Goal: Task Accomplishment & Management: Manage account settings

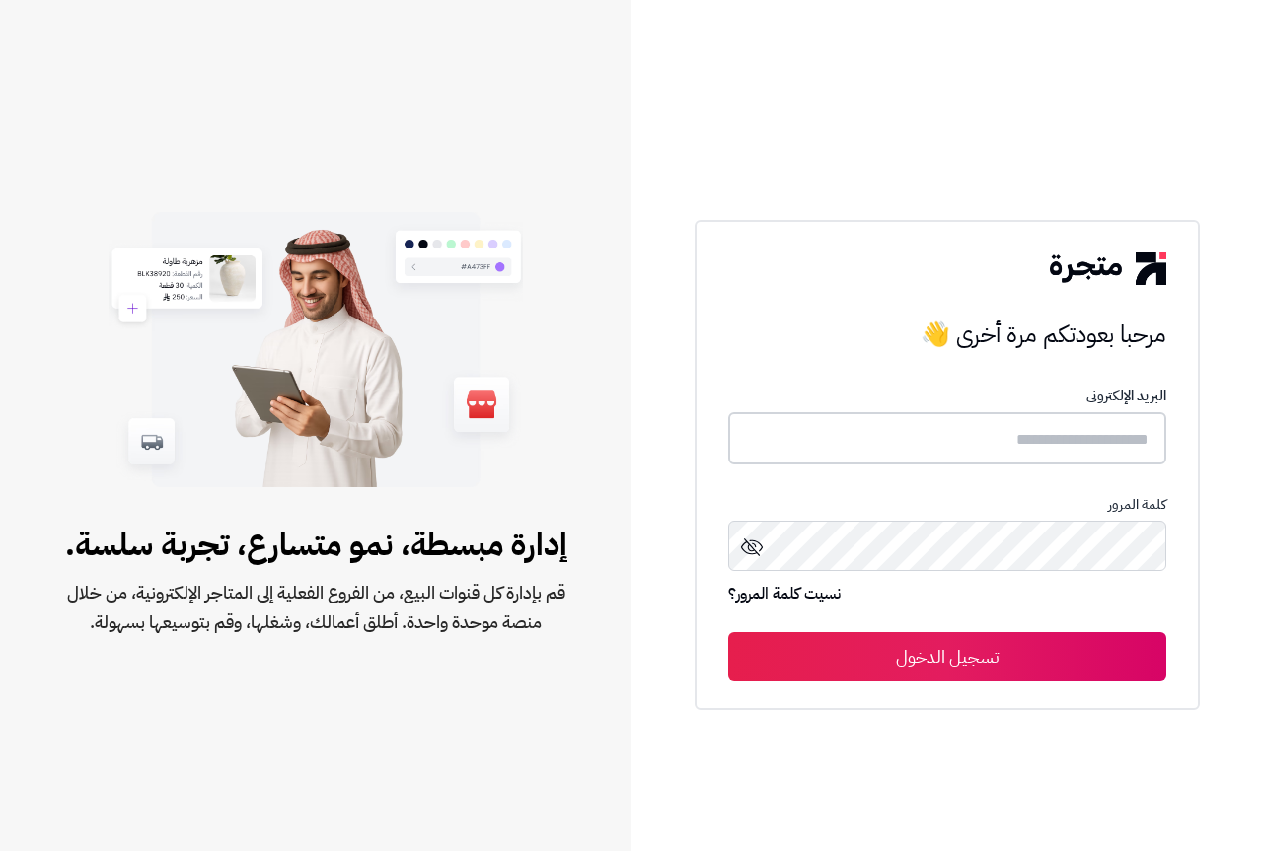
type input "**********"
drag, startPoint x: 0, startPoint y: 0, endPoint x: 954, endPoint y: 653, distance: 1156.3
click at [954, 653] on button "تسجيل الدخول" at bounding box center [947, 655] width 438 height 49
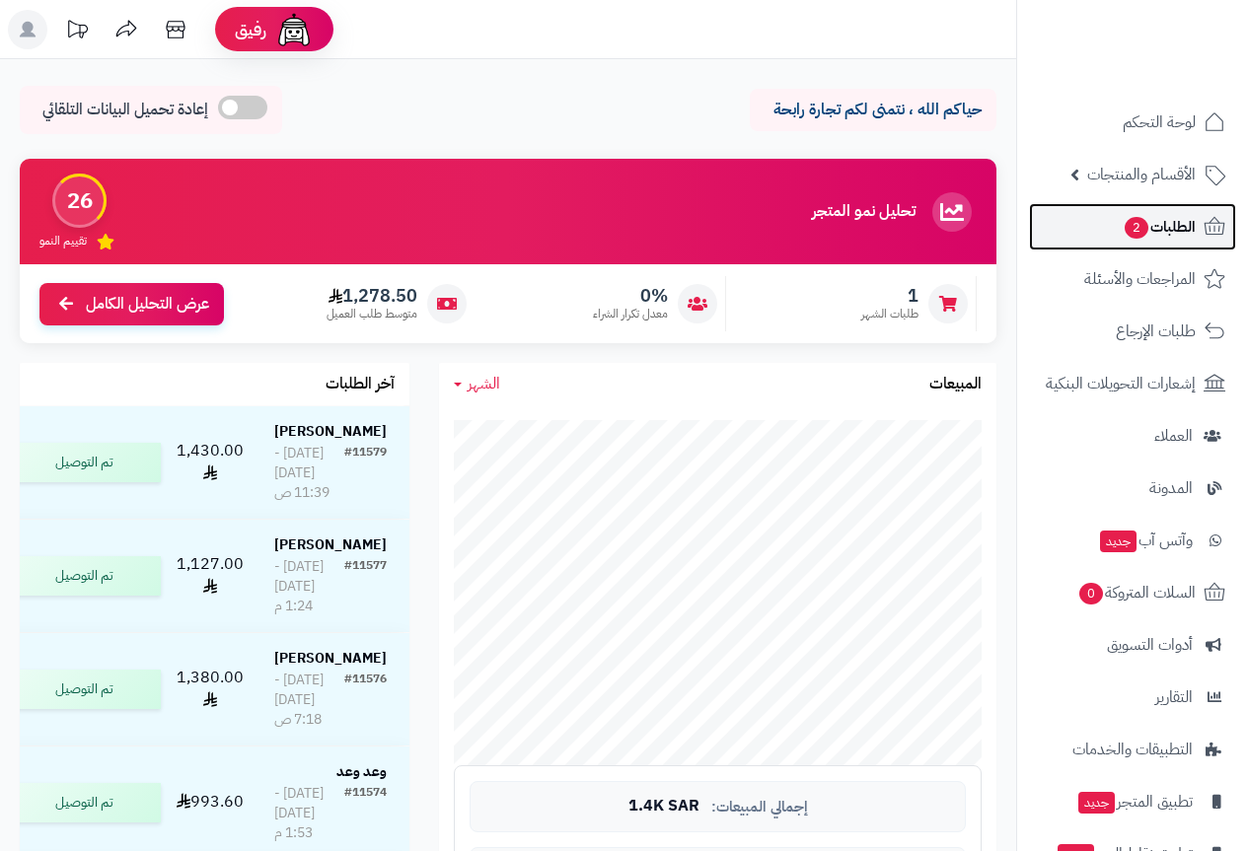
click at [1160, 226] on span "الطلبات 2" at bounding box center [1159, 227] width 73 height 28
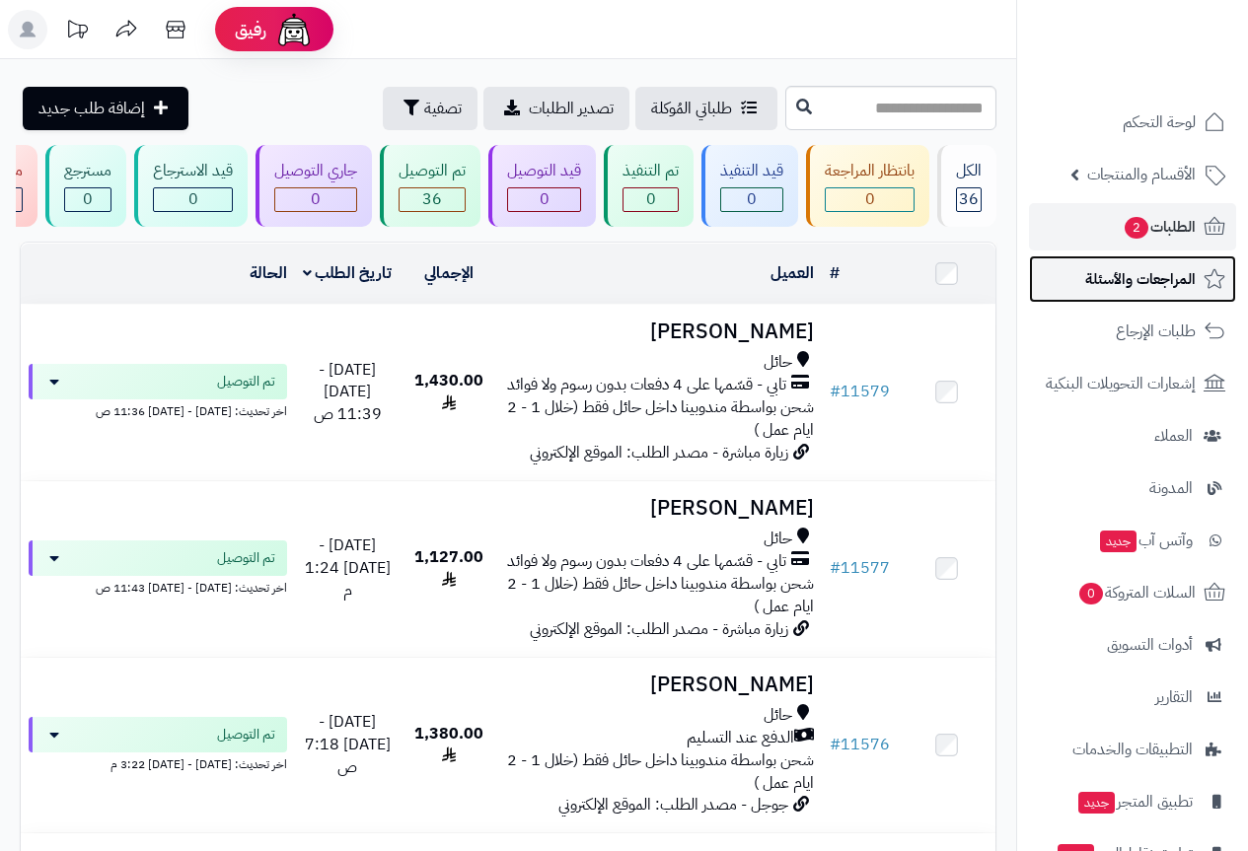
click at [1195, 276] on span "المراجعات والأسئلة" at bounding box center [1140, 279] width 111 height 28
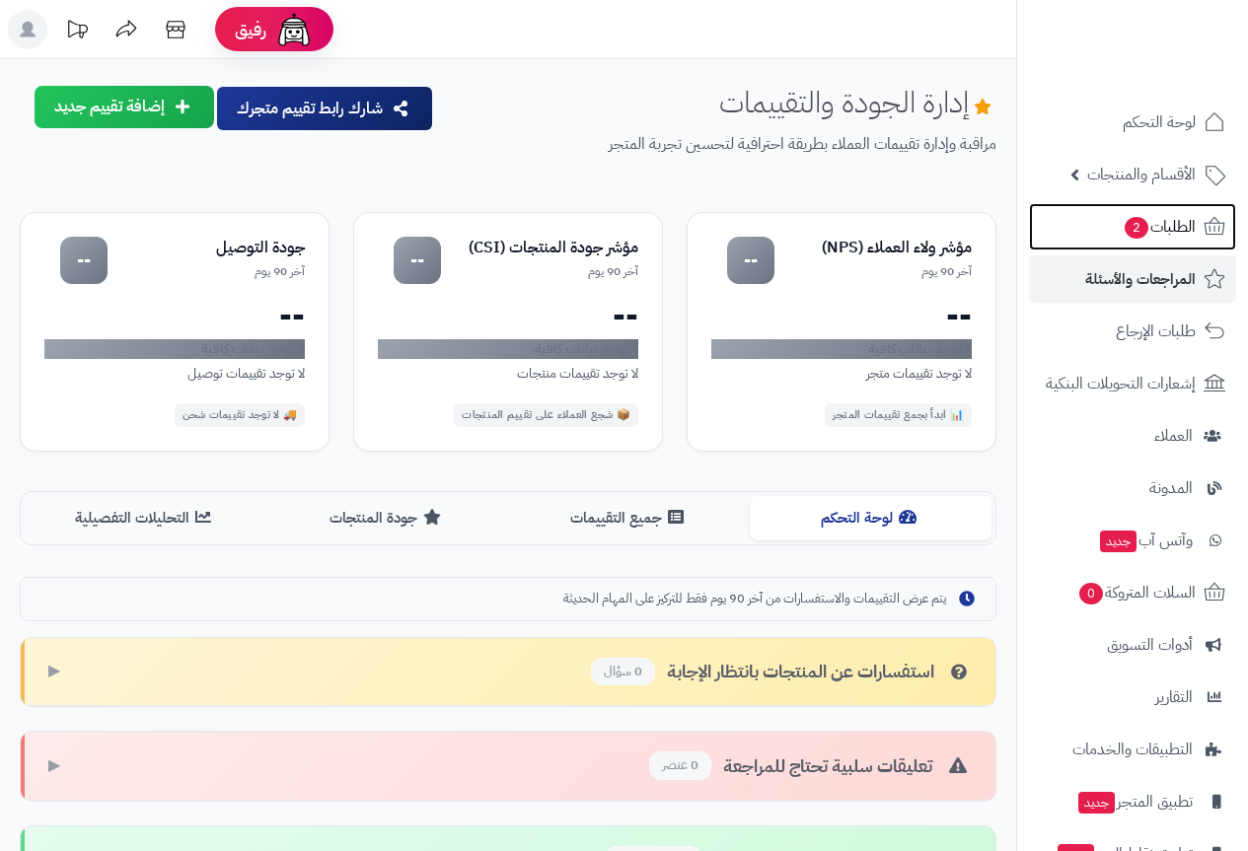
click at [1160, 224] on span "الطلبات 2" at bounding box center [1159, 227] width 73 height 28
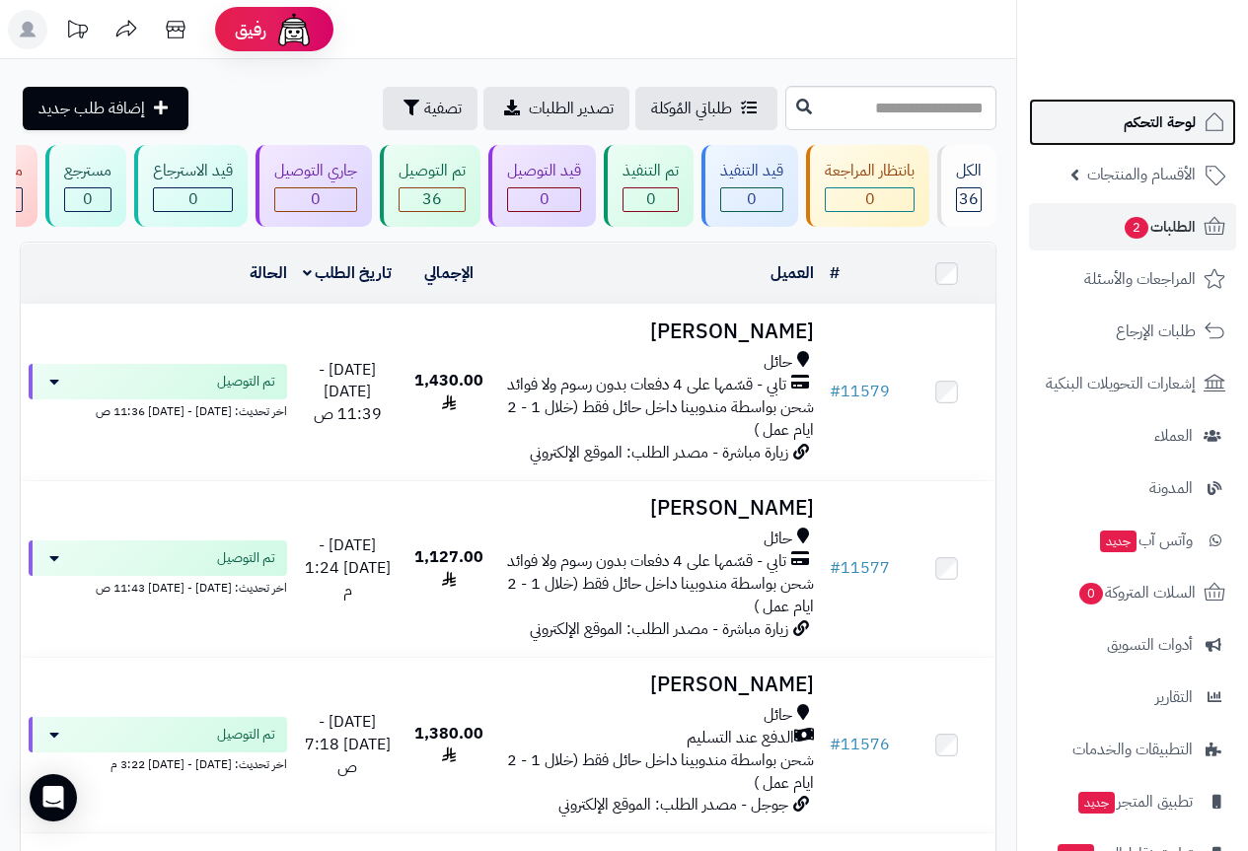
click at [1191, 130] on span "لوحة التحكم" at bounding box center [1160, 123] width 72 height 28
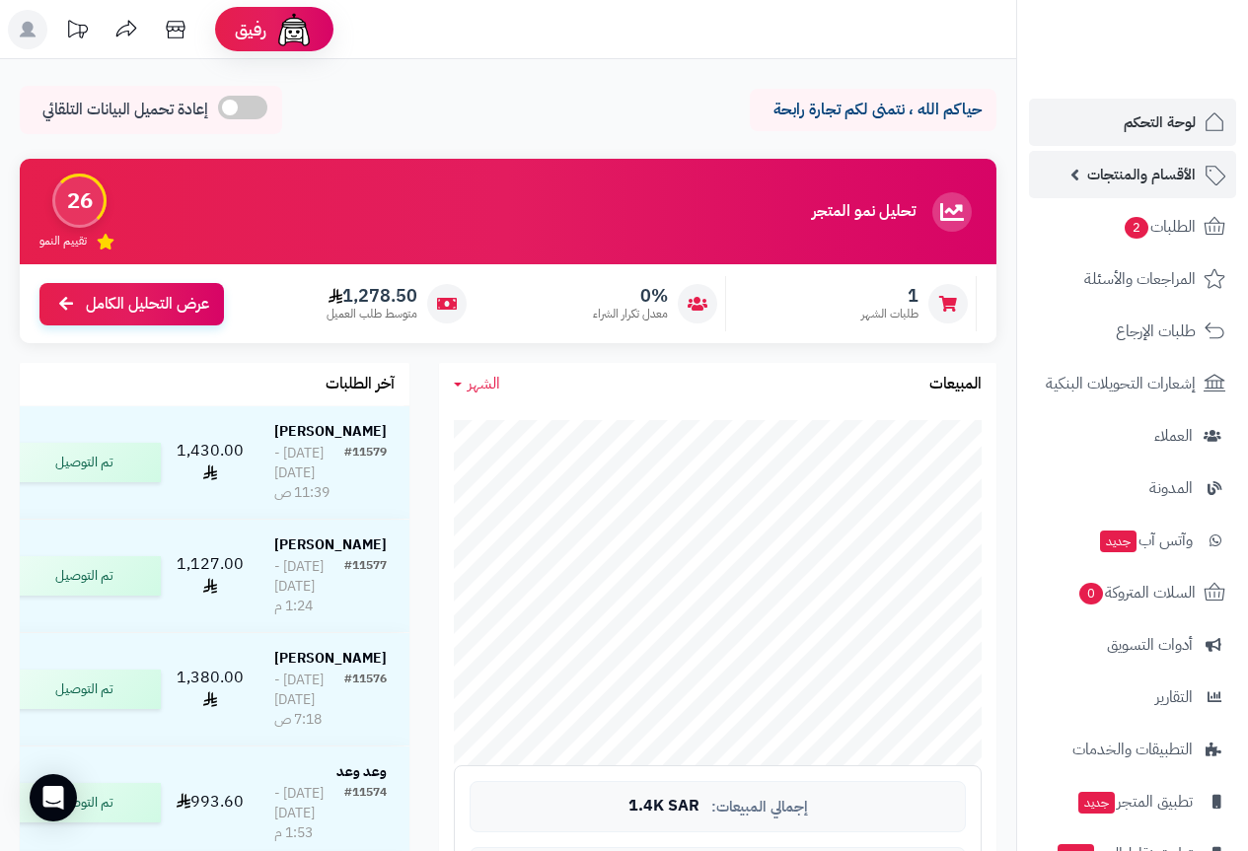
click at [1164, 175] on span "الأقسام والمنتجات" at bounding box center [1141, 175] width 109 height 28
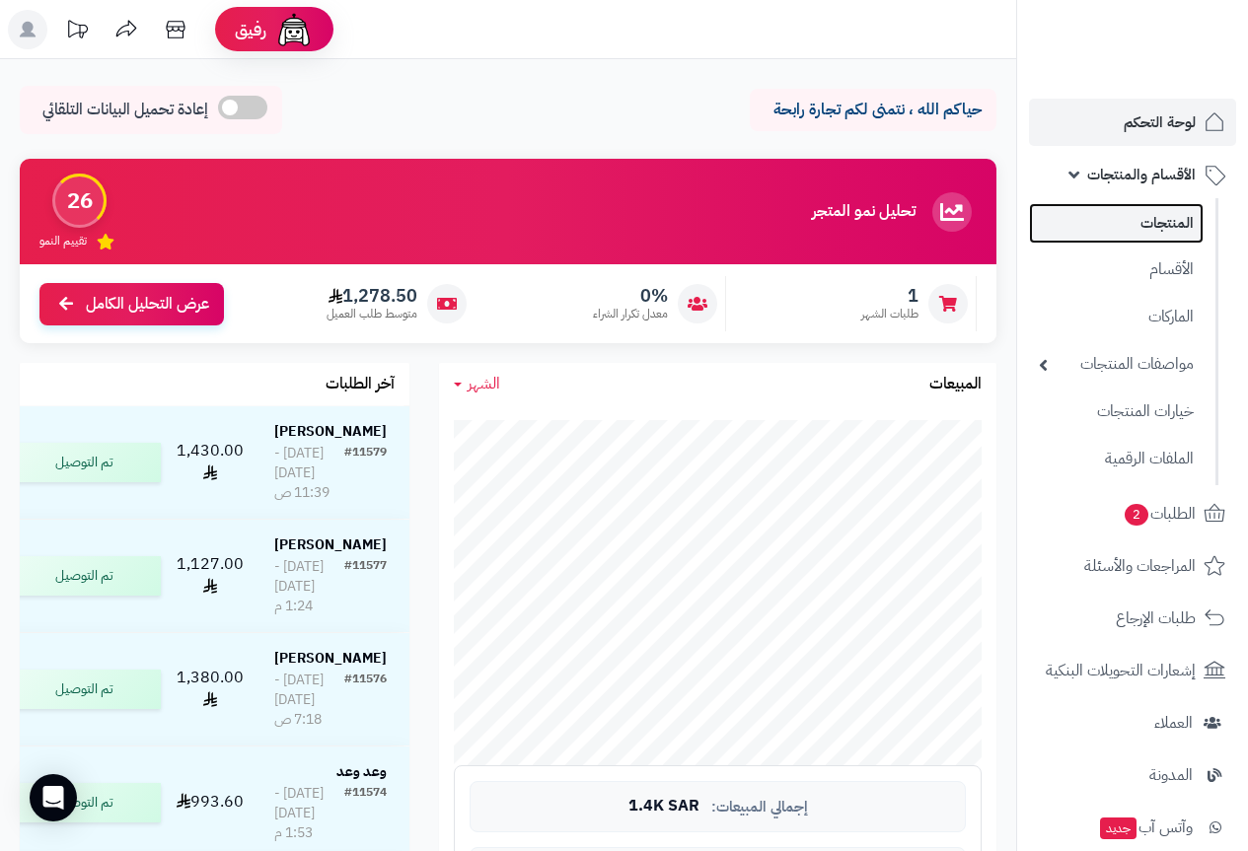
click at [1166, 228] on link "المنتجات" at bounding box center [1116, 223] width 175 height 40
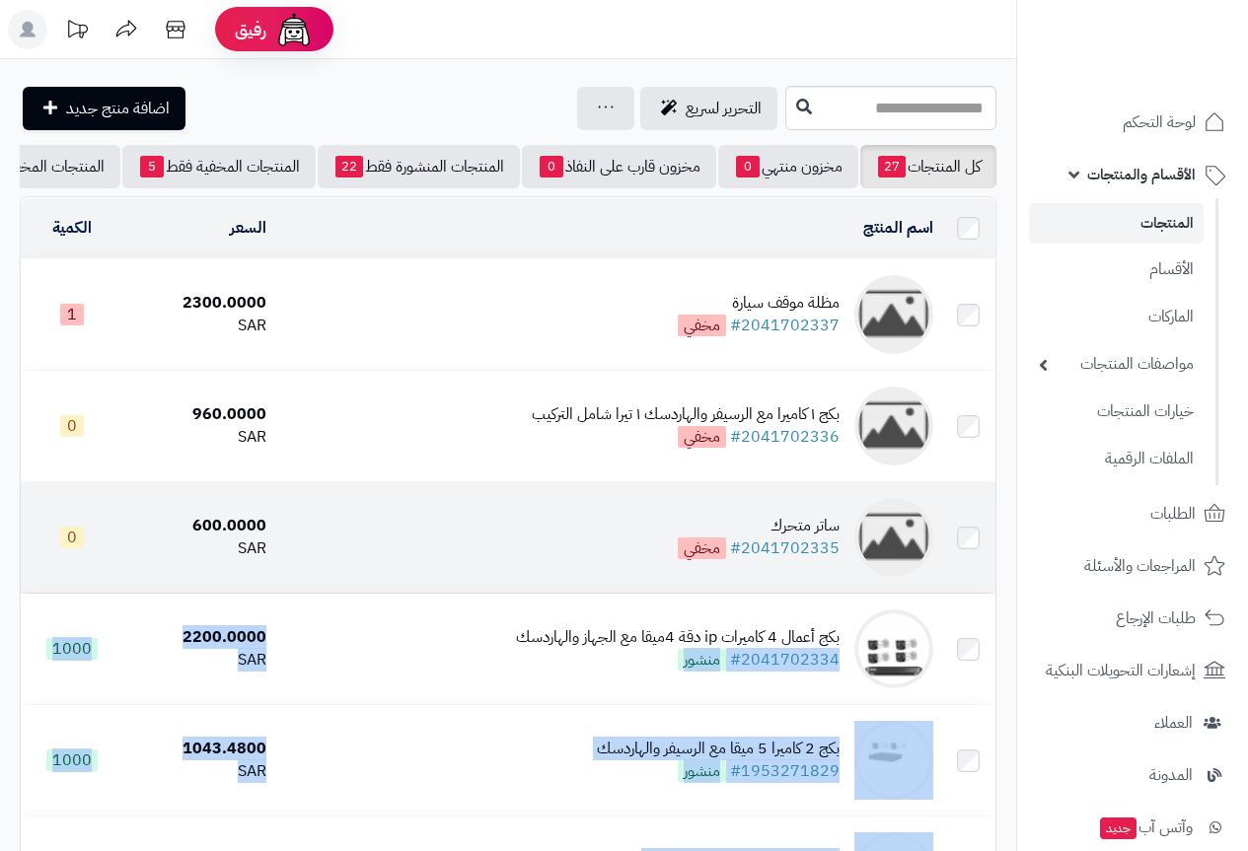
drag, startPoint x: 643, startPoint y: 831, endPoint x: 360, endPoint y: 530, distance: 413.2
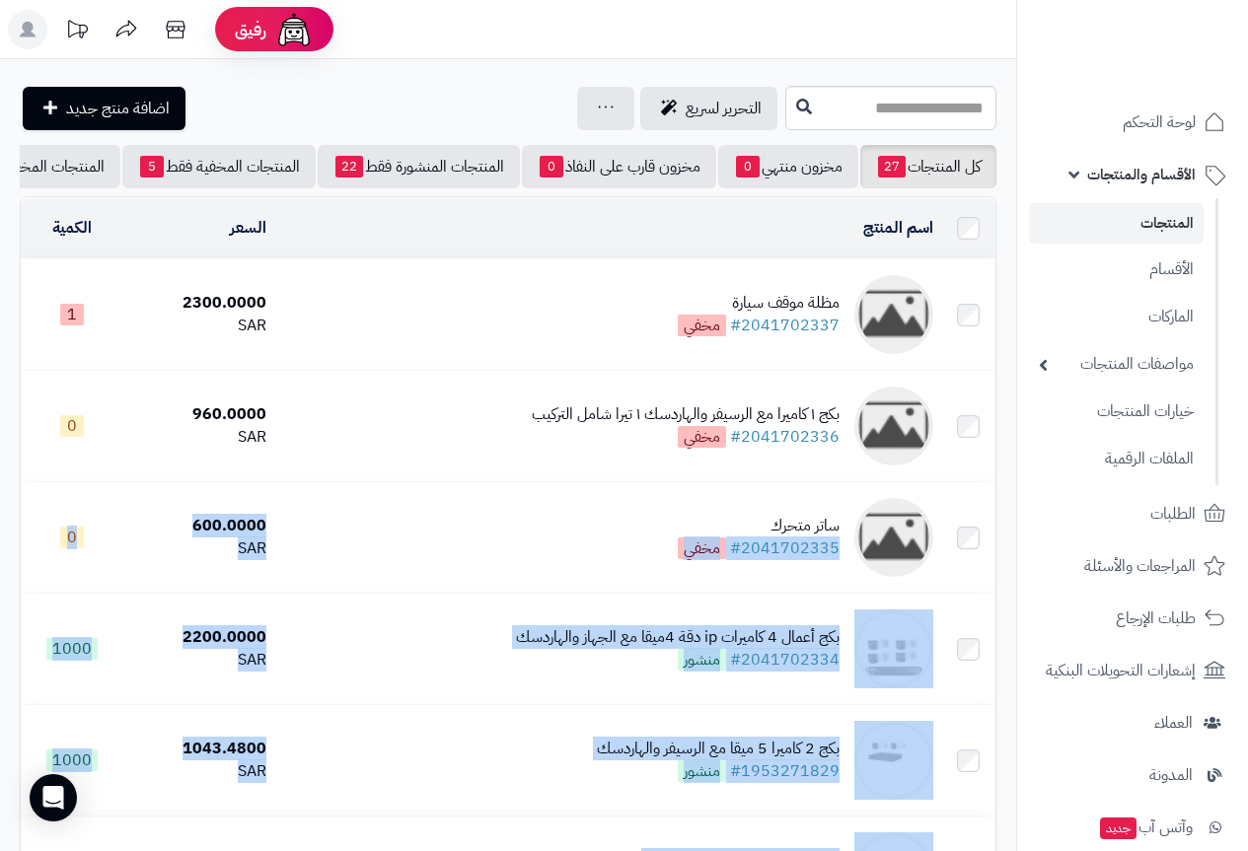
scroll to position [0, -257]
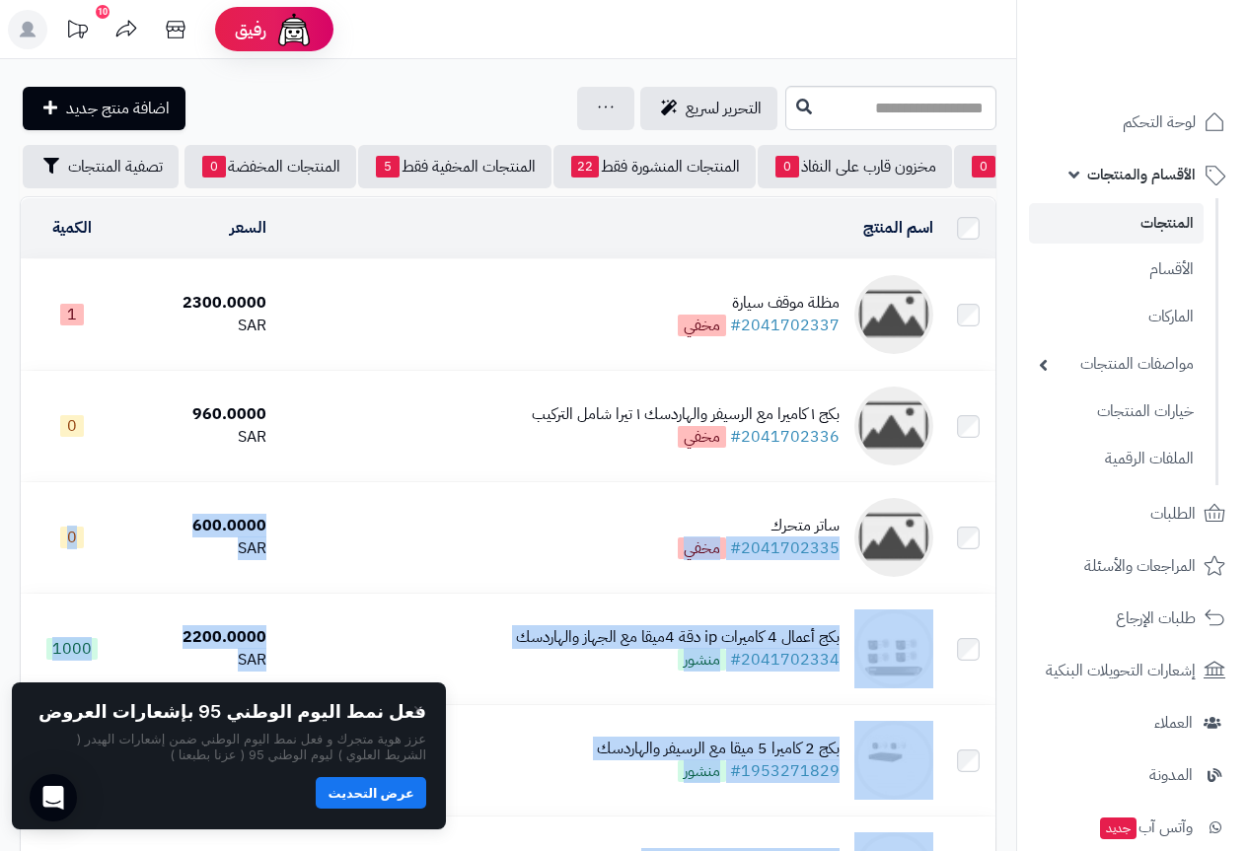
click at [374, 788] on button "عرض التحديث" at bounding box center [371, 793] width 111 height 32
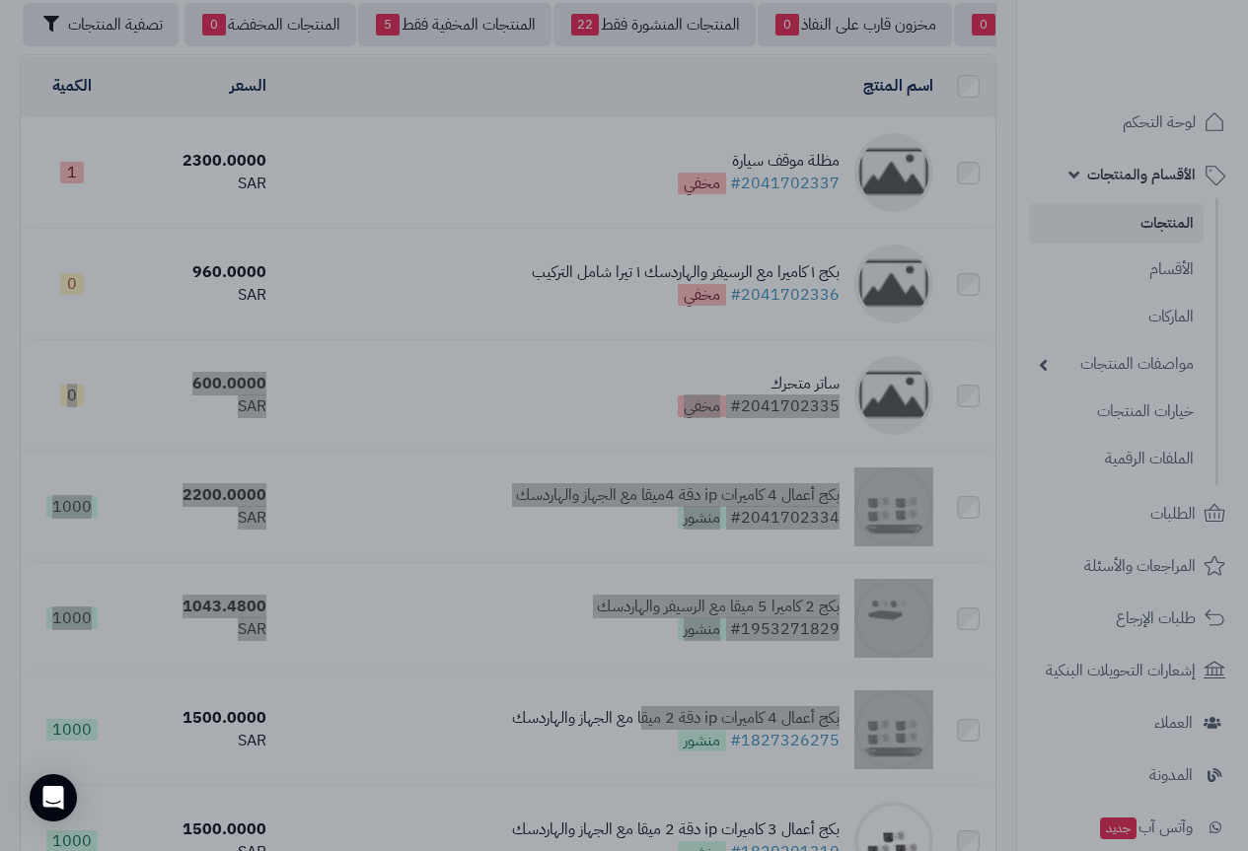
scroll to position [0, 0]
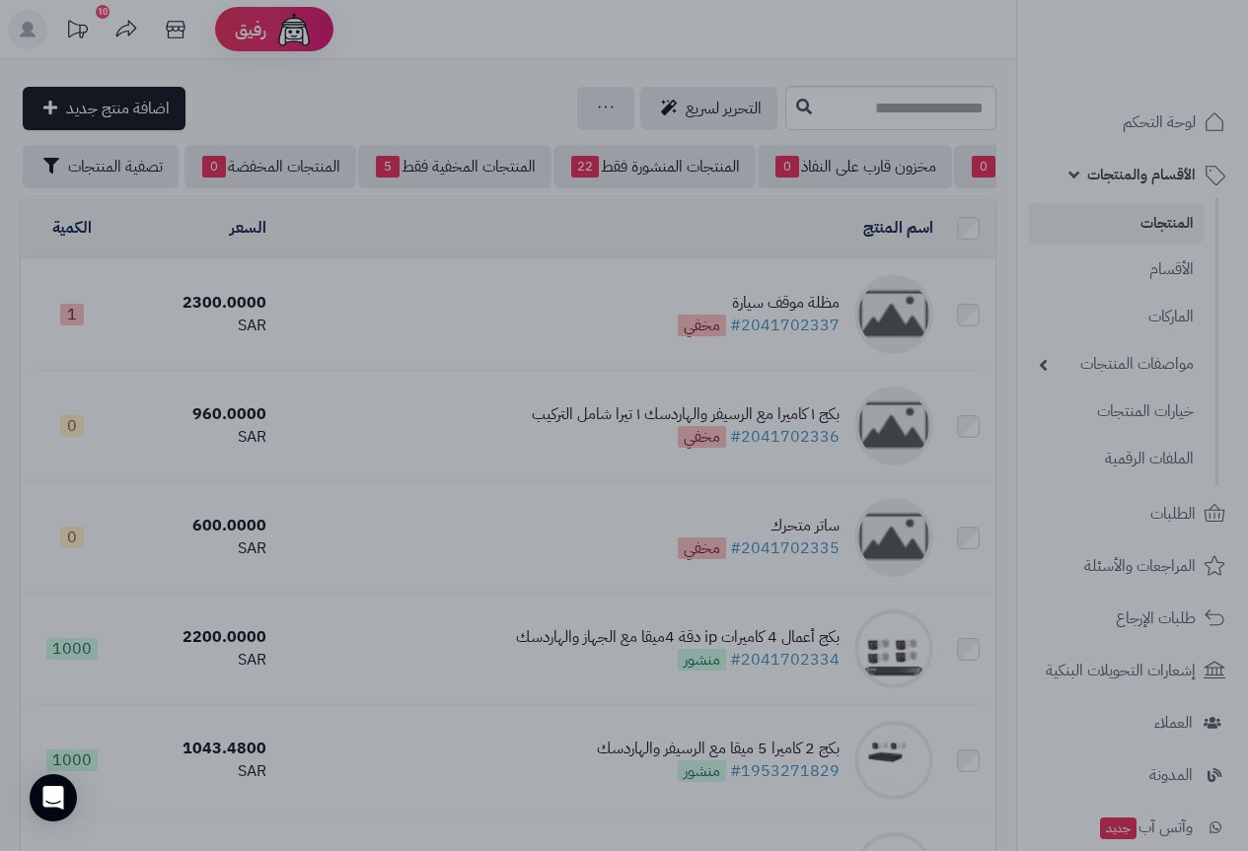
click at [415, 233] on div at bounding box center [624, 425] width 1248 height 851
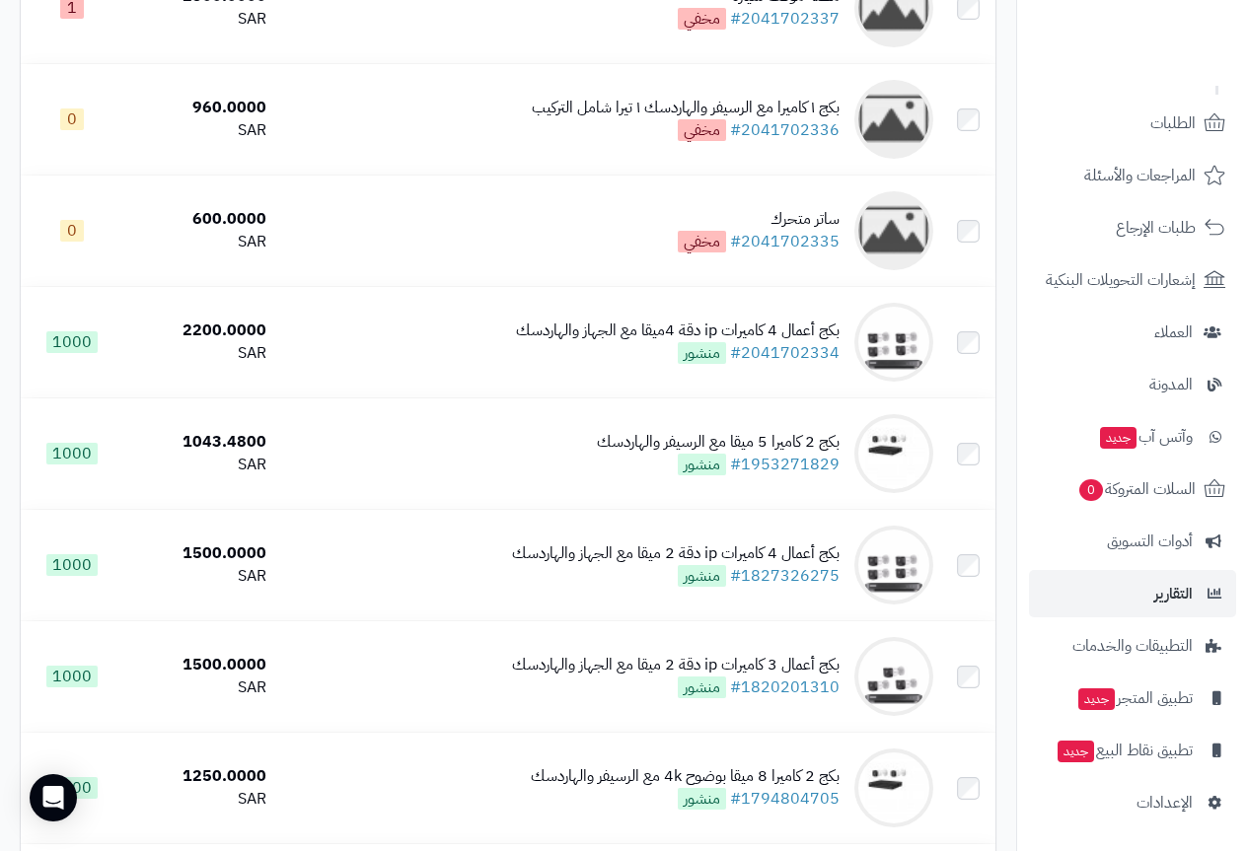
scroll to position [395, 0]
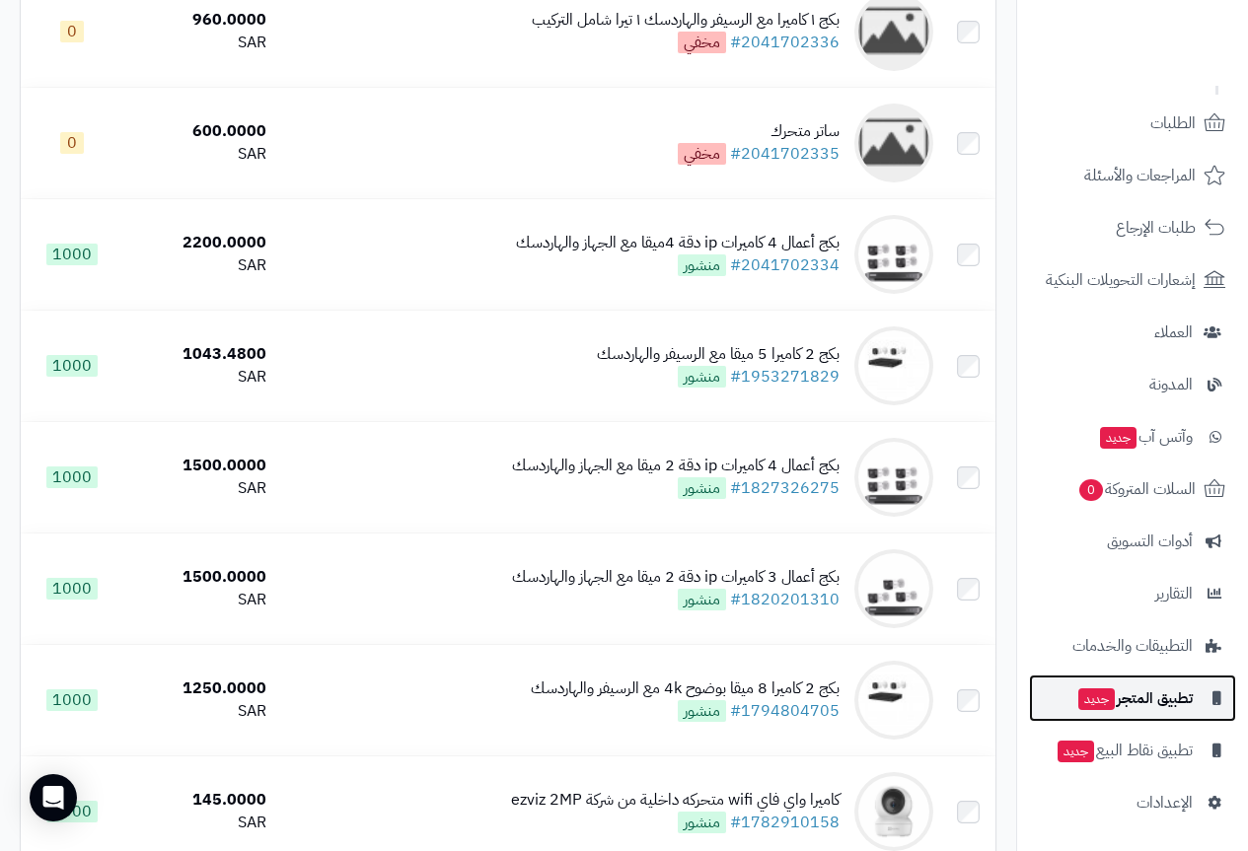
click at [1147, 705] on span "تطبيق المتجر جديد" at bounding box center [1134, 699] width 116 height 28
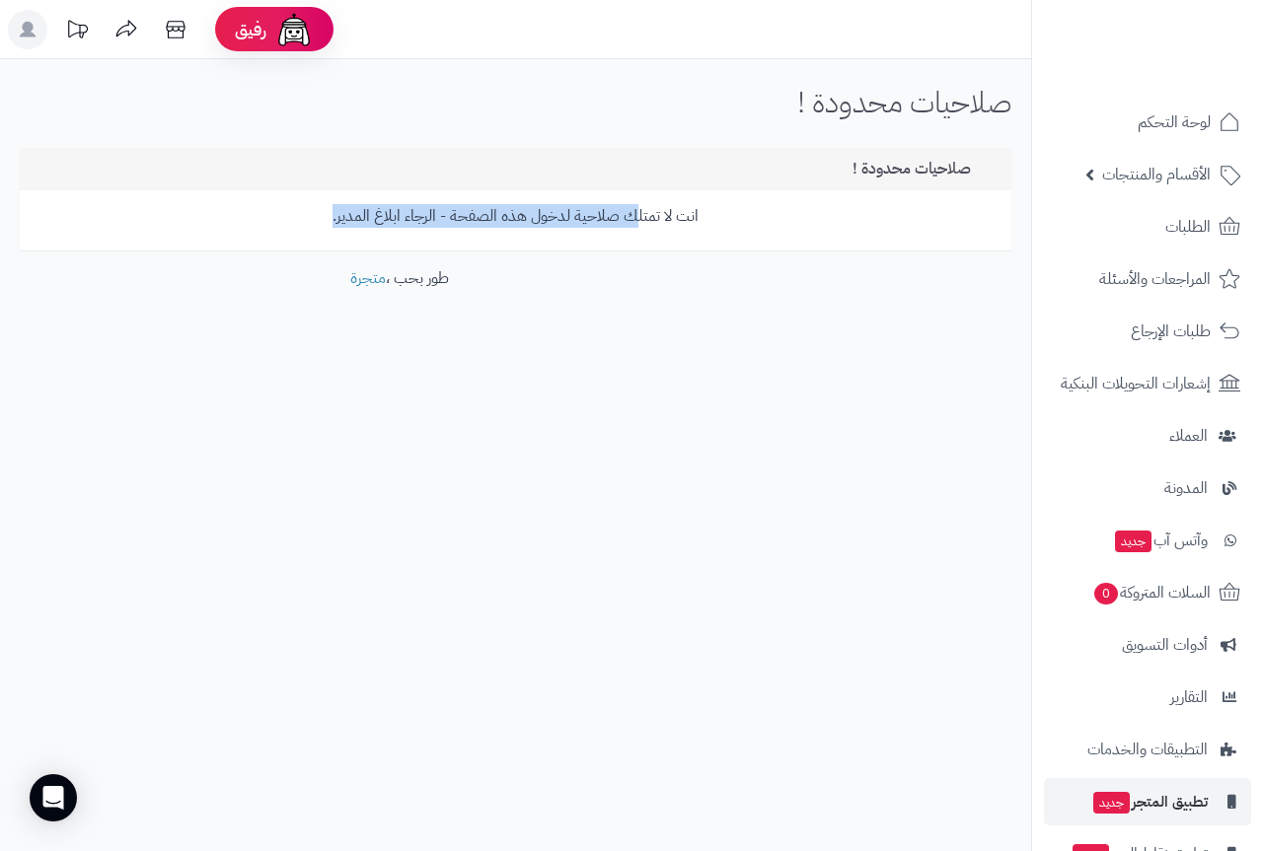
drag, startPoint x: 637, startPoint y: 229, endPoint x: 286, endPoint y: 225, distance: 351.3
click at [286, 225] on div "انت لا تمتلك صلاحية لدخول هذه الصفحة - الرجاء ابلاغ المدير." at bounding box center [516, 220] width 992 height 60
click at [586, 492] on div "**********" at bounding box center [631, 425] width 1263 height 851
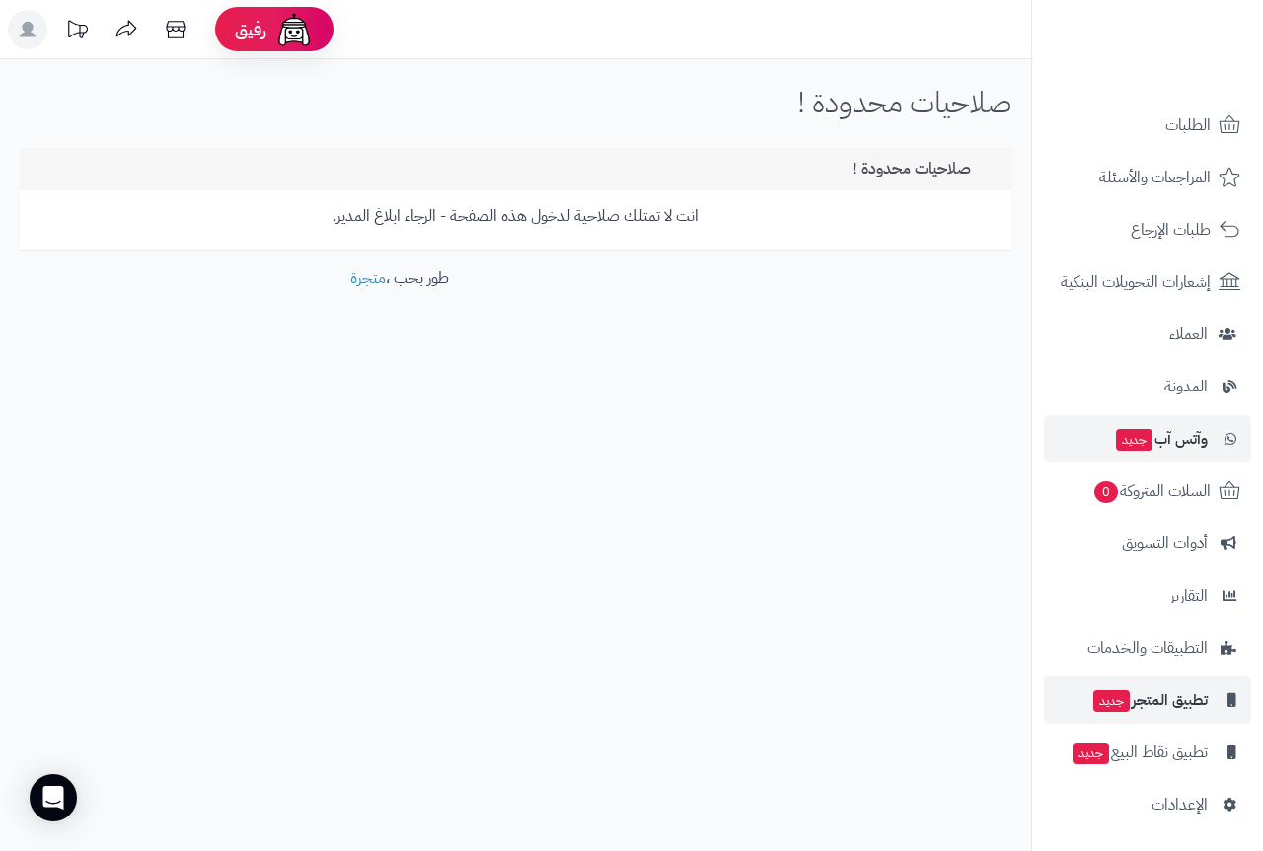
scroll to position [104, 0]
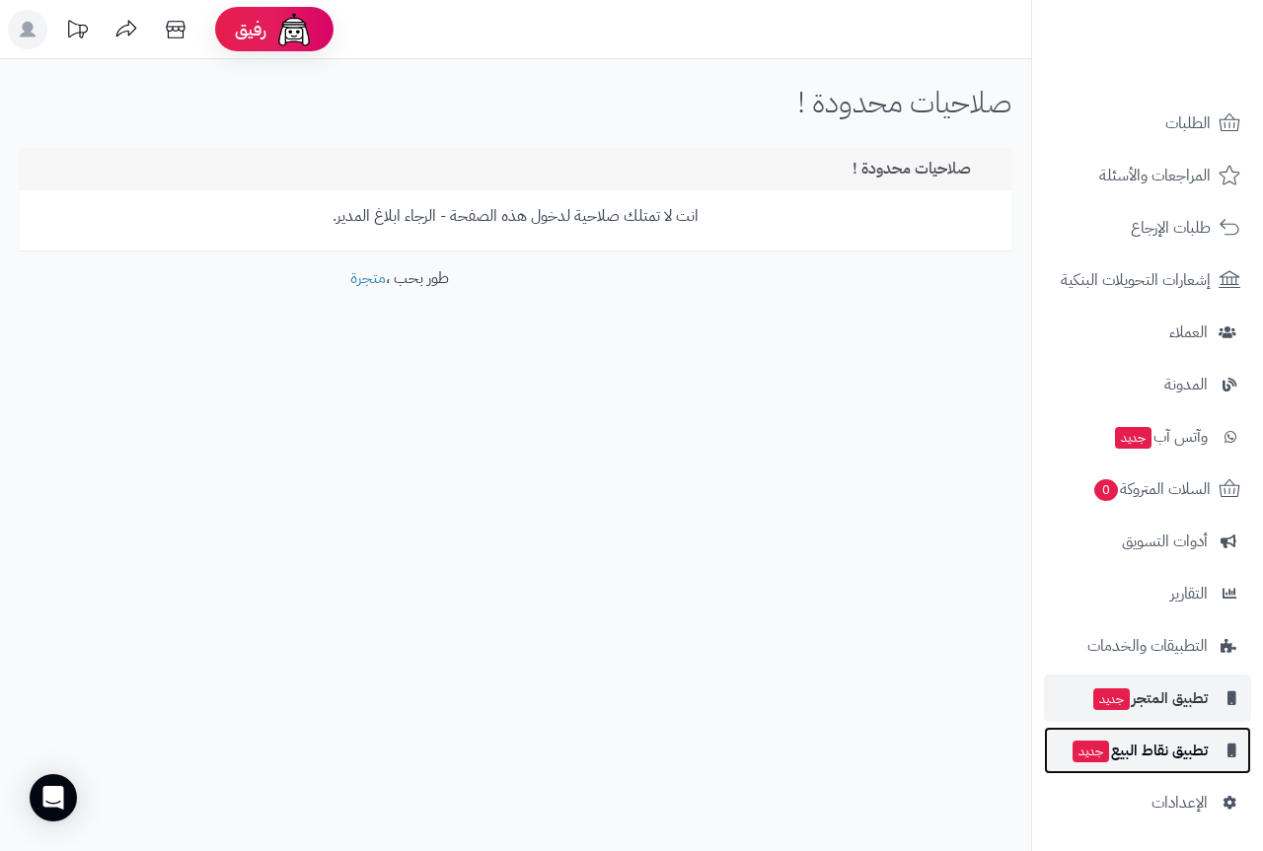
click at [1158, 753] on span "تطبيق نقاط البيع جديد" at bounding box center [1139, 751] width 137 height 28
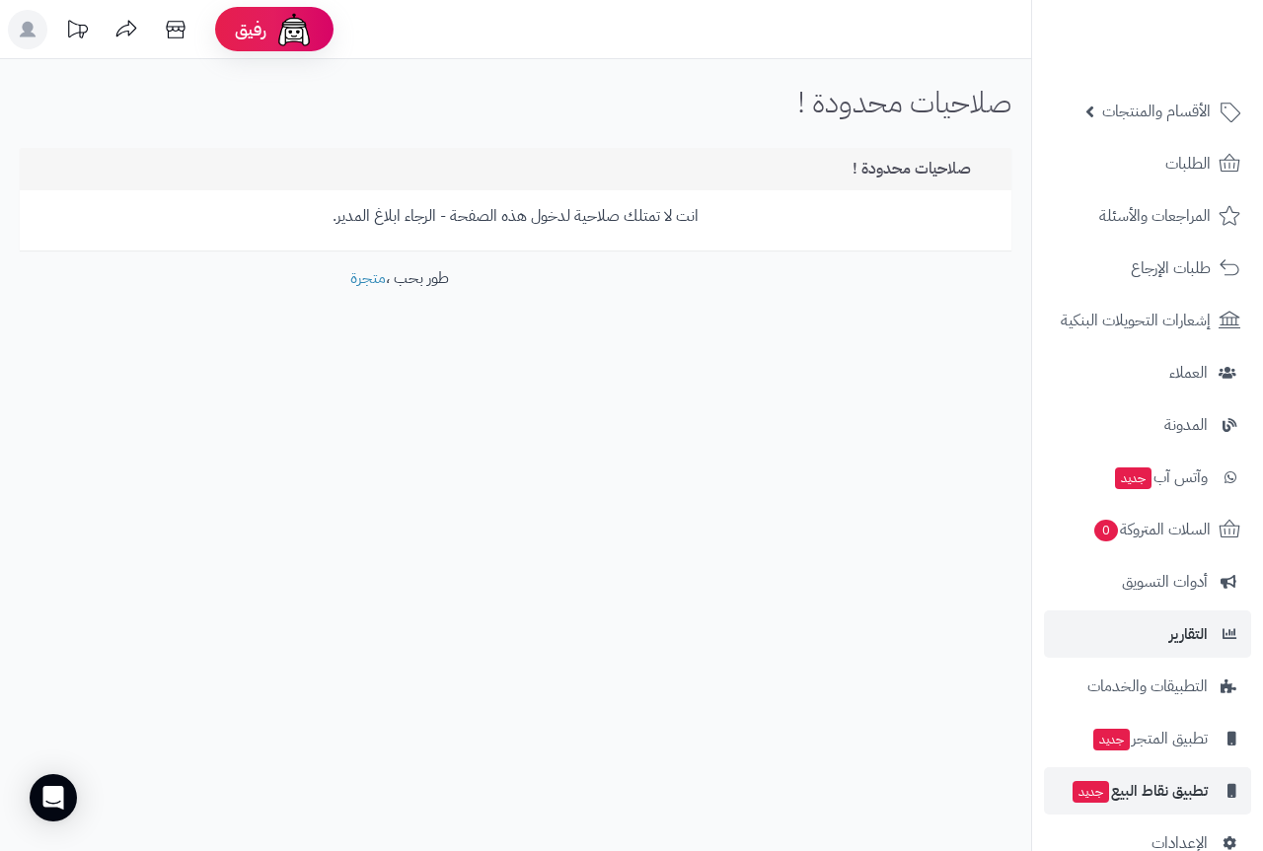
scroll to position [99, 0]
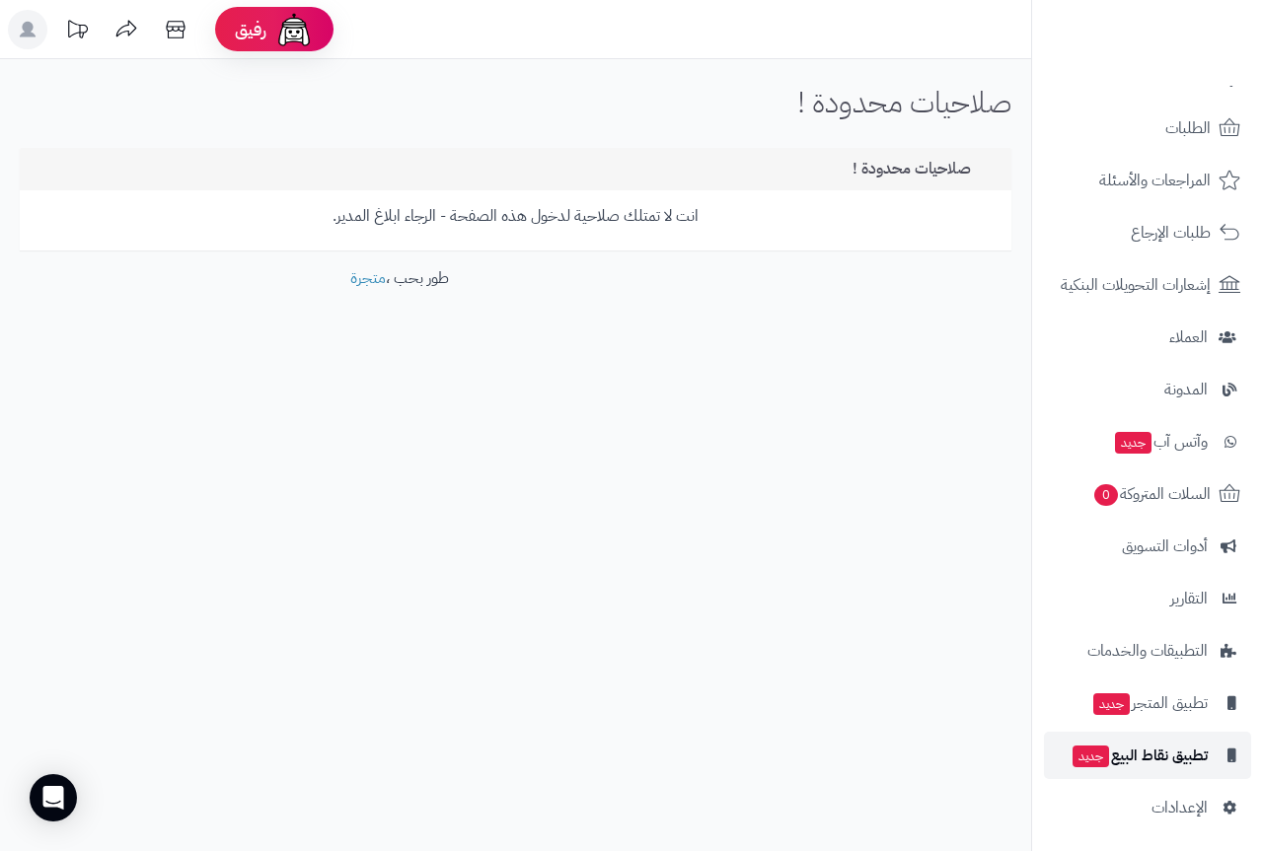
click at [1126, 769] on span "تطبيق نقاط البيع جديد" at bounding box center [1139, 756] width 137 height 28
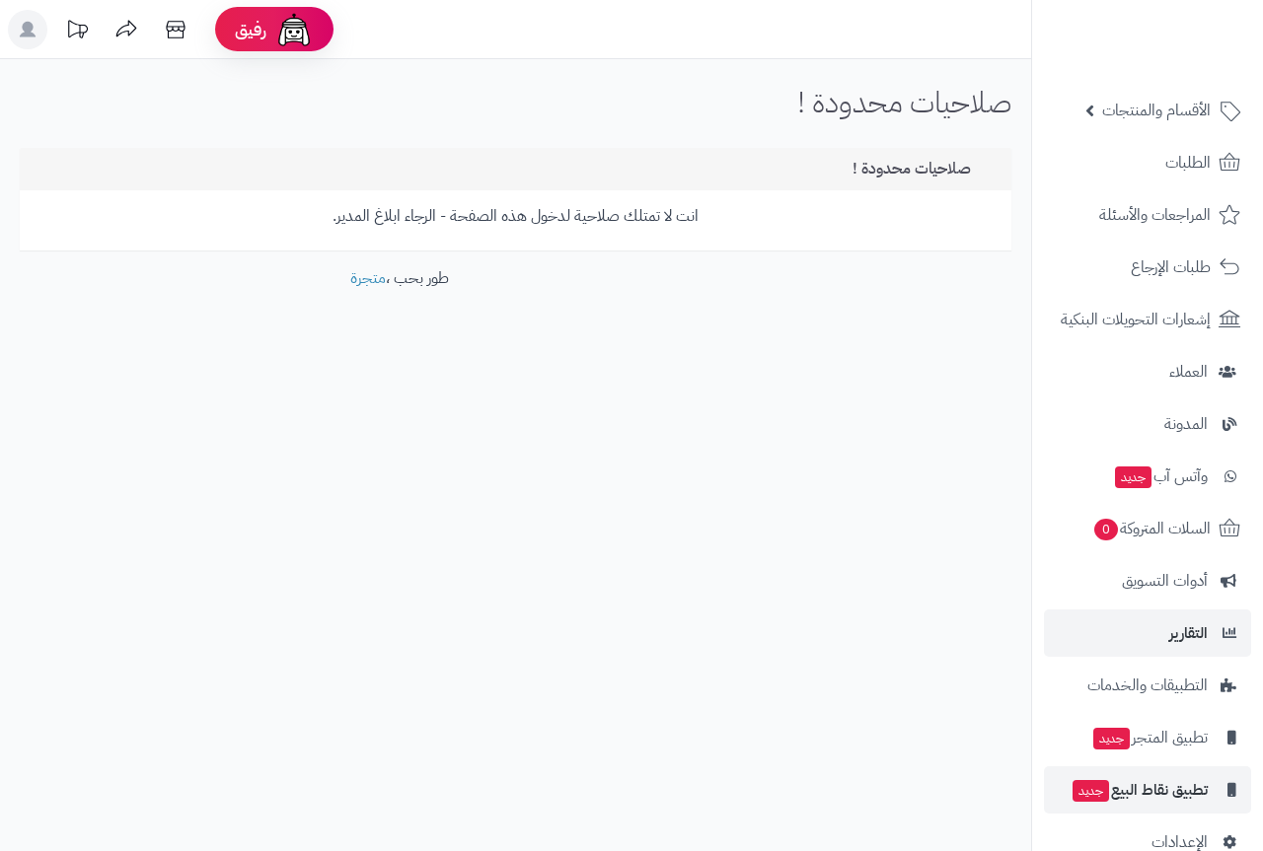
scroll to position [104, 0]
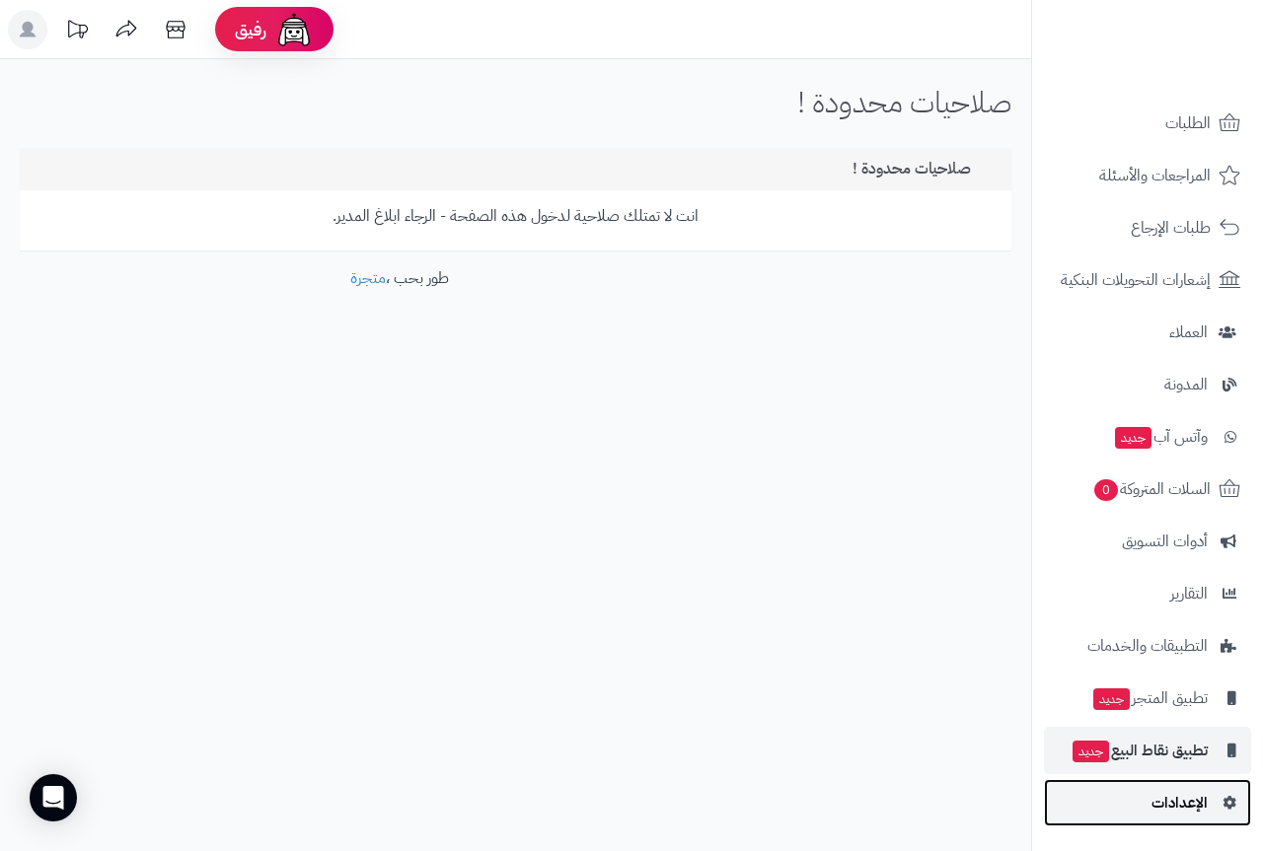
click at [1195, 802] on span "الإعدادات" at bounding box center [1179, 803] width 56 height 28
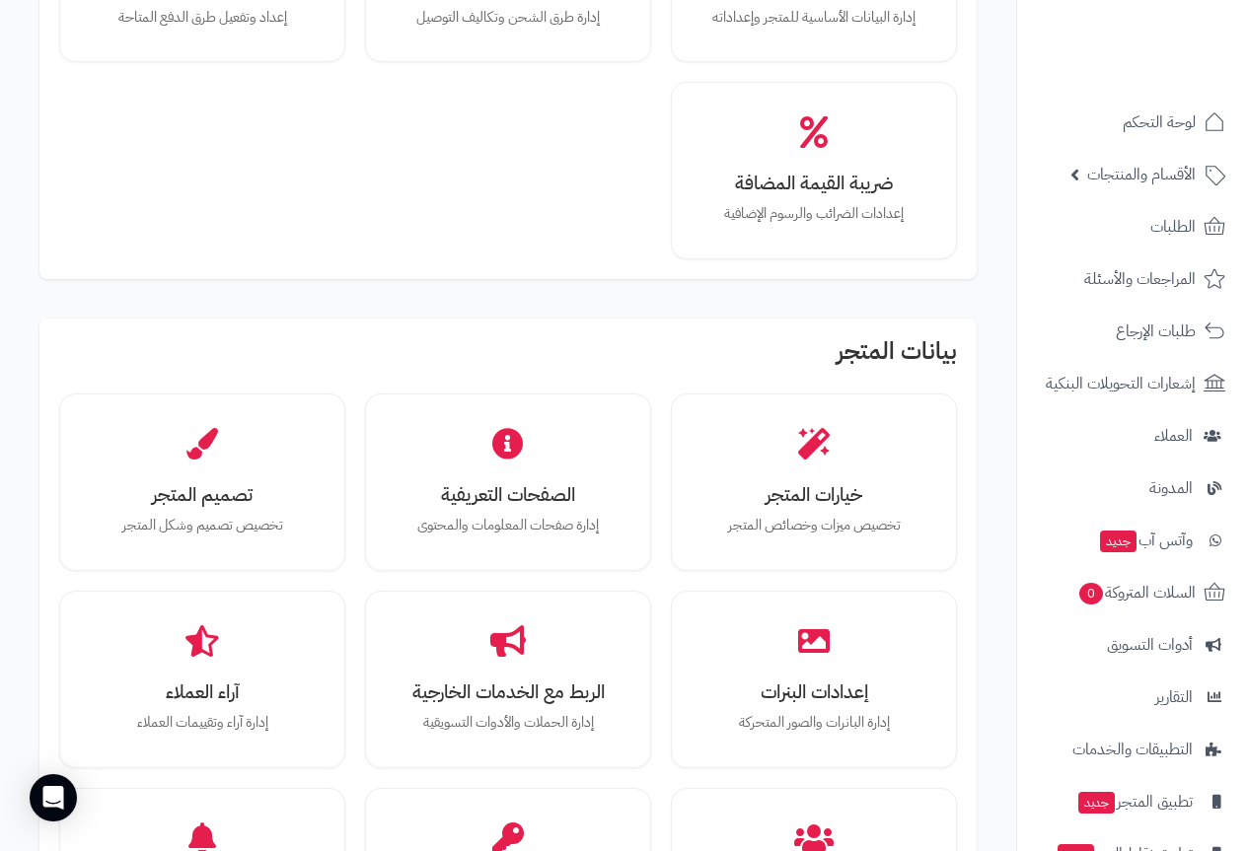
scroll to position [395, 0]
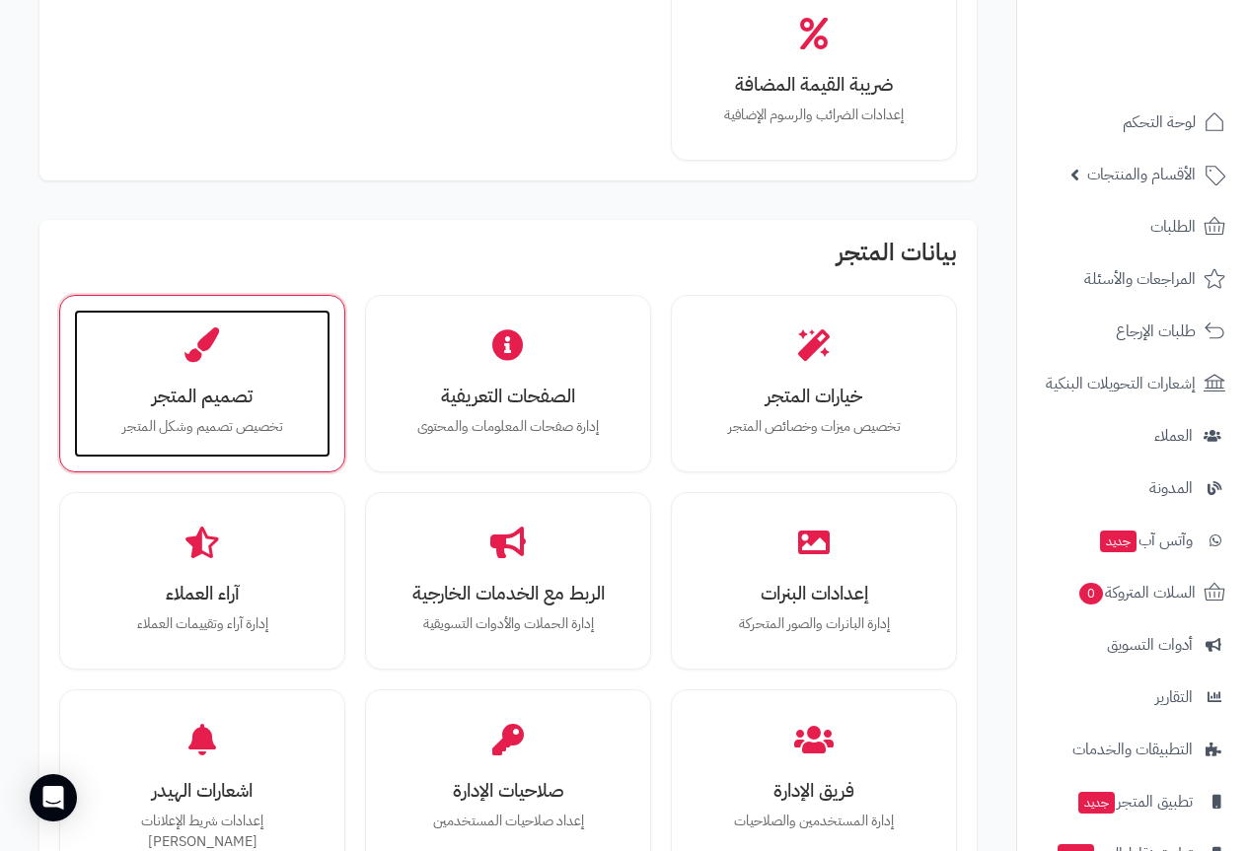
click at [213, 400] on h3 "تصميم المتجر" at bounding box center [202, 396] width 217 height 21
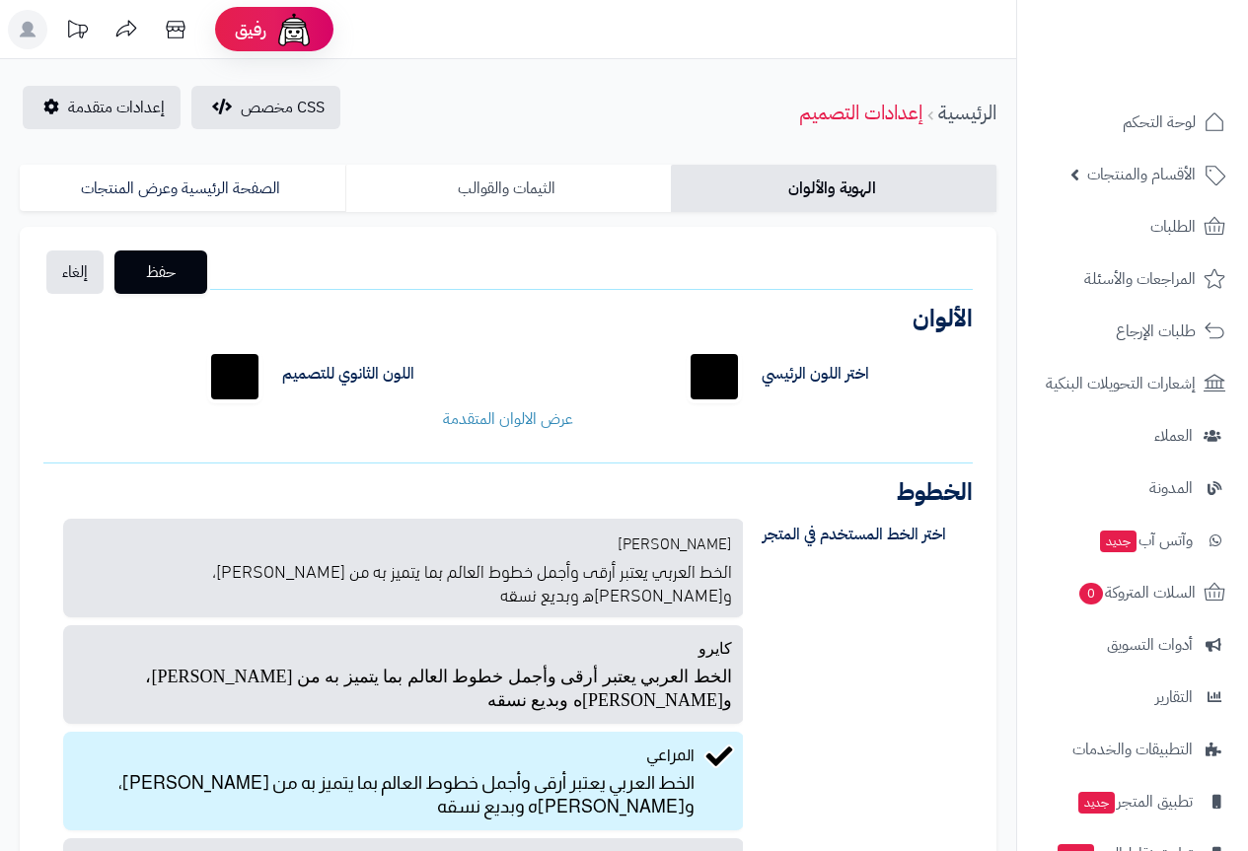
click at [494, 191] on link "الثيمات والقوالب" at bounding box center [508, 188] width 326 height 47
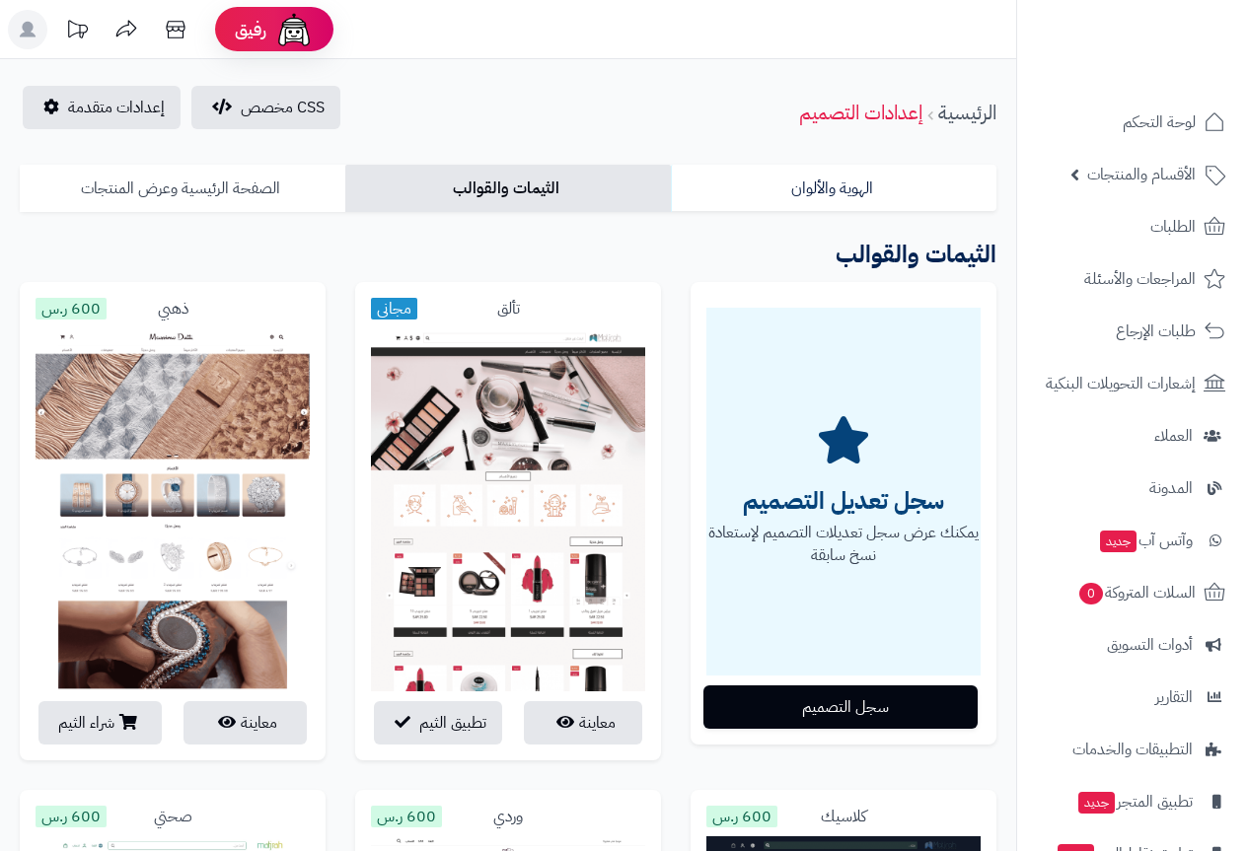
click at [223, 181] on link "الصفحة الرئيسية وعرض المنتجات" at bounding box center [183, 188] width 326 height 47
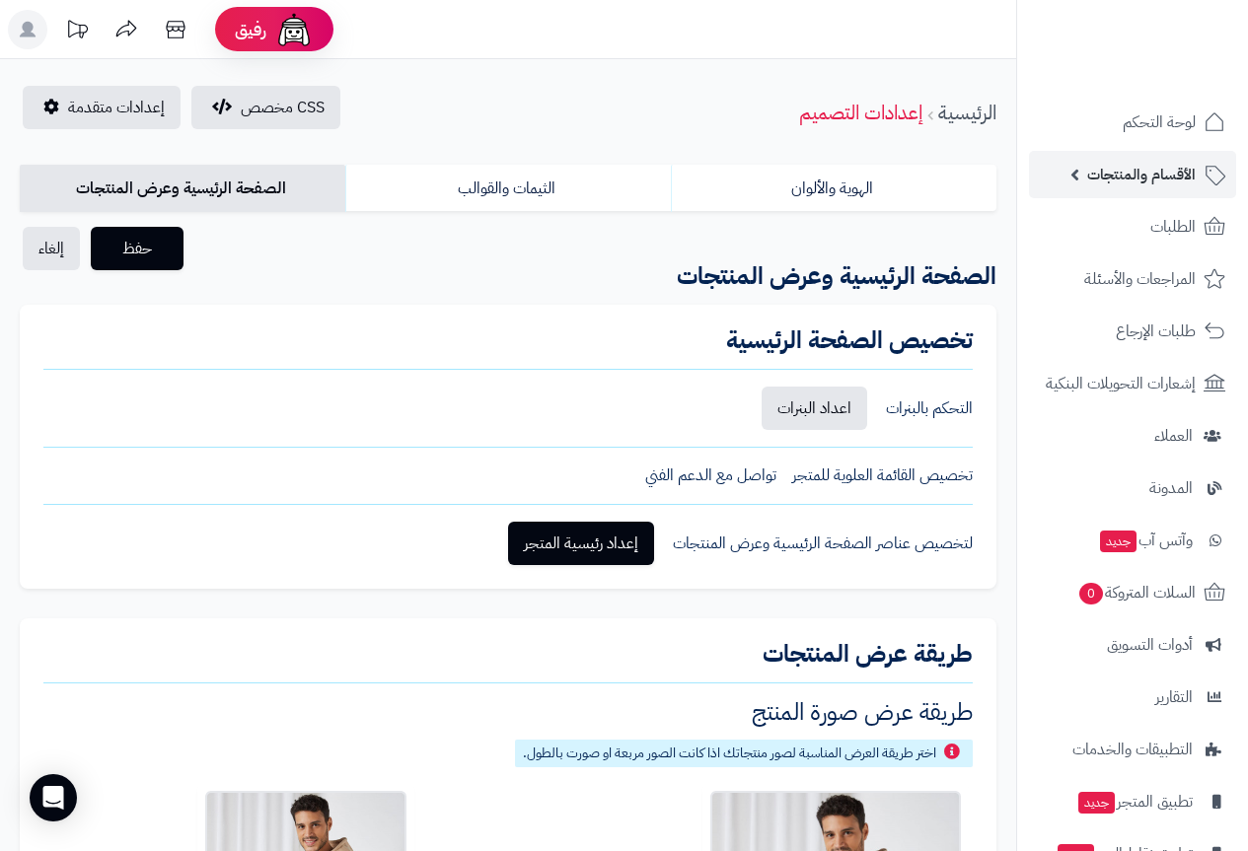
click at [1175, 172] on span "الأقسام والمنتجات" at bounding box center [1141, 175] width 109 height 28
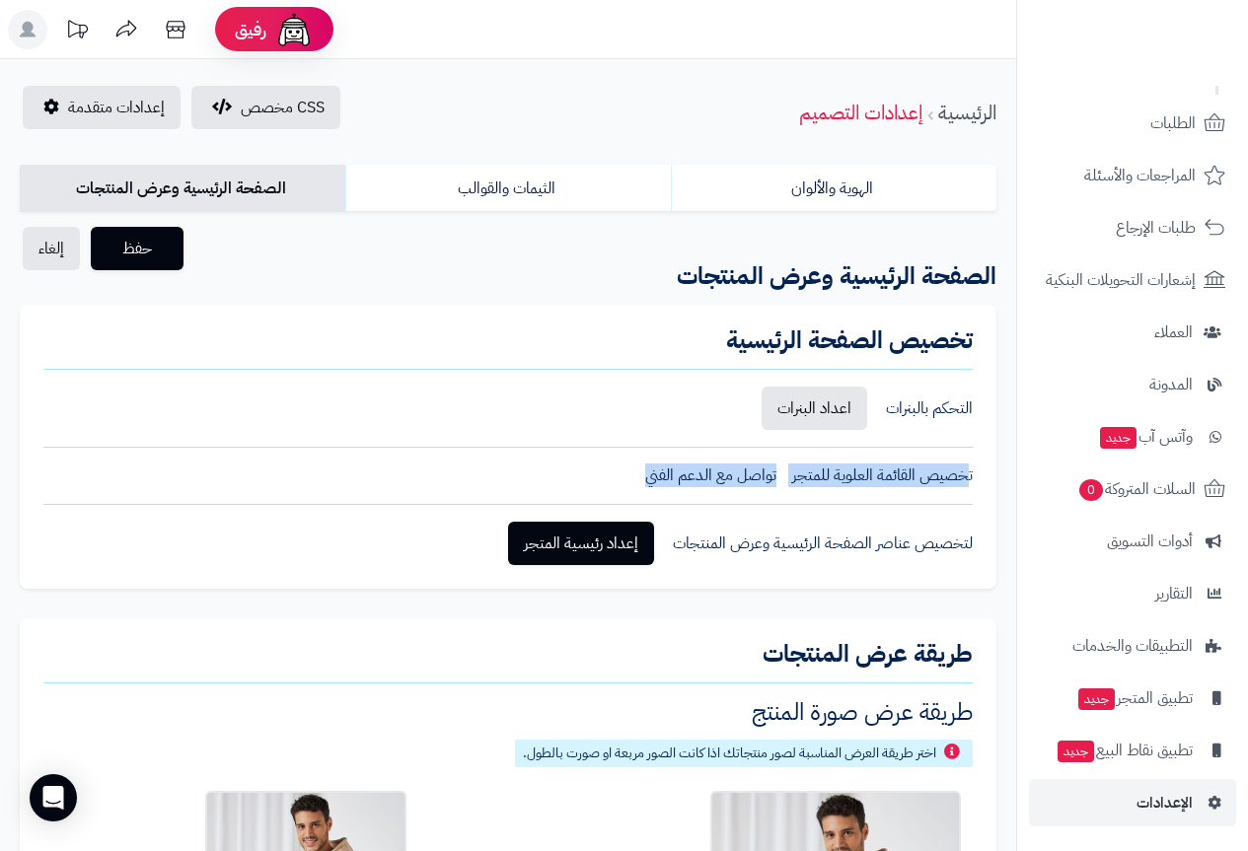
drag, startPoint x: 642, startPoint y: 477, endPoint x: 994, endPoint y: 473, distance: 351.3
click at [994, 473] on div "تخصيص الصفحة الرئيسية التحكم بالبنرات اعداد البنرات تخصيص القائمة العلوية للمتج…" at bounding box center [508, 447] width 977 height 284
click at [945, 489] on div "تخصيص الصفحة الرئيسية التحكم بالبنرات اعداد البنرات تخصيص القائمة العلوية للمتج…" at bounding box center [508, 447] width 977 height 284
drag, startPoint x: 974, startPoint y: 480, endPoint x: 629, endPoint y: 481, distance: 344.3
click at [629, 481] on div "تخصيص الصفحة الرئيسية التحكم بالبنرات اعداد البنرات تخصيص القائمة العلوية للمتج…" at bounding box center [508, 447] width 977 height 284
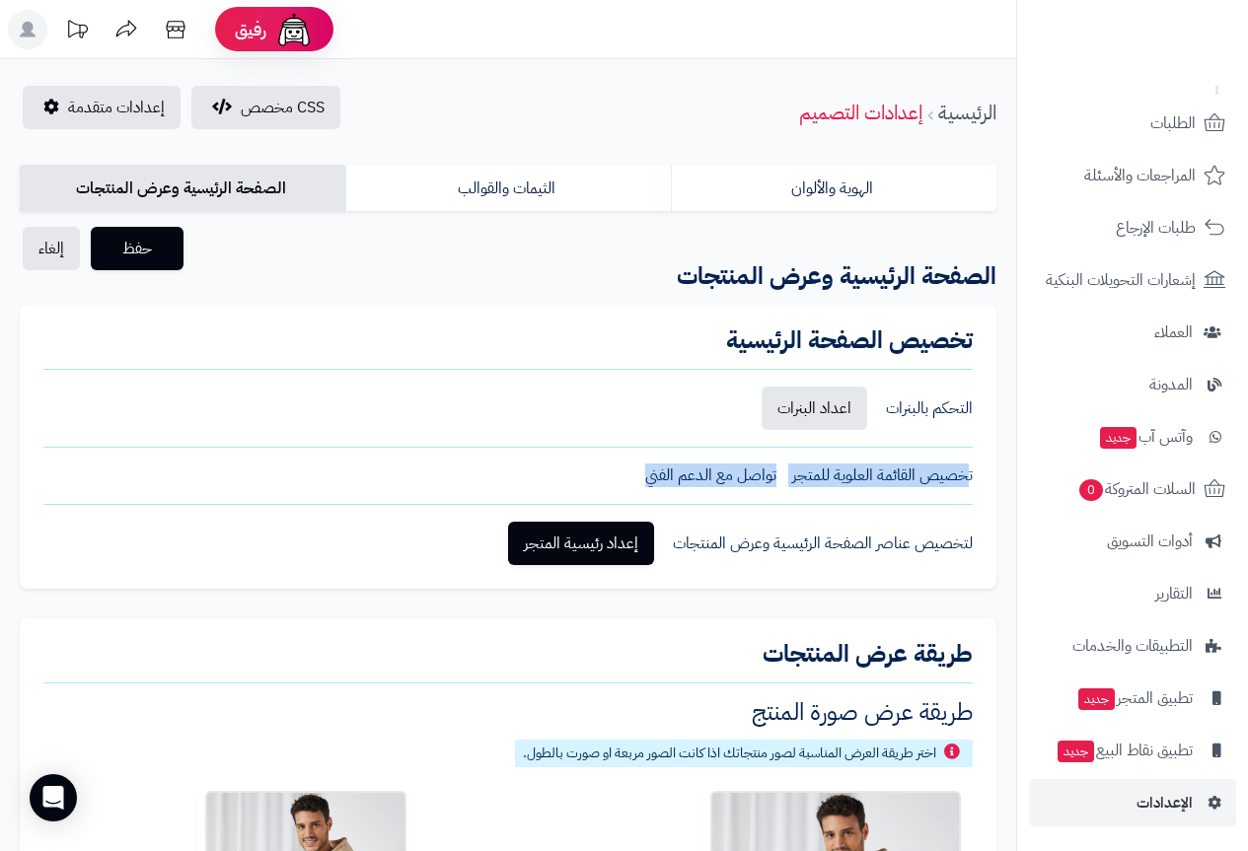
click at [624, 477] on div "تخصيص القائمة العلوية للمتجر تواصل مع الدعم الفني" at bounding box center [507, 476] width 929 height 23
drag, startPoint x: 639, startPoint y: 476, endPoint x: 985, endPoint y: 471, distance: 345.4
click at [980, 469] on div "تخصيص الصفحة الرئيسية التحكم بالبنرات اعداد البنرات تخصيص القائمة العلوية للمتج…" at bounding box center [508, 447] width 977 height 284
drag, startPoint x: 976, startPoint y: 479, endPoint x: 634, endPoint y: 481, distance: 341.4
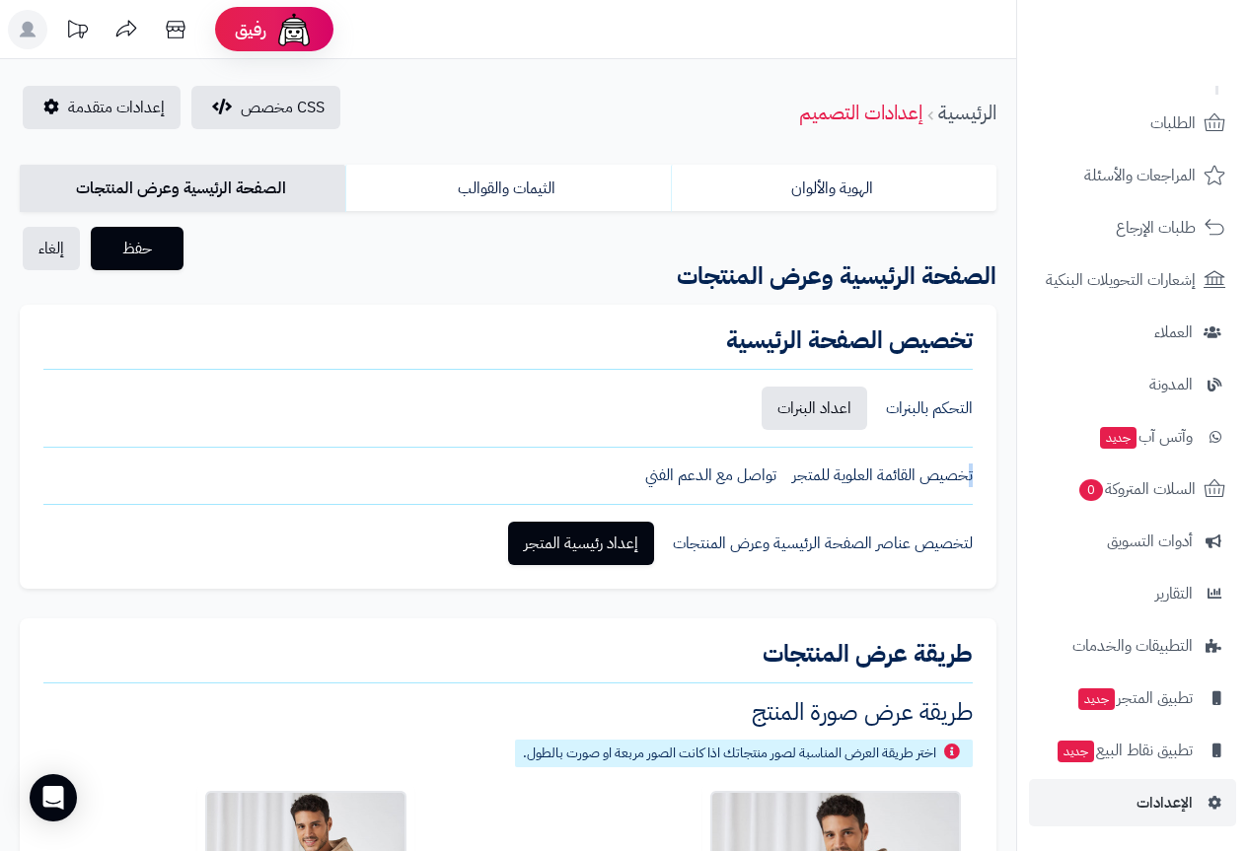
click at [638, 488] on div "تخصيص الصفحة الرئيسية التحكم بالبنرات اعداد البنرات تخصيص القائمة العلوية للمتج…" at bounding box center [508, 447] width 977 height 284
click at [634, 481] on div "تخصيص القائمة العلوية للمتجر تواصل مع الدعم الفني" at bounding box center [507, 476] width 929 height 23
drag, startPoint x: 634, startPoint y: 481, endPoint x: 972, endPoint y: 480, distance: 337.4
click at [972, 480] on div "تخصيص القائمة العلوية للمتجر تواصل مع الدعم الفني" at bounding box center [507, 476] width 929 height 23
click at [903, 523] on div "لتخصيص عناصر الصفحة الرئيسية وعرض المنتجات إعداد رئيسية المتجر" at bounding box center [507, 543] width 929 height 43
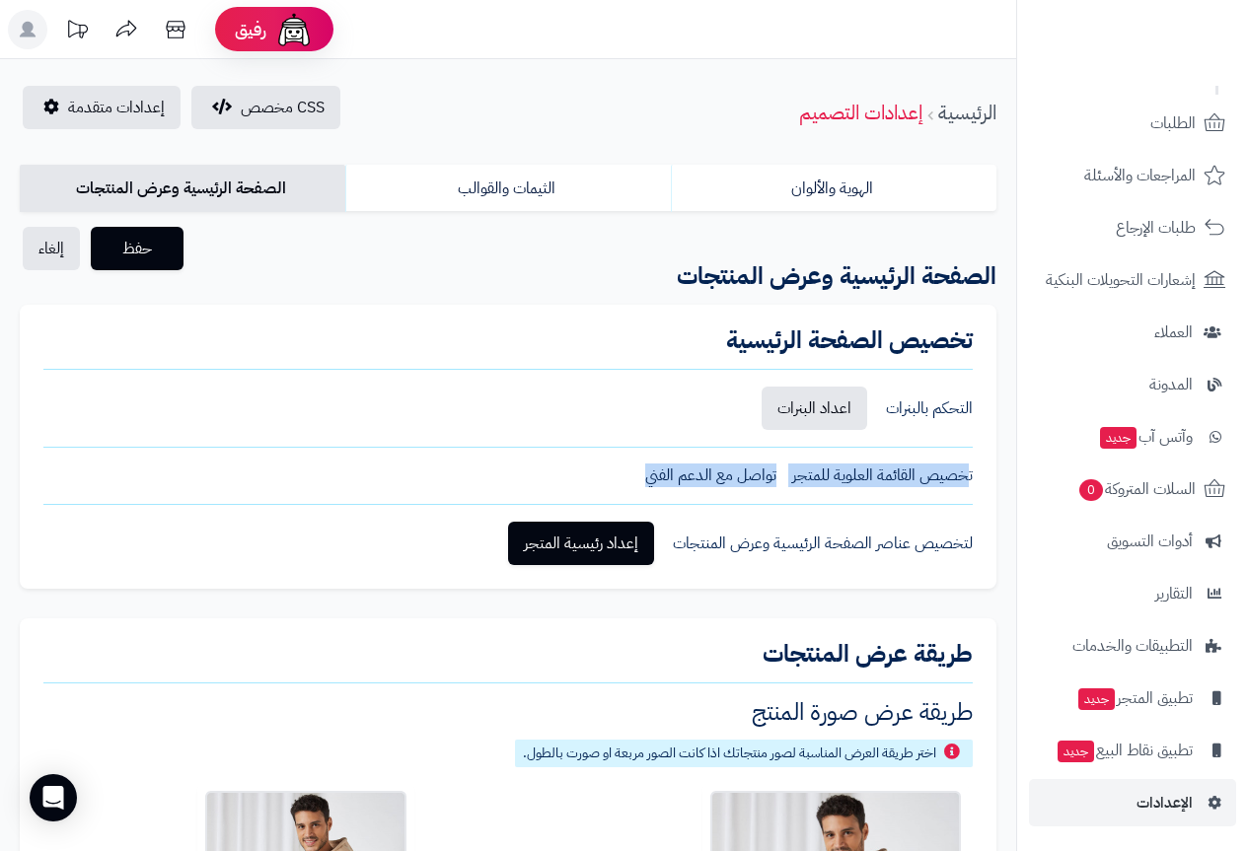
drag, startPoint x: 971, startPoint y: 474, endPoint x: 603, endPoint y: 487, distance: 368.3
click at [603, 487] on div "تخصيص القائمة العلوية للمتجر تواصل مع الدعم الفني" at bounding box center [507, 476] width 929 height 23
click at [620, 483] on div "تخصيص القائمة العلوية للمتجر تواصل مع الدعم الفني" at bounding box center [507, 476] width 929 height 23
drag, startPoint x: 623, startPoint y: 483, endPoint x: 1006, endPoint y: 470, distance: 384.1
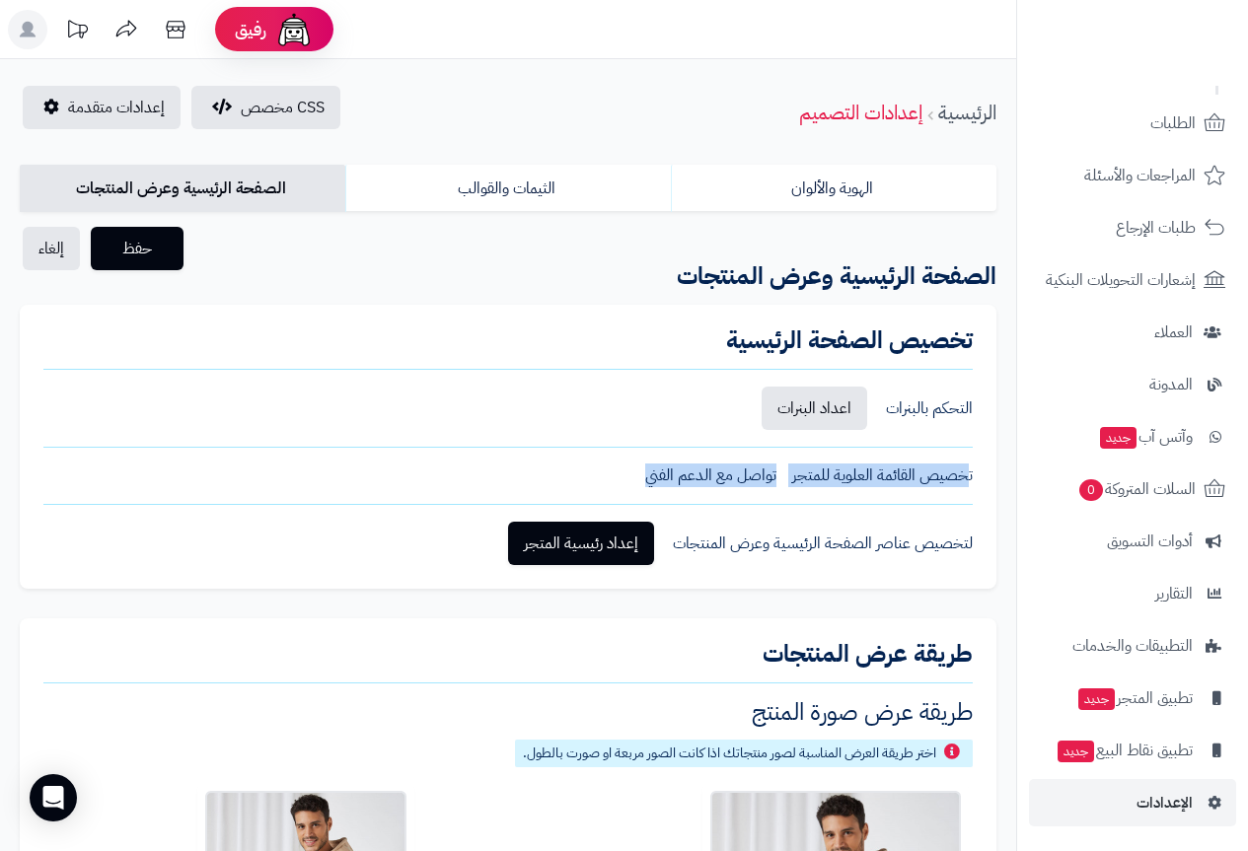
click at [981, 473] on div "تخصيص الصفحة الرئيسية التحكم بالبنرات اعداد البنرات تخصيص القائمة العلوية للمتج…" at bounding box center [508, 447] width 977 height 284
drag, startPoint x: 981, startPoint y: 473, endPoint x: 600, endPoint y: 463, distance: 381.0
click at [600, 463] on div "تخصيص الصفحة الرئيسية التحكم بالبنرات اعداد البنرات تخصيص القائمة العلوية للمتج…" at bounding box center [508, 447] width 977 height 284
click at [610, 464] on div "تخصيص الصفحة الرئيسية التحكم بالبنرات اعداد البنرات تخصيص القائمة العلوية للمتج…" at bounding box center [508, 447] width 977 height 284
drag, startPoint x: 671, startPoint y: 468, endPoint x: 1006, endPoint y: 477, distance: 335.6
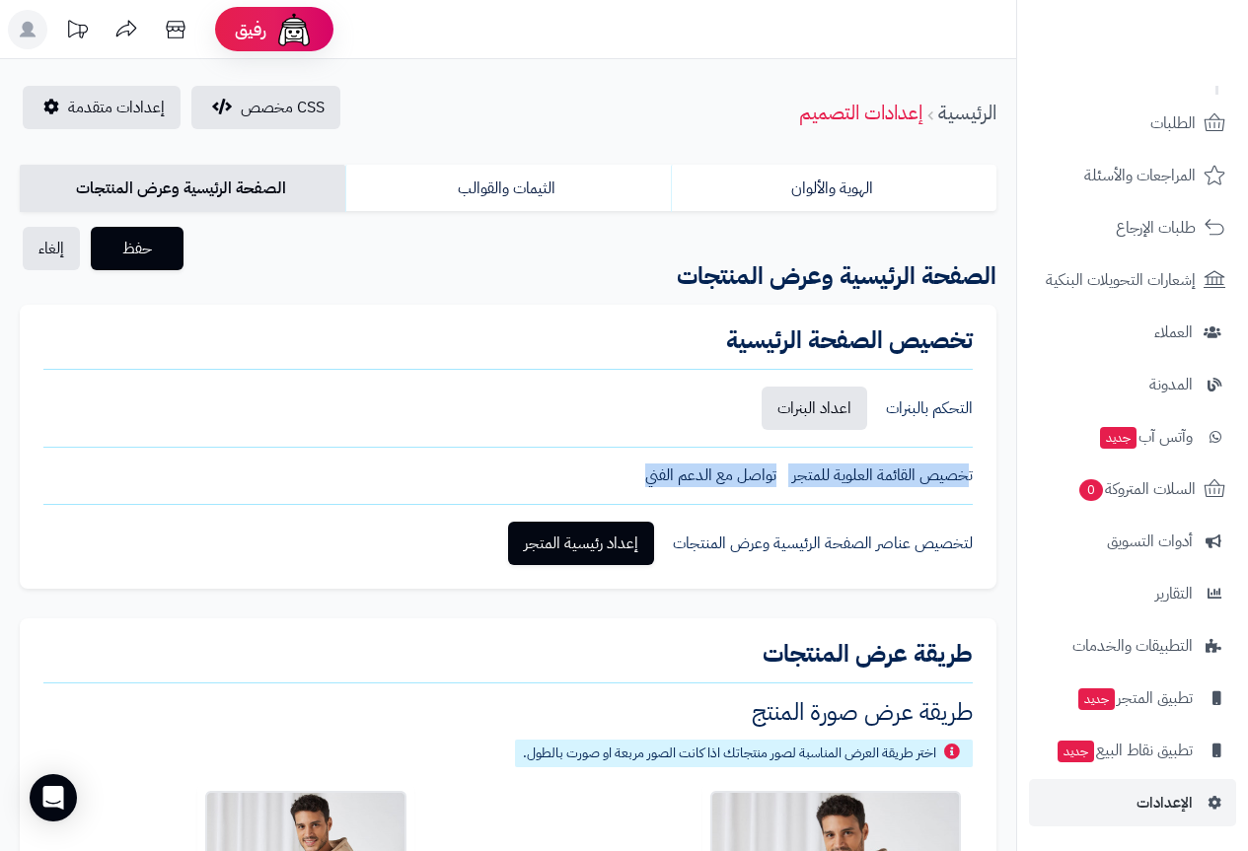
click at [984, 483] on div "تخصيص الصفحة الرئيسية التحكم بالبنرات اعداد البنرات تخصيص القائمة العلوية للمتج…" at bounding box center [508, 447] width 977 height 284
drag, startPoint x: 981, startPoint y: 481, endPoint x: 634, endPoint y: 474, distance: 346.4
click at [634, 474] on div "تخصيص الصفحة الرئيسية التحكم بالبنرات اعداد البنرات تخصيص القائمة العلوية للمتج…" at bounding box center [508, 447] width 977 height 284
click at [633, 474] on div "تخصيص القائمة العلوية للمتجر تواصل مع الدعم الفني" at bounding box center [507, 476] width 929 height 23
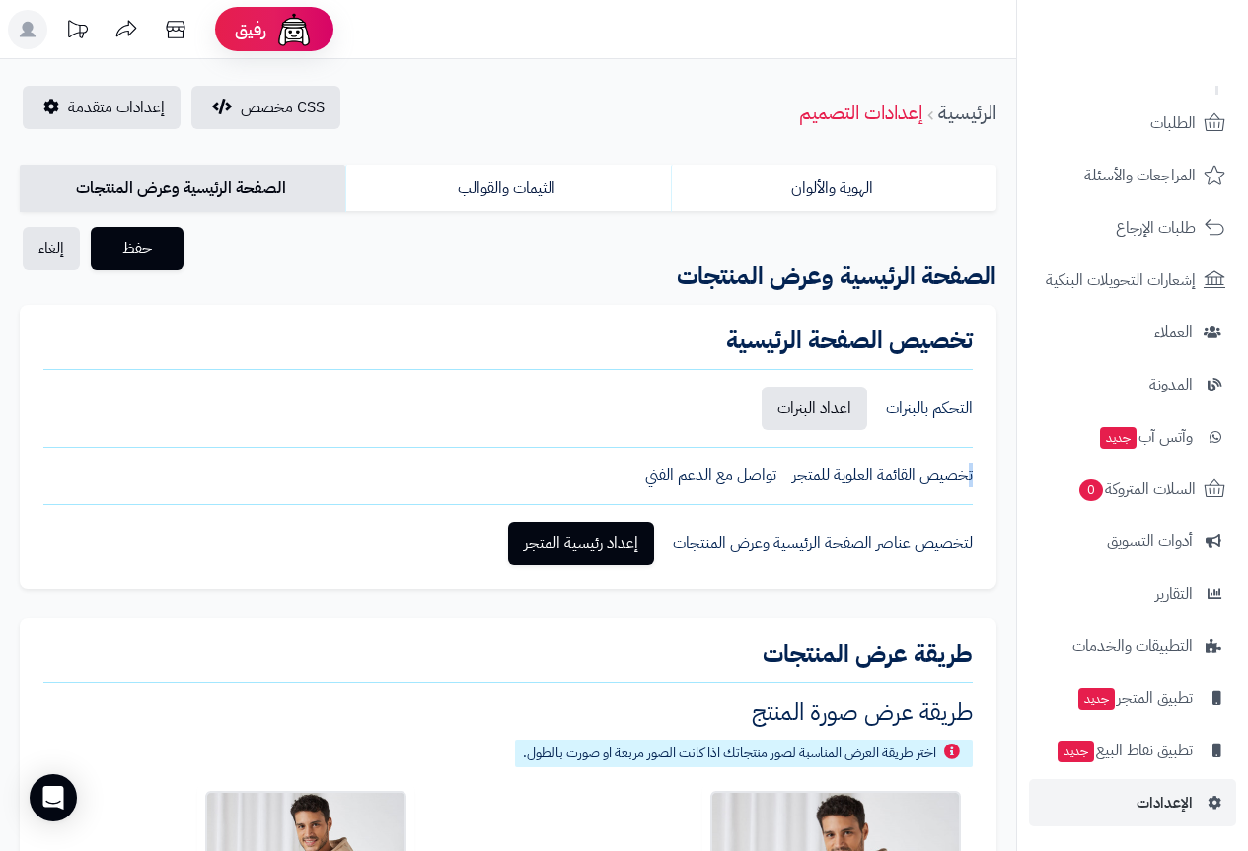
drag, startPoint x: 635, startPoint y: 474, endPoint x: 999, endPoint y: 466, distance: 363.2
click at [992, 471] on div "تخصيص الصفحة الرئيسية التحكم بالبنرات اعداد البنرات تخصيص القائمة العلوية للمتج…" at bounding box center [508, 447] width 977 height 284
drag, startPoint x: 984, startPoint y: 473, endPoint x: 641, endPoint y: 473, distance: 342.4
click at [641, 473] on div "تخصيص الصفحة الرئيسية التحكم بالبنرات اعداد البنرات تخصيص القائمة العلوية للمتج…" at bounding box center [508, 447] width 977 height 284
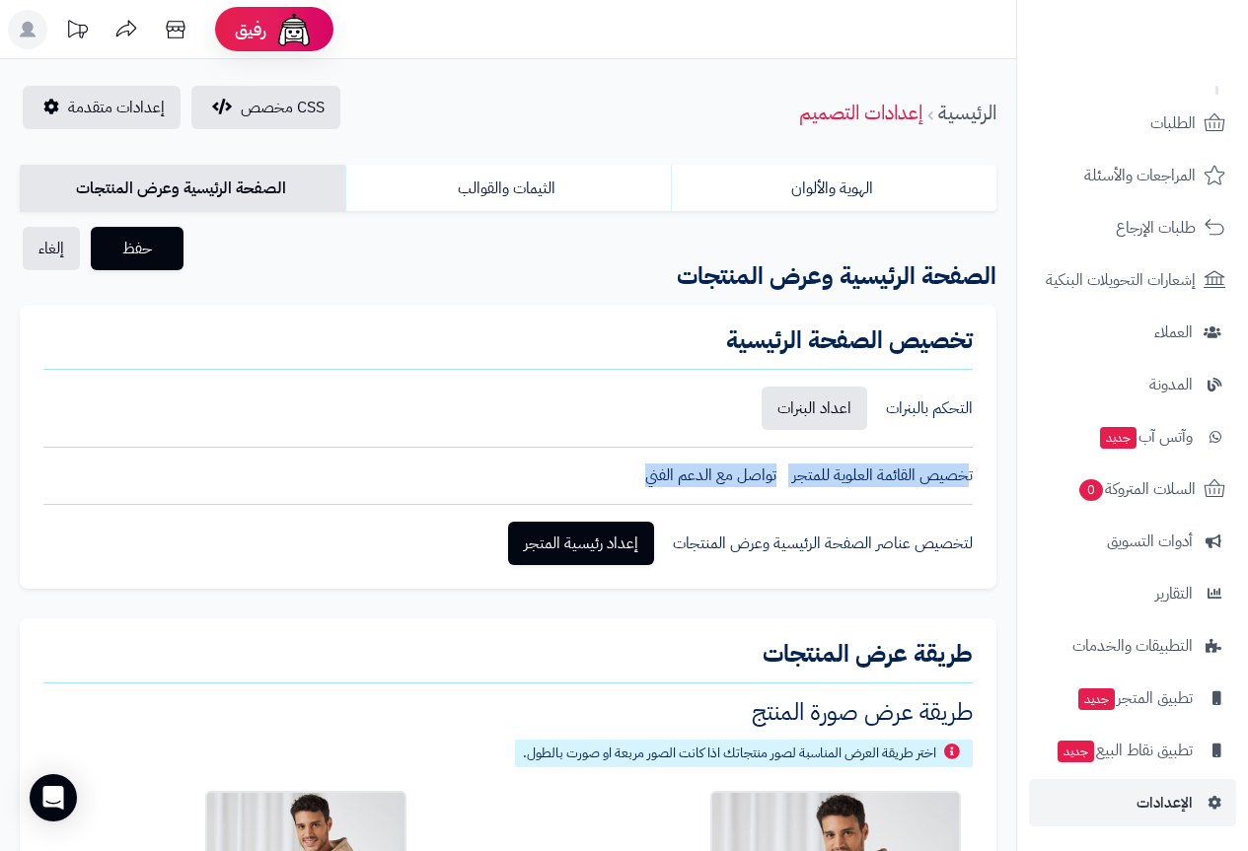
click at [639, 473] on div "تخصيص القائمة العلوية للمتجر تواصل مع الدعم الفني" at bounding box center [507, 476] width 929 height 23
drag, startPoint x: 638, startPoint y: 472, endPoint x: 990, endPoint y: 476, distance: 351.3
click at [990, 476] on div "تخصيص الصفحة الرئيسية التحكم بالبنرات اعداد البنرات تخصيص القائمة العلوية للمتج…" at bounding box center [508, 447] width 977 height 284
click at [987, 476] on div "تخصيص الصفحة الرئيسية التحكم بالبنرات اعداد البنرات تخصيص القائمة العلوية للمتج…" at bounding box center [508, 447] width 977 height 284
drag, startPoint x: 928, startPoint y: 481, endPoint x: 624, endPoint y: 483, distance: 304.9
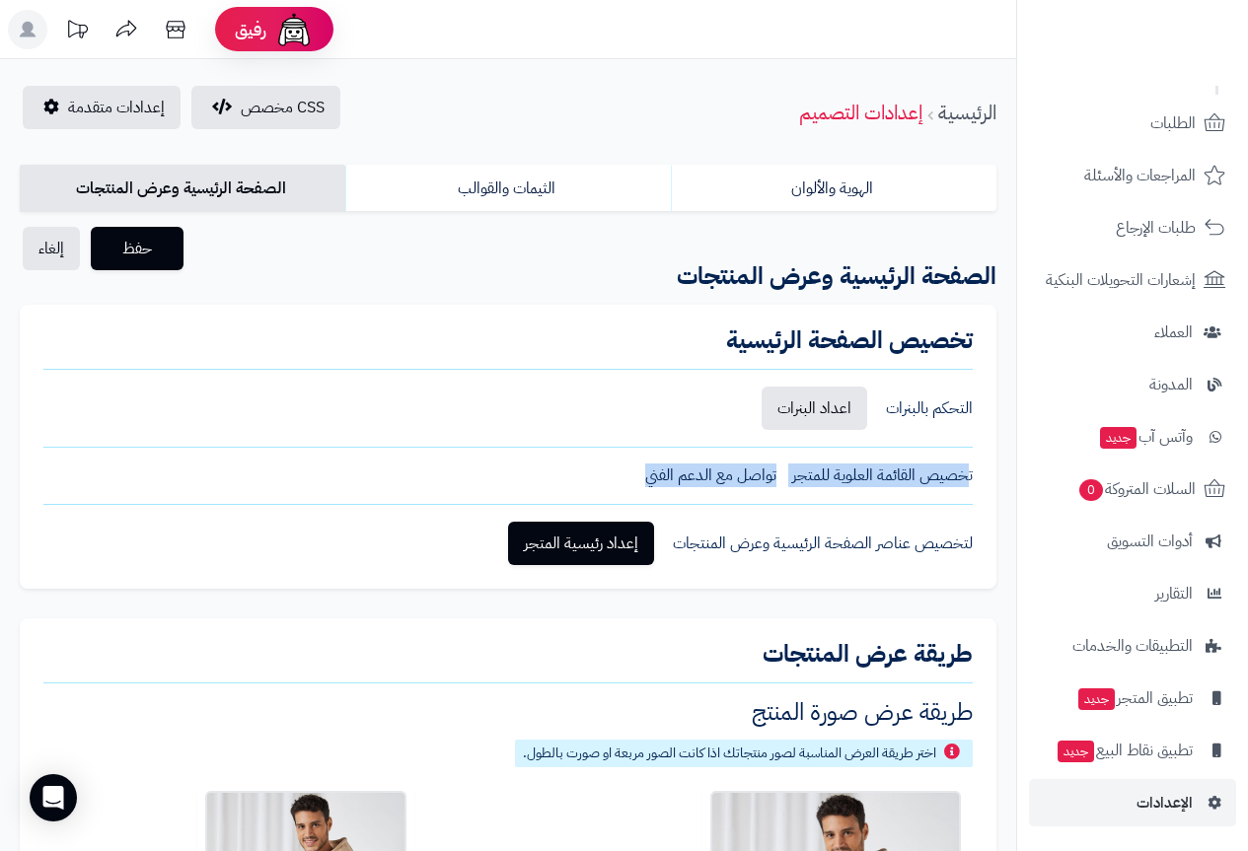
click at [624, 483] on div "تخصيص الصفحة الرئيسية التحكم بالبنرات اعداد البنرات تخصيص القائمة العلوية للمتج…" at bounding box center [508, 447] width 977 height 284
click at [620, 480] on div "تخصيص القائمة العلوية للمتجر تواصل مع الدعم الفني" at bounding box center [507, 476] width 929 height 23
drag, startPoint x: 635, startPoint y: 478, endPoint x: 992, endPoint y: 478, distance: 356.2
click at [992, 478] on div "تخصيص الصفحة الرئيسية التحكم بالبنرات اعداد البنرات تخصيص القائمة العلوية للمتج…" at bounding box center [508, 447] width 977 height 284
click at [993, 478] on div "تخصيص الصفحة الرئيسية التحكم بالبنرات اعداد البنرات تخصيص القائمة العلوية للمتج…" at bounding box center [508, 447] width 977 height 284
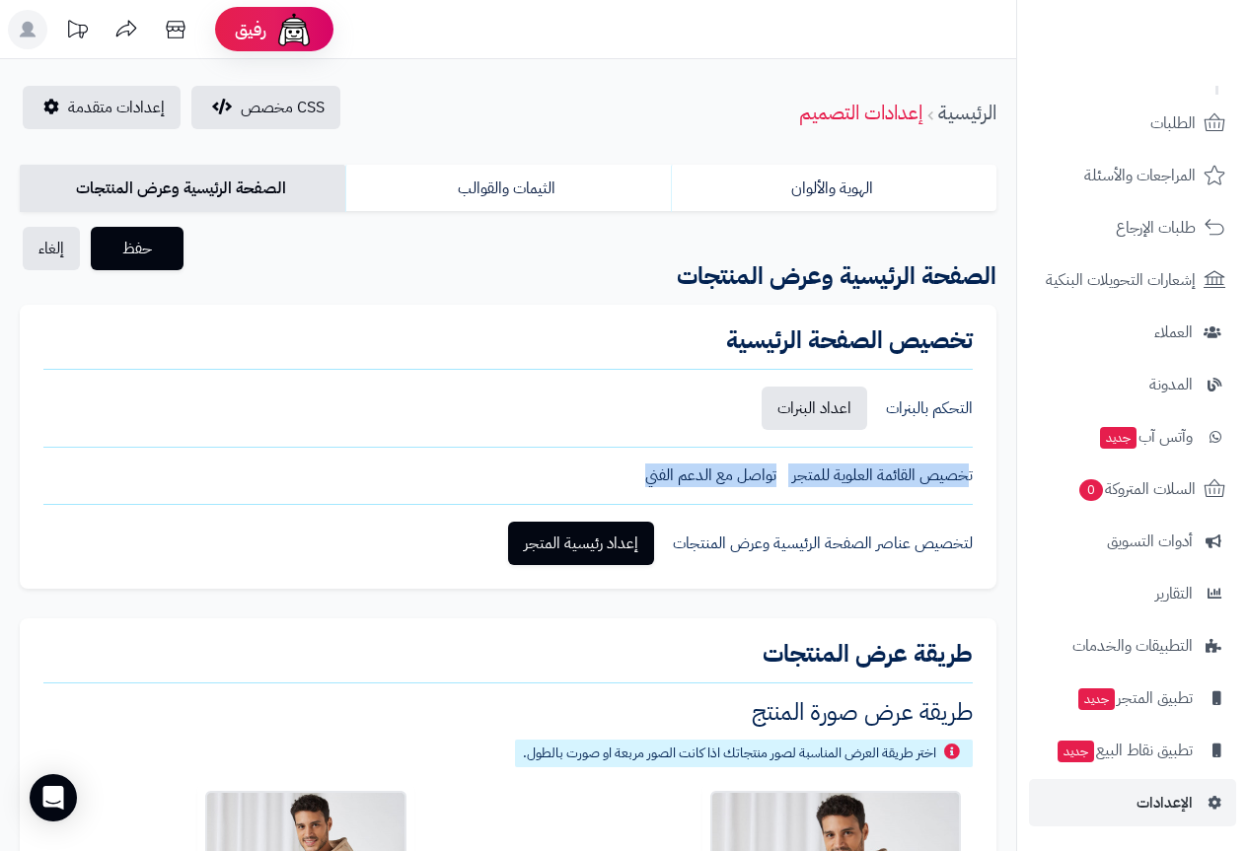
drag, startPoint x: 975, startPoint y: 478, endPoint x: 592, endPoint y: 476, distance: 382.8
click at [592, 476] on div "تخصيص الصفحة الرئيسية التحكم بالبنرات اعداد البنرات تخصيص القائمة العلوية للمتج…" at bounding box center [508, 447] width 977 height 284
click at [595, 474] on div "تخصيص القائمة العلوية للمتجر تواصل مع الدعم الفني" at bounding box center [507, 476] width 929 height 23
drag, startPoint x: 618, startPoint y: 467, endPoint x: 979, endPoint y: 481, distance: 361.4
click at [979, 481] on div "تخصيص الصفحة الرئيسية التحكم بالبنرات اعداد البنرات تخصيص القائمة العلوية للمتج…" at bounding box center [508, 447] width 977 height 284
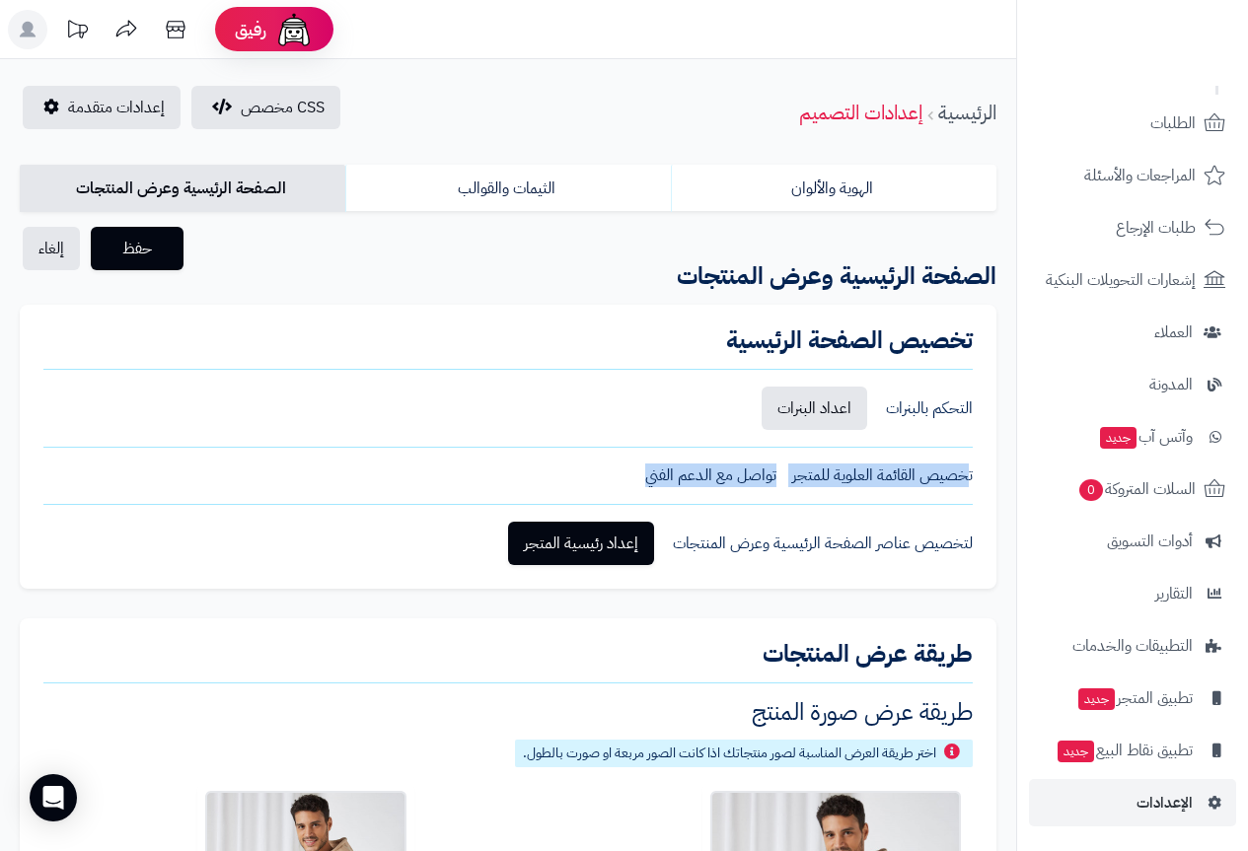
click at [979, 481] on div "تخصيص الصفحة الرئيسية التحكم بالبنرات اعداد البنرات تخصيص القائمة العلوية للمتج…" at bounding box center [508, 447] width 977 height 284
drag, startPoint x: 974, startPoint y: 480, endPoint x: 613, endPoint y: 460, distance: 361.7
click at [613, 460] on div "تخصيص الصفحة الرئيسية التحكم بالبنرات اعداد البنرات تخصيص القائمة العلوية للمتج…" at bounding box center [508, 447] width 977 height 284
click at [633, 472] on div "تخصيص القائمة العلوية للمتجر تواصل مع الدعم الفني" at bounding box center [507, 476] width 929 height 23
drag, startPoint x: 713, startPoint y: 475, endPoint x: 971, endPoint y: 481, distance: 257.6
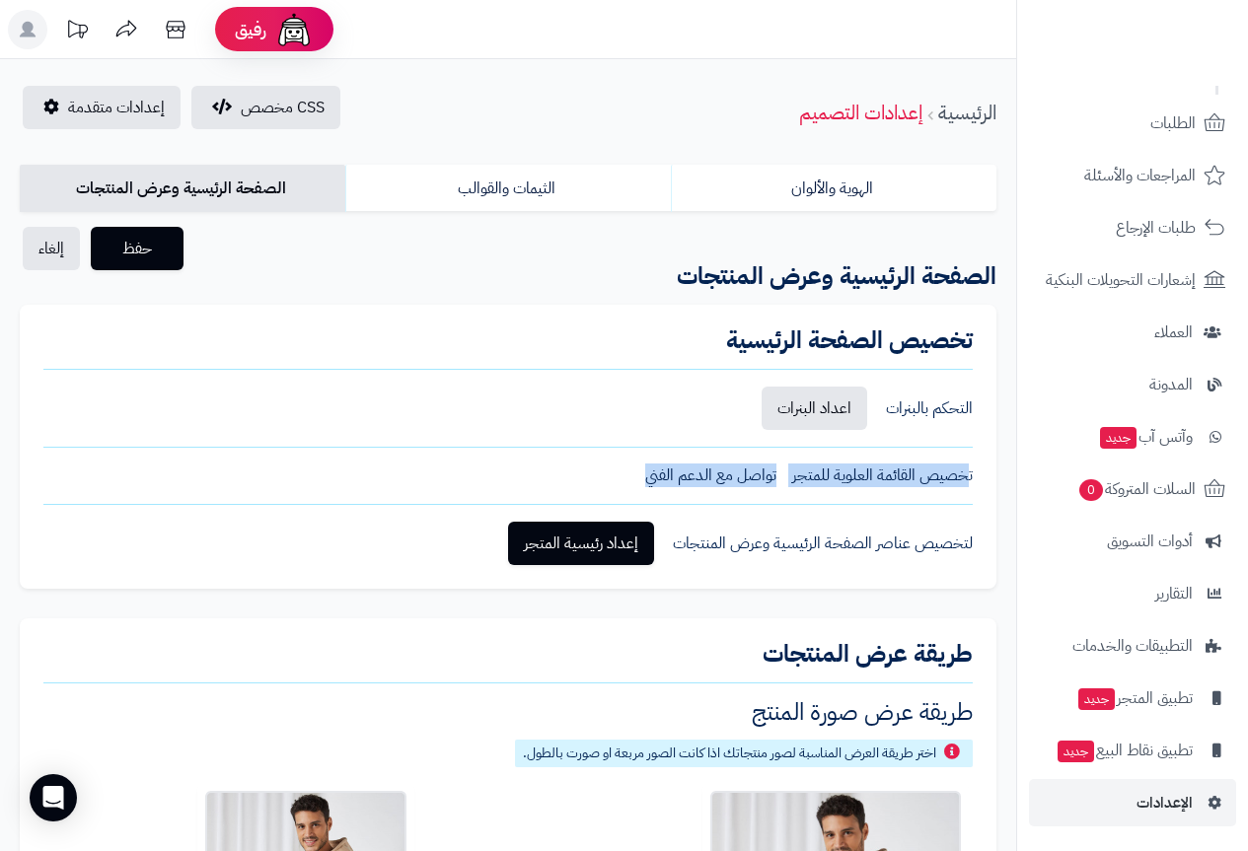
click at [971, 481] on div "تخصيص القائمة العلوية للمتجر تواصل مع الدعم الفني" at bounding box center [507, 476] width 929 height 23
click at [976, 481] on div "تخصيص الصفحة الرئيسية التحكم بالبنرات اعداد البنرات تخصيص القائمة العلوية للمتج…" at bounding box center [508, 447] width 977 height 284
drag, startPoint x: 971, startPoint y: 481, endPoint x: 968, endPoint y: 496, distance: 16.1
click at [970, 499] on div "تخصيص الصفحة الرئيسية التحكم بالبنرات اعداد البنرات تخصيص القائمة العلوية للمتج…" at bounding box center [508, 447] width 977 height 284
click at [962, 489] on div "تخصيص الصفحة الرئيسية التحكم بالبنرات اعداد البنرات تخصيص القائمة العلوية للمتج…" at bounding box center [508, 447] width 977 height 284
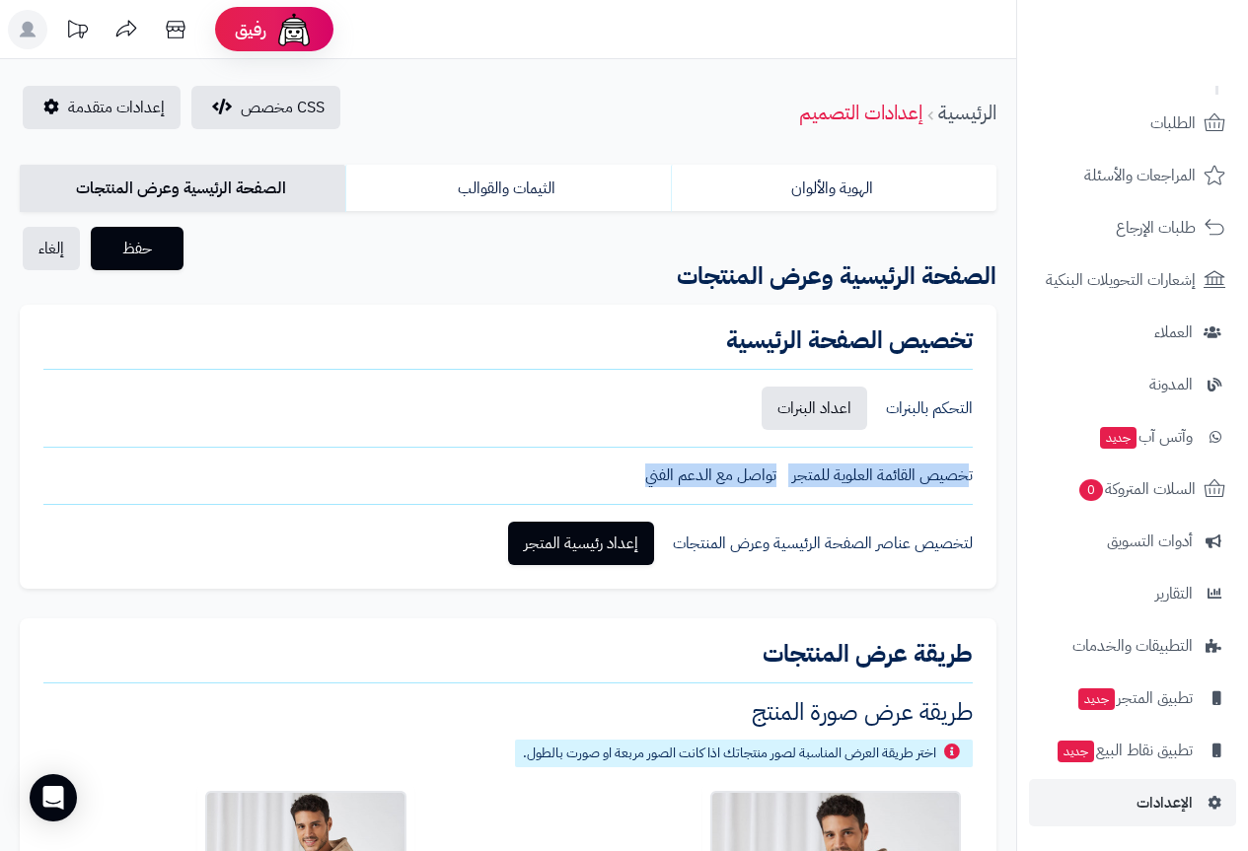
drag, startPoint x: 976, startPoint y: 478, endPoint x: 625, endPoint y: 476, distance: 351.3
click at [625, 476] on div "تخصيص الصفحة الرئيسية التحكم بالبنرات اعداد البنرات تخصيص القائمة العلوية للمتج…" at bounding box center [508, 447] width 977 height 284
click at [624, 476] on div "تخصيص القائمة العلوية للمتجر تواصل مع الدعم الفني" at bounding box center [507, 476] width 929 height 23
click at [651, 478] on span "تواصل مع الدعم الفني" at bounding box center [710, 476] width 131 height 23
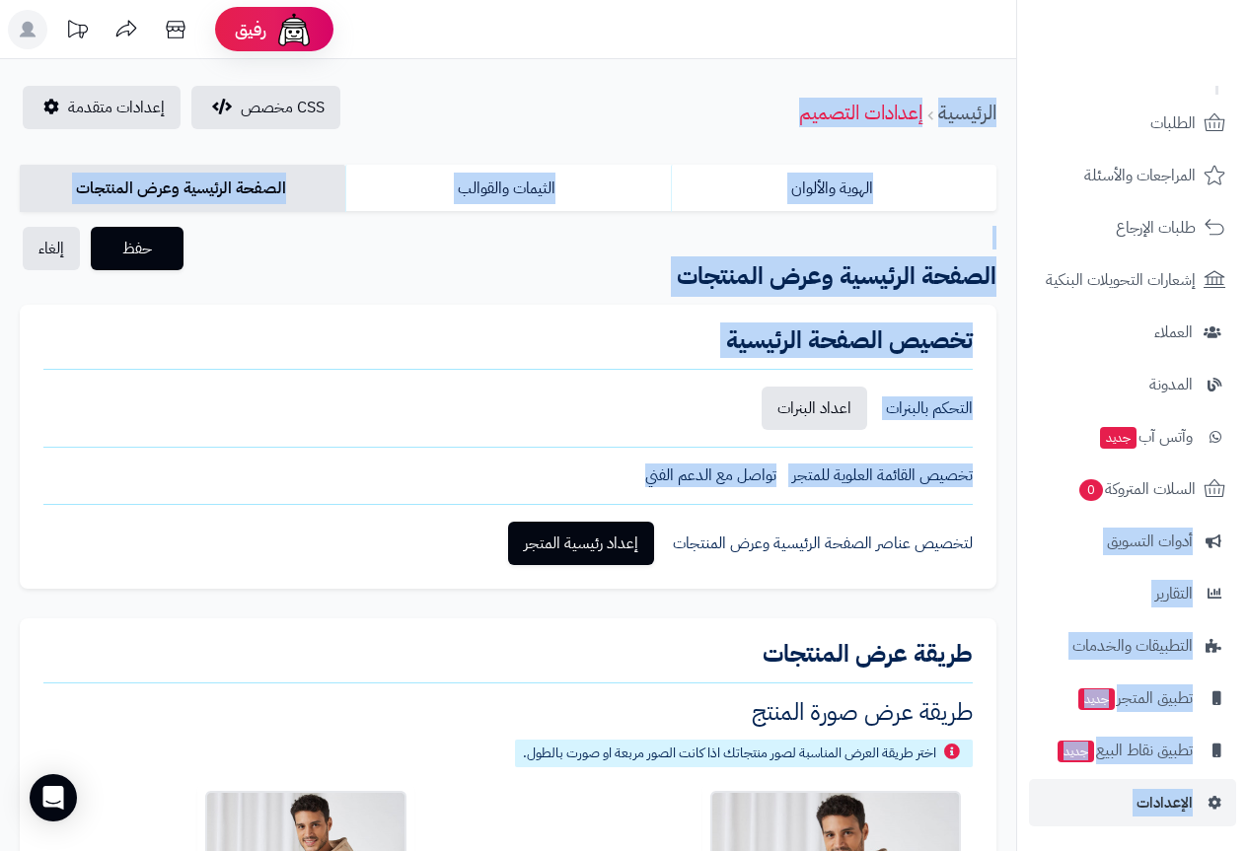
drag, startPoint x: 638, startPoint y: 478, endPoint x: 983, endPoint y: 479, distance: 344.3
click at [963, 479] on div "تخصيص القائمة العلوية للمتجر" at bounding box center [882, 476] width 181 height 23
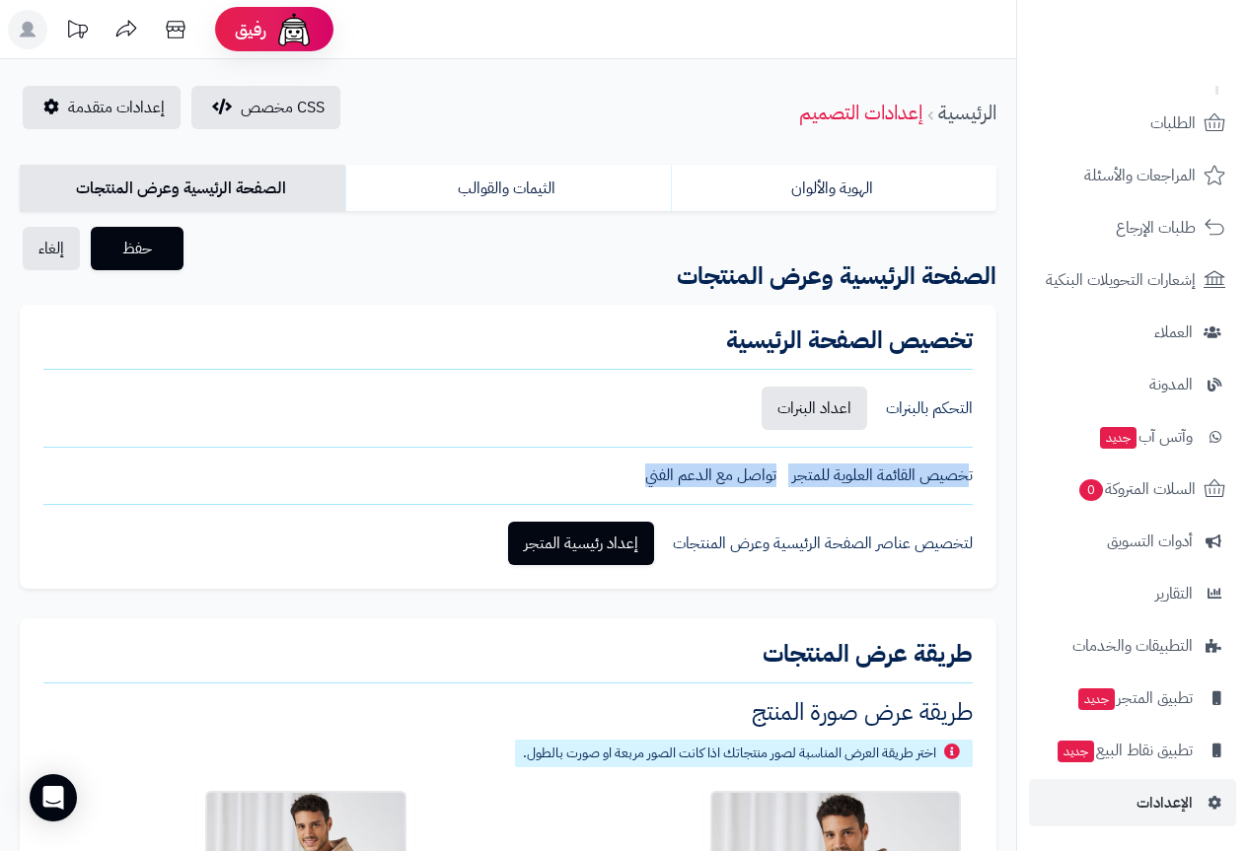
drag, startPoint x: 978, startPoint y: 481, endPoint x: 630, endPoint y: 460, distance: 347.9
click at [630, 460] on div "تخصيص الصفحة الرئيسية التحكم بالبنرات اعداد البنرات تخصيص القائمة العلوية للمتج…" at bounding box center [508, 447] width 977 height 284
click at [652, 469] on span "تواصل مع الدعم الفني" at bounding box center [710, 476] width 131 height 23
drag, startPoint x: 648, startPoint y: 477, endPoint x: 990, endPoint y: 478, distance: 341.4
click at [990, 478] on div "تخصيص الصفحة الرئيسية التحكم بالبنرات اعداد البنرات تخصيص القائمة العلوية للمتج…" at bounding box center [508, 447] width 977 height 284
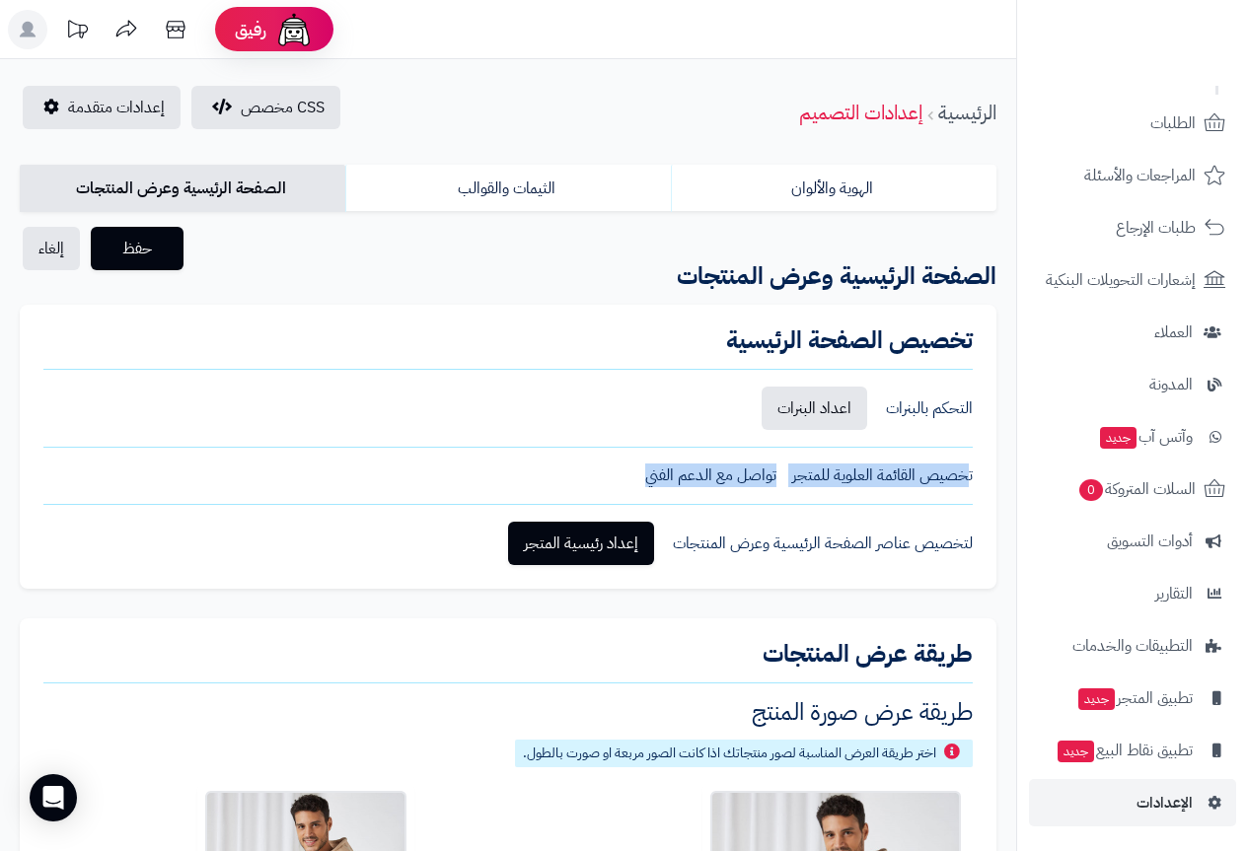
click at [974, 473] on div "تخصيص الصفحة الرئيسية التحكم بالبنرات اعداد البنرات تخصيص القائمة العلوية للمتج…" at bounding box center [508, 447] width 977 height 284
click at [969, 484] on div "تخصيص القائمة العلوية للمتجر" at bounding box center [882, 476] width 181 height 23
drag, startPoint x: 976, startPoint y: 477, endPoint x: 709, endPoint y: 494, distance: 267.0
click at [712, 497] on div "تخصيص الصفحة الرئيسية التحكم بالبنرات اعداد البنرات تخصيص القائمة العلوية للمتج…" at bounding box center [508, 447] width 977 height 284
click at [703, 489] on div "تخصيص الصفحة الرئيسية التحكم بالبنرات اعداد البنرات تخصيص القائمة العلوية للمتج…" at bounding box center [508, 447] width 977 height 284
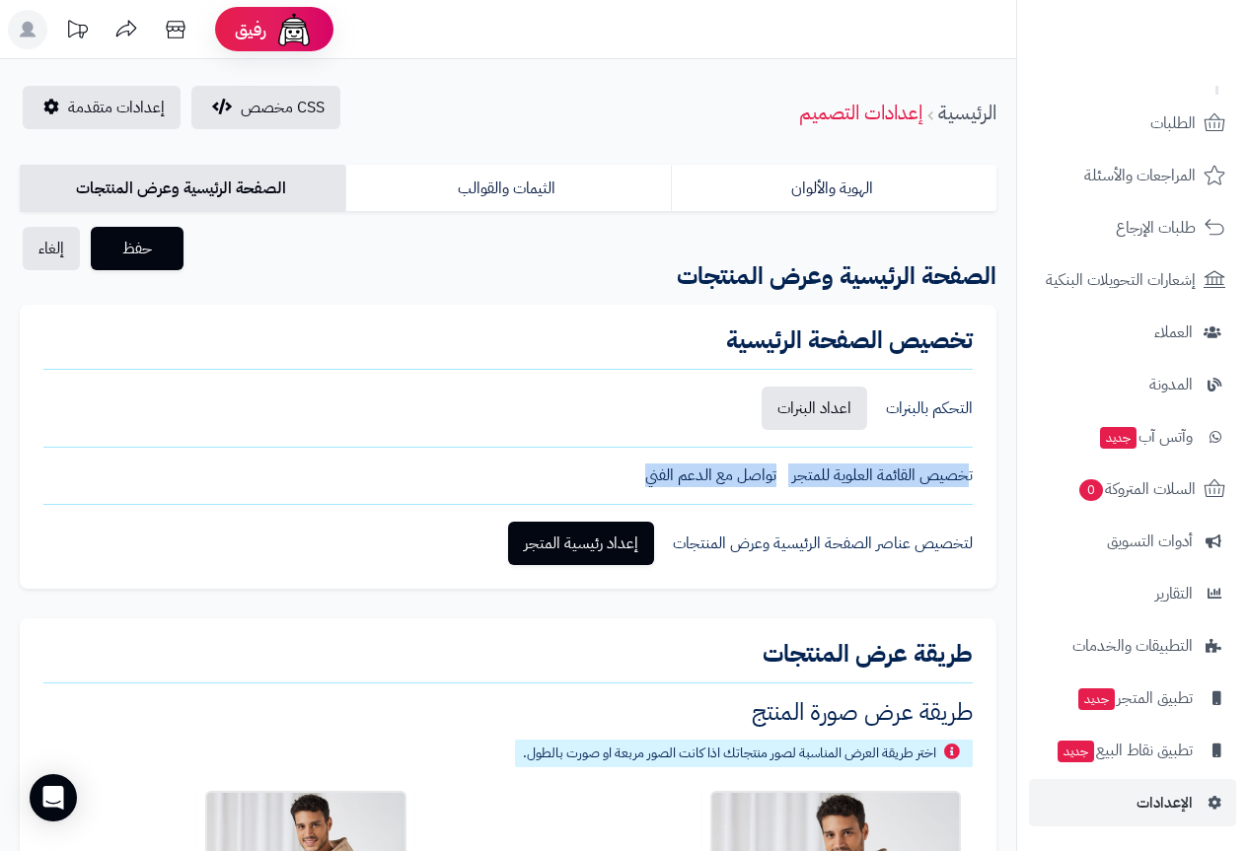
drag, startPoint x: 635, startPoint y: 481, endPoint x: 999, endPoint y: 458, distance: 363.8
click at [981, 483] on div "تخصيص الصفحة الرئيسية التحكم بالبنرات اعداد البنرات تخصيص القائمة العلوية للمتج…" at bounding box center [508, 447] width 977 height 284
drag, startPoint x: 974, startPoint y: 481, endPoint x: 631, endPoint y: 488, distance: 342.4
click at [631, 488] on div "تخصيص الصفحة الرئيسية التحكم بالبنرات اعداد البنرات تخصيص القائمة العلوية للمتج…" at bounding box center [508, 447] width 977 height 284
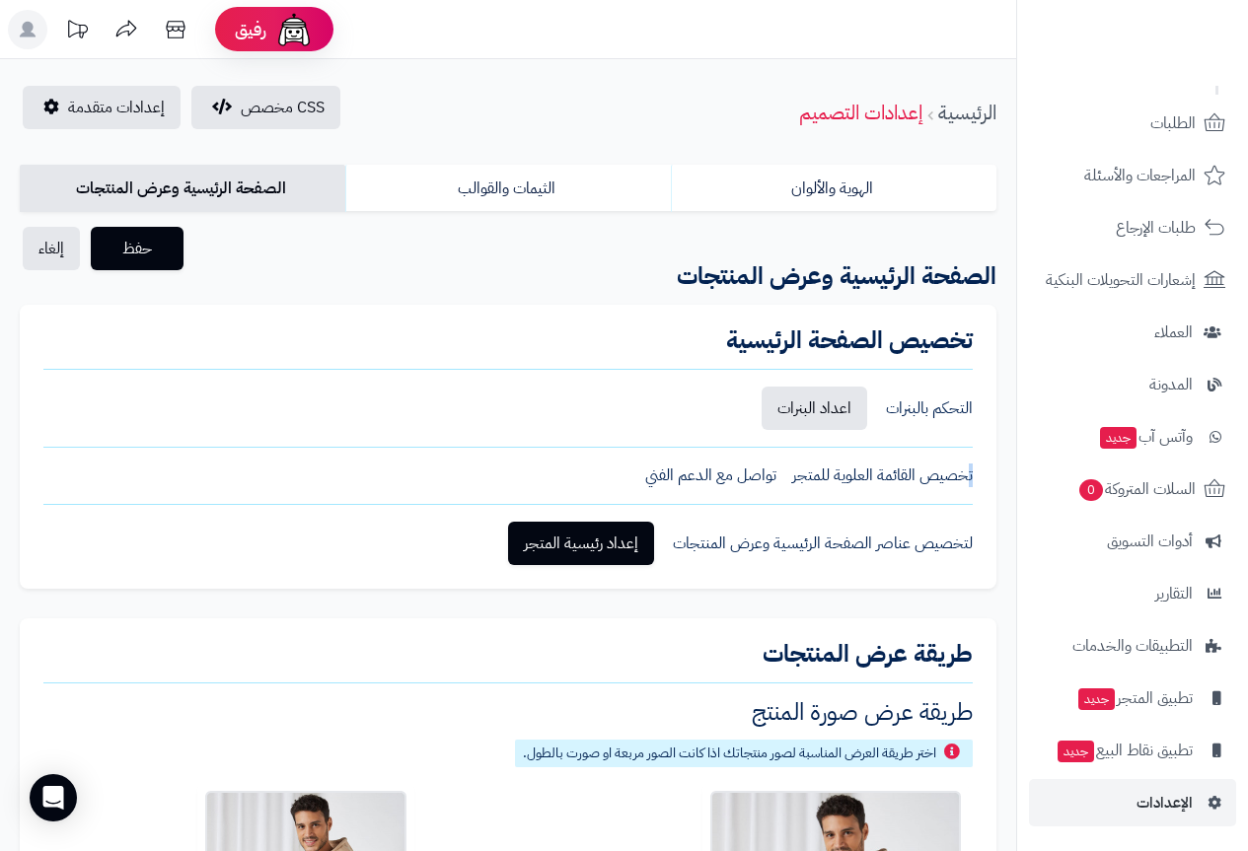
click at [630, 487] on div "تخصيص القائمة العلوية للمتجر تواصل مع الدعم الفني" at bounding box center [507, 476] width 929 height 23
drag, startPoint x: 630, startPoint y: 486, endPoint x: 1007, endPoint y: 457, distance: 378.1
click at [977, 478] on div "تخصيص الصفحة الرئيسية التحكم بالبنرات اعداد البنرات تخصيص القائمة العلوية للمتج…" at bounding box center [508, 447] width 977 height 284
drag, startPoint x: 969, startPoint y: 477, endPoint x: 605, endPoint y: 461, distance: 364.4
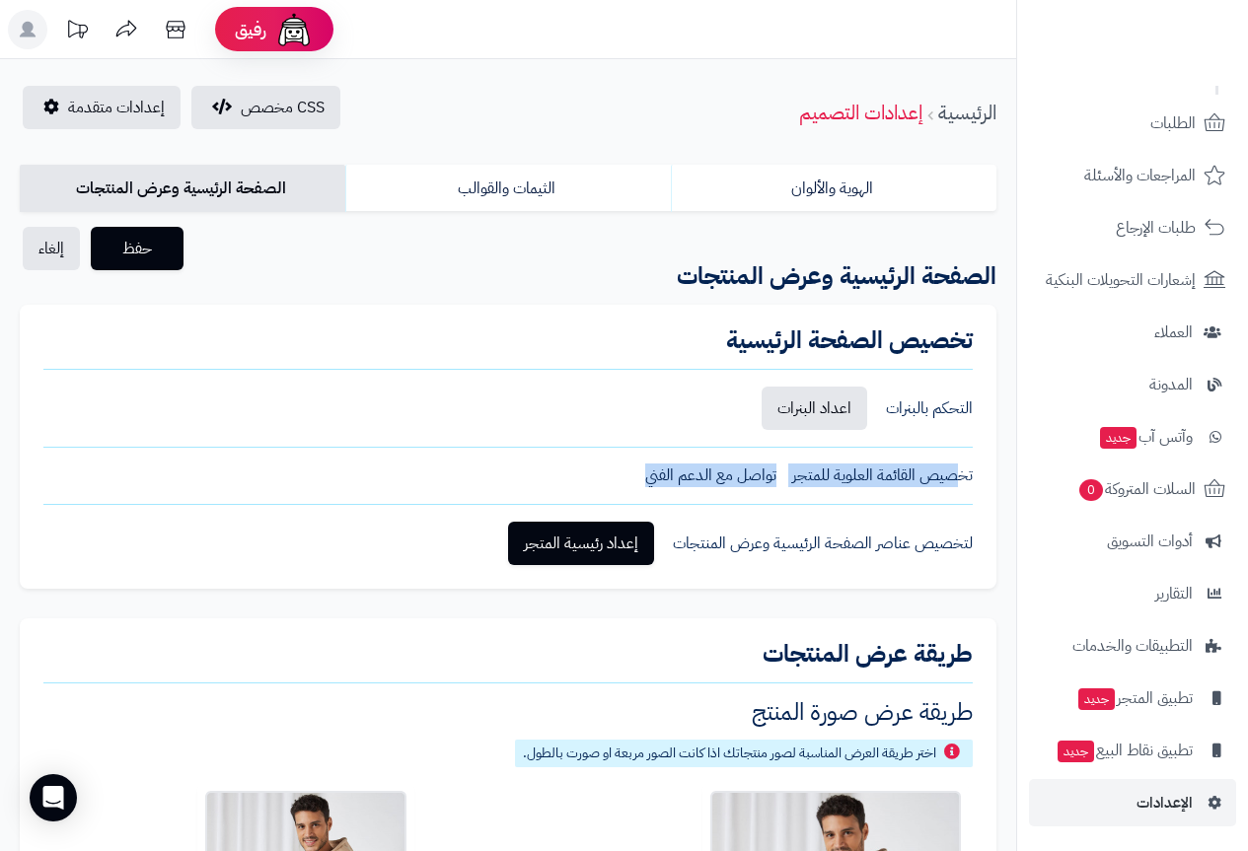
click at [605, 461] on div "تخصيص الصفحة الرئيسية التحكم بالبنرات اعداد البنرات تخصيص القائمة العلوية للمتج…" at bounding box center [508, 447] width 977 height 284
click at [793, 190] on link "الهوية والألوان" at bounding box center [834, 188] width 326 height 47
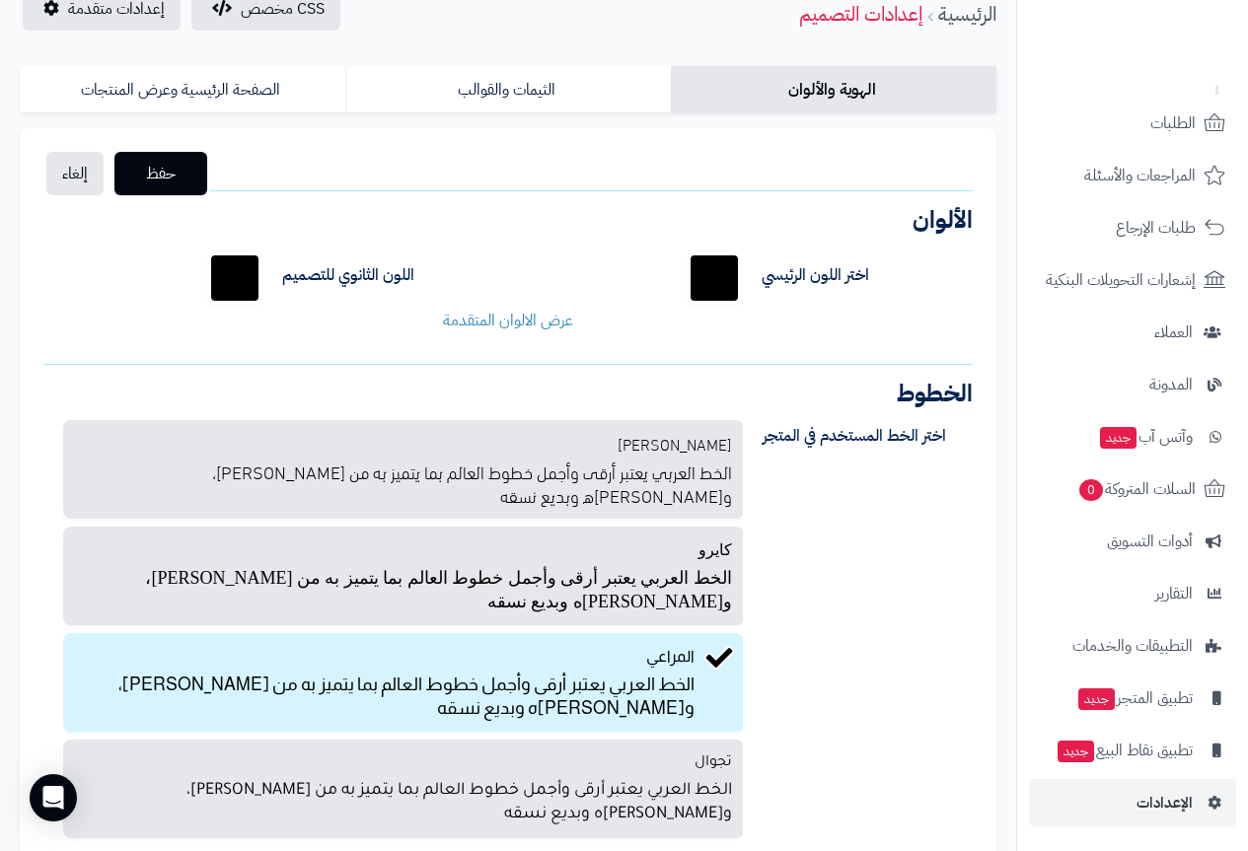
scroll to position [197, 0]
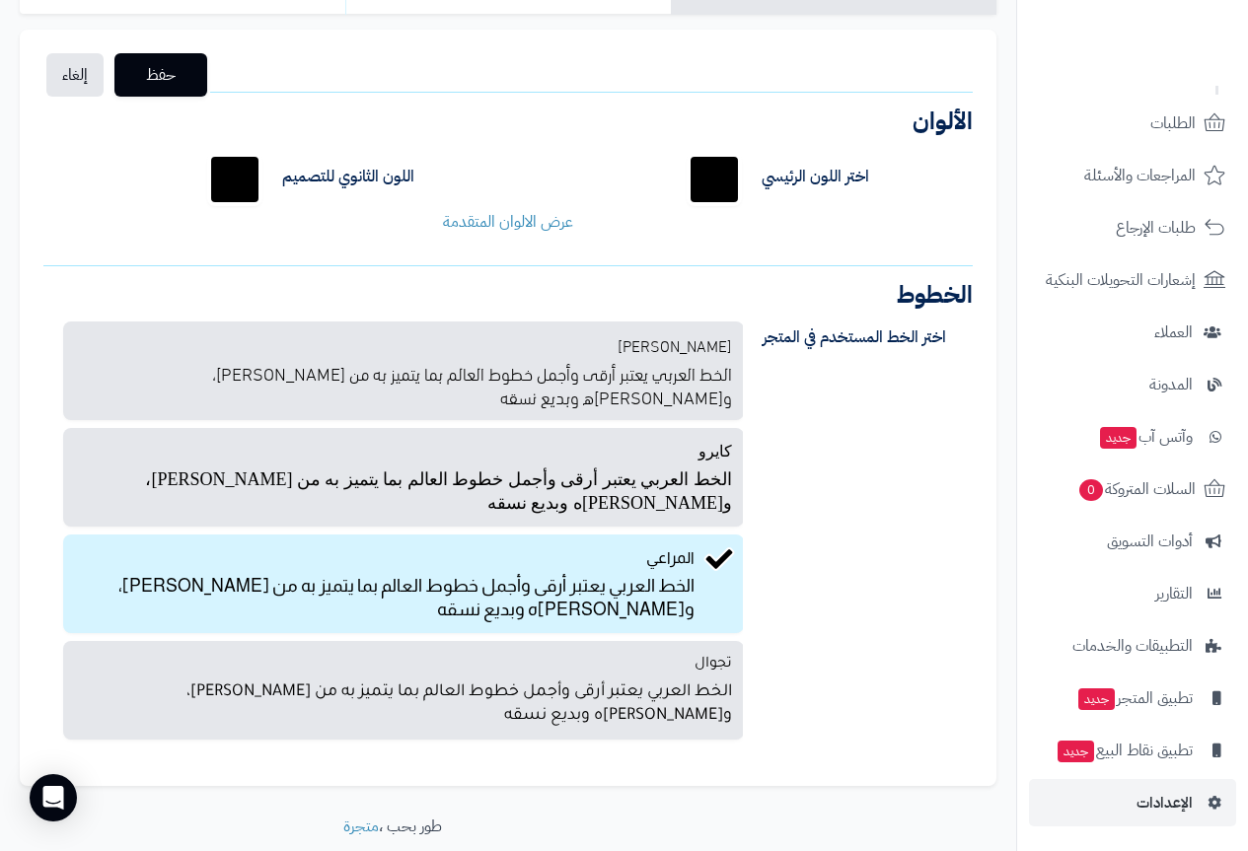
click at [714, 180] on input "*******" at bounding box center [714, 179] width 63 height 63
click at [893, 618] on div "اختر الخط المستخدم في المتجر بالو عربي الخط العربي يعتبر أرقى وأجمل خطوط العالم…" at bounding box center [508, 535] width 959 height 456
click at [1171, 597] on span "التقارير" at bounding box center [1173, 594] width 38 height 28
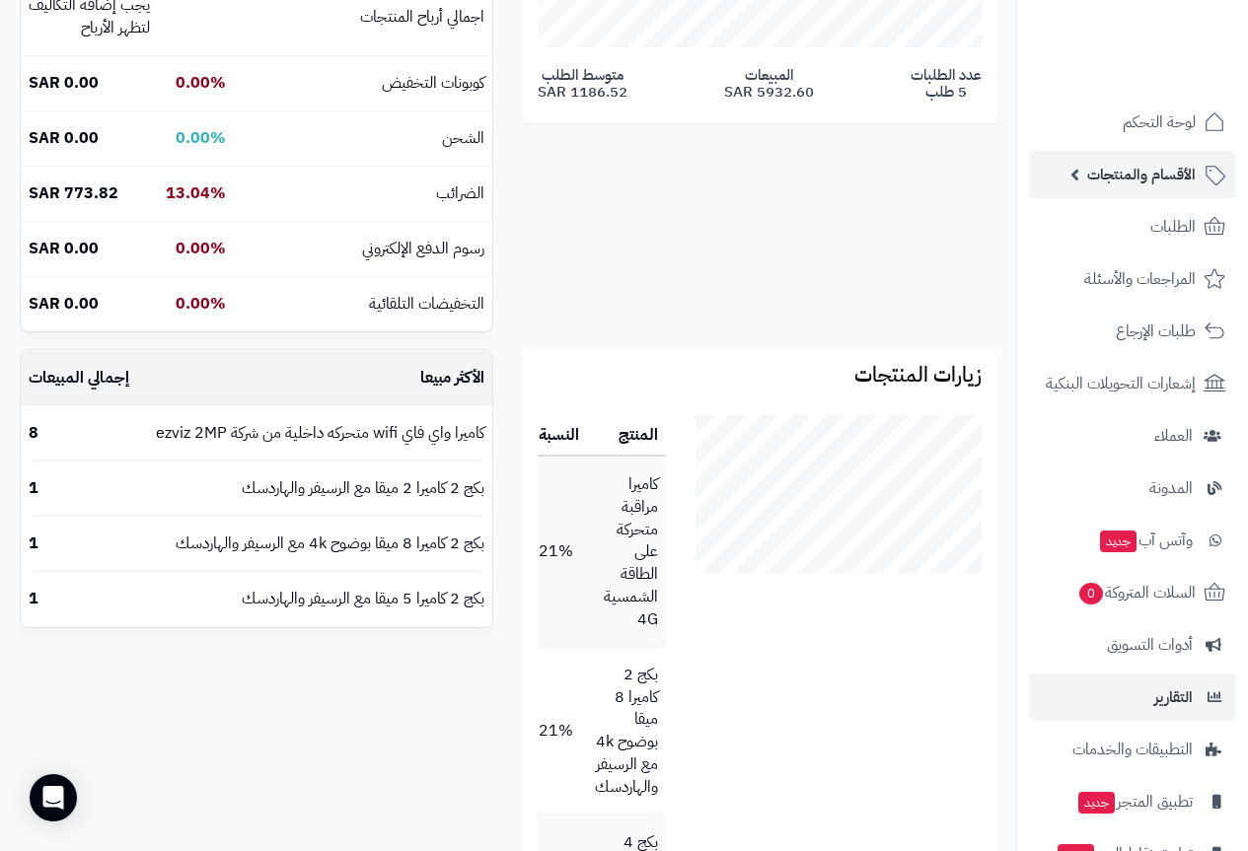
click at [1165, 176] on span "الأقسام والمنتجات" at bounding box center [1141, 175] width 109 height 28
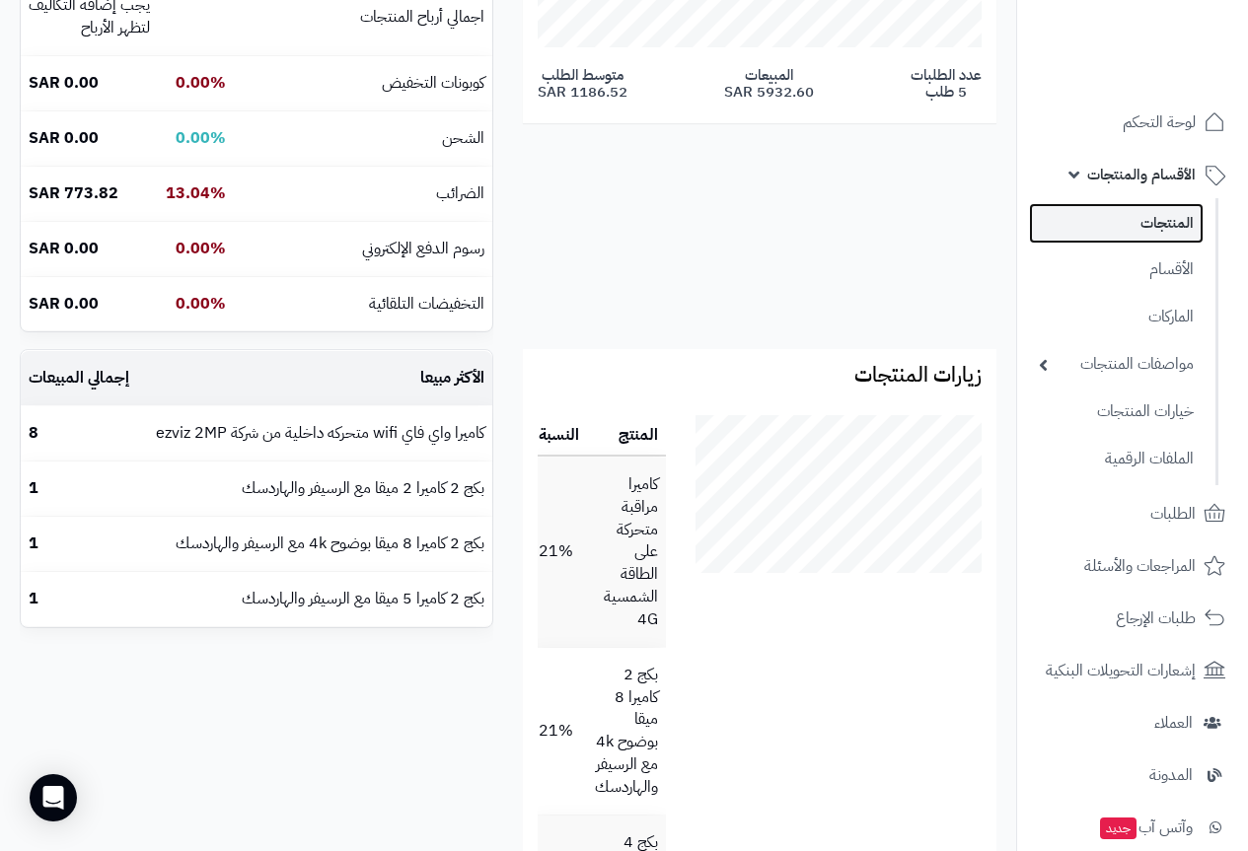
click at [1180, 227] on link "المنتجات" at bounding box center [1116, 223] width 175 height 40
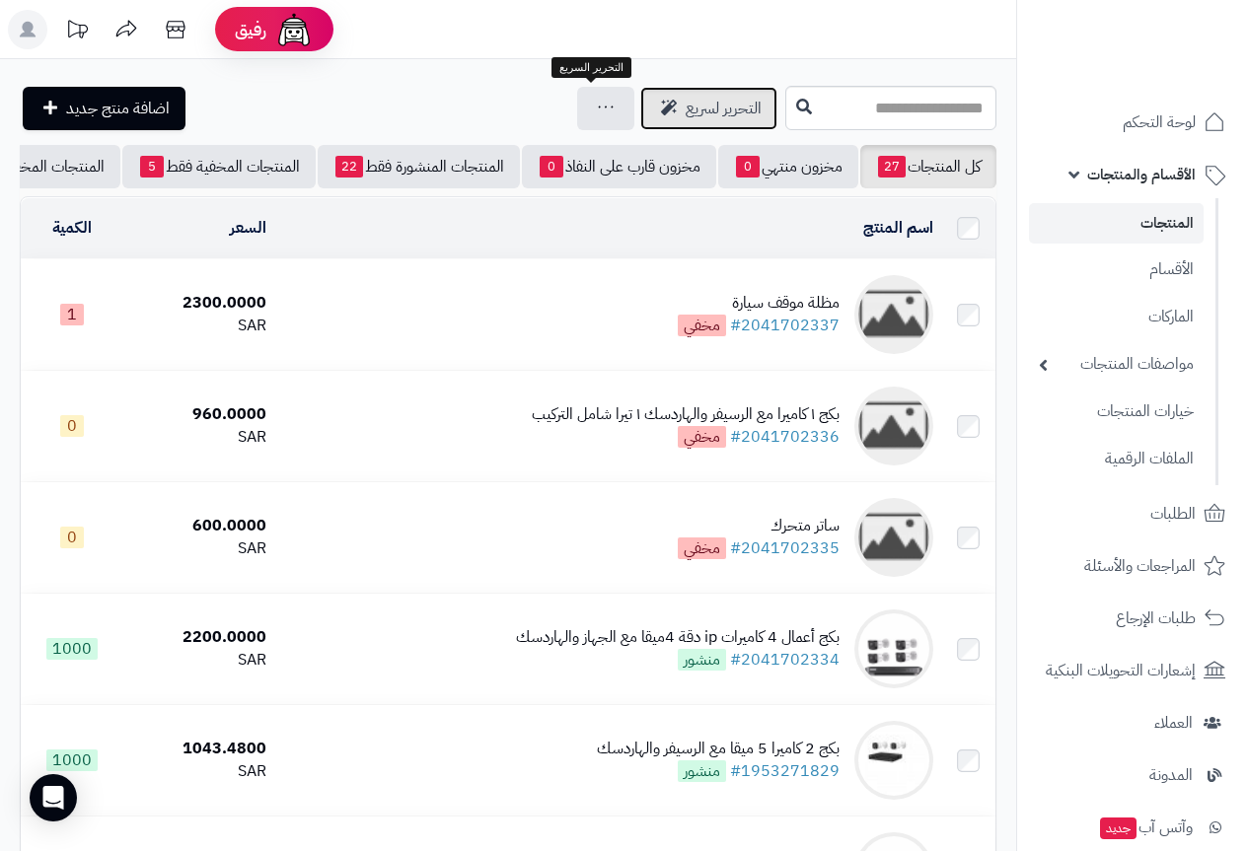
click at [661, 108] on icon at bounding box center [669, 108] width 16 height 16
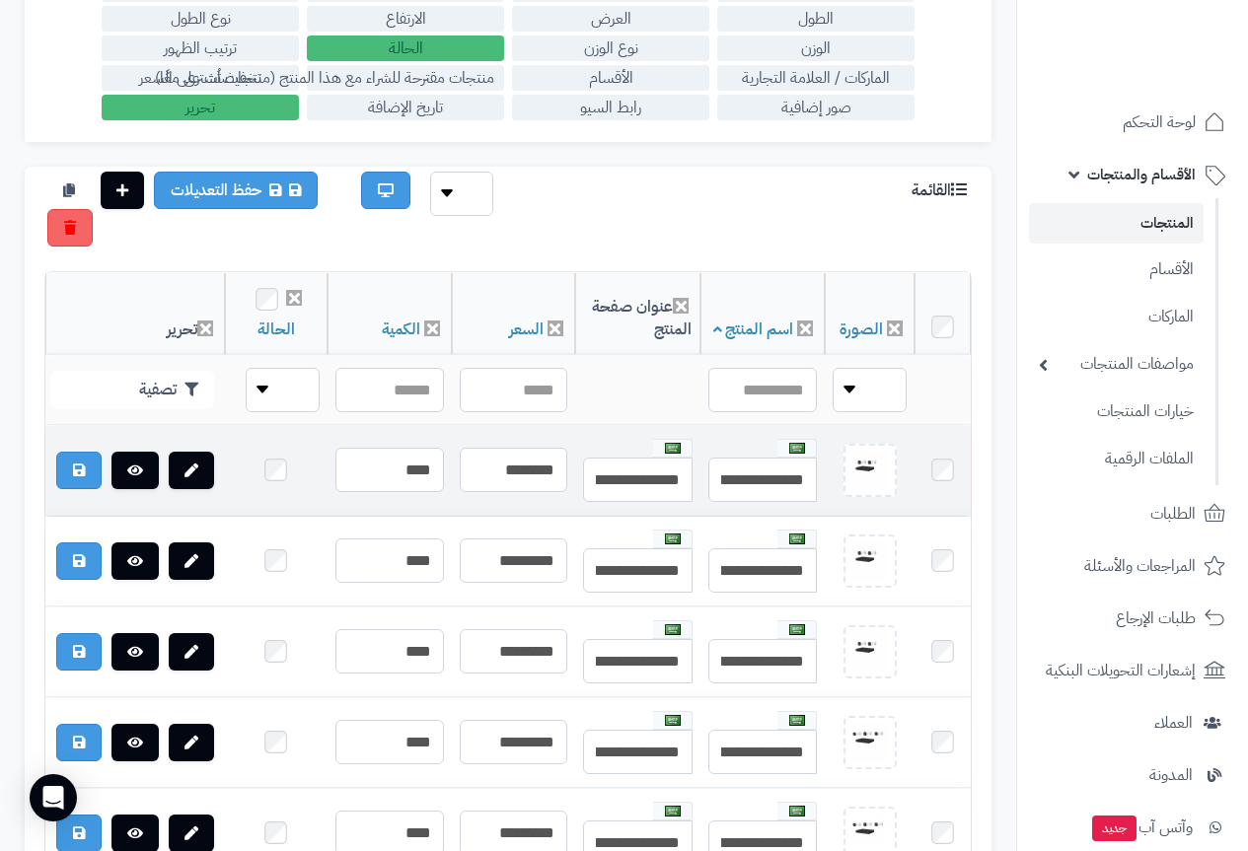
scroll to position [395, 0]
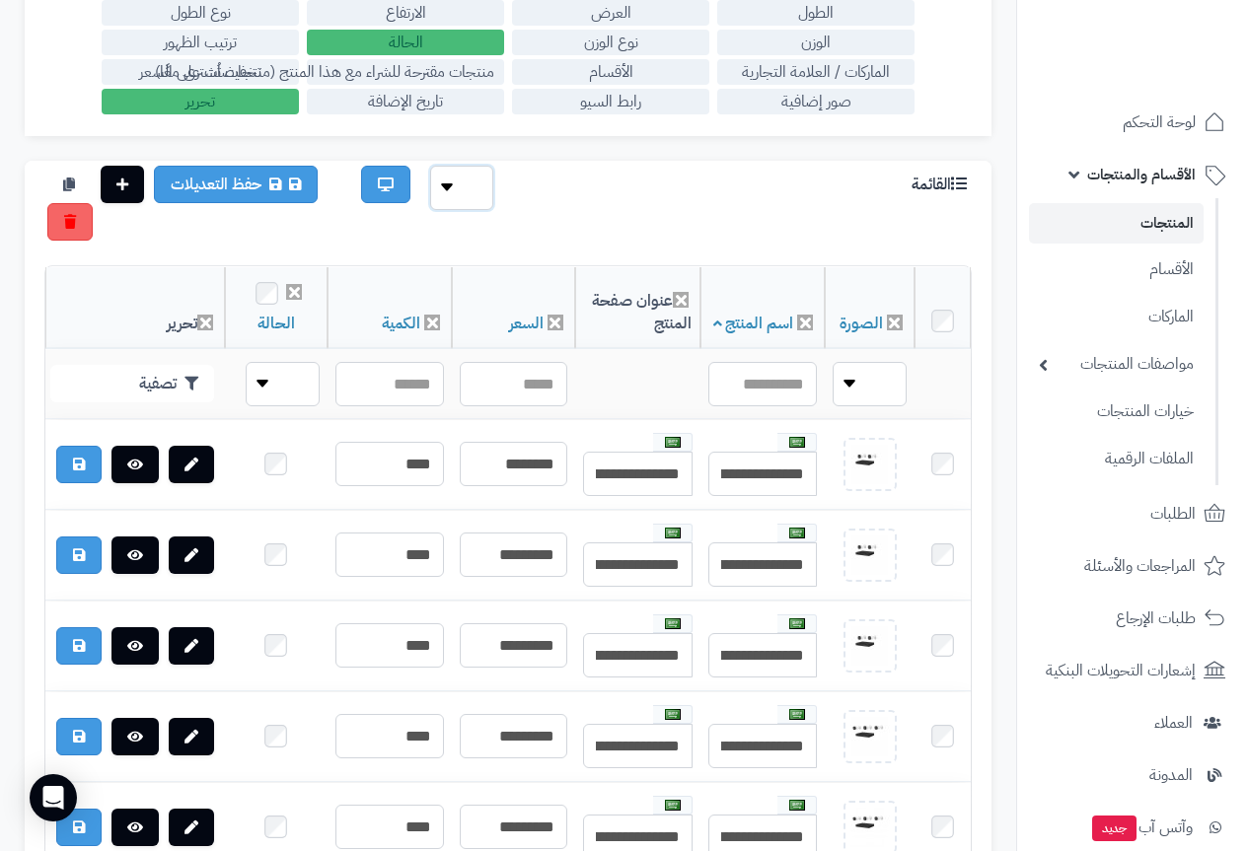
click at [446, 190] on select "** ** **" at bounding box center [461, 188] width 63 height 44
select select "**********"
click at [430, 166] on select "** ** **" at bounding box center [461, 188] width 63 height 44
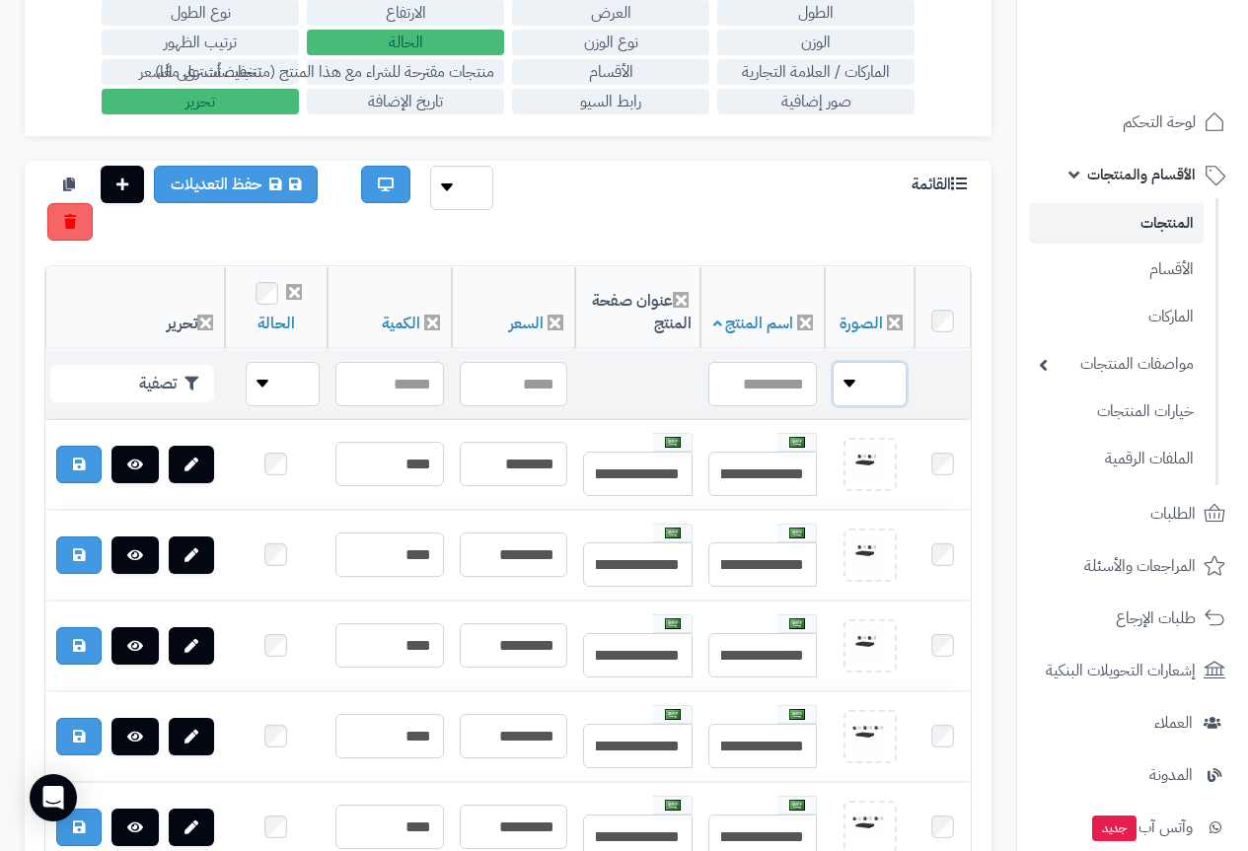
click at [855, 376] on select "**** ****" at bounding box center [870, 384] width 74 height 44
click at [705, 227] on div "القائمة ** ** ** حفظ التعديلات" at bounding box center [508, 203] width 957 height 75
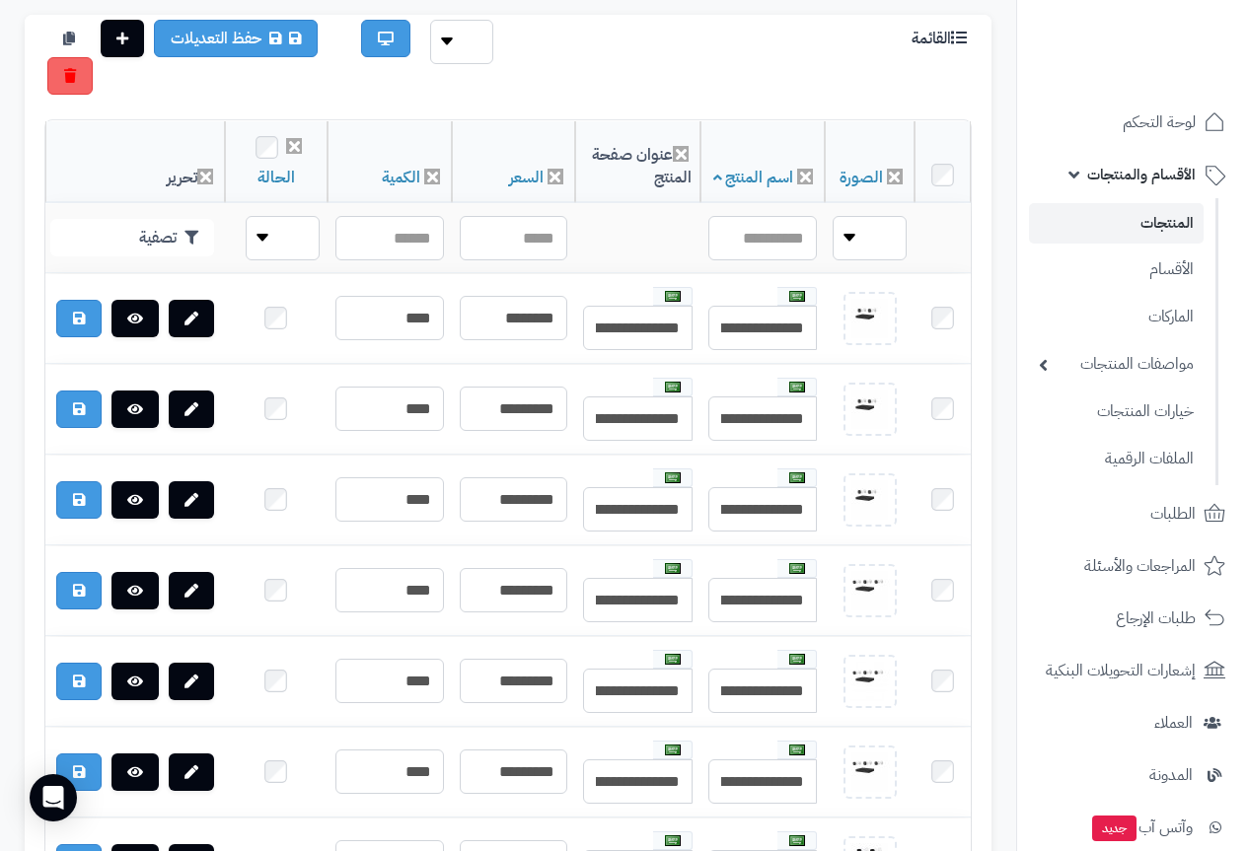
scroll to position [47, 0]
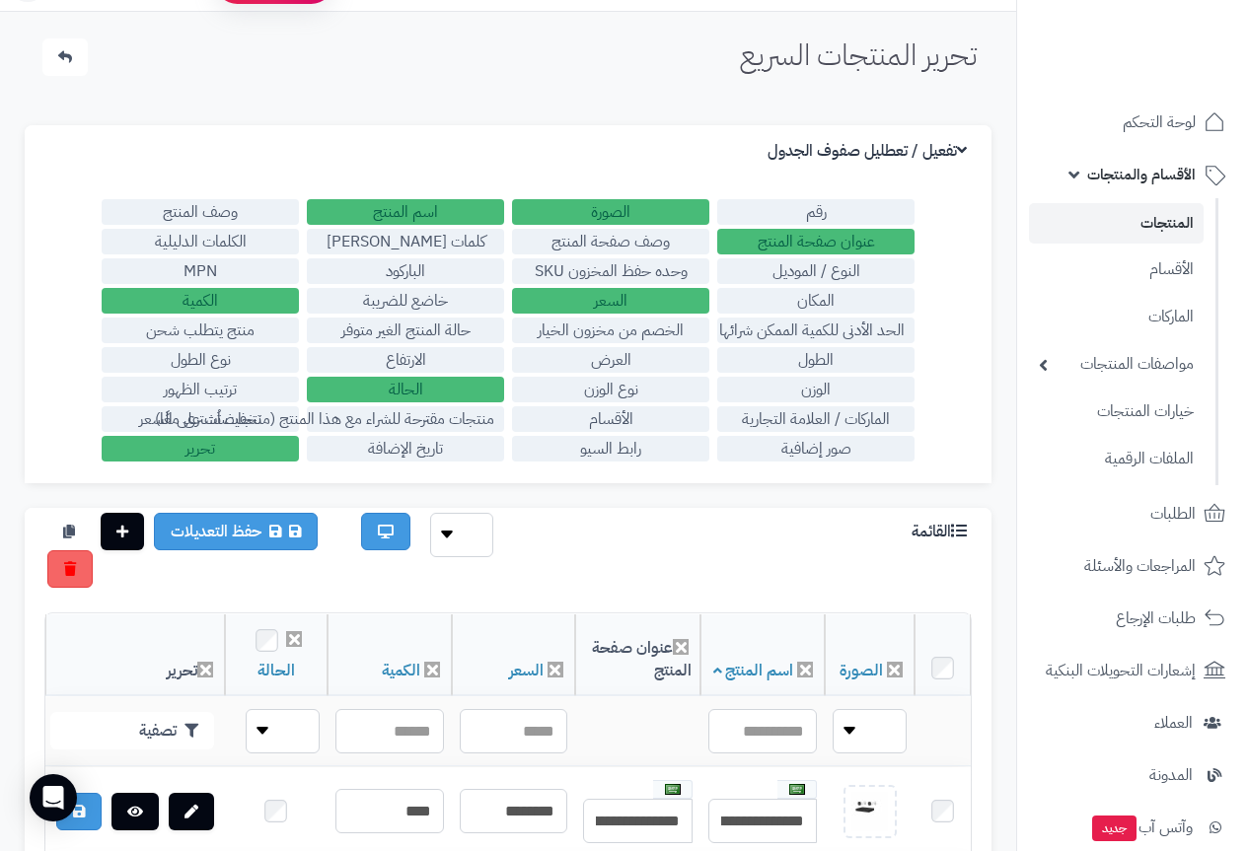
click at [965, 145] on icon at bounding box center [962, 150] width 10 height 16
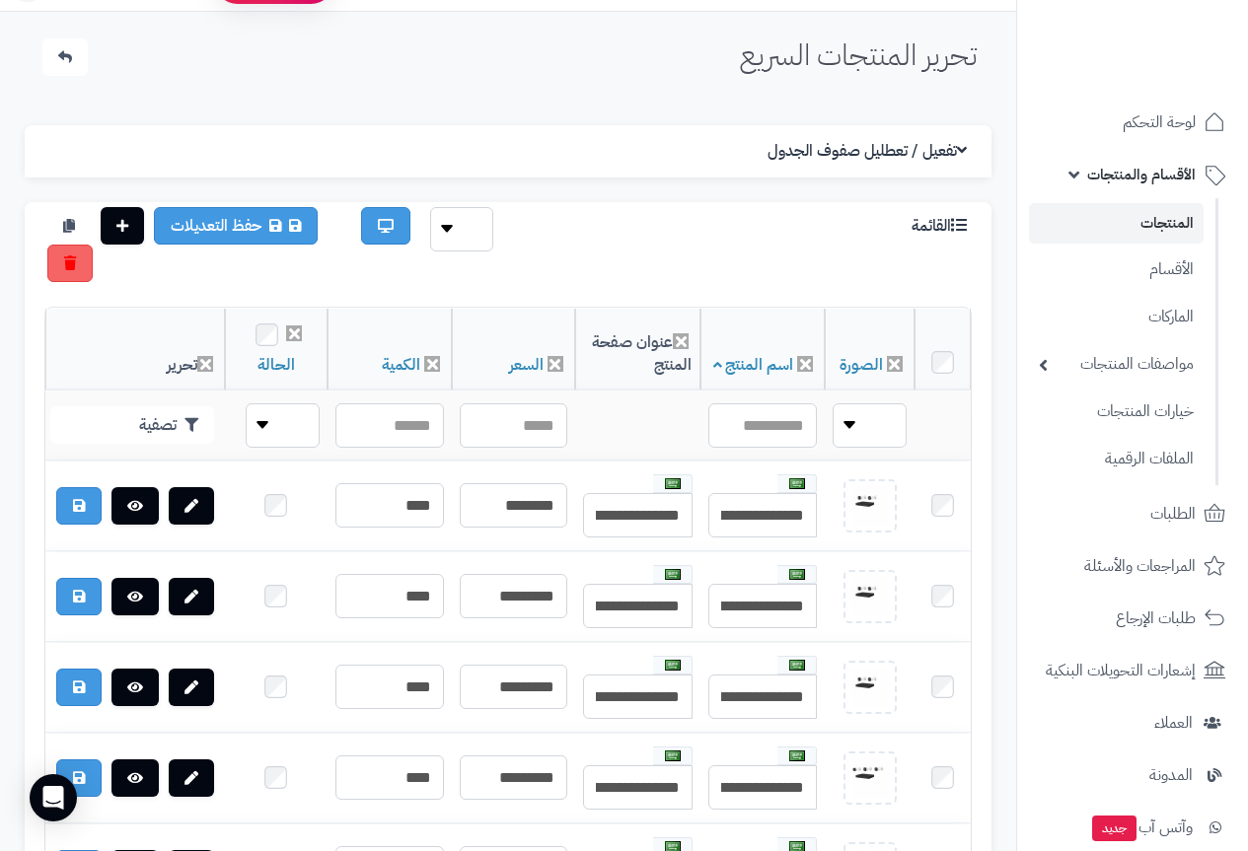
click at [949, 146] on h3 "تفعيل / تعطليل صفوف الجدول" at bounding box center [870, 151] width 204 height 19
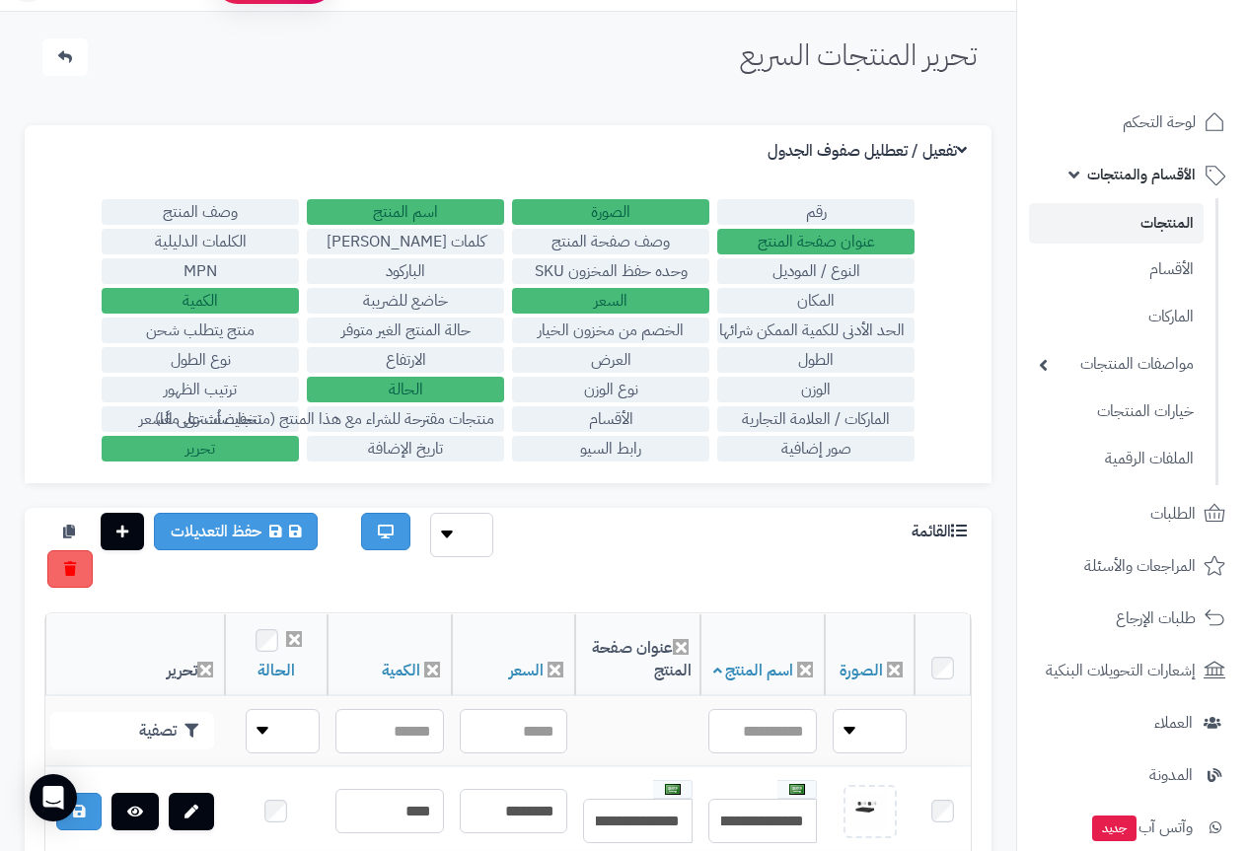
click at [957, 145] on icon at bounding box center [962, 150] width 10 height 16
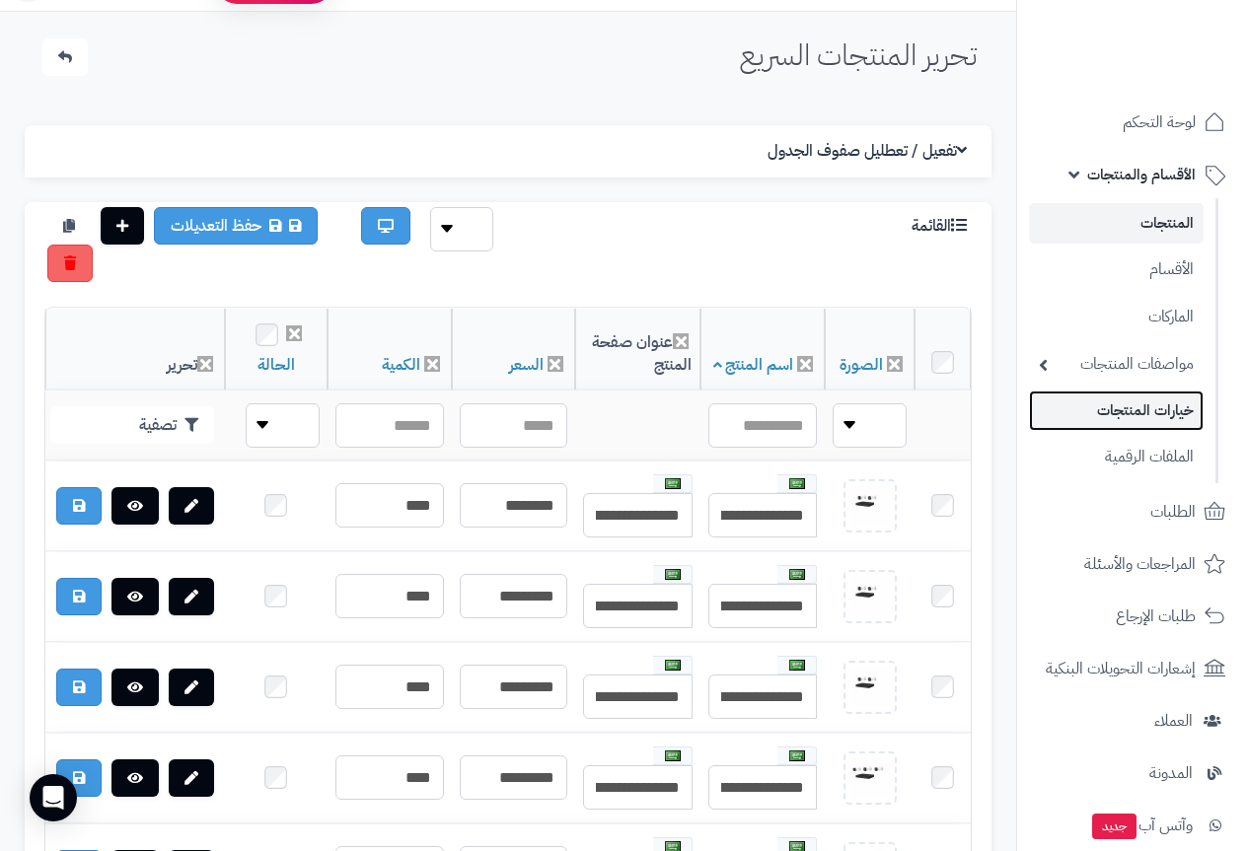
click at [1166, 407] on link "خيارات المنتجات" at bounding box center [1116, 411] width 175 height 40
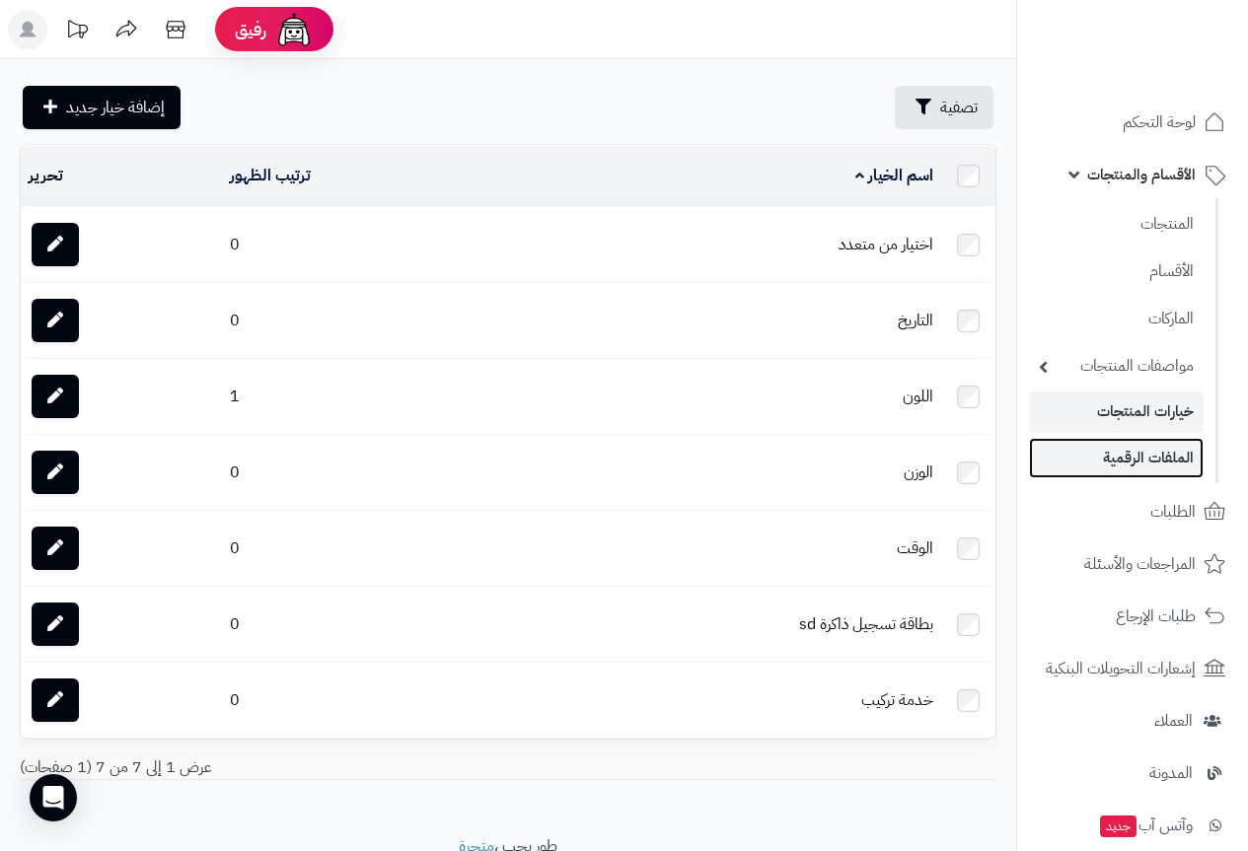
click at [1173, 457] on link "الملفات الرقمية" at bounding box center [1116, 458] width 175 height 40
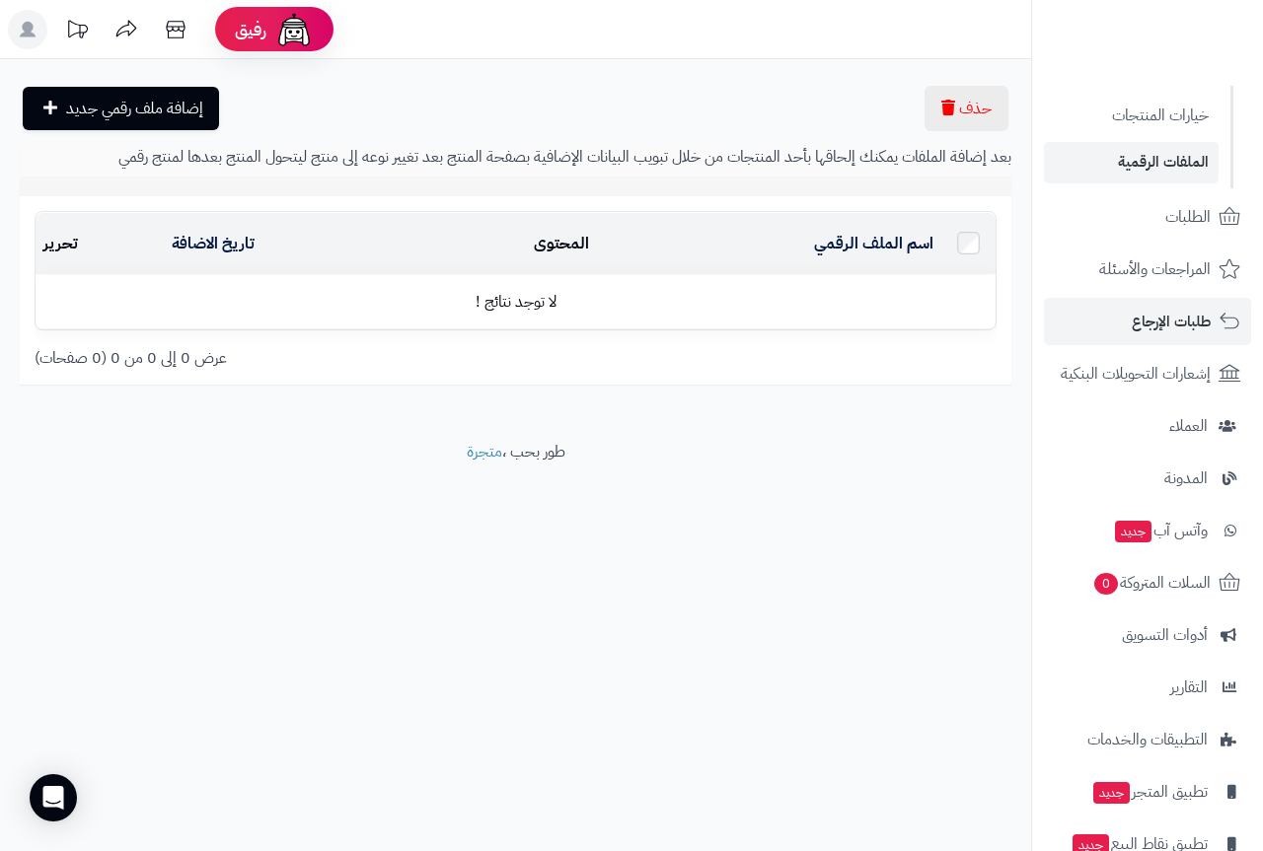
scroll to position [391, 0]
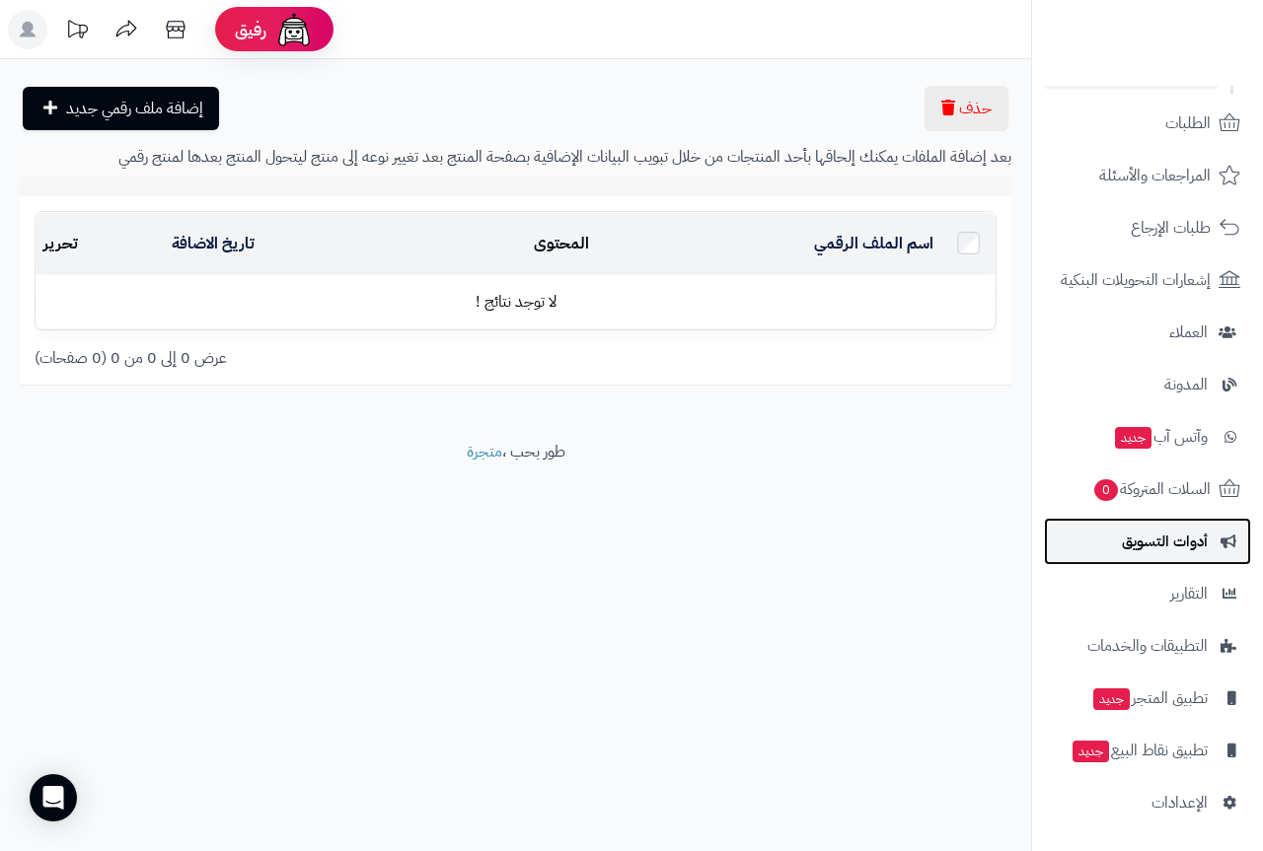
click at [1161, 544] on span "أدوات التسويق" at bounding box center [1165, 542] width 86 height 28
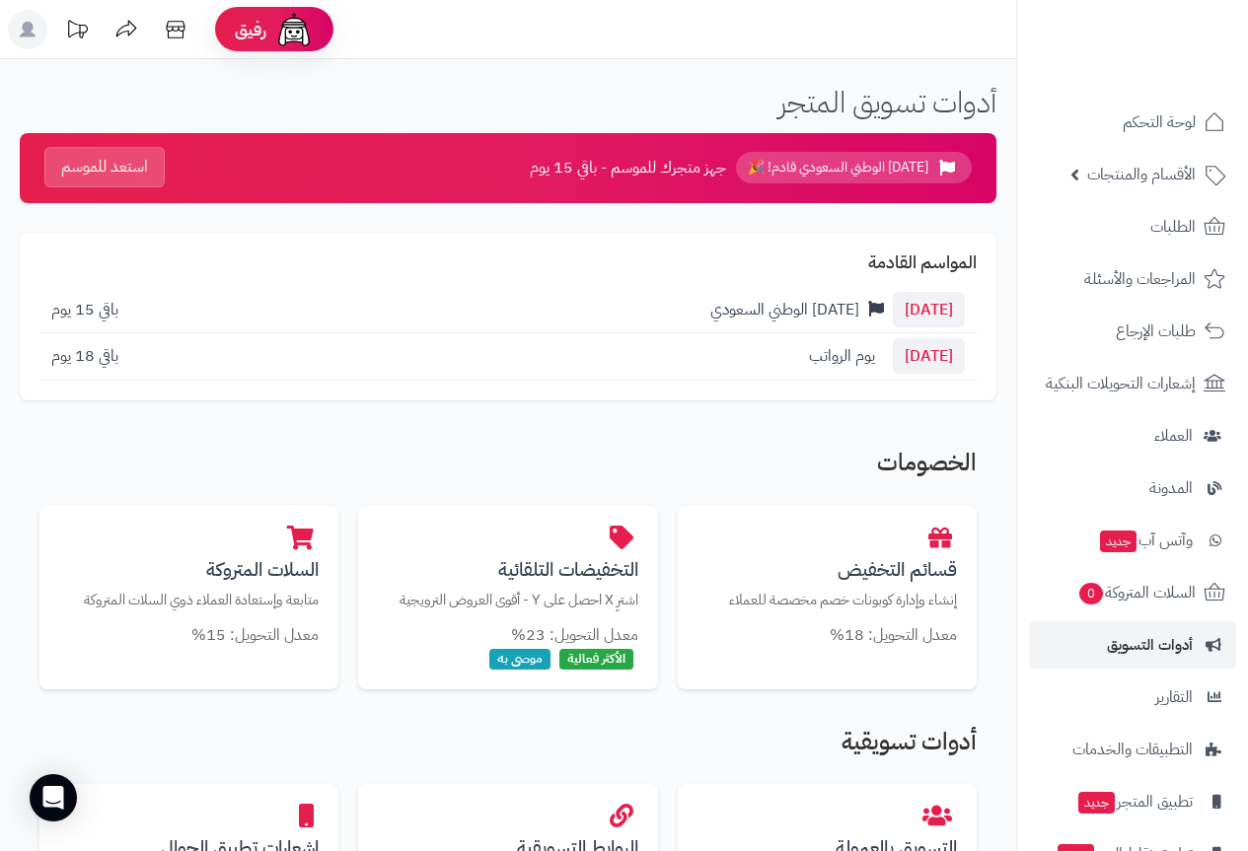
click at [96, 161] on button "استعد للموسم" at bounding box center [104, 167] width 120 height 40
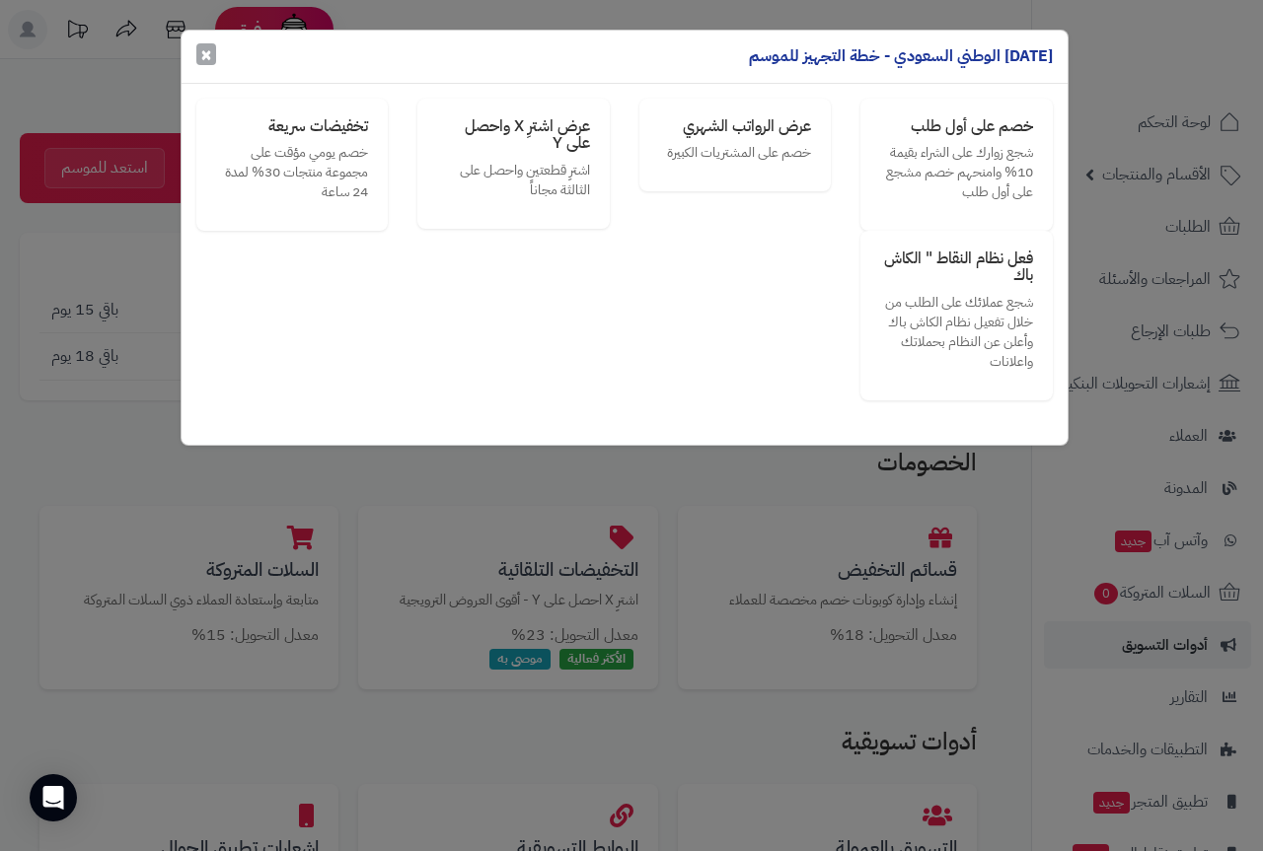
click at [200, 60] on span "×" at bounding box center [206, 54] width 12 height 30
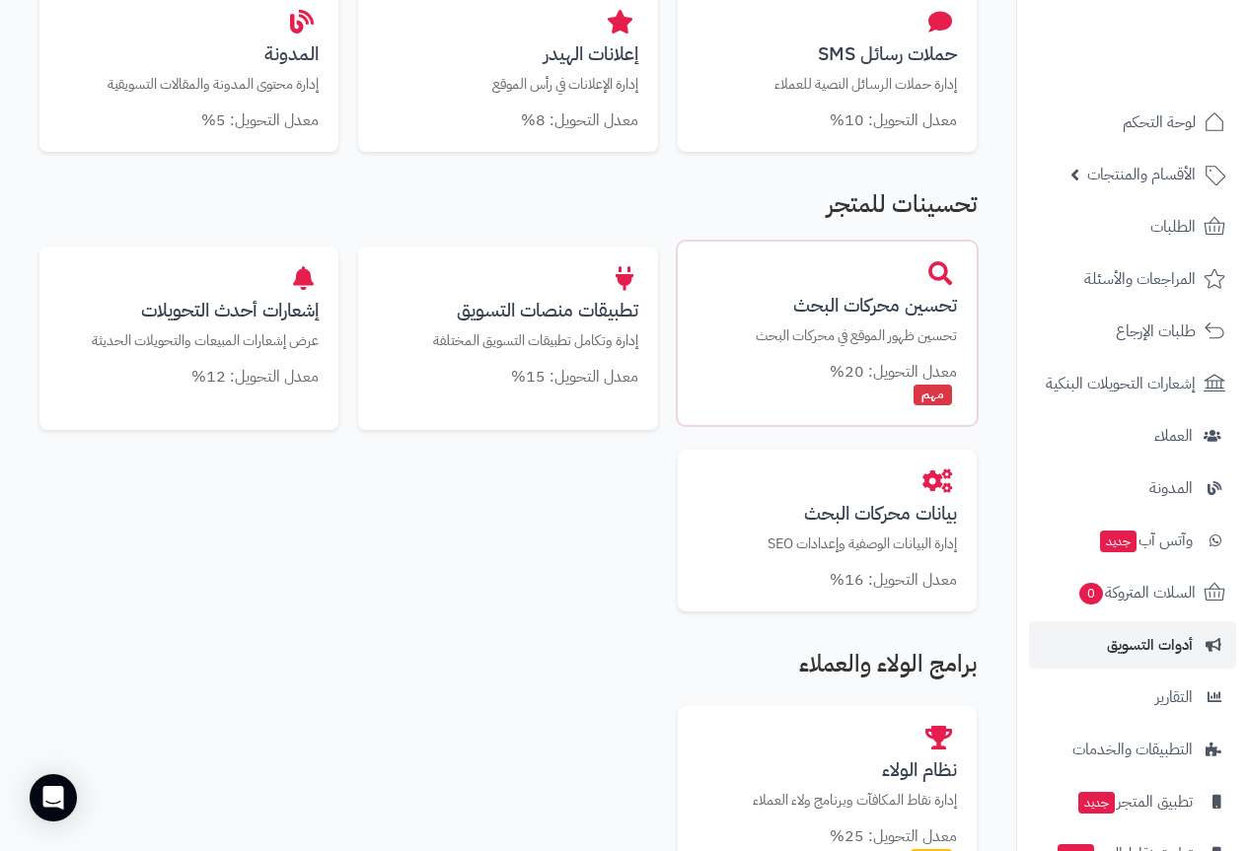
scroll to position [953, 0]
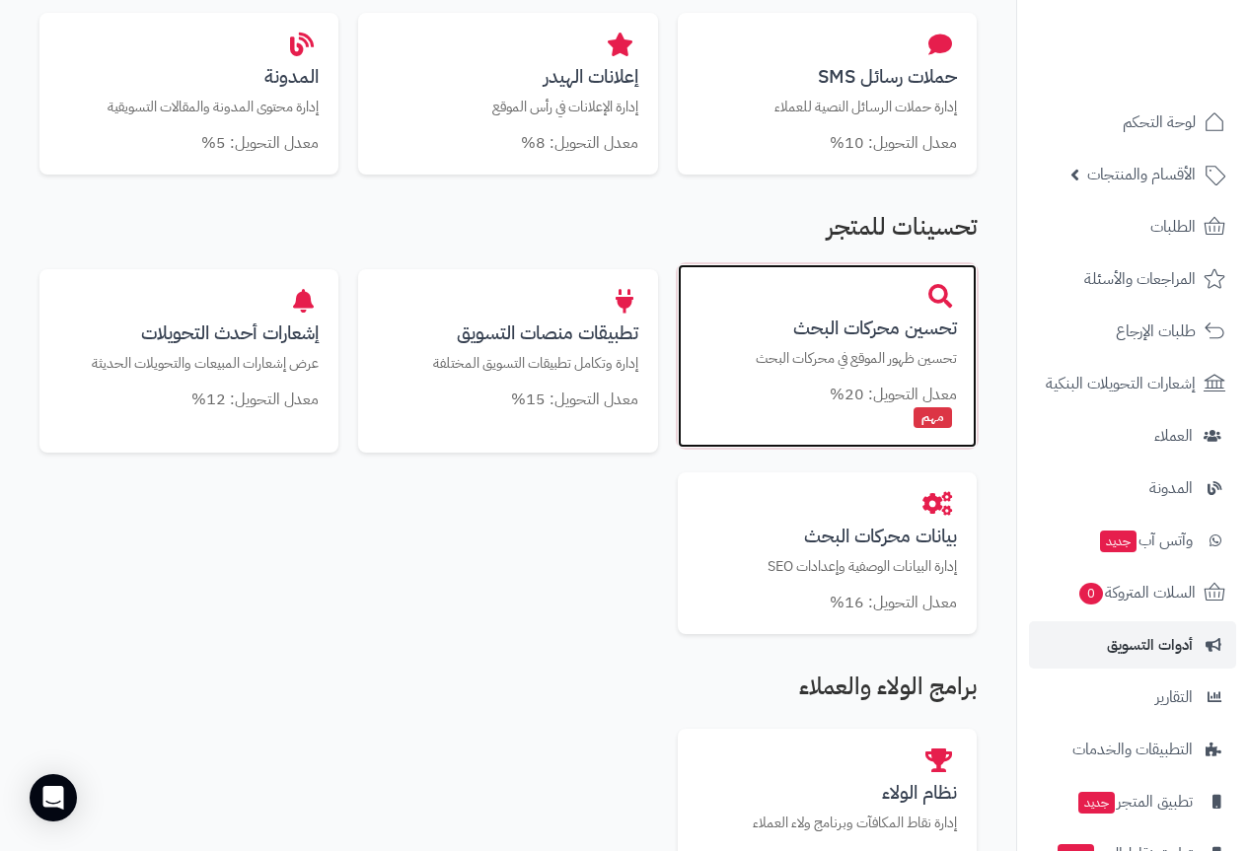
click at [930, 410] on span "مهم" at bounding box center [933, 417] width 38 height 21
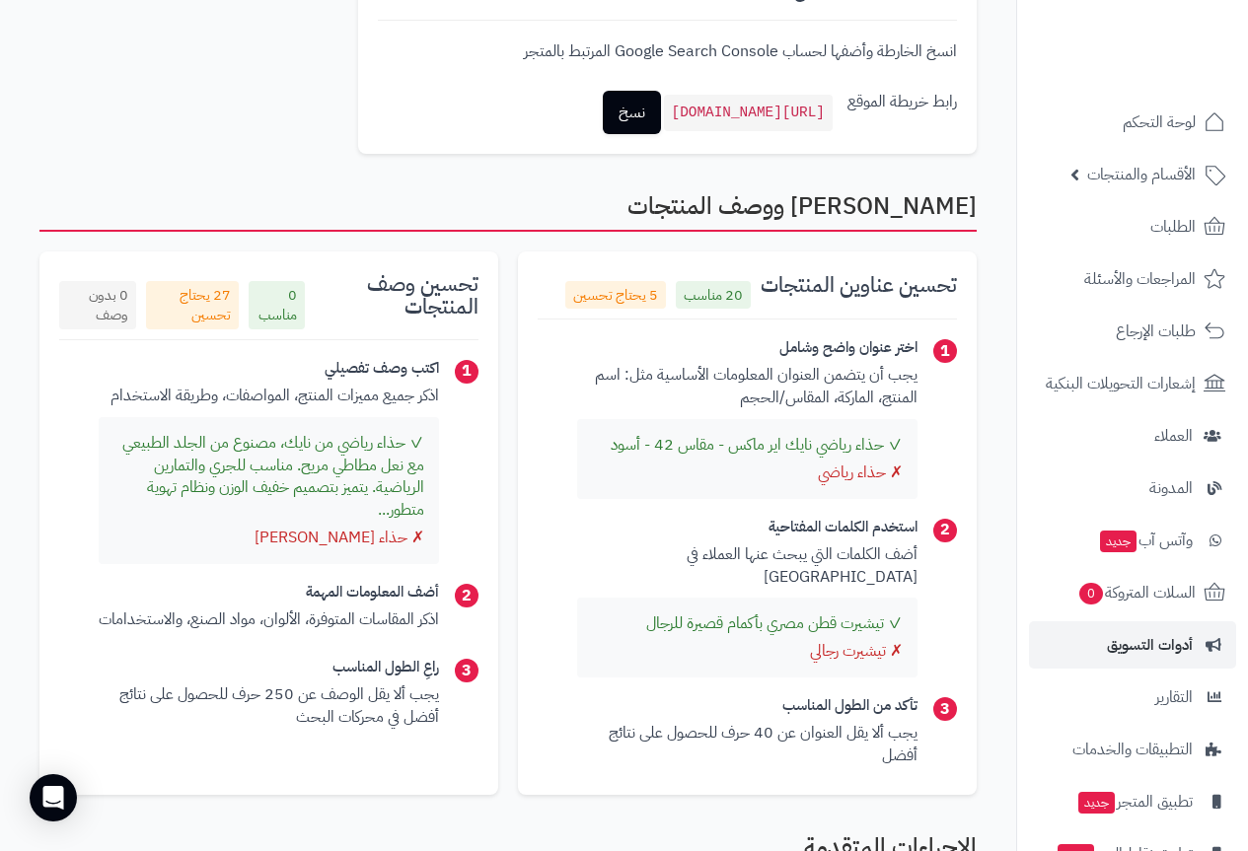
scroll to position [1283, 0]
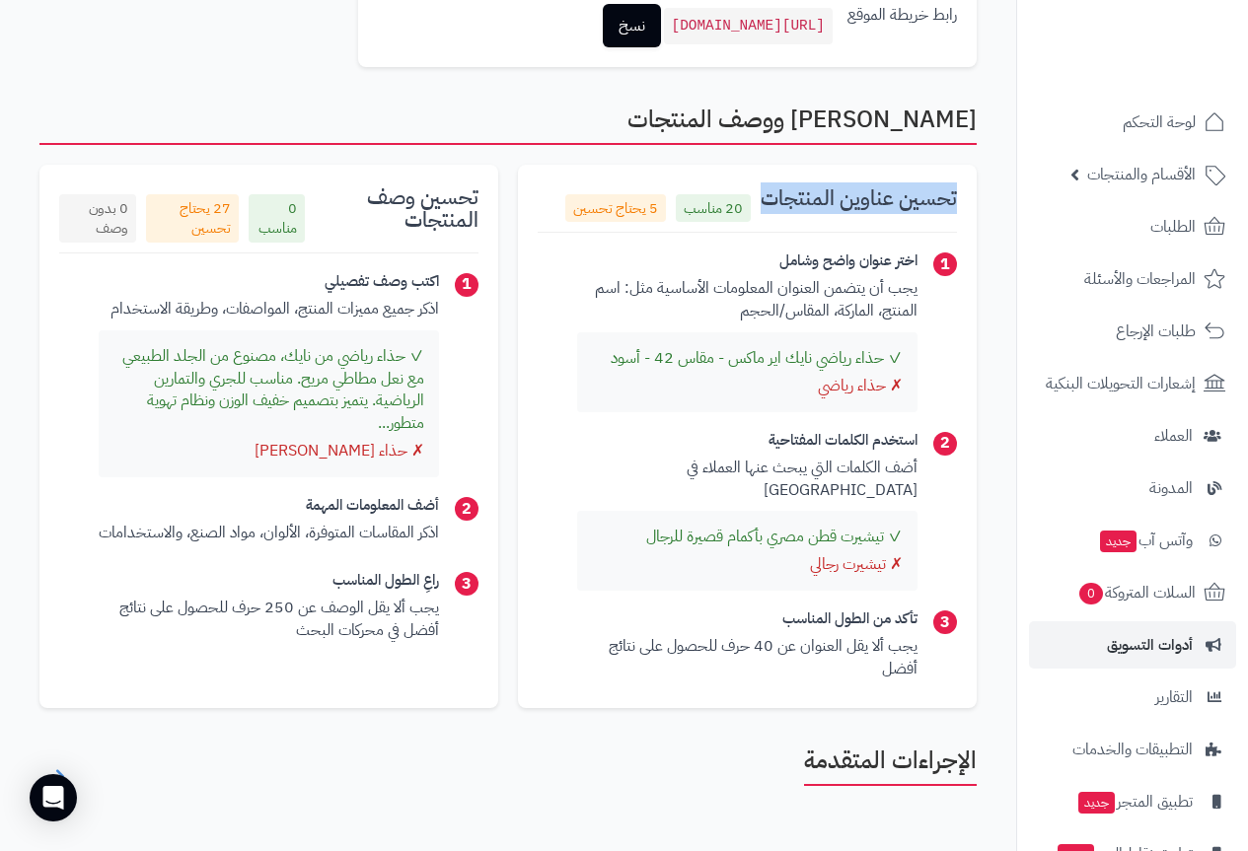
drag, startPoint x: 957, startPoint y: 204, endPoint x: 771, endPoint y: 204, distance: 186.5
click at [771, 204] on div "تحسين عناوين المنتجات 20 مناسب 5 يحتاج تحسين 1 اختر عنوان واضح وشامل يجب أن يتض…" at bounding box center [747, 437] width 459 height 545
click at [770, 204] on h3 "تحسين عناوين المنتجات" at bounding box center [859, 198] width 196 height 23
click at [206, 227] on span "27 يحتاج تحسين" at bounding box center [192, 218] width 93 height 48
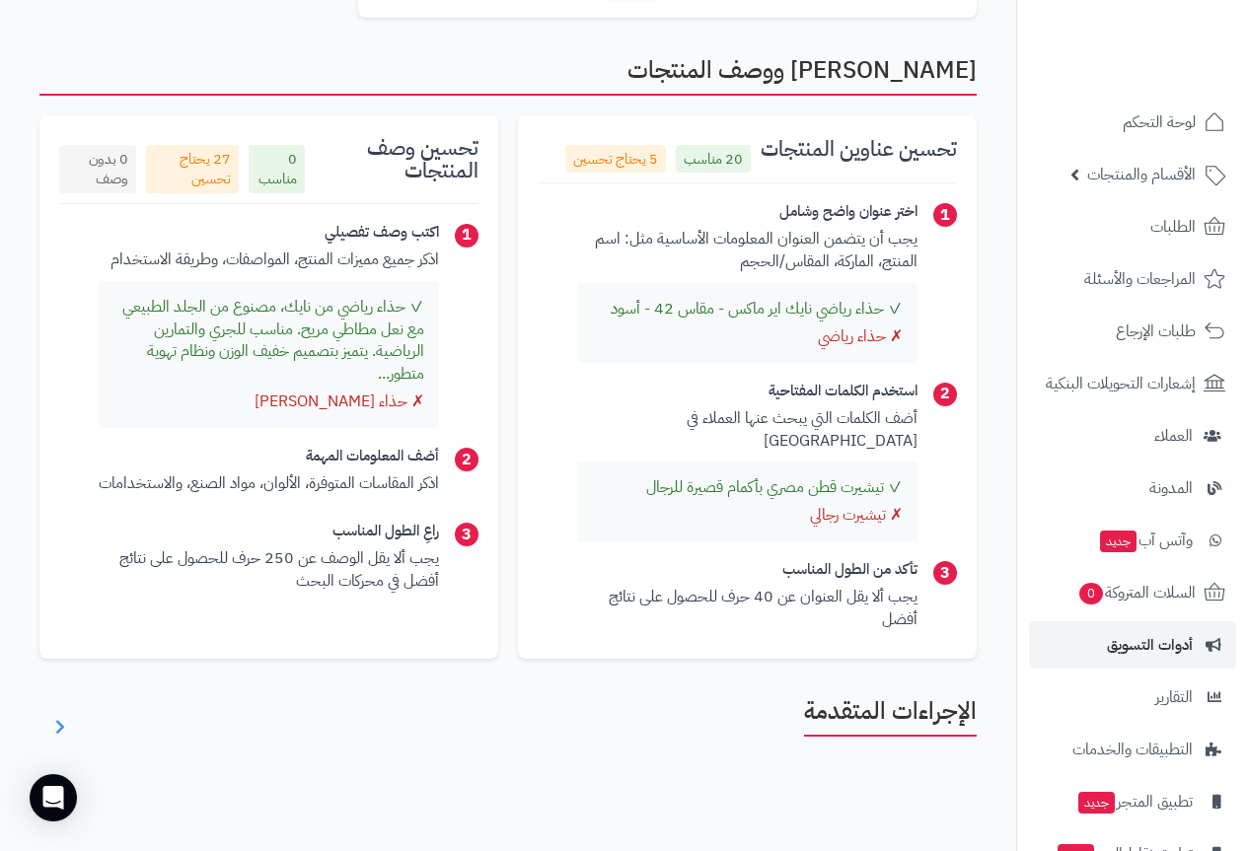
scroll to position [1419, 0]
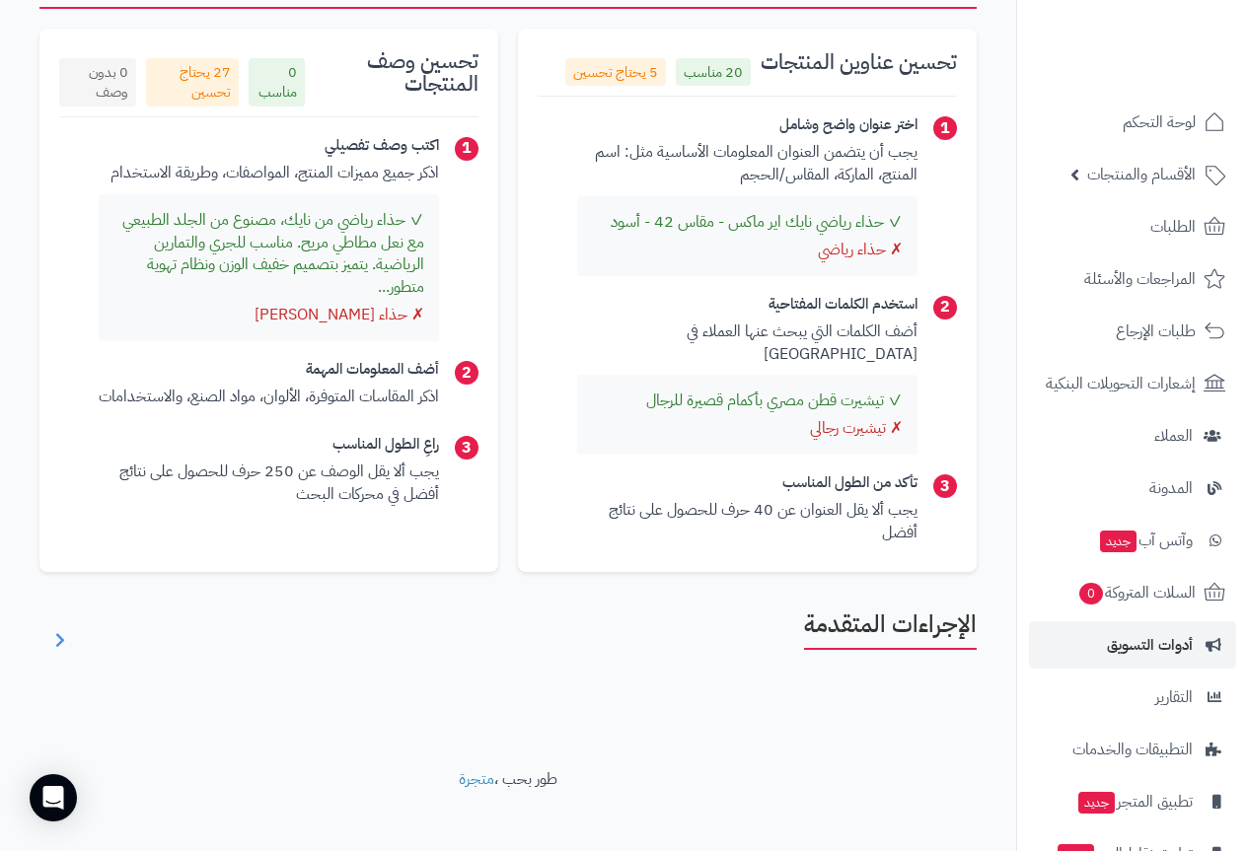
click at [884, 612] on h2 "الإجراءات المتقدمة" at bounding box center [890, 630] width 173 height 37
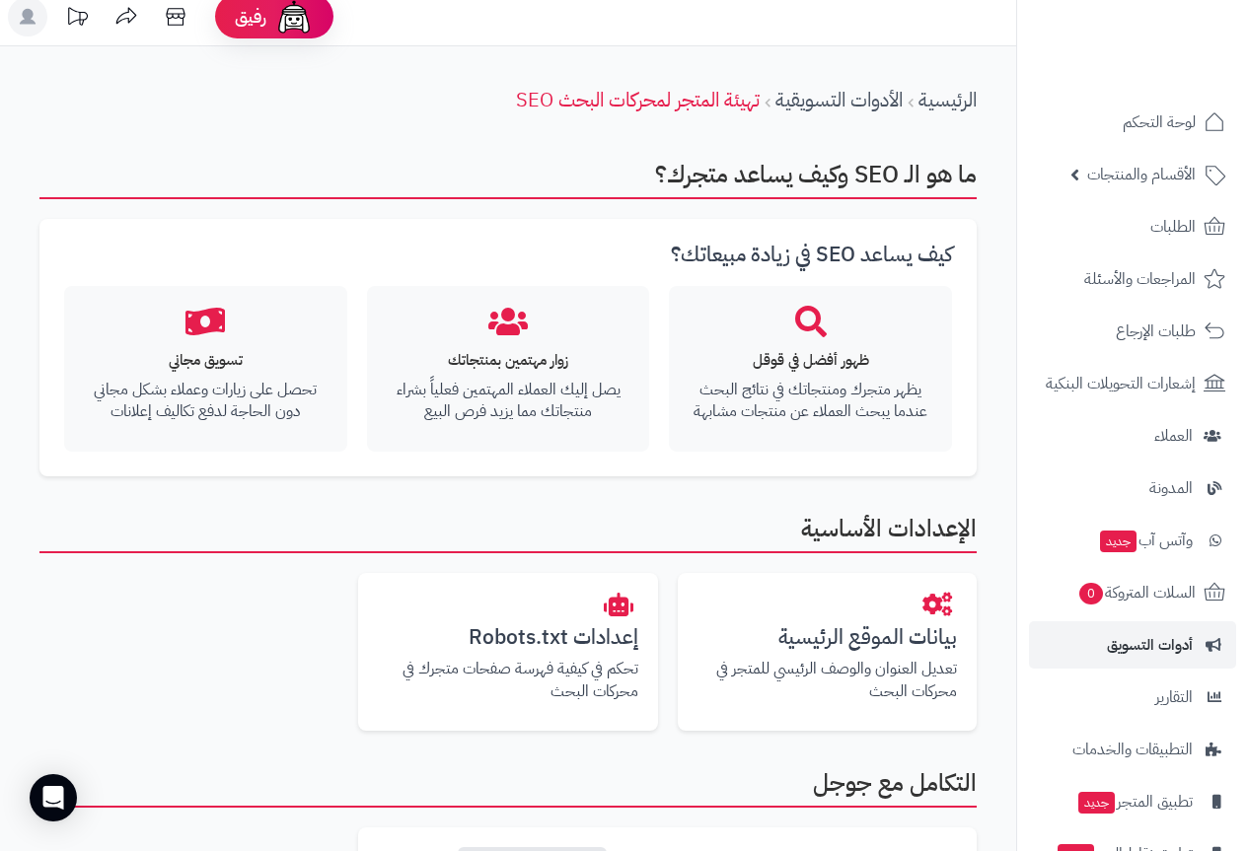
scroll to position [0, 0]
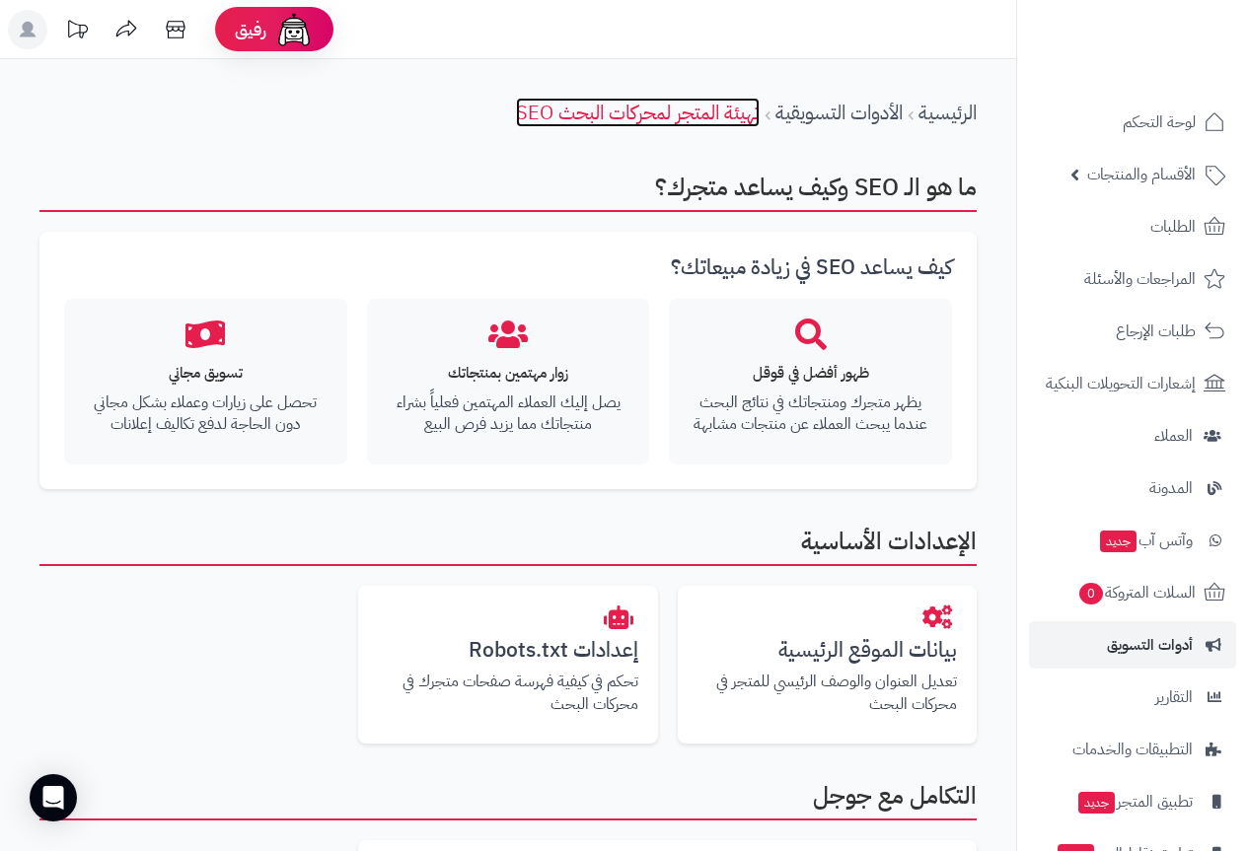
click at [671, 109] on link "تهيئة المتجر لمحركات البحث SEO" at bounding box center [638, 113] width 244 height 30
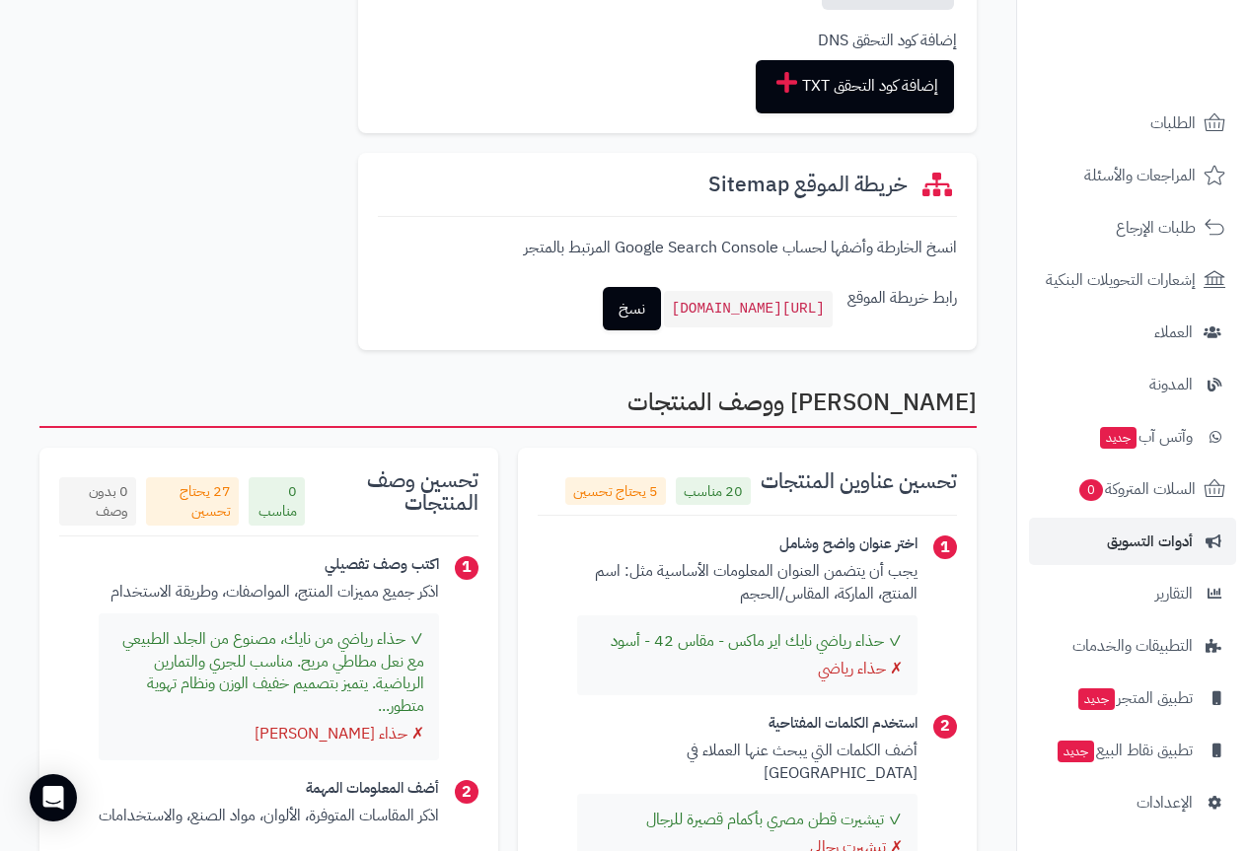
scroll to position [45, 0]
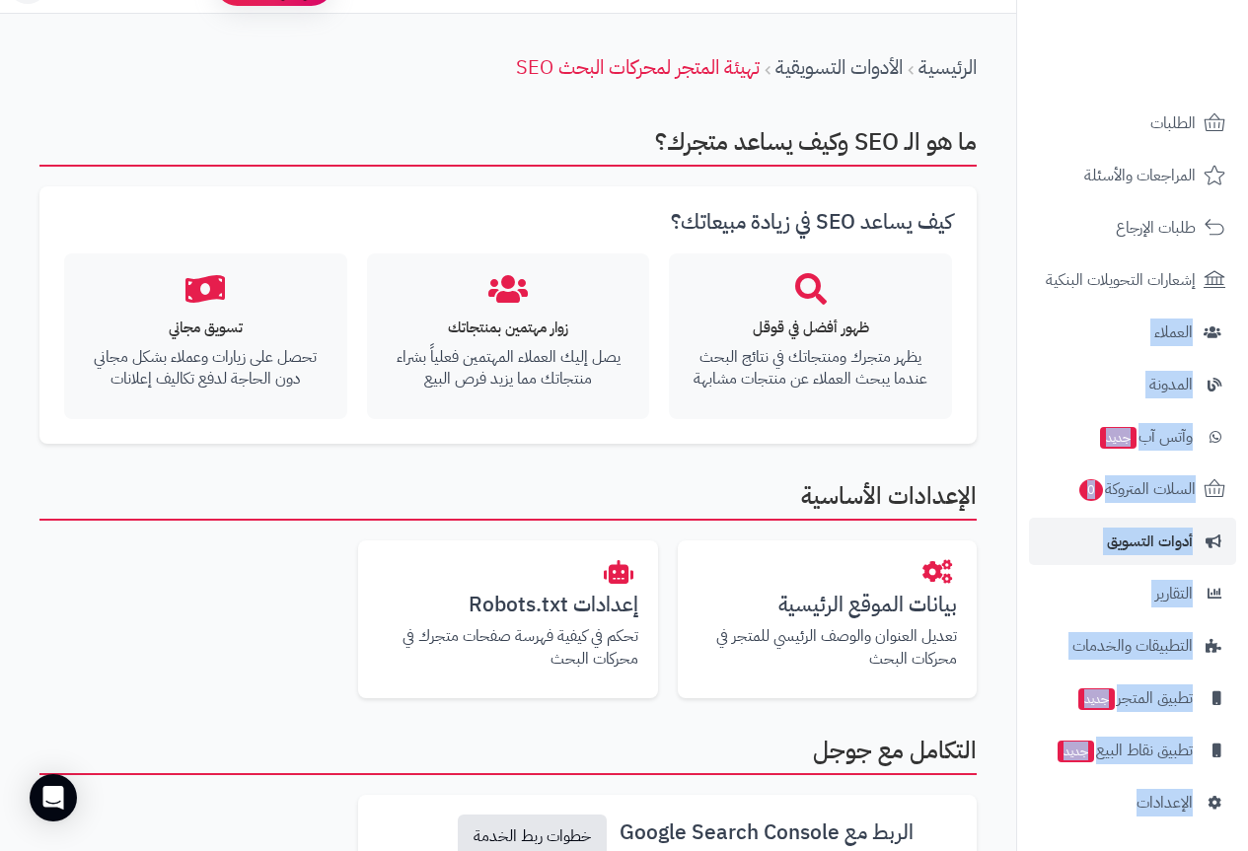
drag, startPoint x: 1016, startPoint y: 259, endPoint x: 1005, endPoint y: 92, distance: 168.1
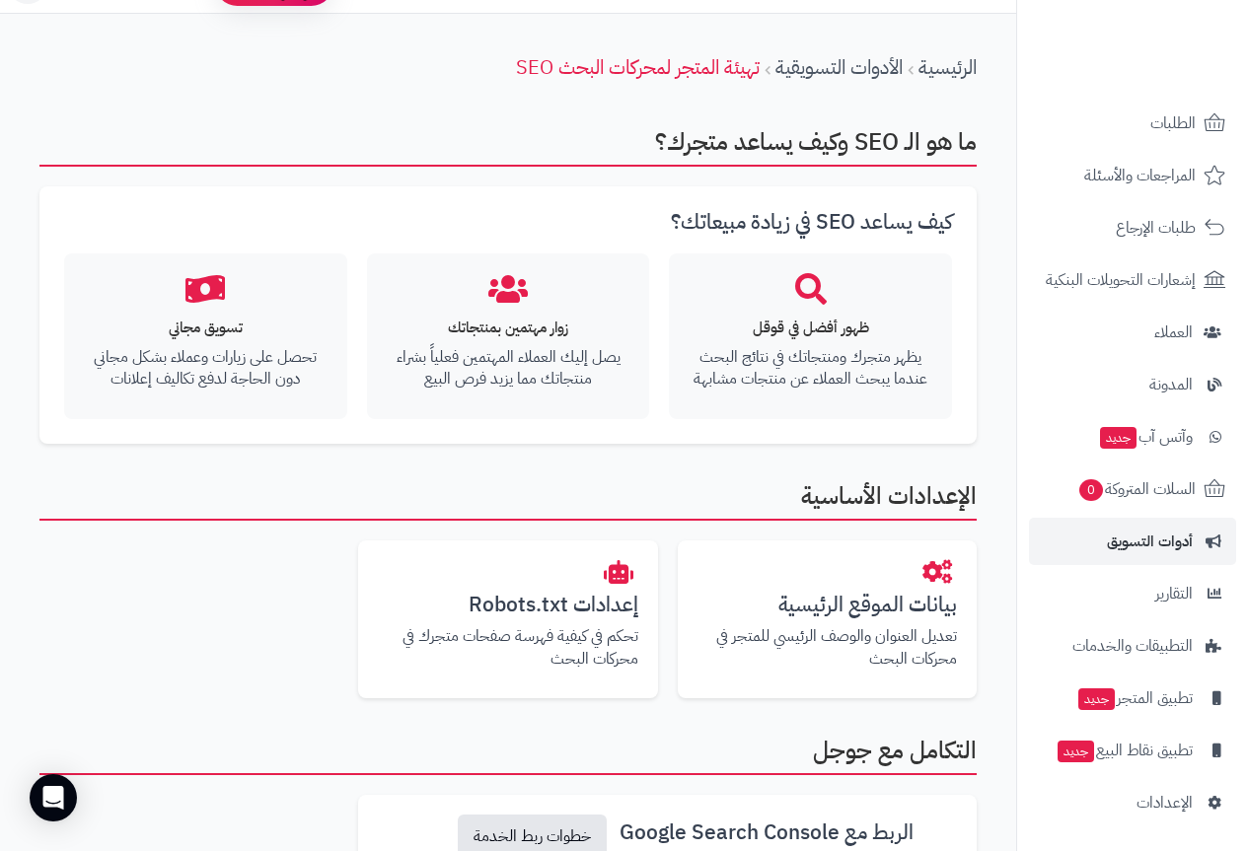
drag, startPoint x: 1022, startPoint y: 146, endPoint x: 1016, endPoint y: 108, distance: 38.9
click at [1016, 108] on nav "لوحة التحكم الأقسام والمنتجات المنتجات الأقسام الماركات مواصفات المنتجات مواصفا…" at bounding box center [1132, 450] width 232 height 851
click at [1016, 101] on nav "لوحة التحكم الأقسام والمنتجات المنتجات الأقسام الماركات مواصفات المنتجات مواصفا…" at bounding box center [1132, 450] width 232 height 851
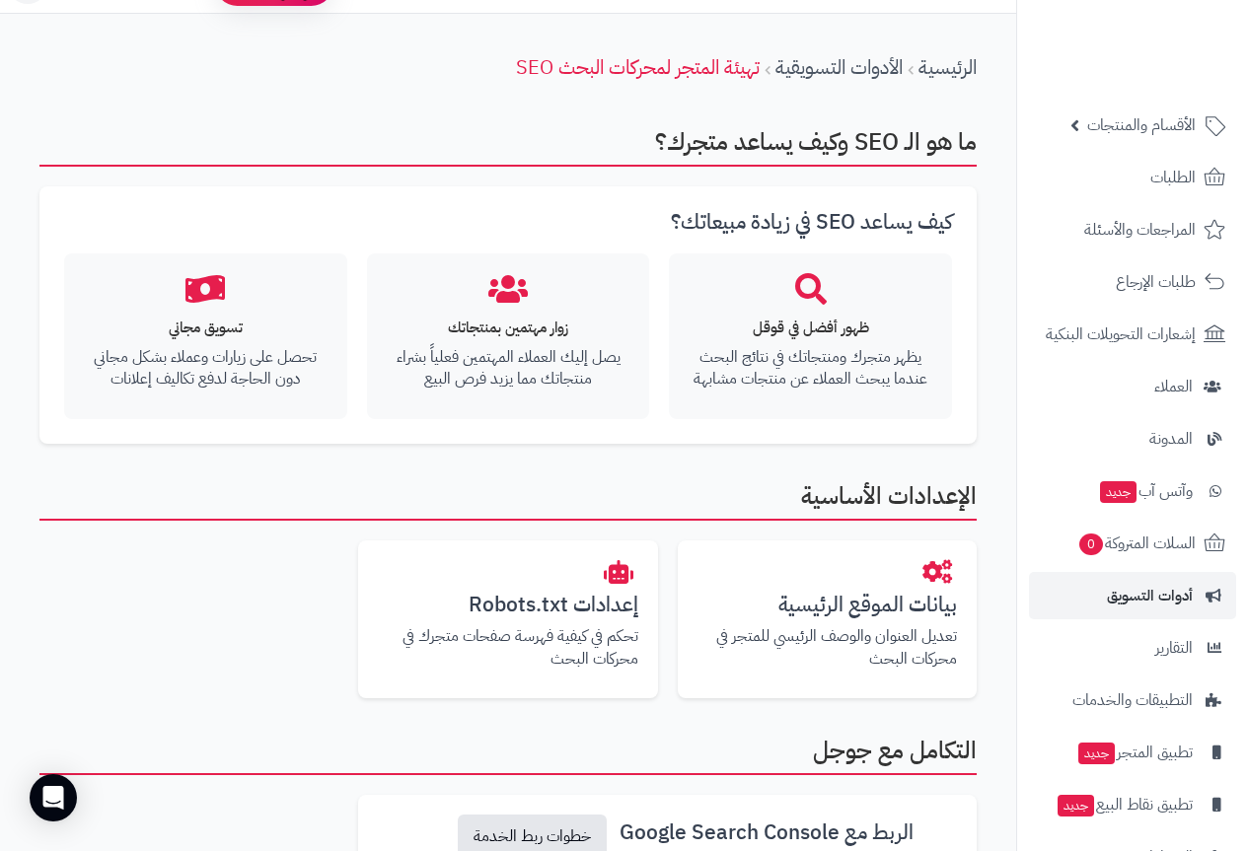
scroll to position [0, 0]
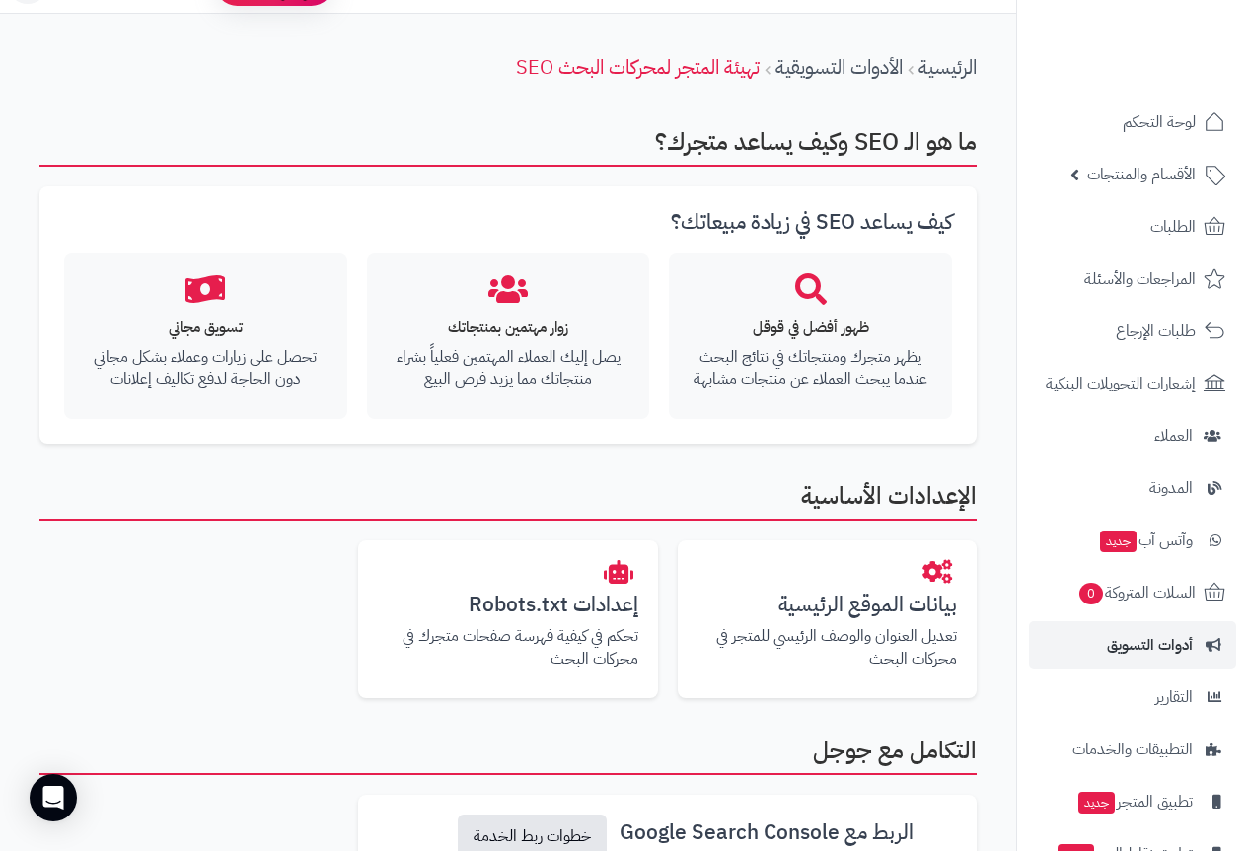
click at [1022, 61] on div at bounding box center [1132, 43] width 232 height 86
click at [1020, 61] on div at bounding box center [1132, 43] width 232 height 86
click at [1016, 59] on div at bounding box center [1132, 43] width 232 height 86
click at [1024, 59] on div at bounding box center [1132, 43] width 232 height 86
click at [1030, 63] on div at bounding box center [1132, 43] width 232 height 86
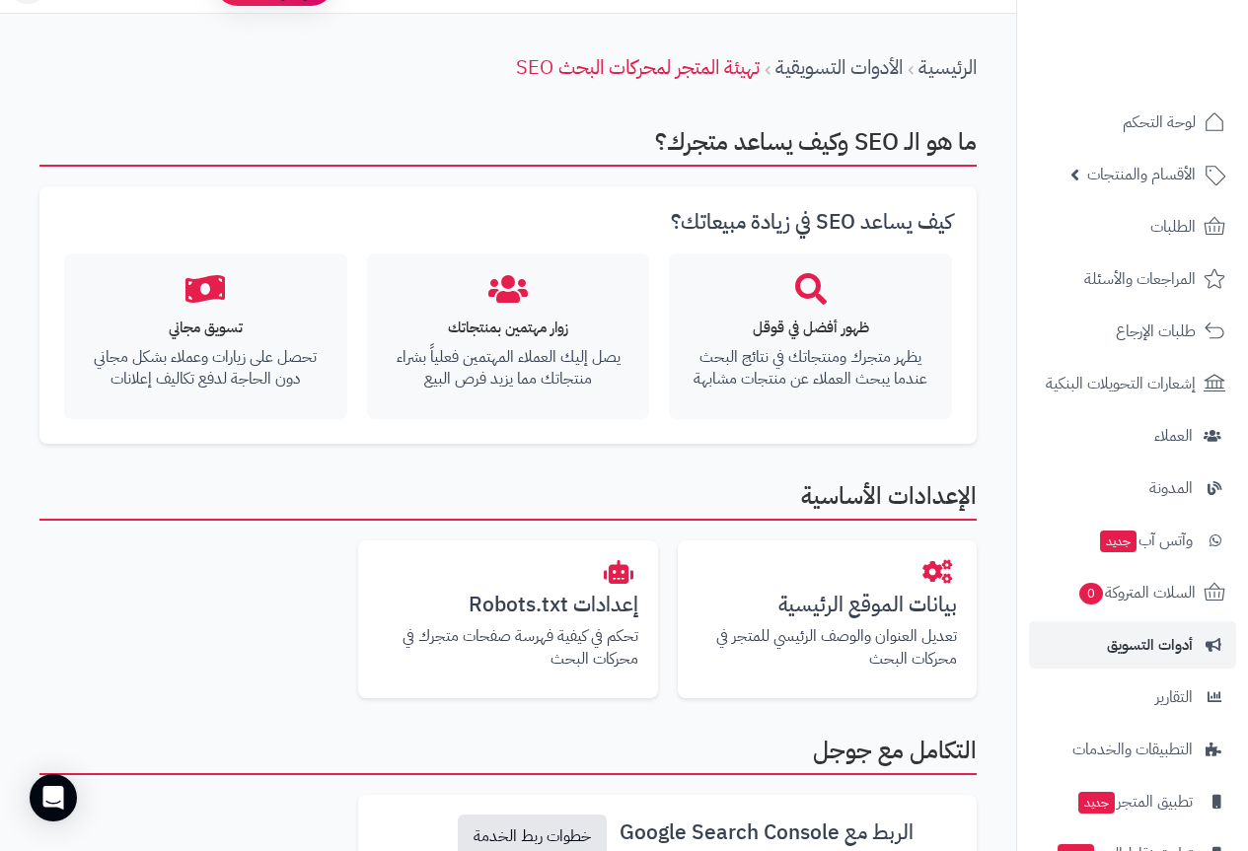
click at [1029, 82] on div at bounding box center [1132, 43] width 232 height 86
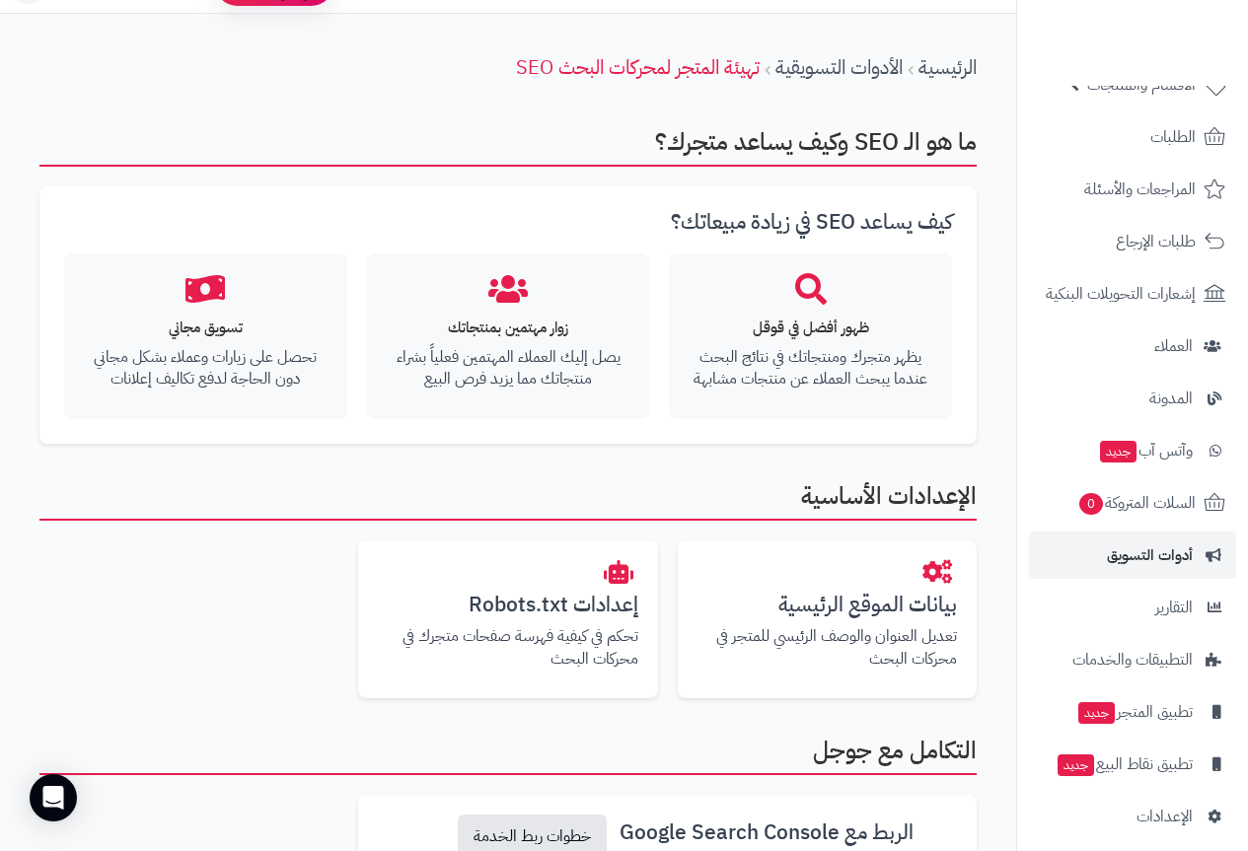
scroll to position [104, 0]
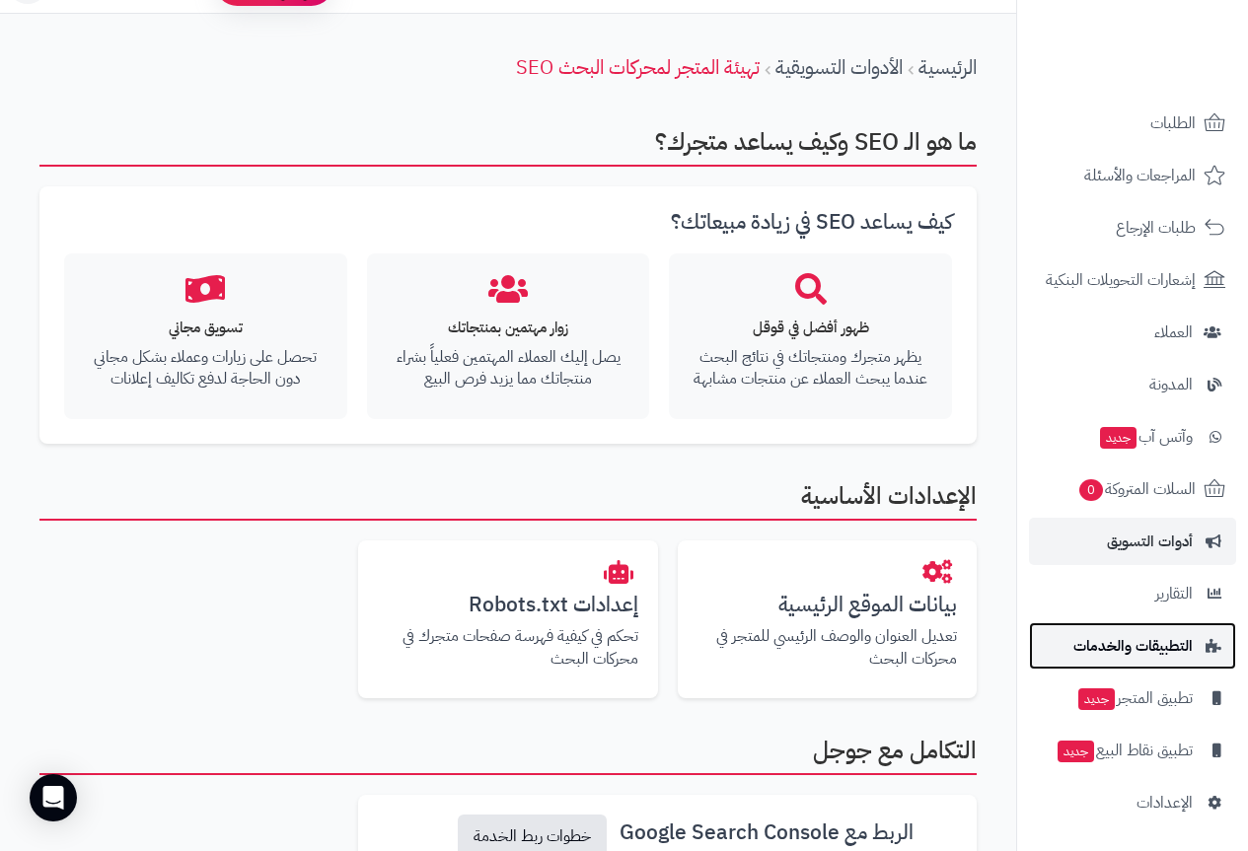
click at [1164, 649] on span "التطبيقات والخدمات" at bounding box center [1132, 646] width 119 height 28
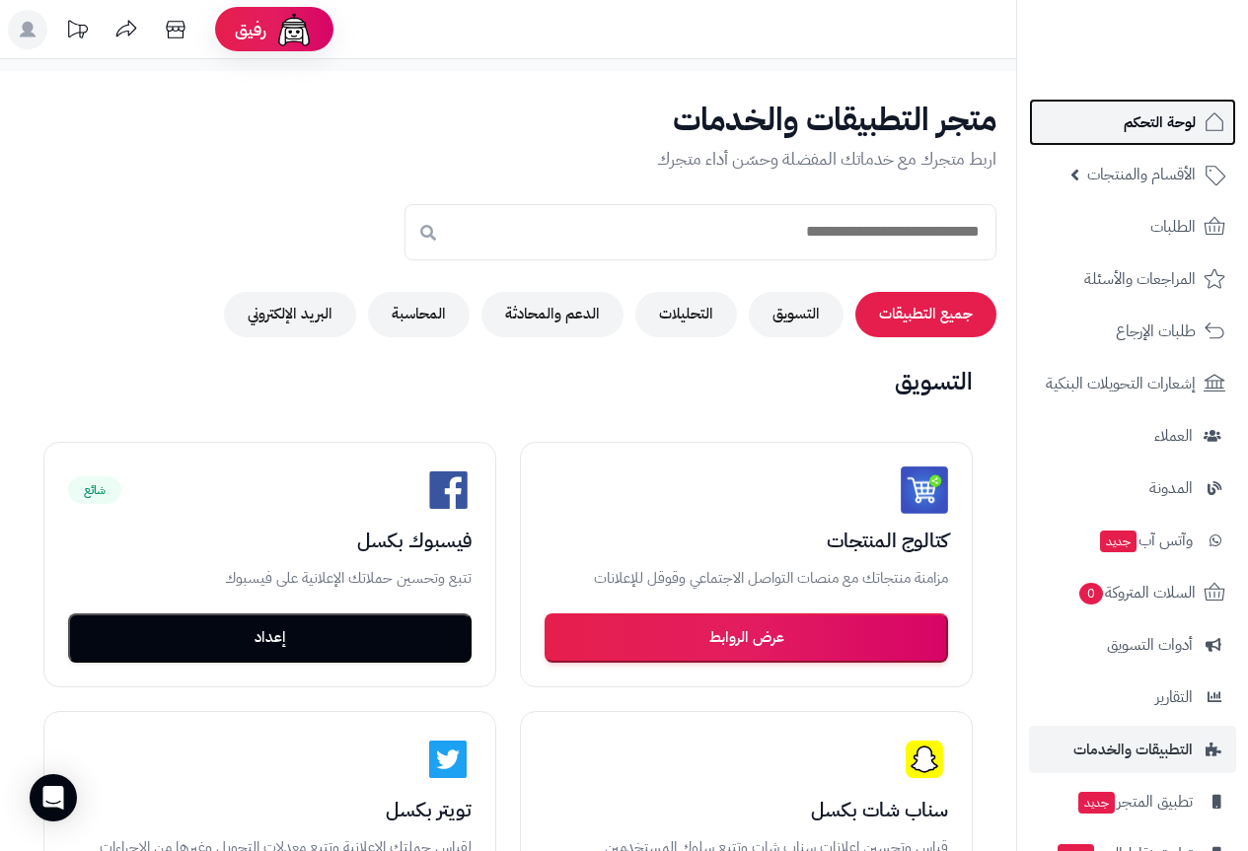
click at [1164, 120] on span "لوحة التحكم" at bounding box center [1160, 123] width 72 height 28
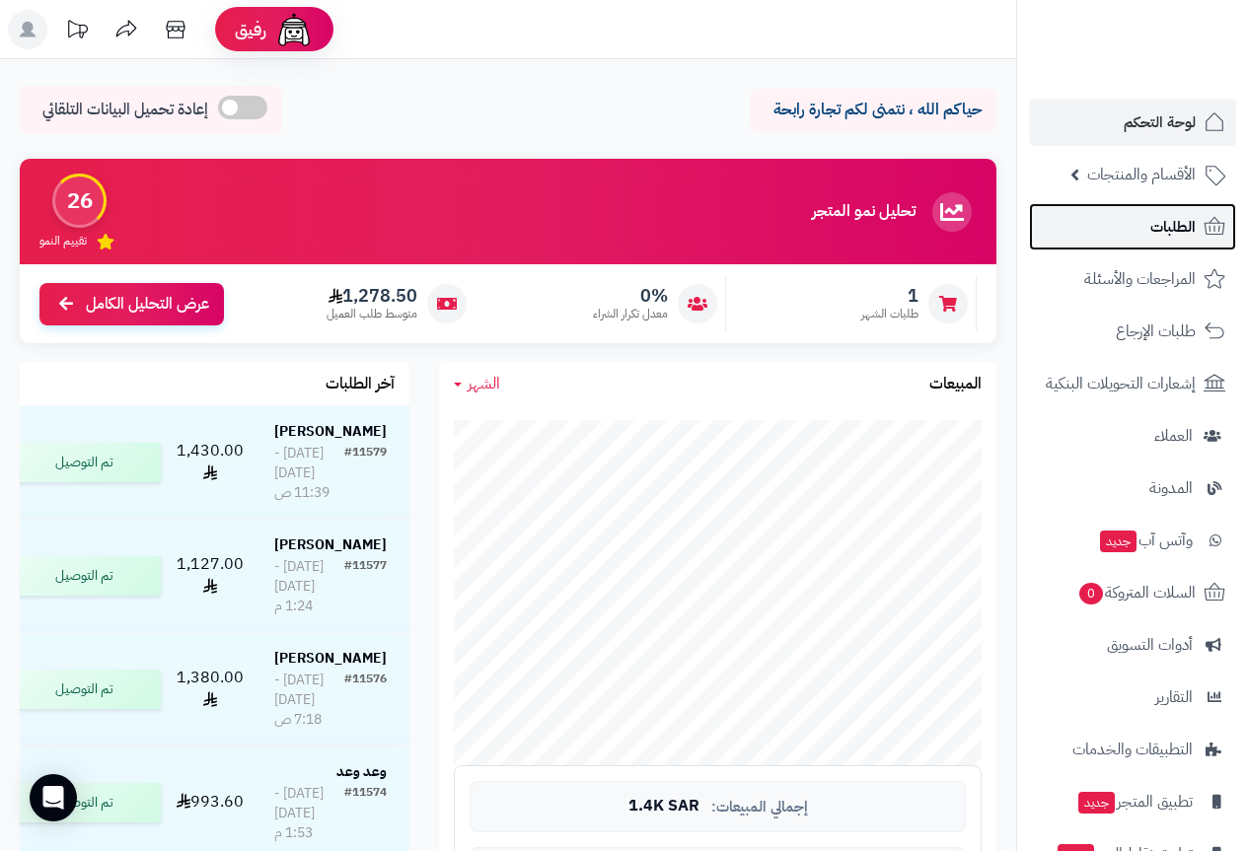
click at [1159, 214] on span "الطلبات" at bounding box center [1172, 227] width 45 height 28
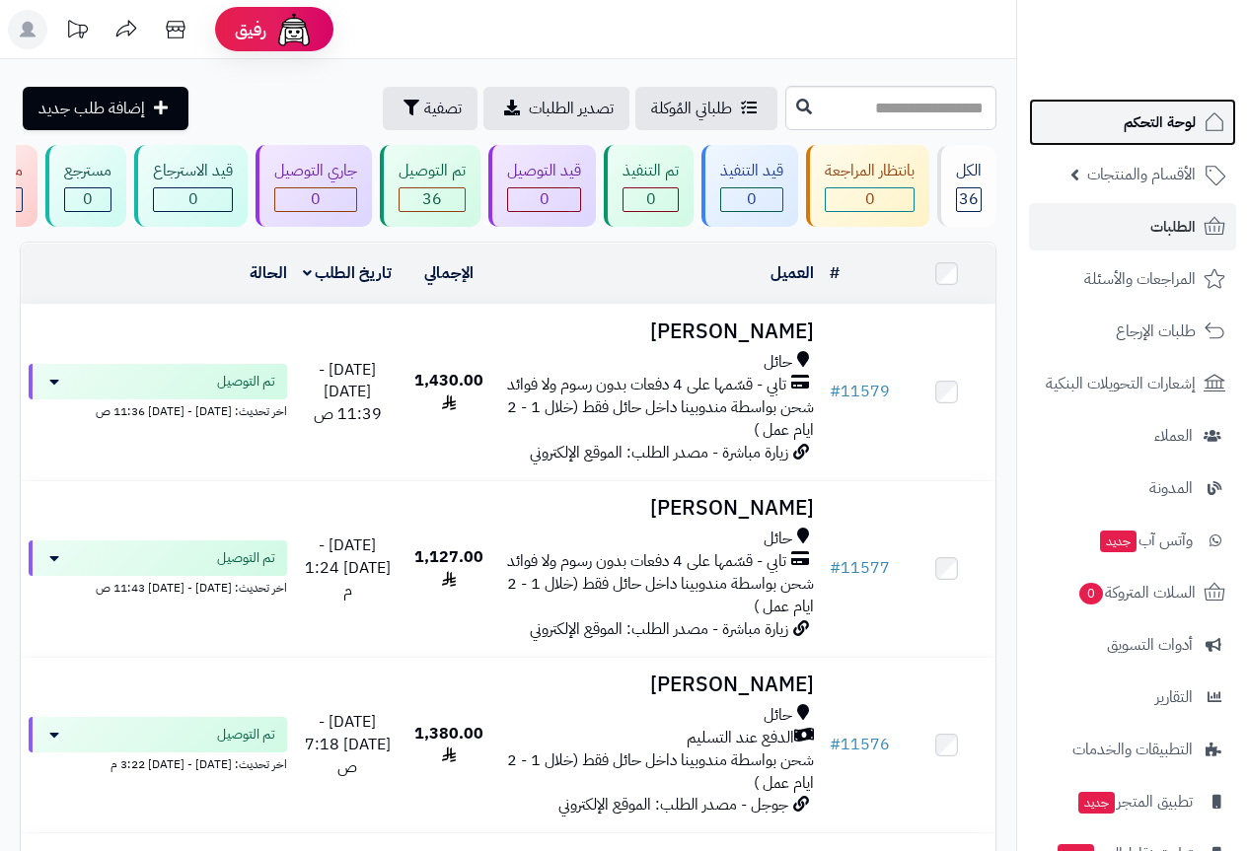
click at [1164, 114] on span "لوحة التحكم" at bounding box center [1160, 123] width 72 height 28
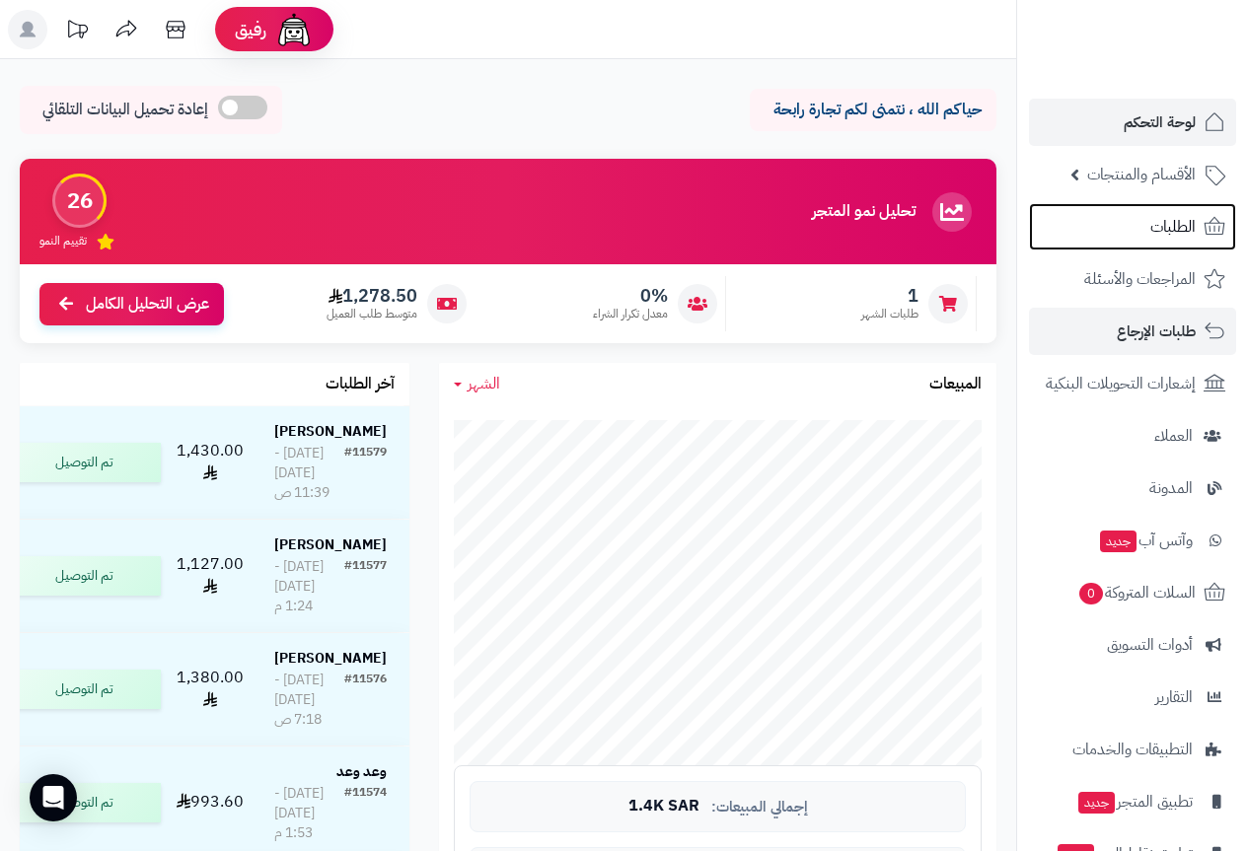
click at [1164, 225] on span "الطلبات" at bounding box center [1172, 227] width 45 height 28
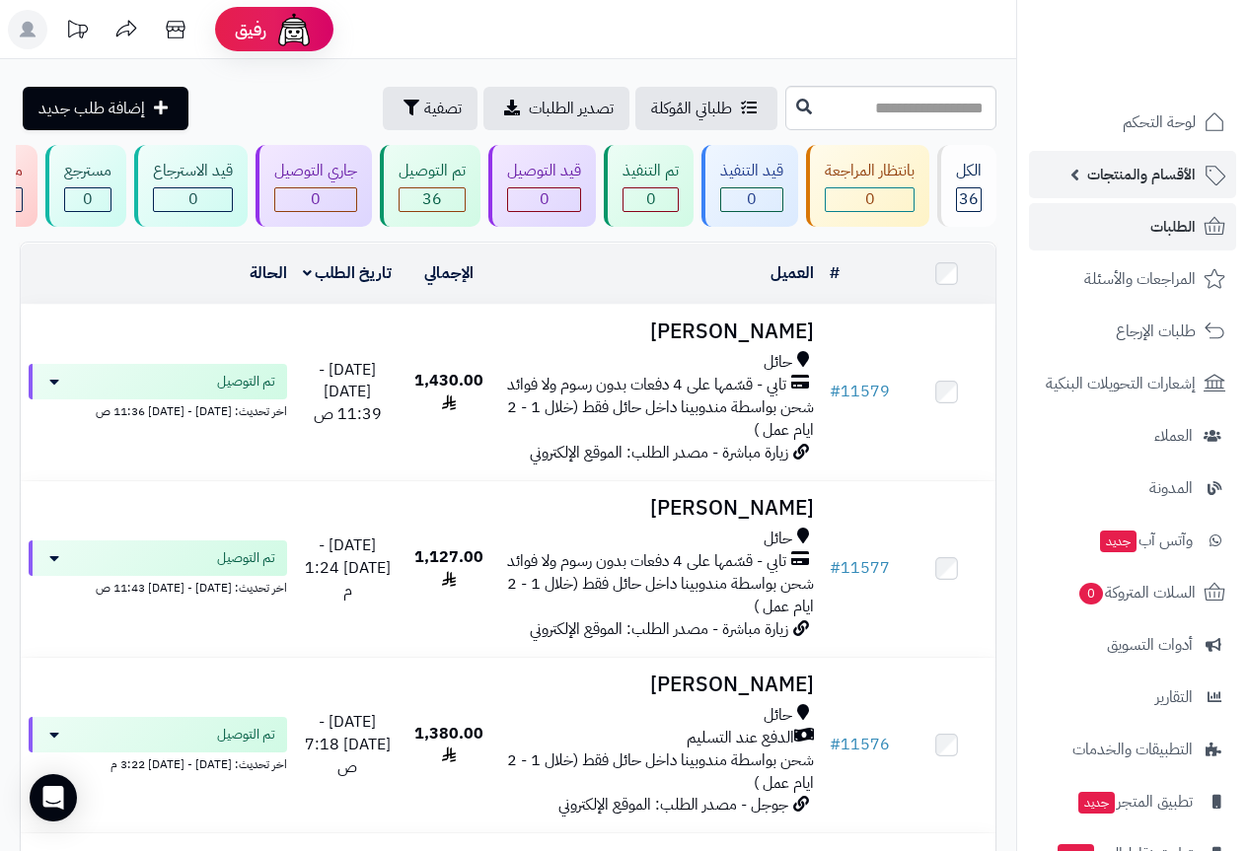
click at [1195, 161] on span "الأقسام والمنتجات" at bounding box center [1141, 175] width 109 height 28
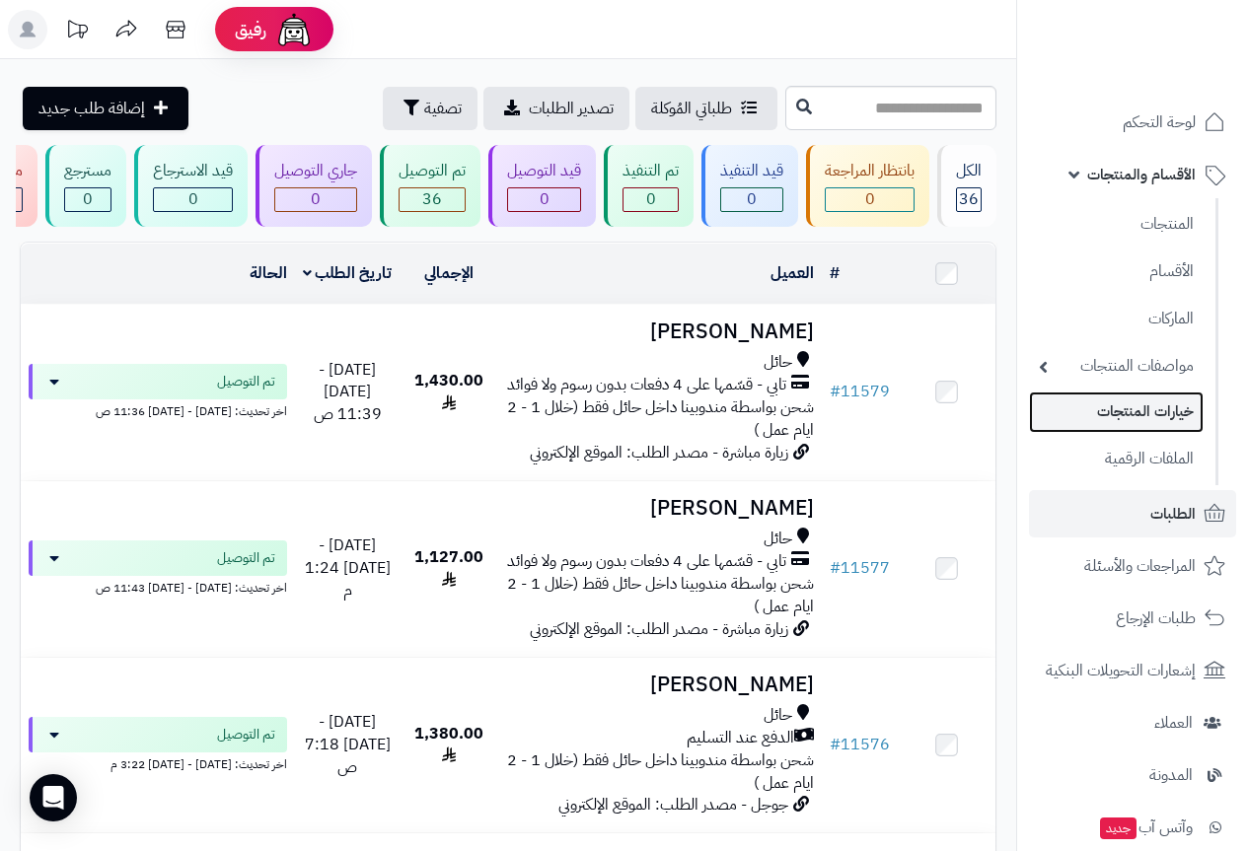
click at [1182, 411] on link "خيارات المنتجات" at bounding box center [1116, 412] width 175 height 40
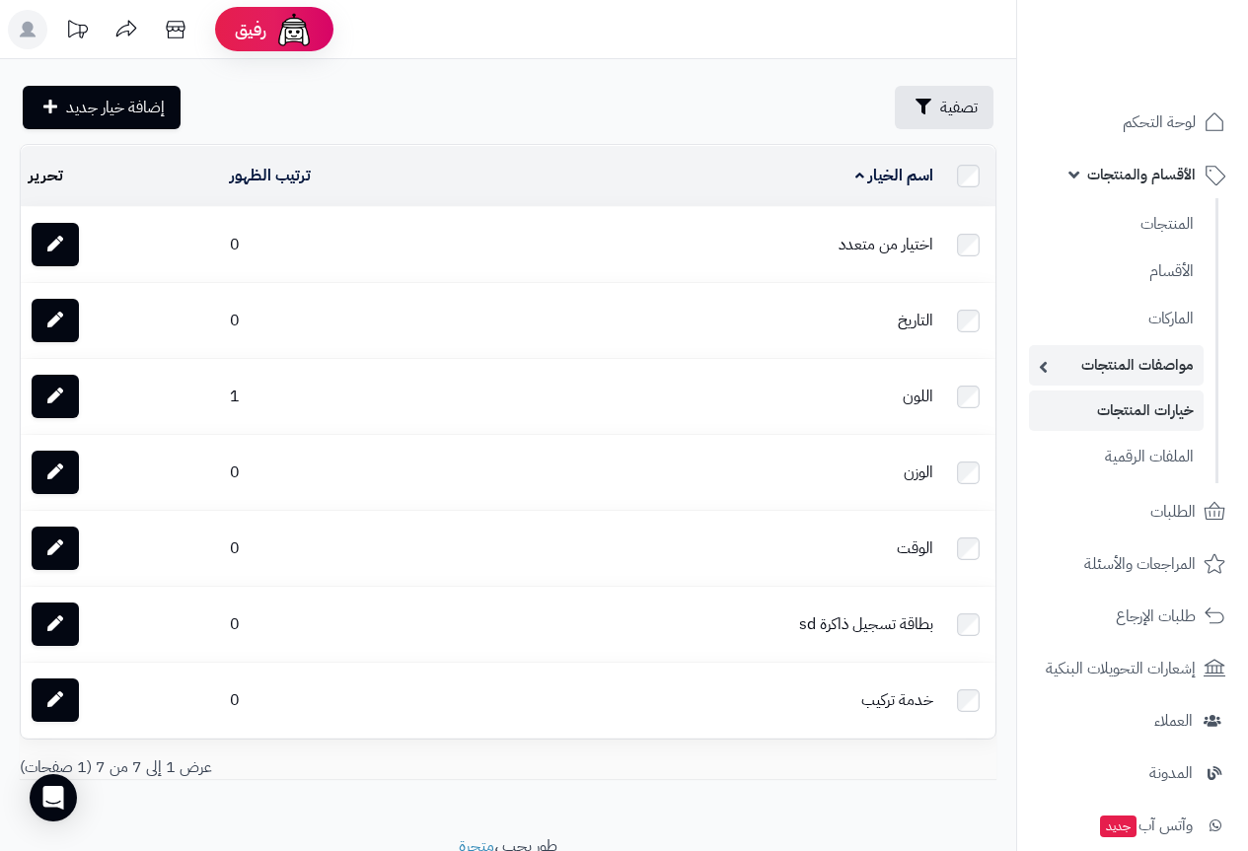
click at [1163, 365] on link "مواصفات المنتجات" at bounding box center [1116, 365] width 175 height 40
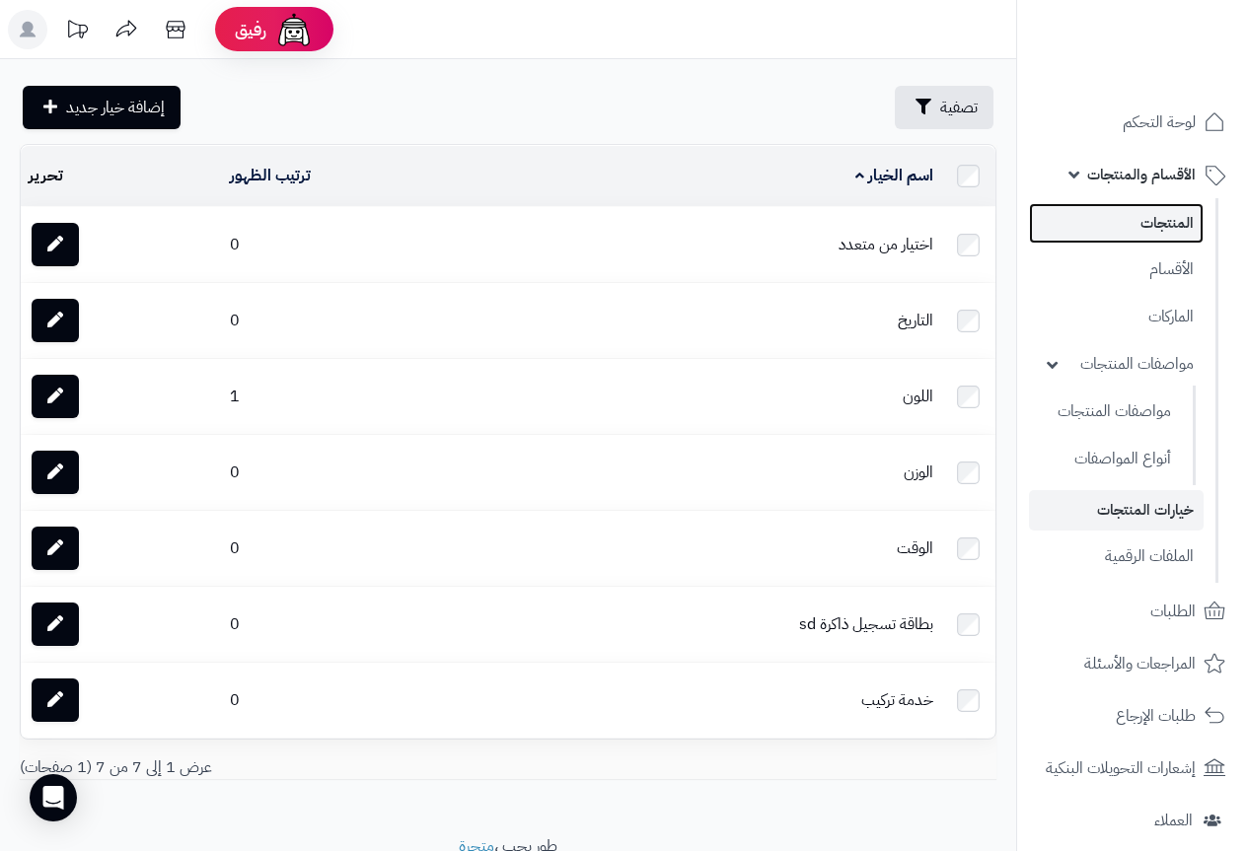
click at [1165, 230] on link "المنتجات" at bounding box center [1116, 223] width 175 height 40
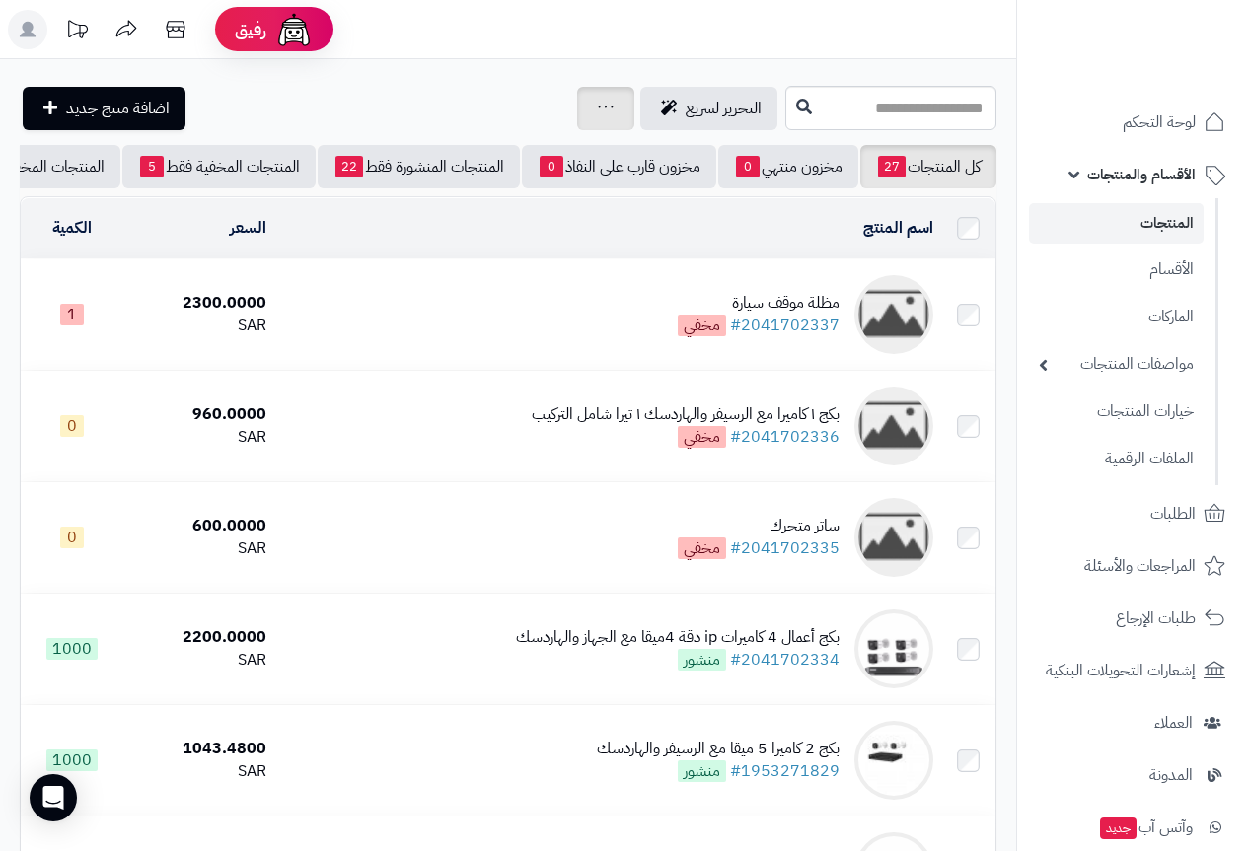
click at [598, 104] on icon at bounding box center [606, 107] width 16 height 13
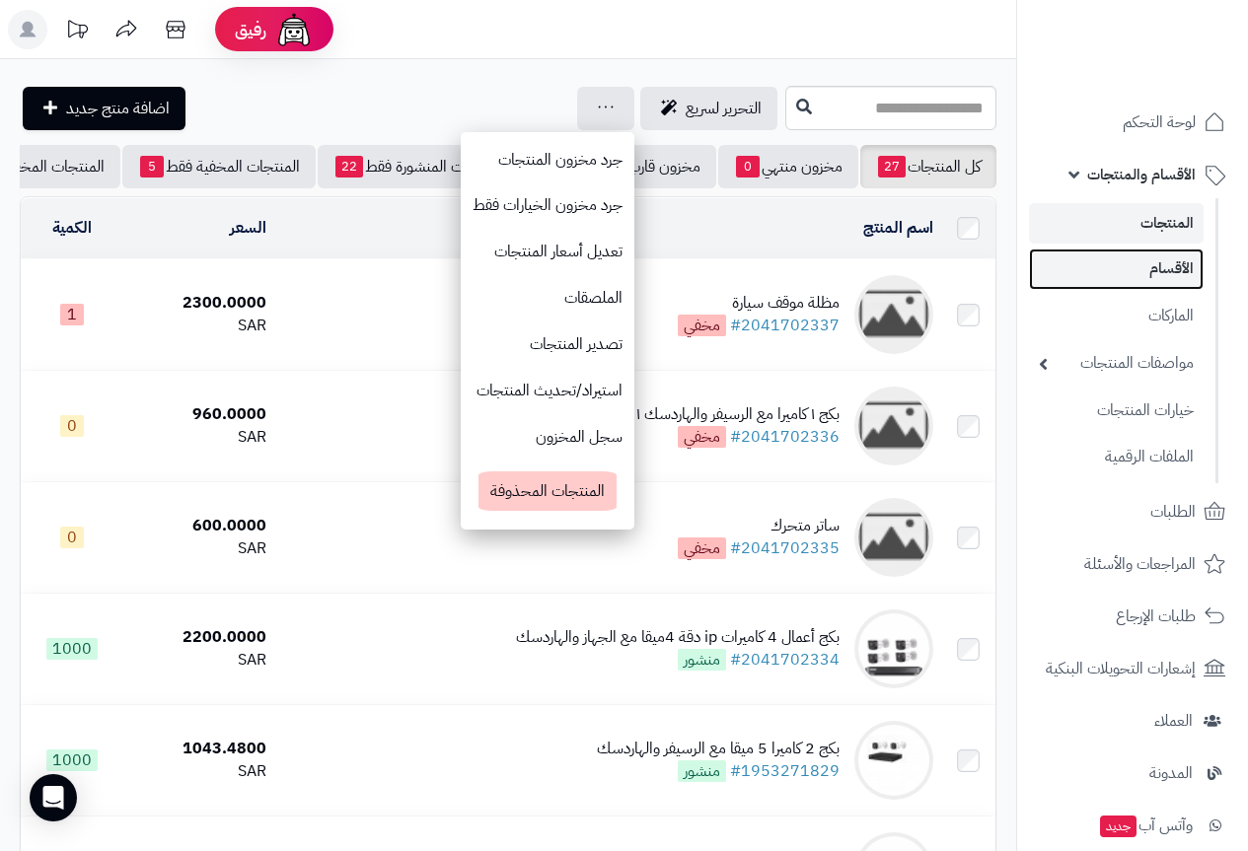
click at [1178, 274] on link "الأقسام" at bounding box center [1116, 269] width 175 height 40
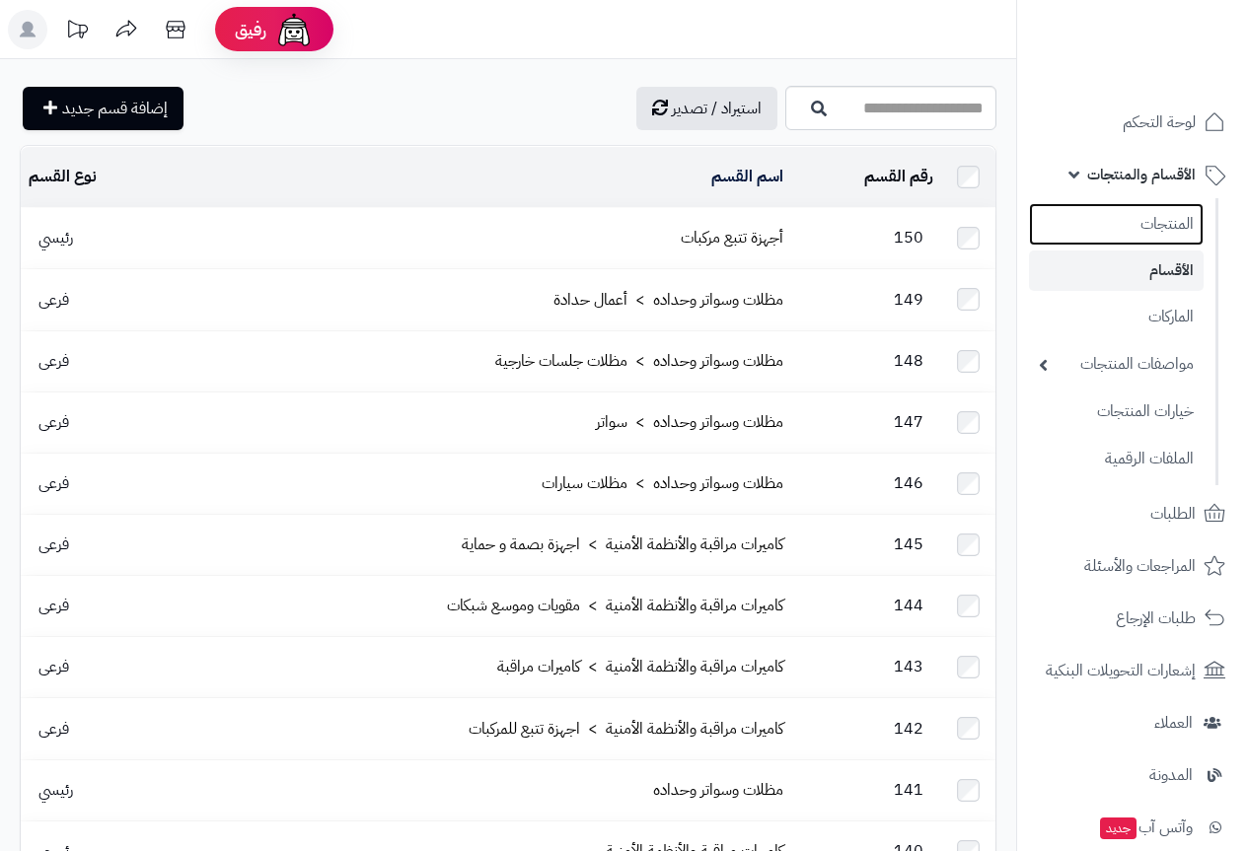
click at [1162, 223] on link "المنتجات" at bounding box center [1116, 224] width 175 height 42
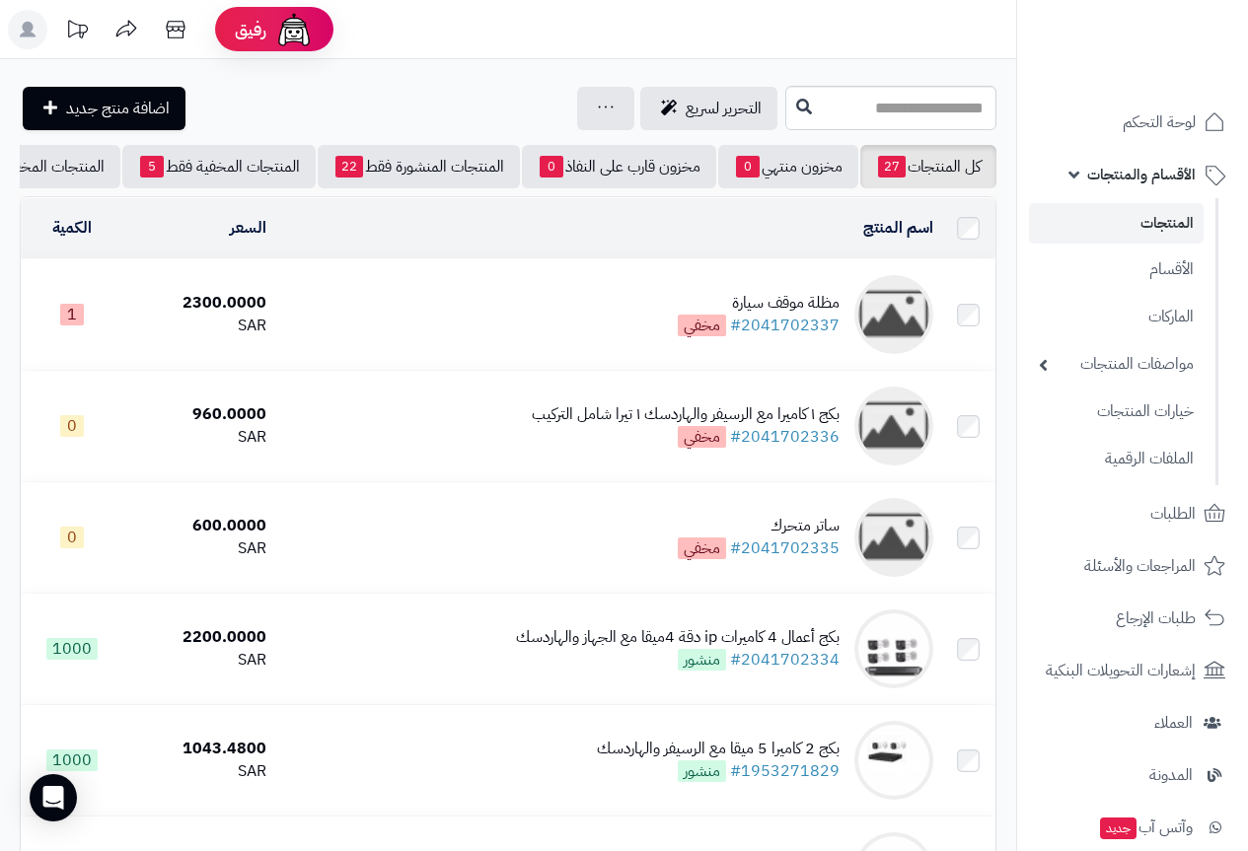
click at [1081, 173] on link "الأقسام والمنتجات" at bounding box center [1132, 174] width 207 height 47
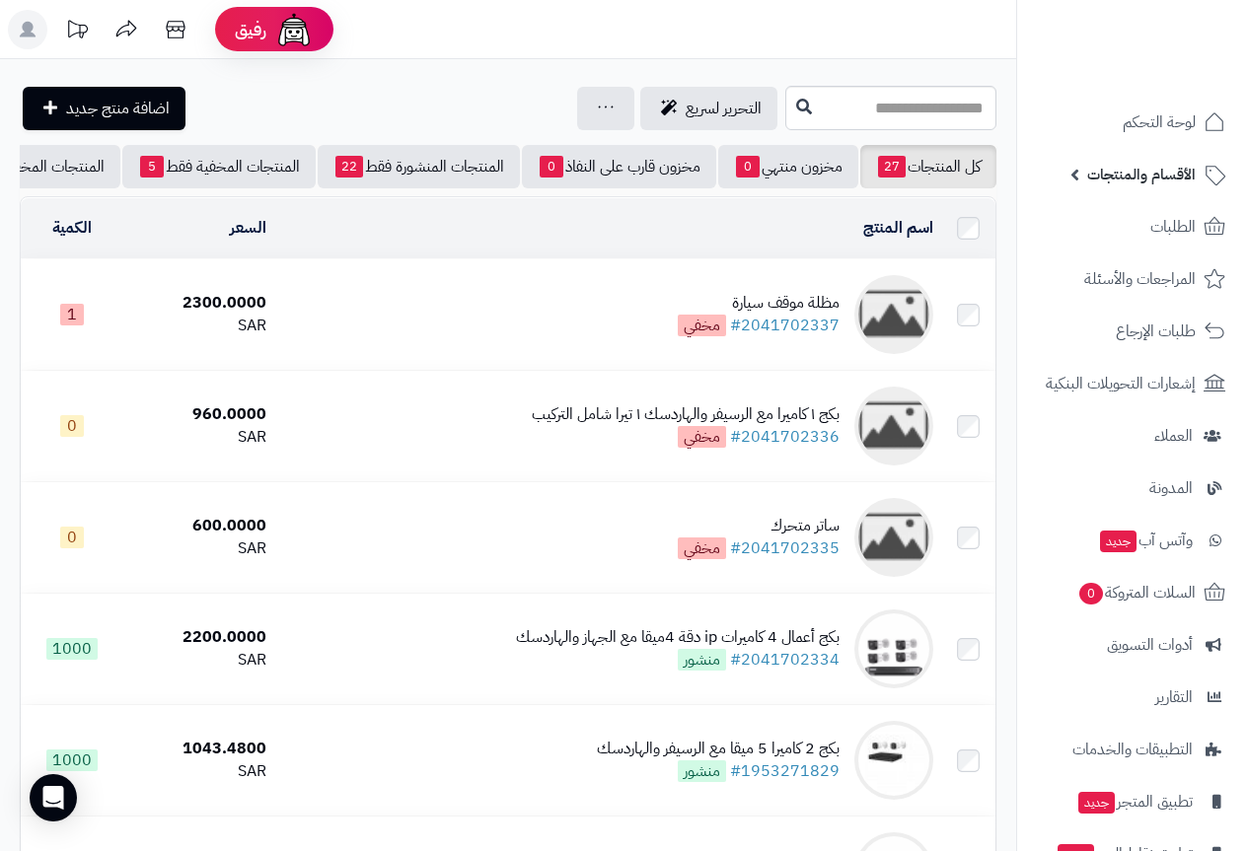
click at [1081, 173] on link "الأقسام والمنتجات" at bounding box center [1132, 174] width 207 height 47
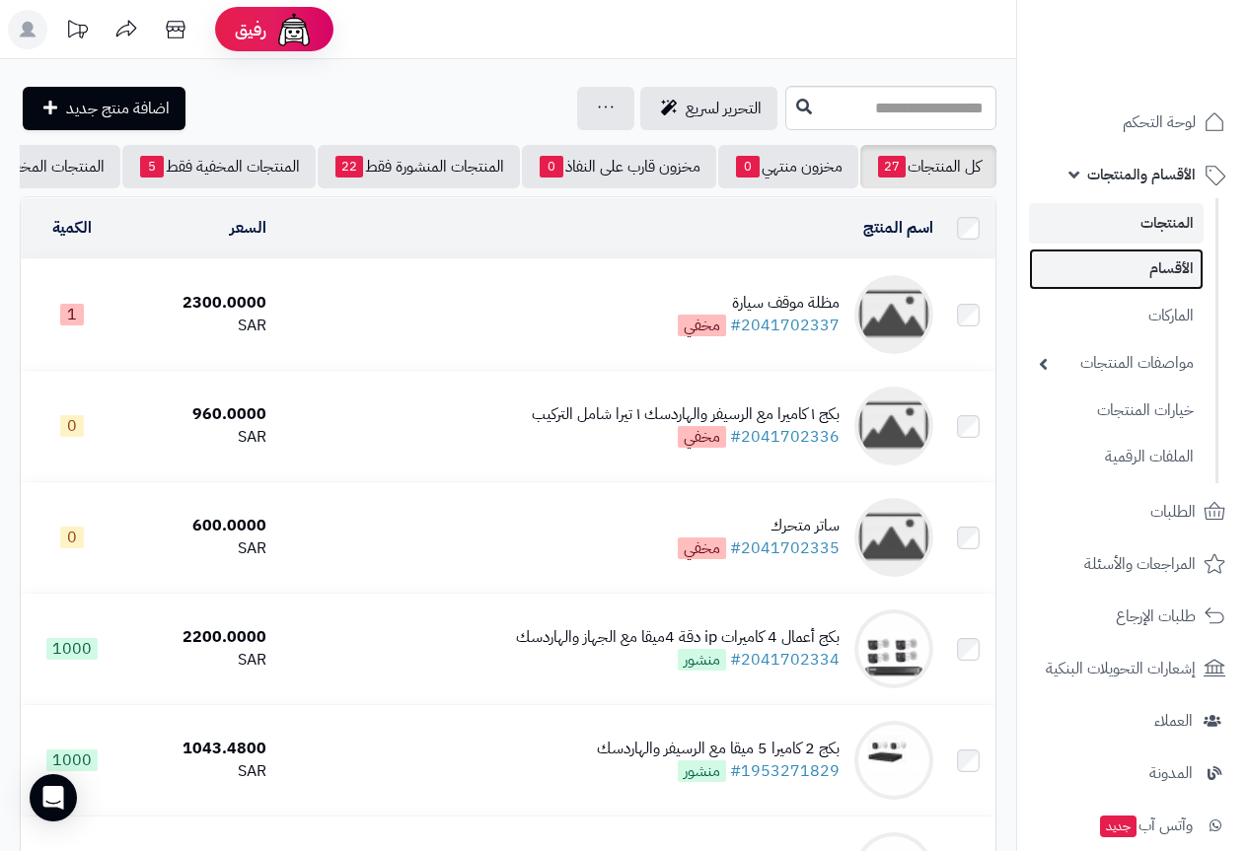
click at [1192, 255] on link "الأقسام" at bounding box center [1116, 269] width 175 height 40
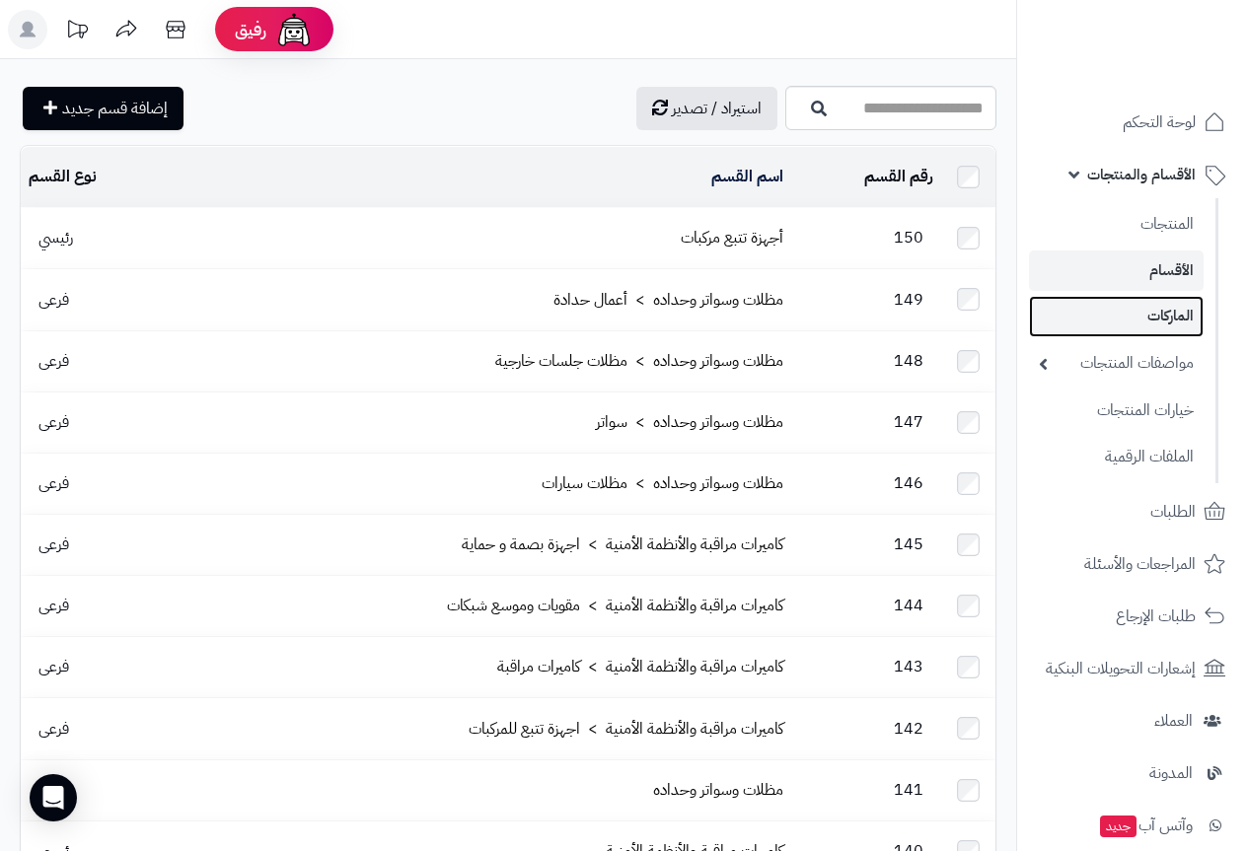
click at [1189, 318] on link "الماركات" at bounding box center [1116, 316] width 175 height 40
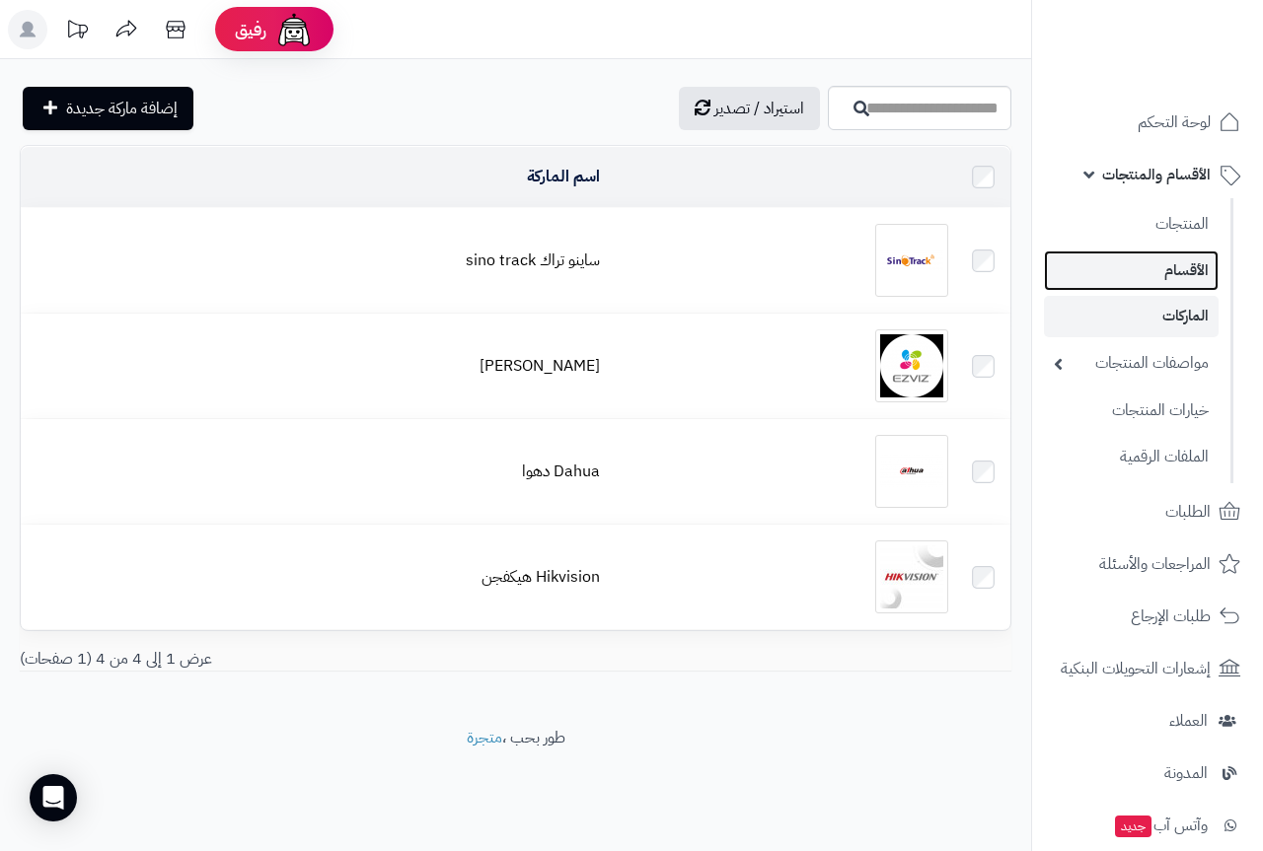
click at [1187, 279] on link "الأقسام" at bounding box center [1131, 271] width 175 height 40
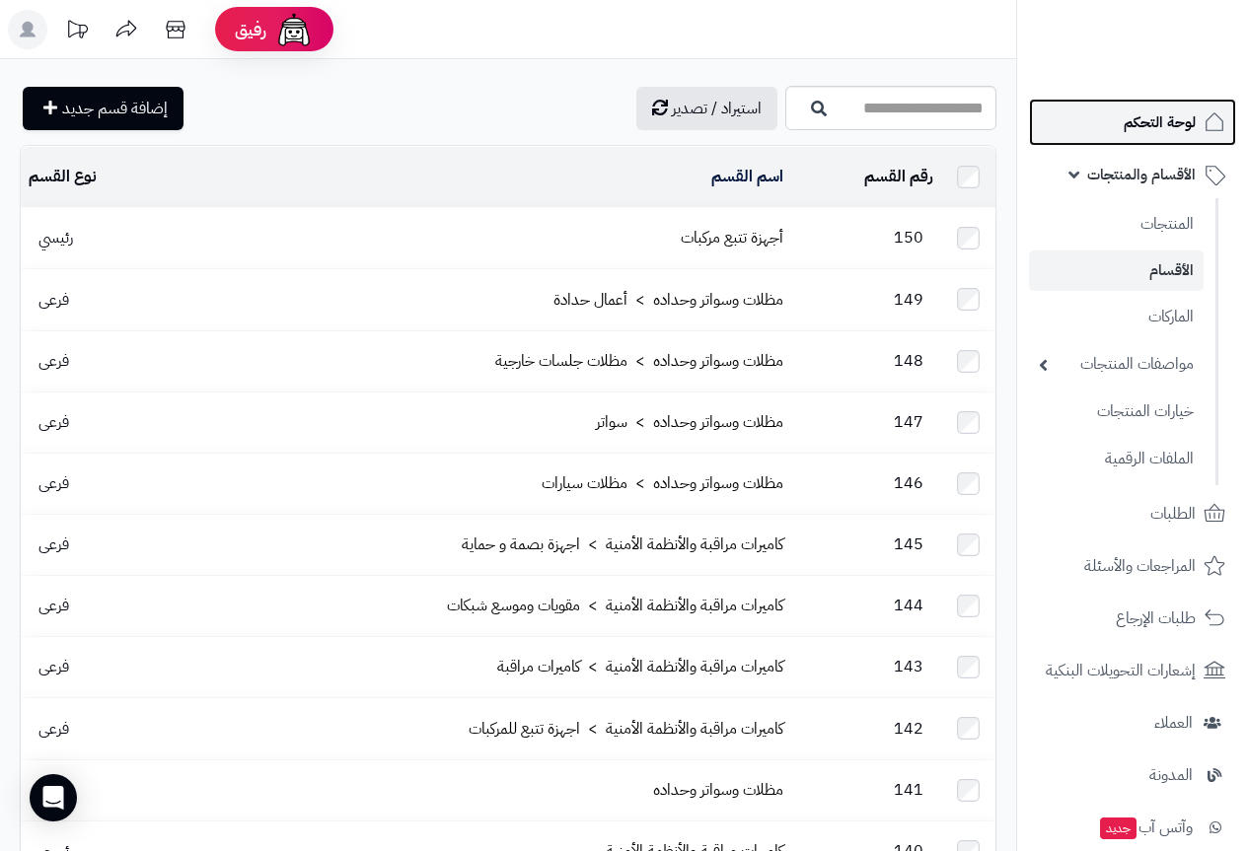
click at [1164, 112] on span "لوحة التحكم" at bounding box center [1160, 123] width 72 height 28
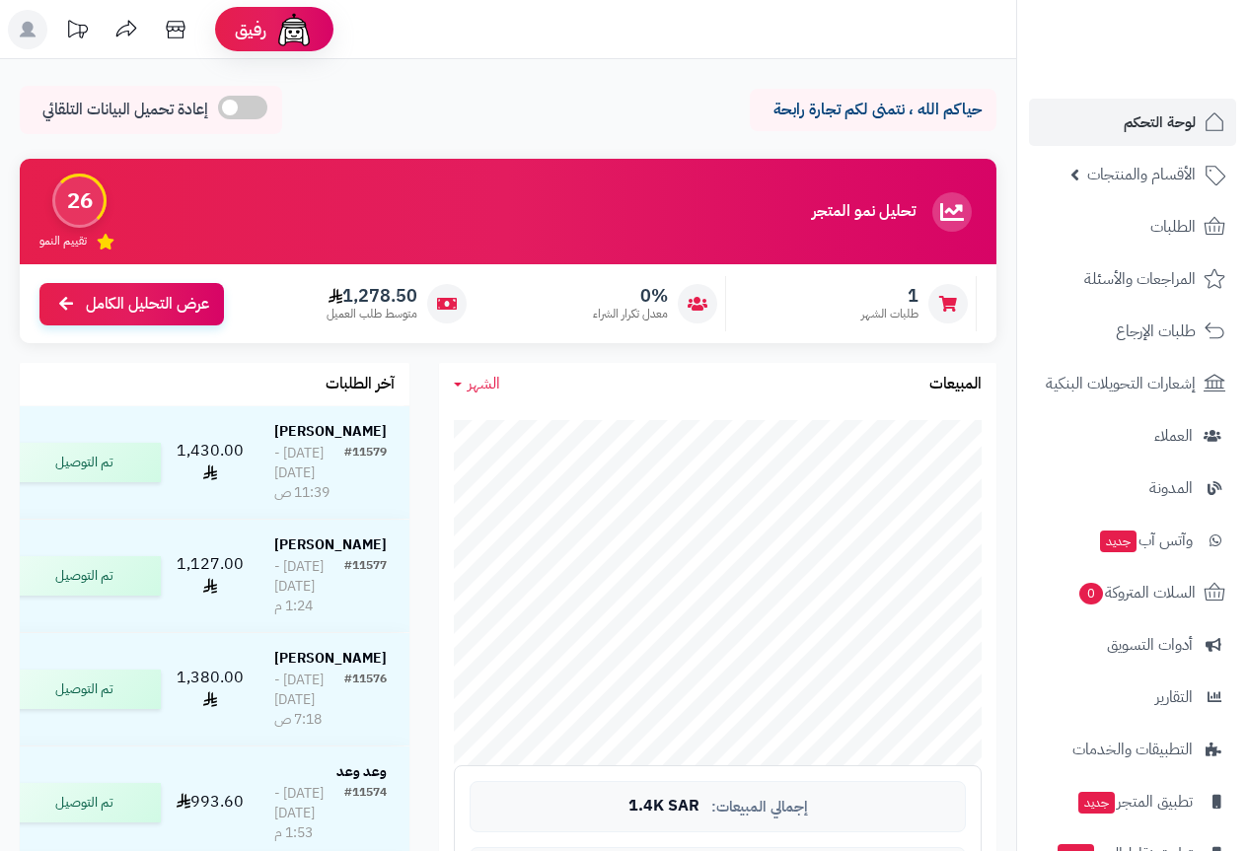
click at [1159, 178] on span "الأقسام والمنتجات" at bounding box center [1141, 175] width 109 height 28
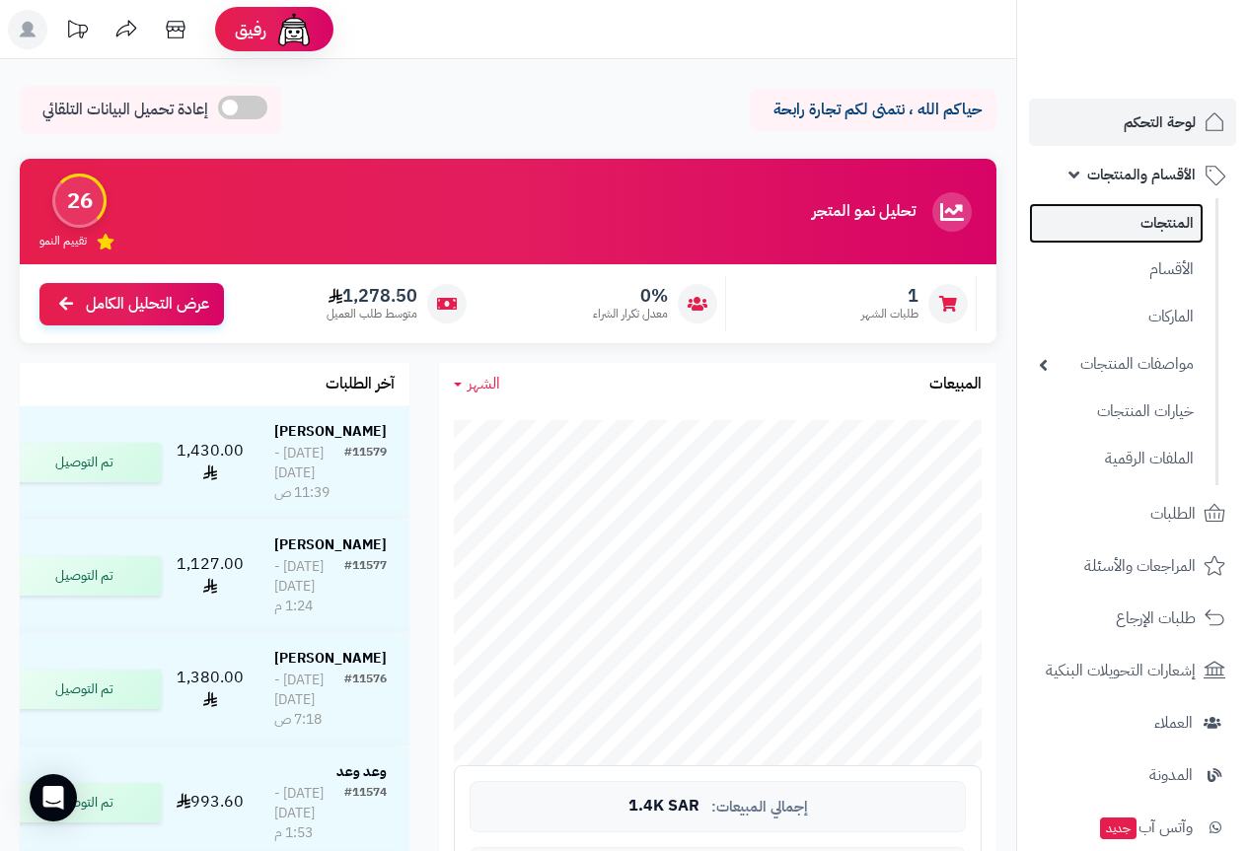
click at [1177, 223] on link "المنتجات" at bounding box center [1116, 223] width 175 height 40
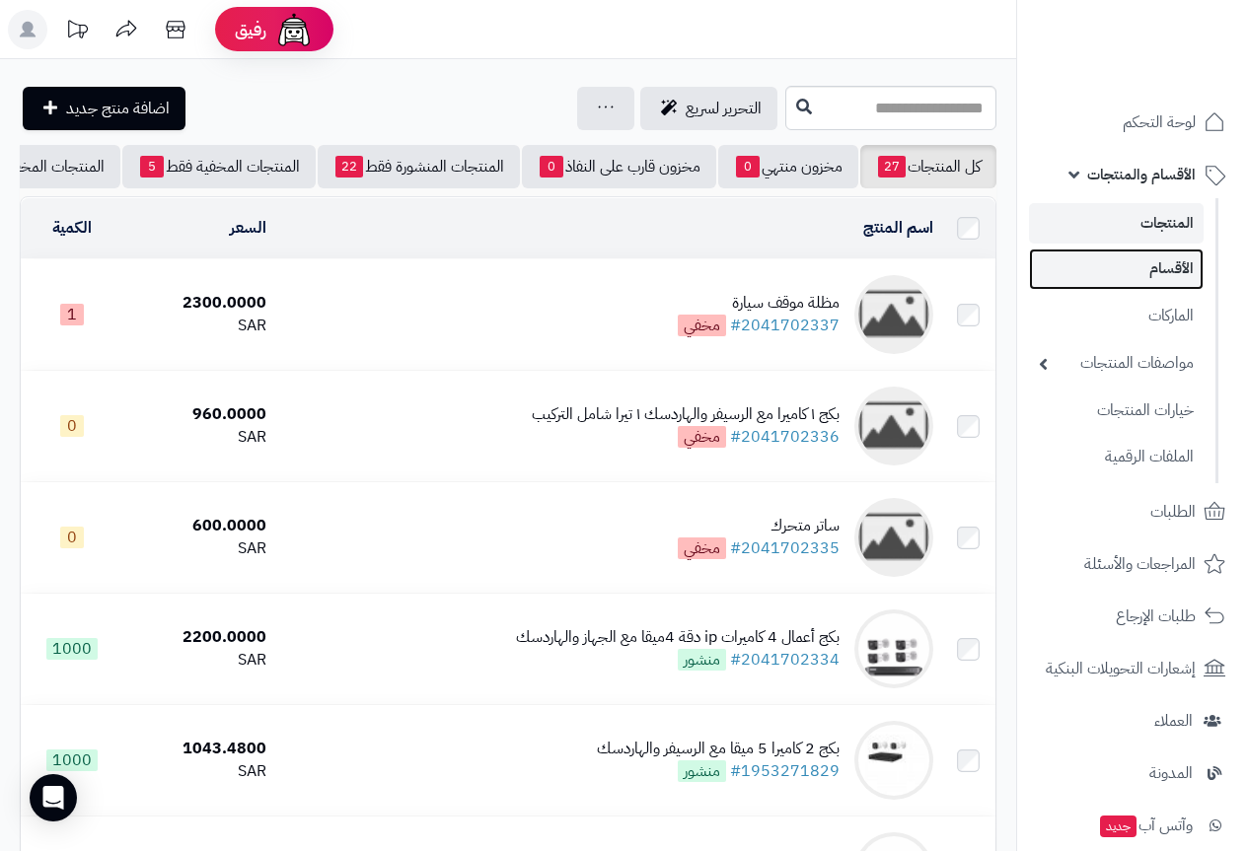
click at [1155, 272] on link "الأقسام" at bounding box center [1116, 269] width 175 height 40
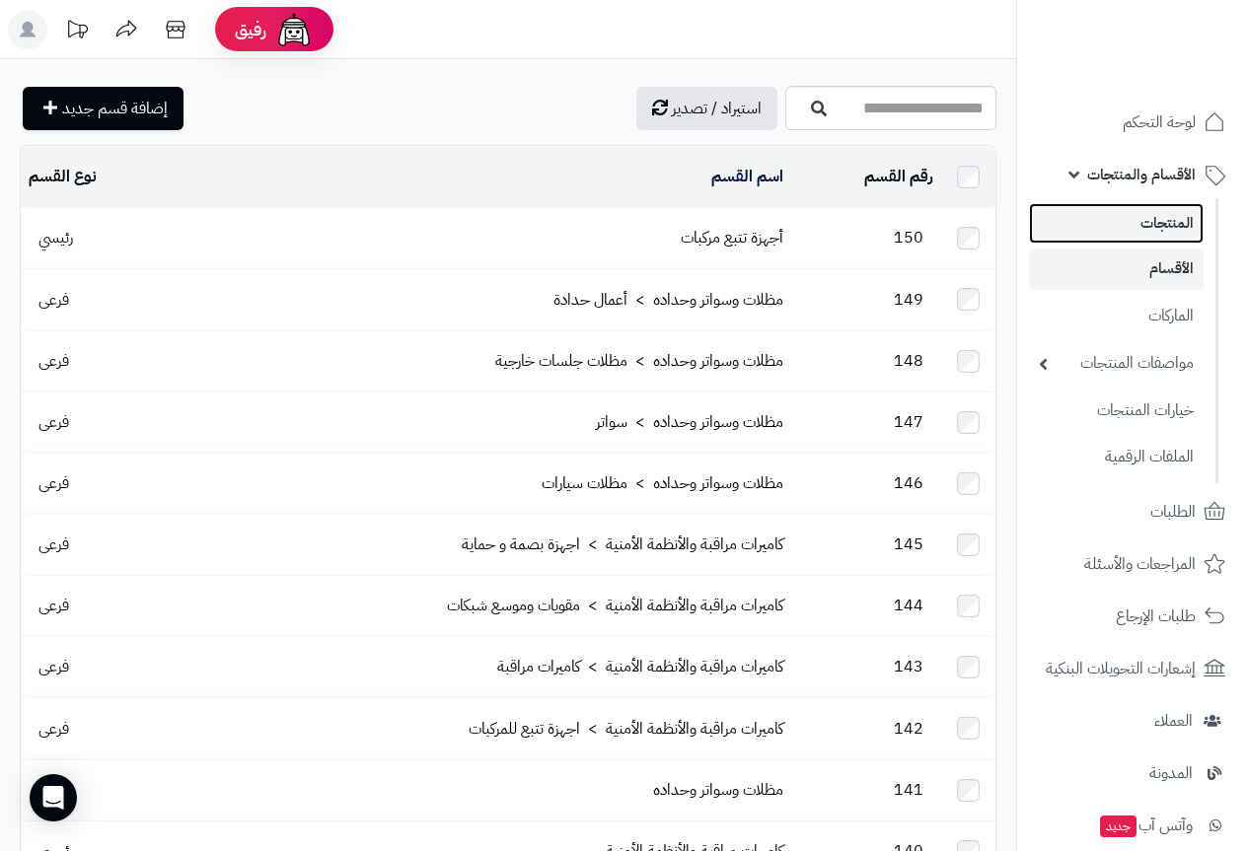
click at [1168, 218] on link "المنتجات" at bounding box center [1116, 223] width 175 height 40
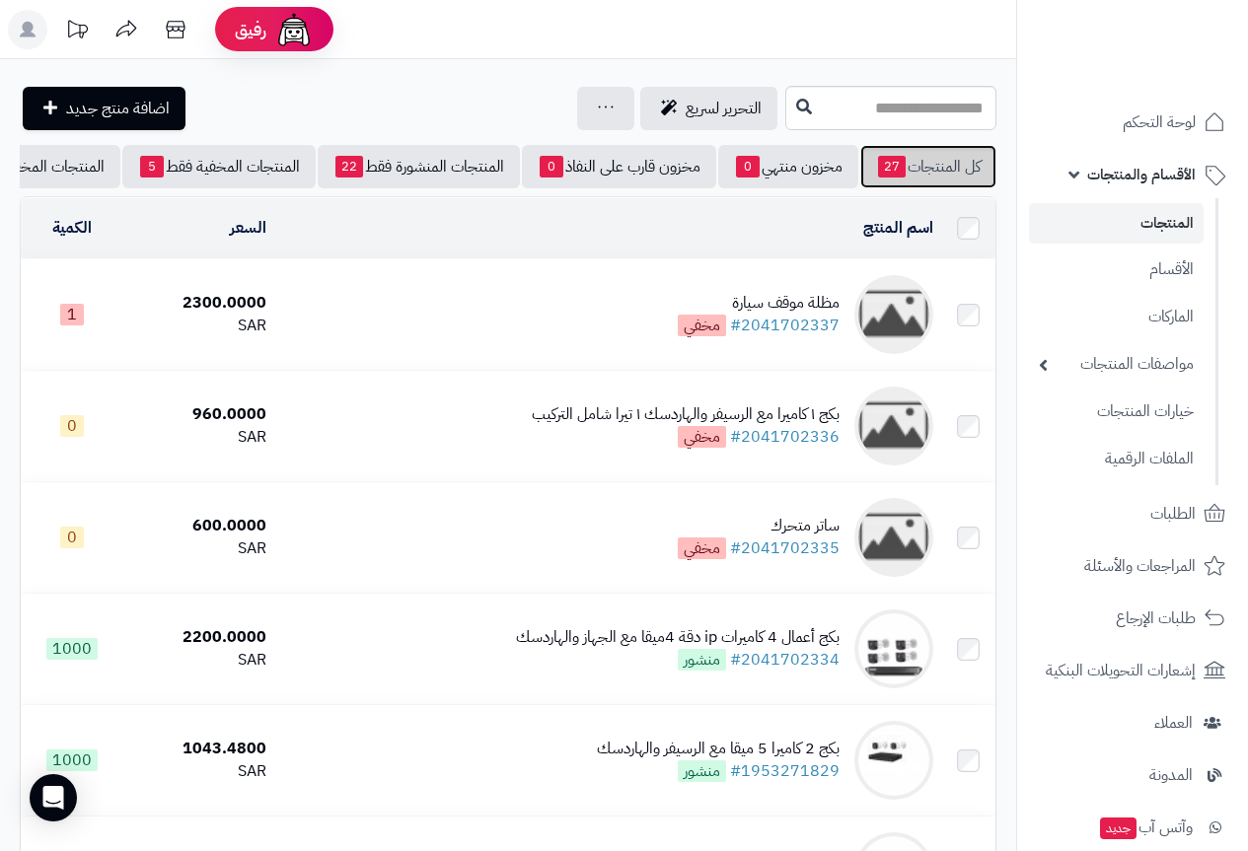
click at [922, 158] on link "كل المنتجات 27" at bounding box center [928, 166] width 136 height 43
click at [766, 337] on link "#2041702337" at bounding box center [785, 326] width 110 height 24
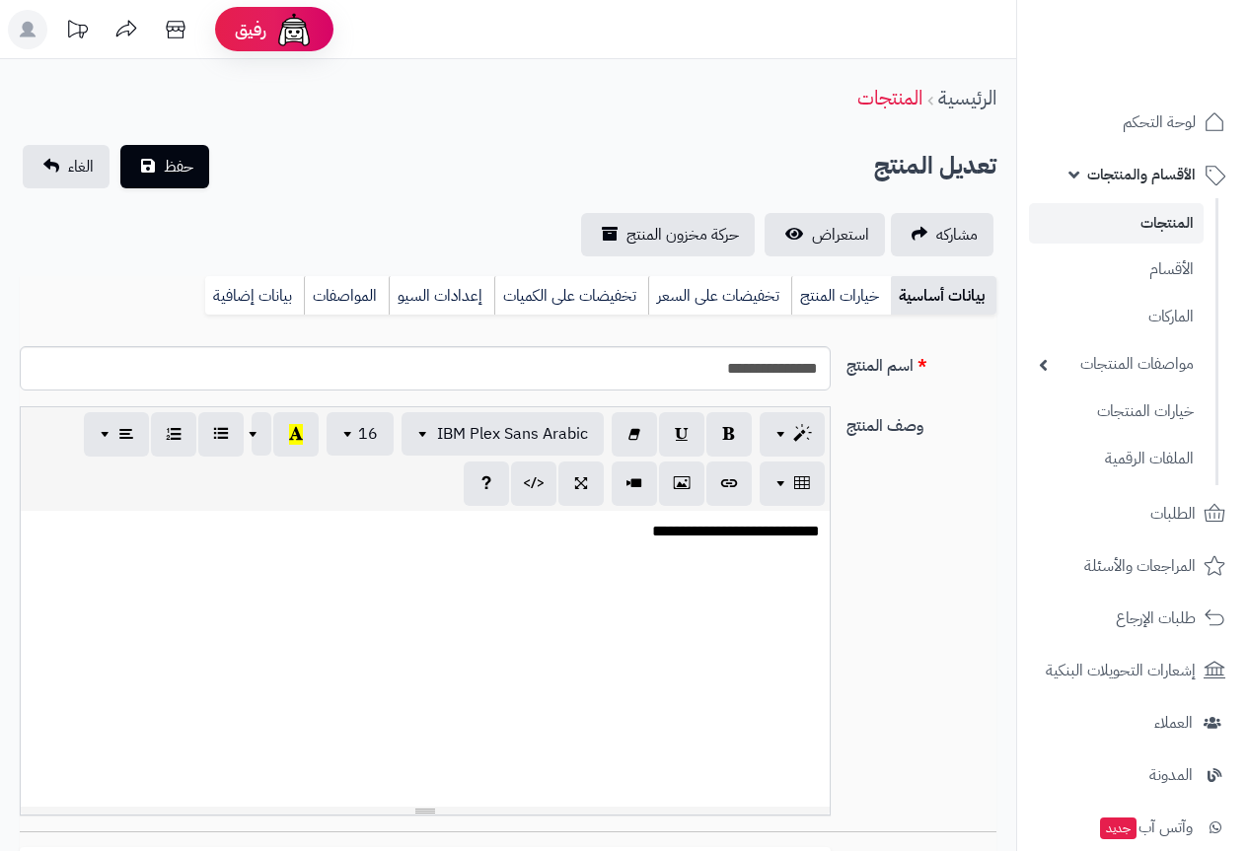
select select
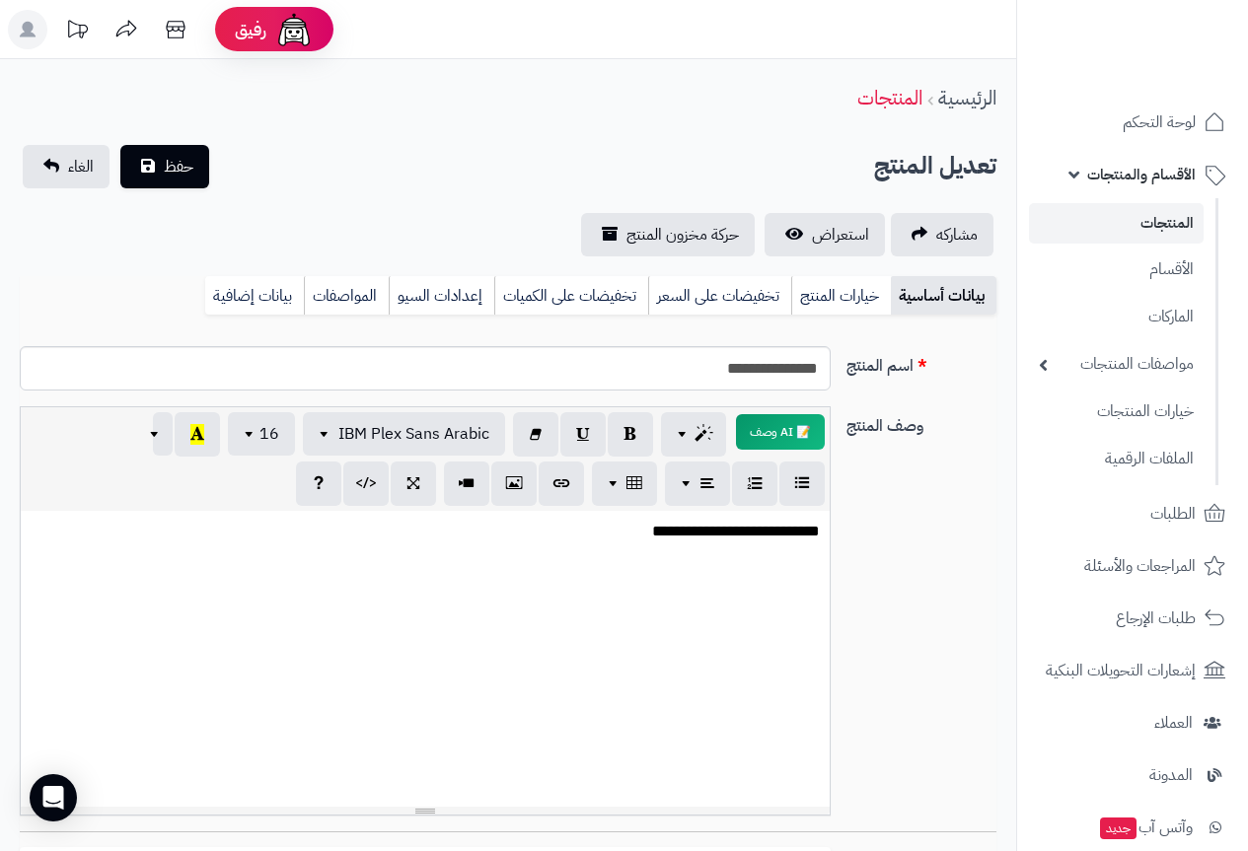
click at [1166, 222] on link "المنتجات" at bounding box center [1116, 223] width 175 height 40
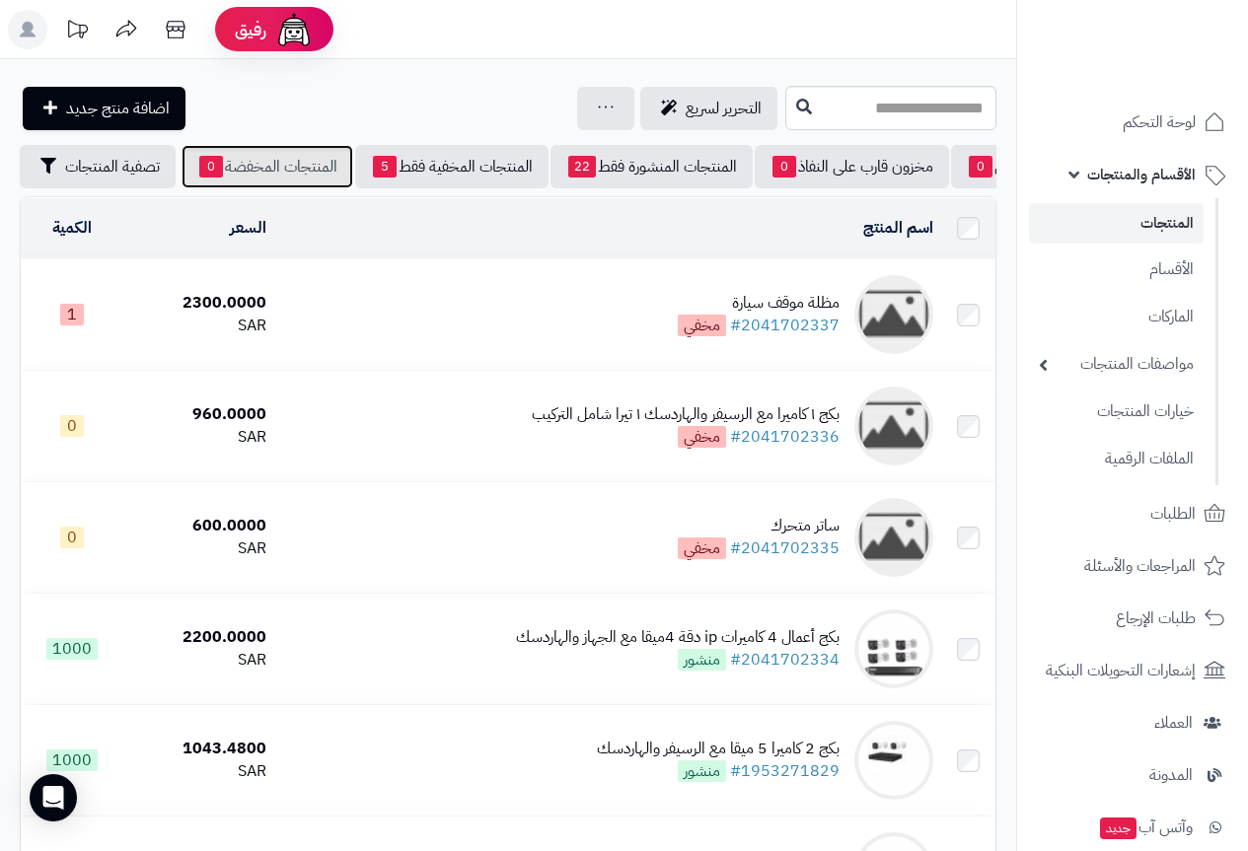
scroll to position [0, -257]
click at [598, 113] on link at bounding box center [606, 109] width 16 height 24
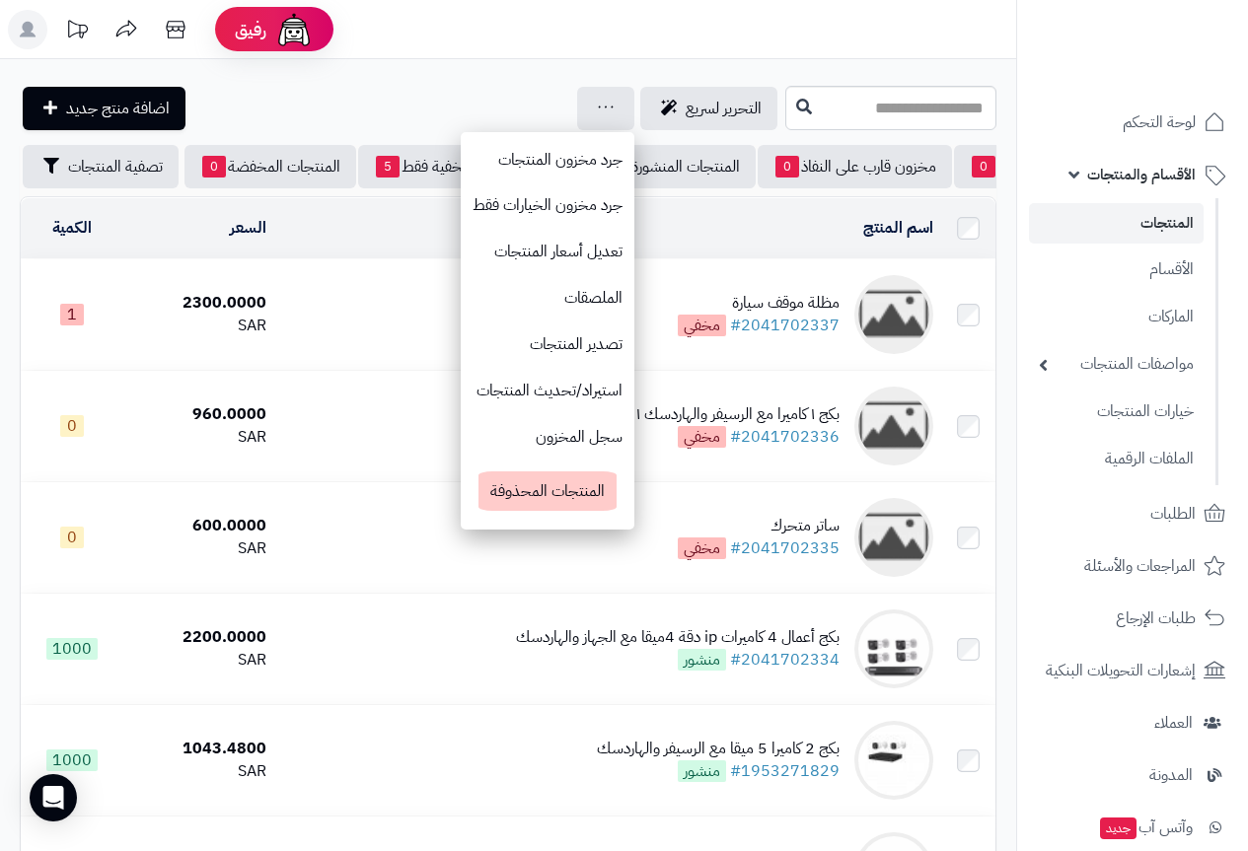
click at [378, 100] on div "التحرير لسريع جرد مخزون المنتجات جرد مخزون الخيارات فقط تعديل أسعار المنتجات ال…" at bounding box center [400, 108] width 761 height 43
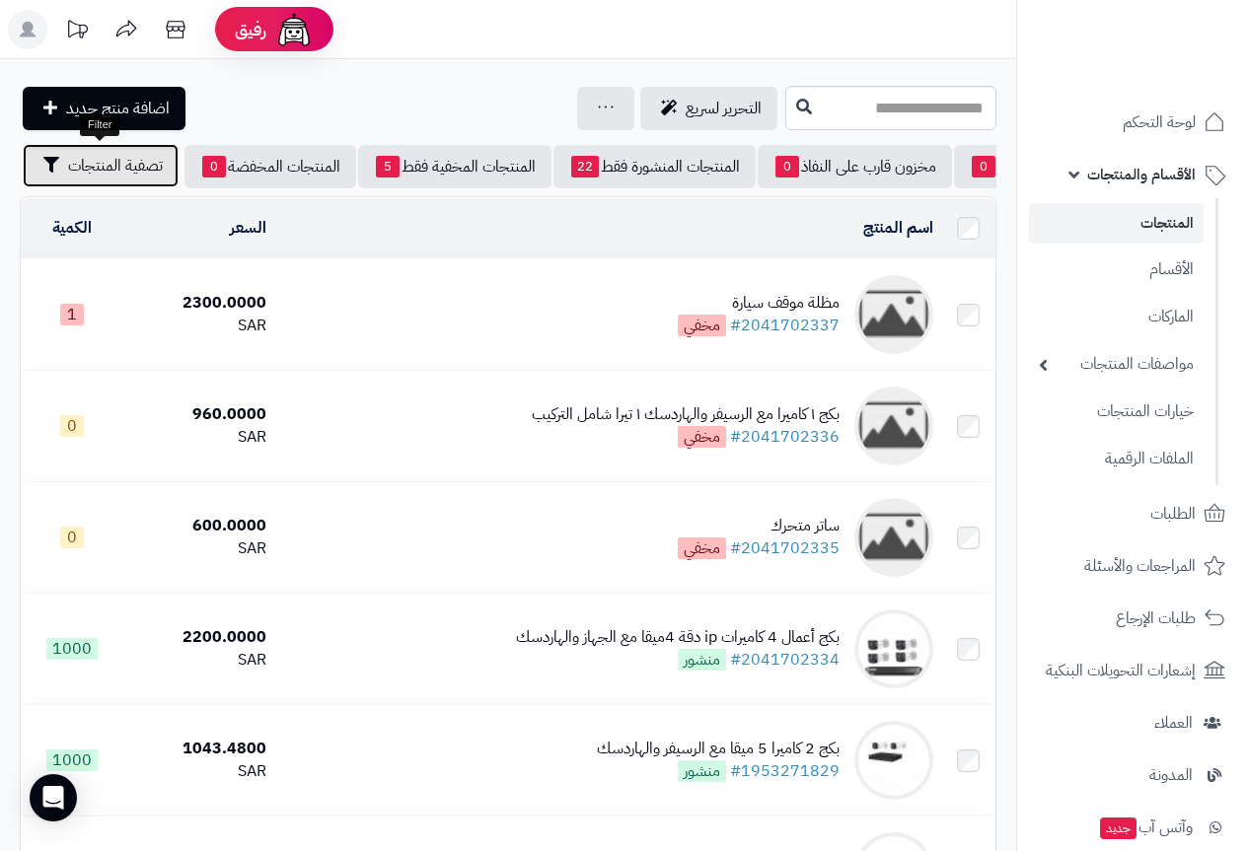
click at [76, 170] on span "تصفية المنتجات" at bounding box center [115, 166] width 95 height 24
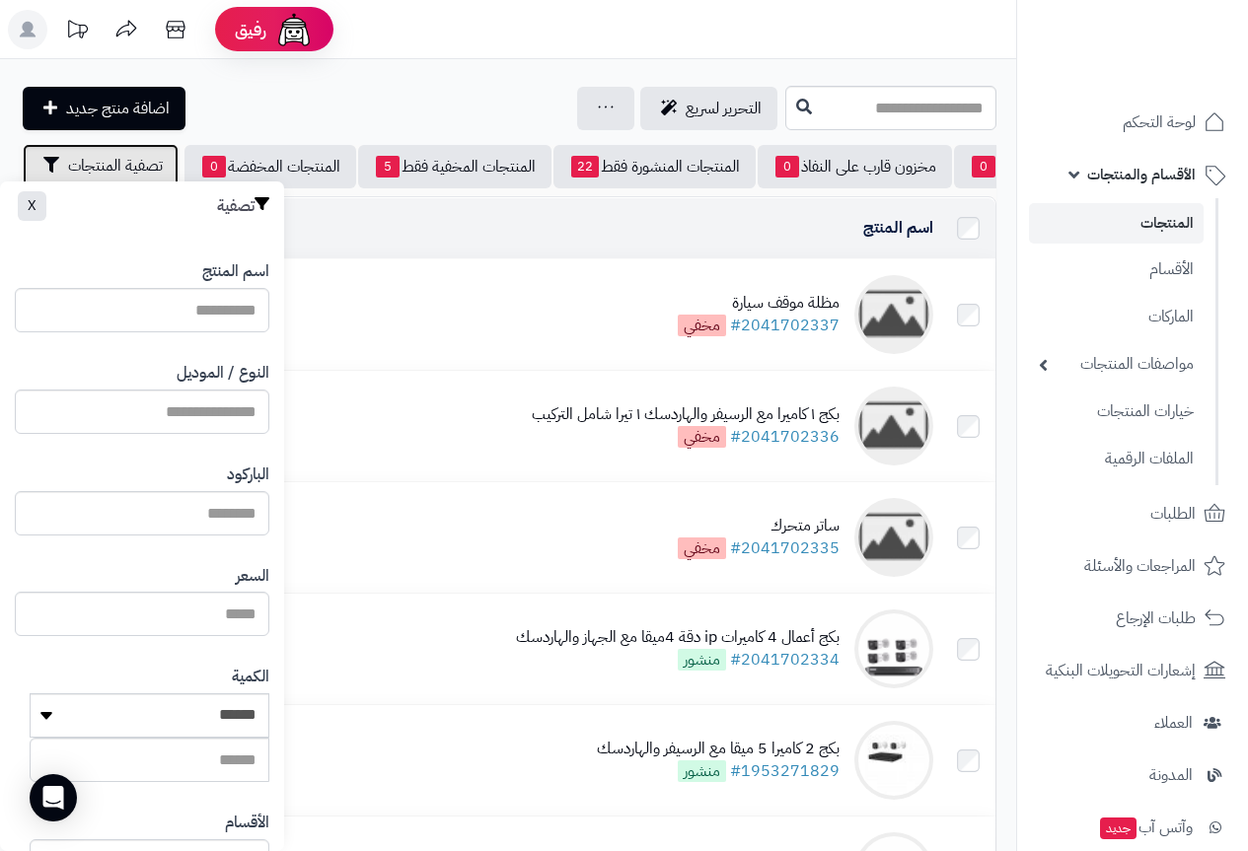
click at [117, 169] on span "تصفية المنتجات" at bounding box center [115, 166] width 95 height 24
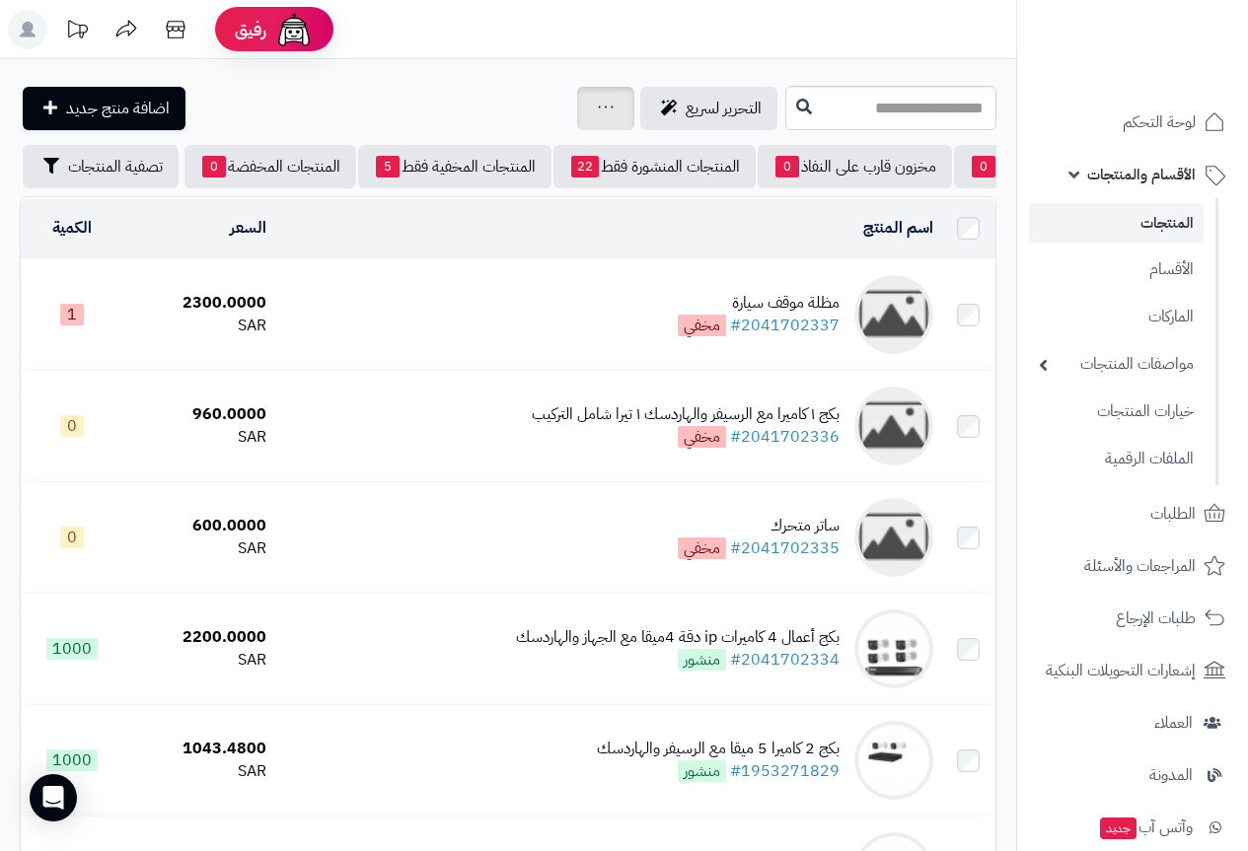
click at [598, 107] on icon at bounding box center [606, 107] width 16 height 13
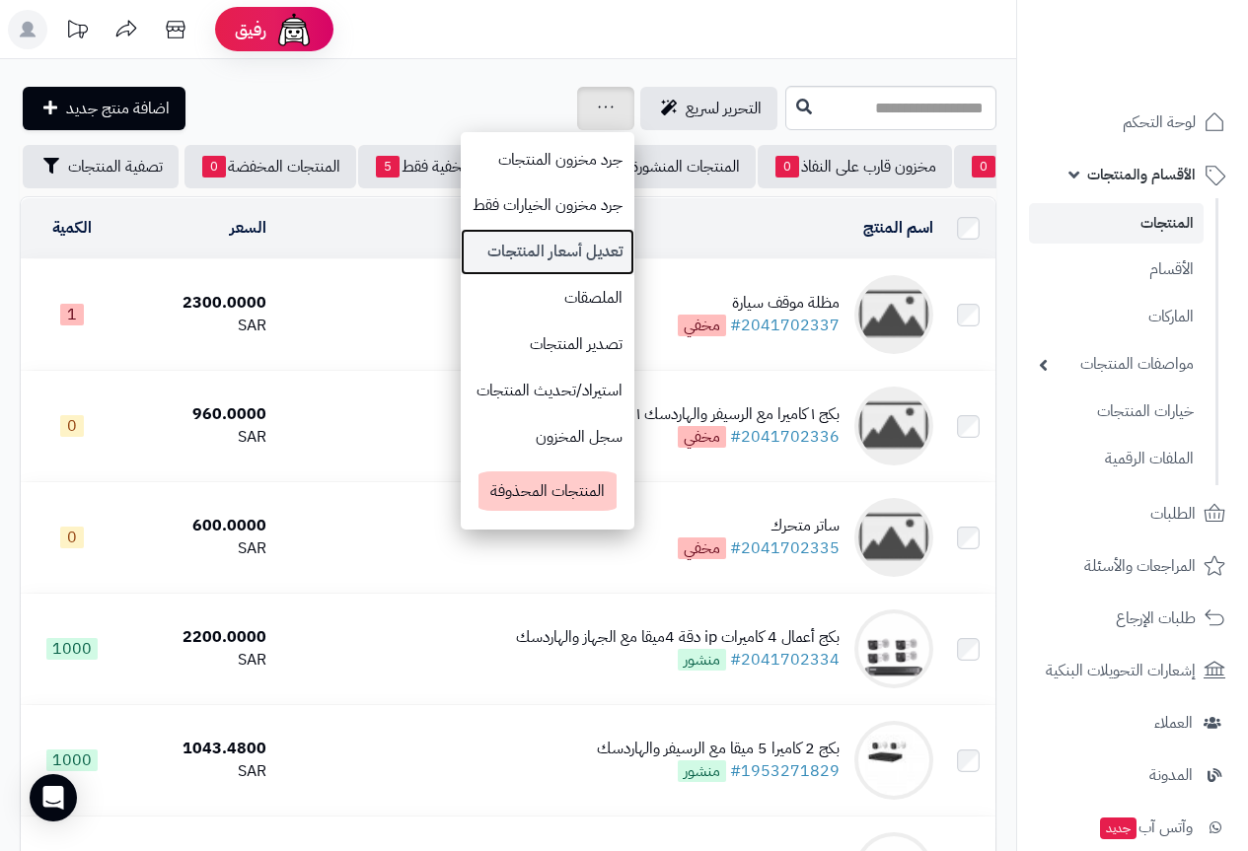
click at [469, 253] on link "تعديل أسعار المنتجات" at bounding box center [548, 252] width 174 height 46
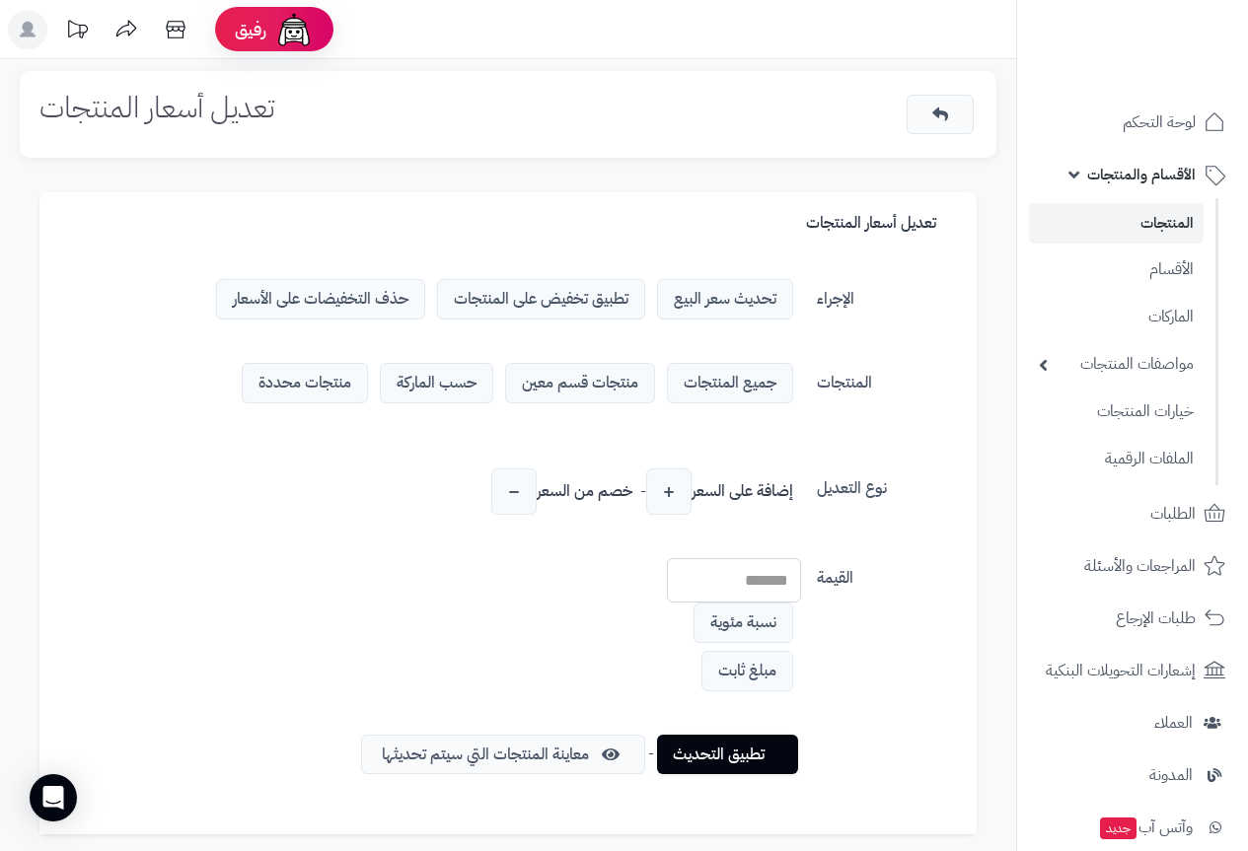
click at [528, 286] on span "تطبيق تخفيض على المنتجات" at bounding box center [541, 299] width 208 height 40
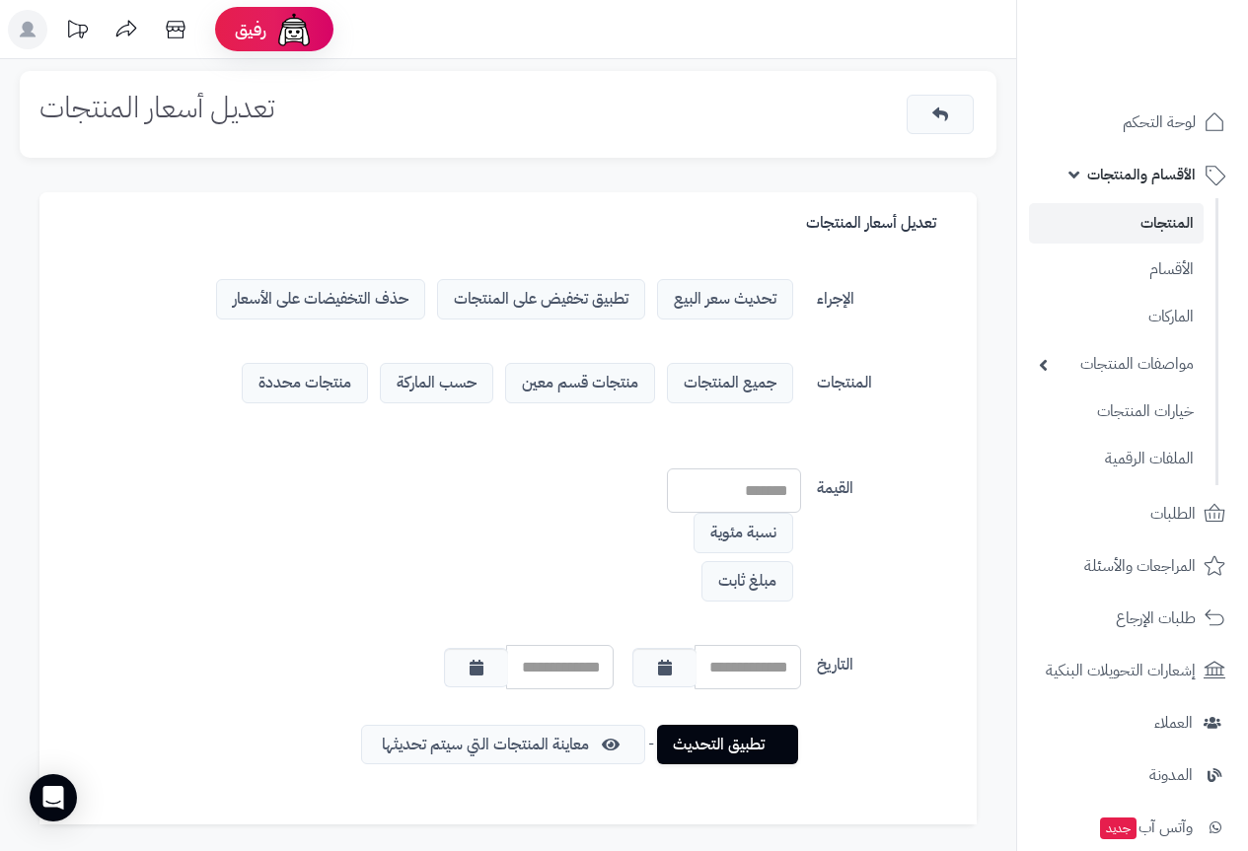
click at [749, 581] on span "مبلغ ثابت" at bounding box center [748, 581] width 92 height 40
click at [738, 537] on span "نسبة مئوية" at bounding box center [744, 533] width 100 height 40
click at [744, 491] on input "number" at bounding box center [734, 491] width 135 height 44
type input "**"
click at [576, 521] on div "القيمة ** نسبة مئوية مبلغ ثابت تجاهل إذا كان السعر الخاص يساوي أو أكبر من سعر ا…" at bounding box center [508, 547] width 904 height 157
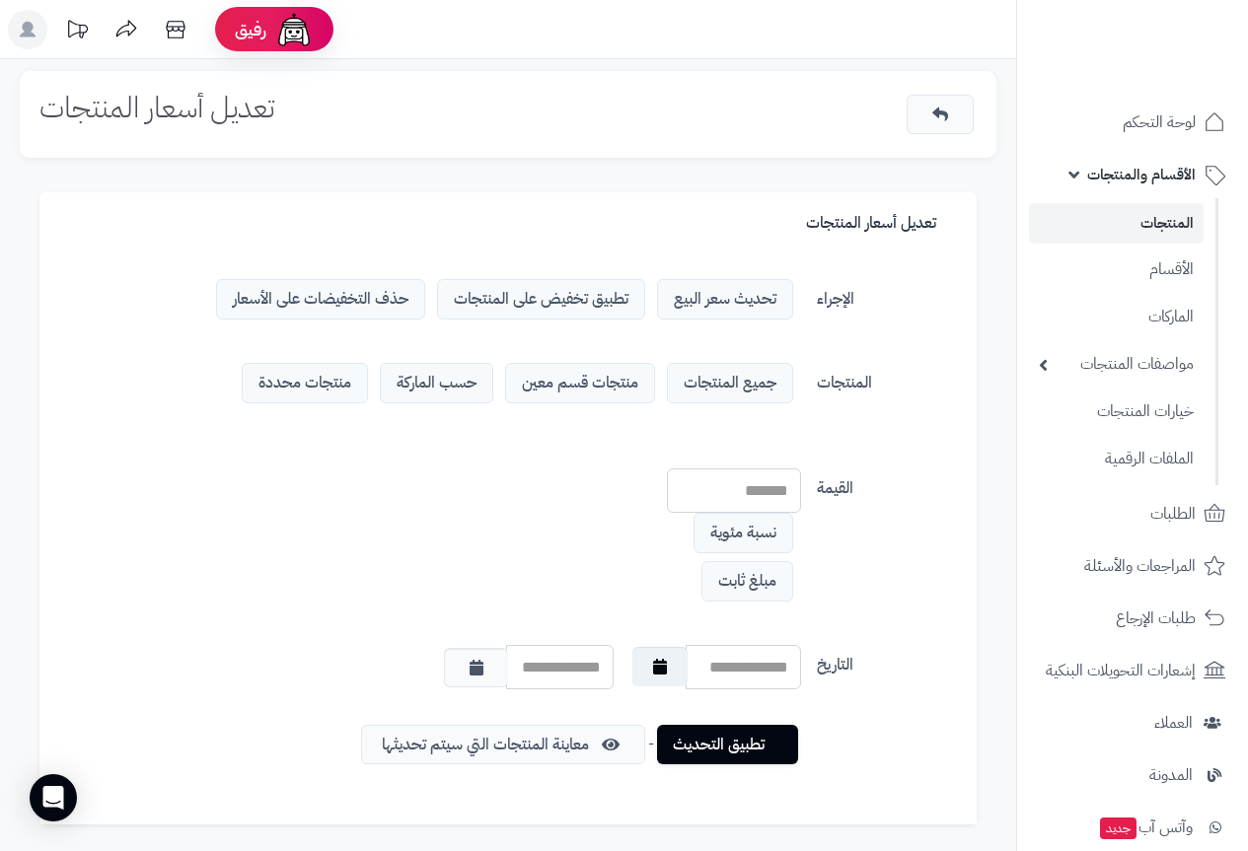
click at [658, 667] on icon "button" at bounding box center [660, 667] width 14 height 16
type input "**********"
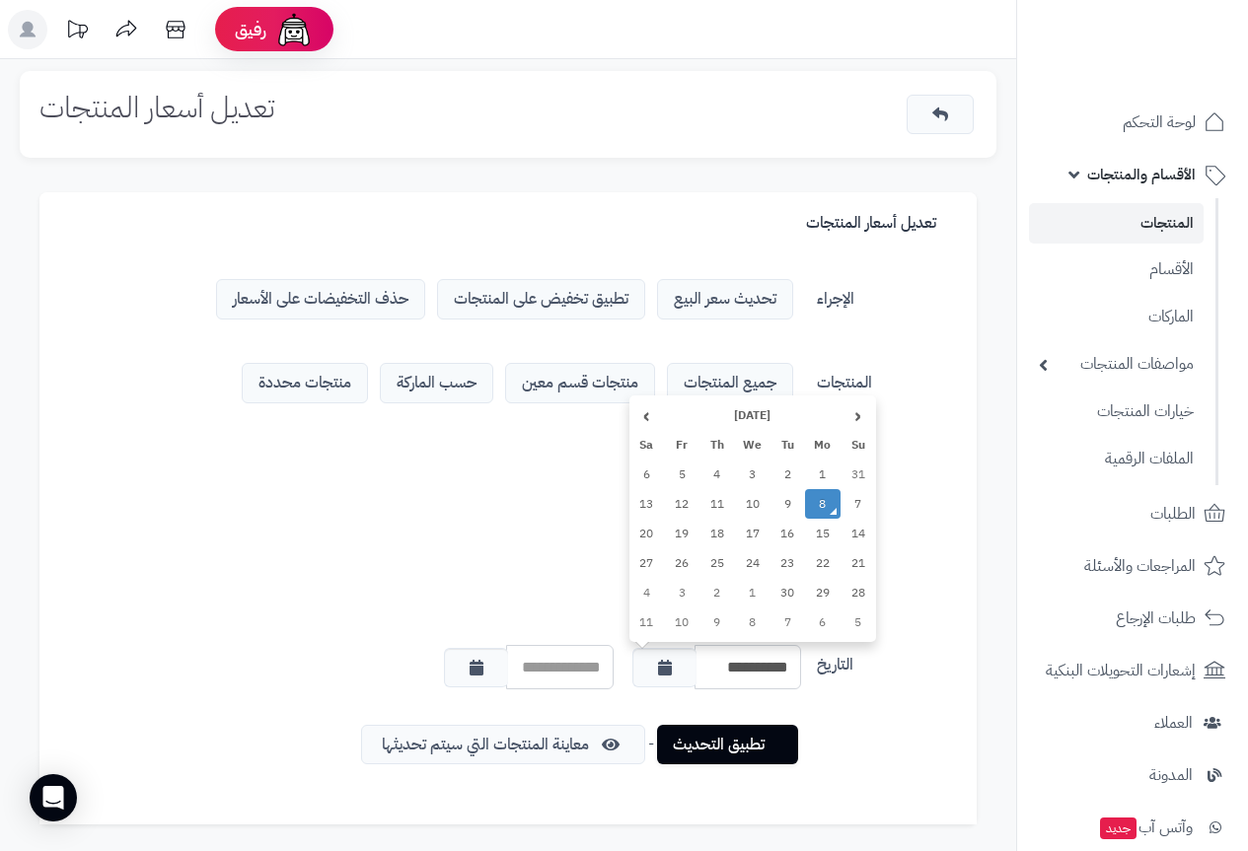
click at [817, 497] on td "8" at bounding box center [823, 504] width 36 height 30
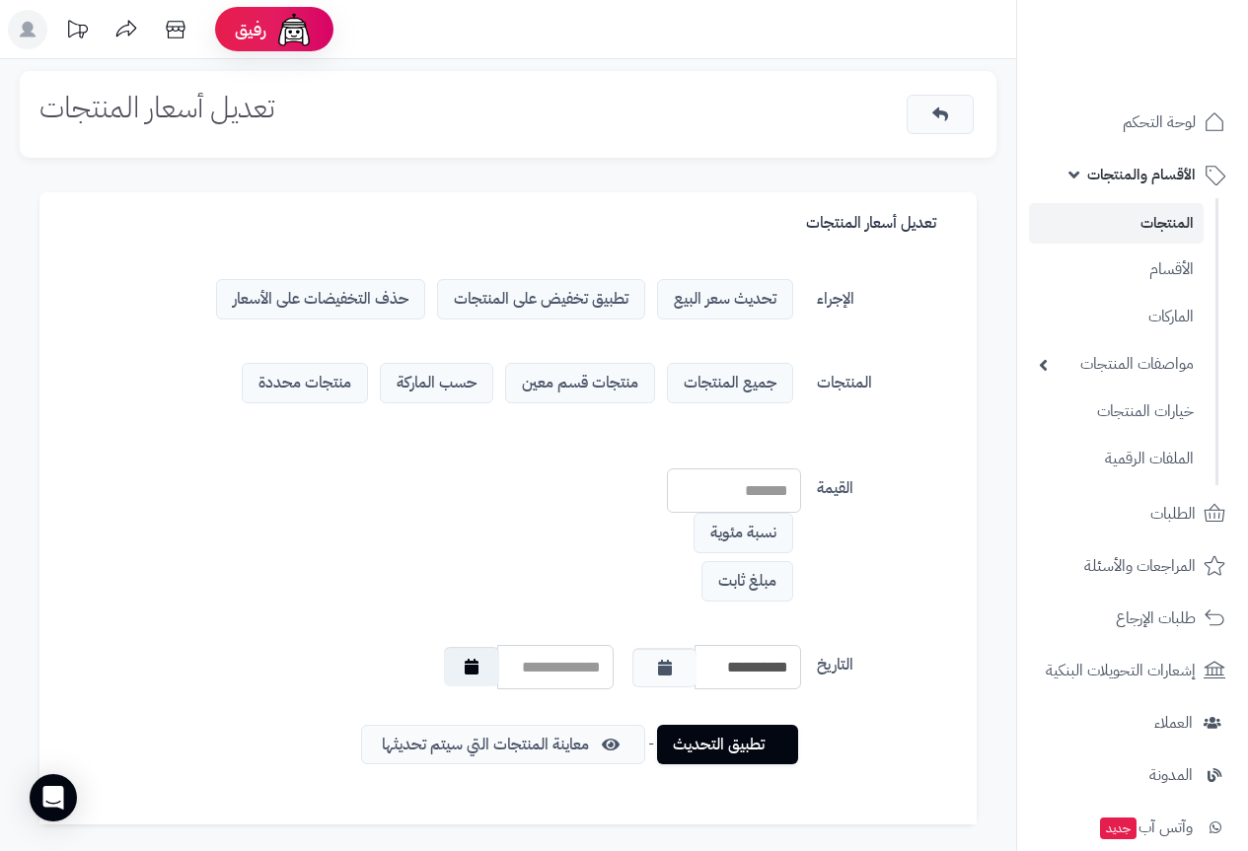
click at [465, 672] on icon "button" at bounding box center [472, 667] width 14 height 16
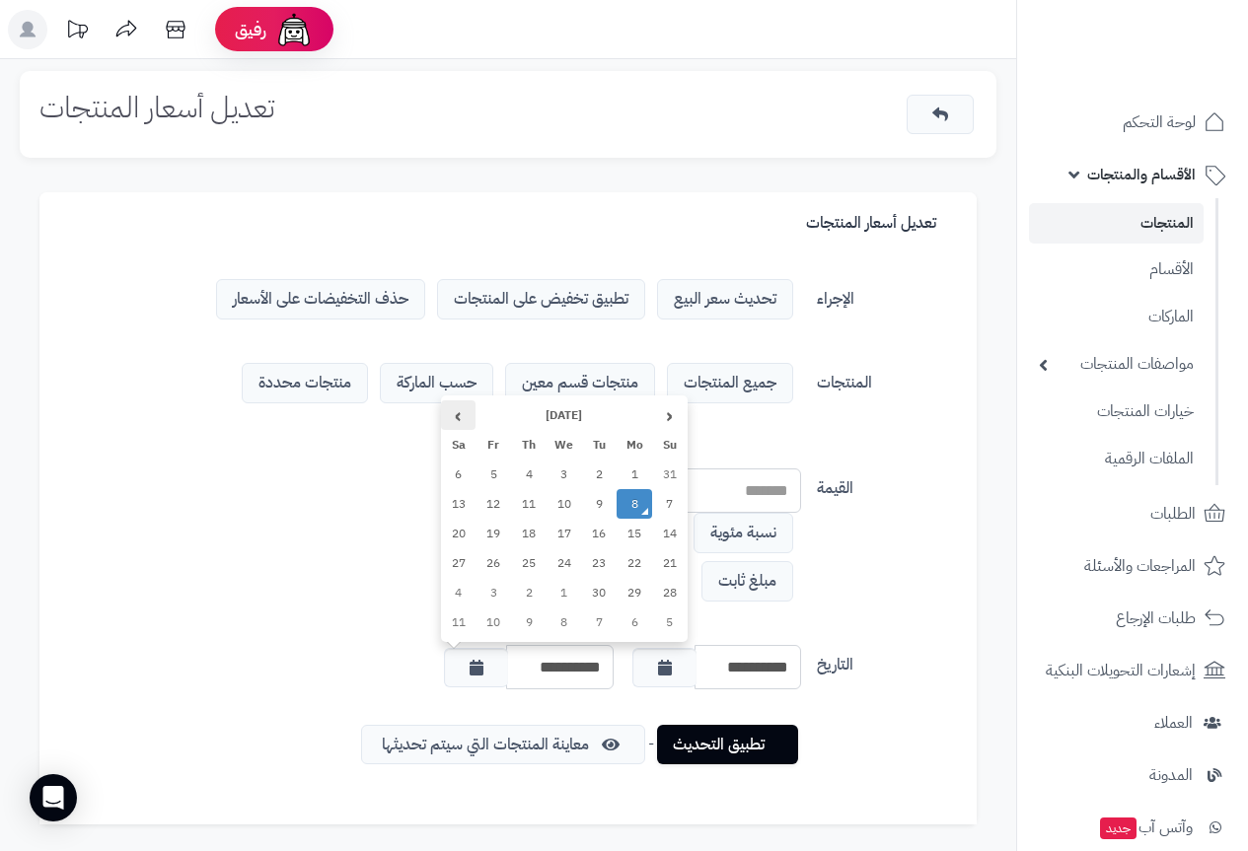
click at [457, 416] on th "›" at bounding box center [459, 416] width 36 height 30
click at [564, 591] on td "31" at bounding box center [565, 593] width 36 height 30
type input "**********"
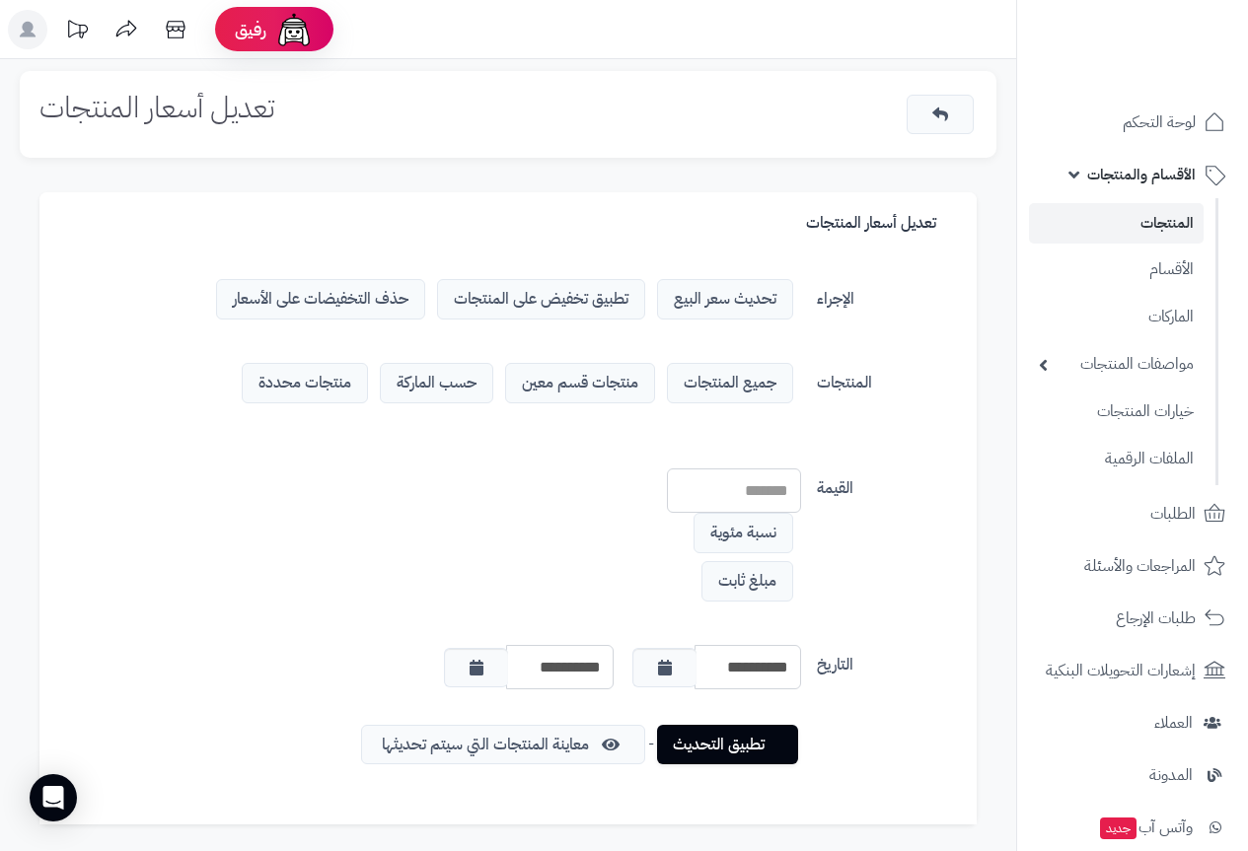
click at [564, 503] on div "القيمة ** نسبة مئوية مبلغ ثابت تجاهل إذا كان السعر الخاص يساوي أو أكبر من سعر ا…" at bounding box center [508, 547] width 904 height 157
click at [562, 748] on link "معاينة المنتجات التي سيتم تحديثها" at bounding box center [508, 744] width 274 height 39
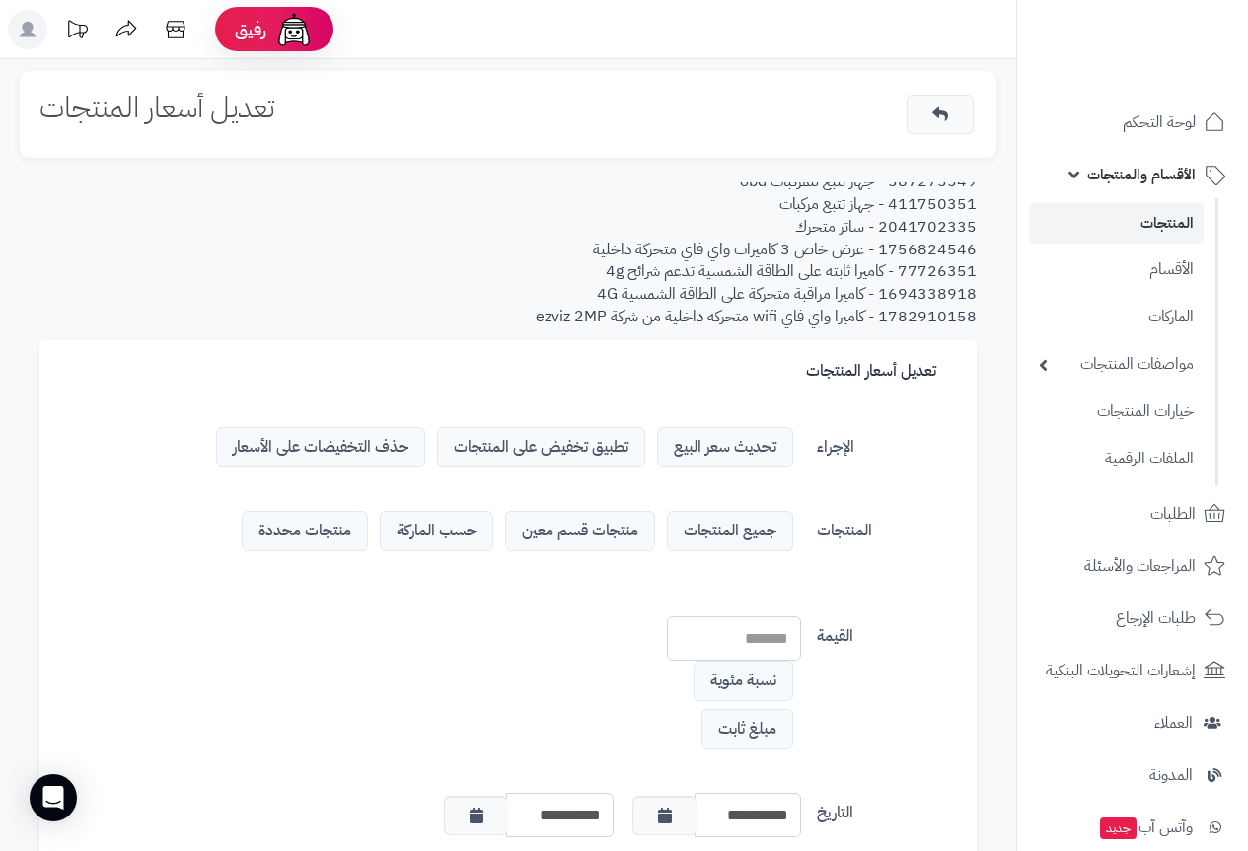
scroll to position [461, 0]
click at [536, 704] on div "القيمة ** نسبة مئوية مبلغ ثابت تجاهل إذا كان السعر الخاص يساوي أو أكبر من سعر ا…" at bounding box center [508, 695] width 904 height 157
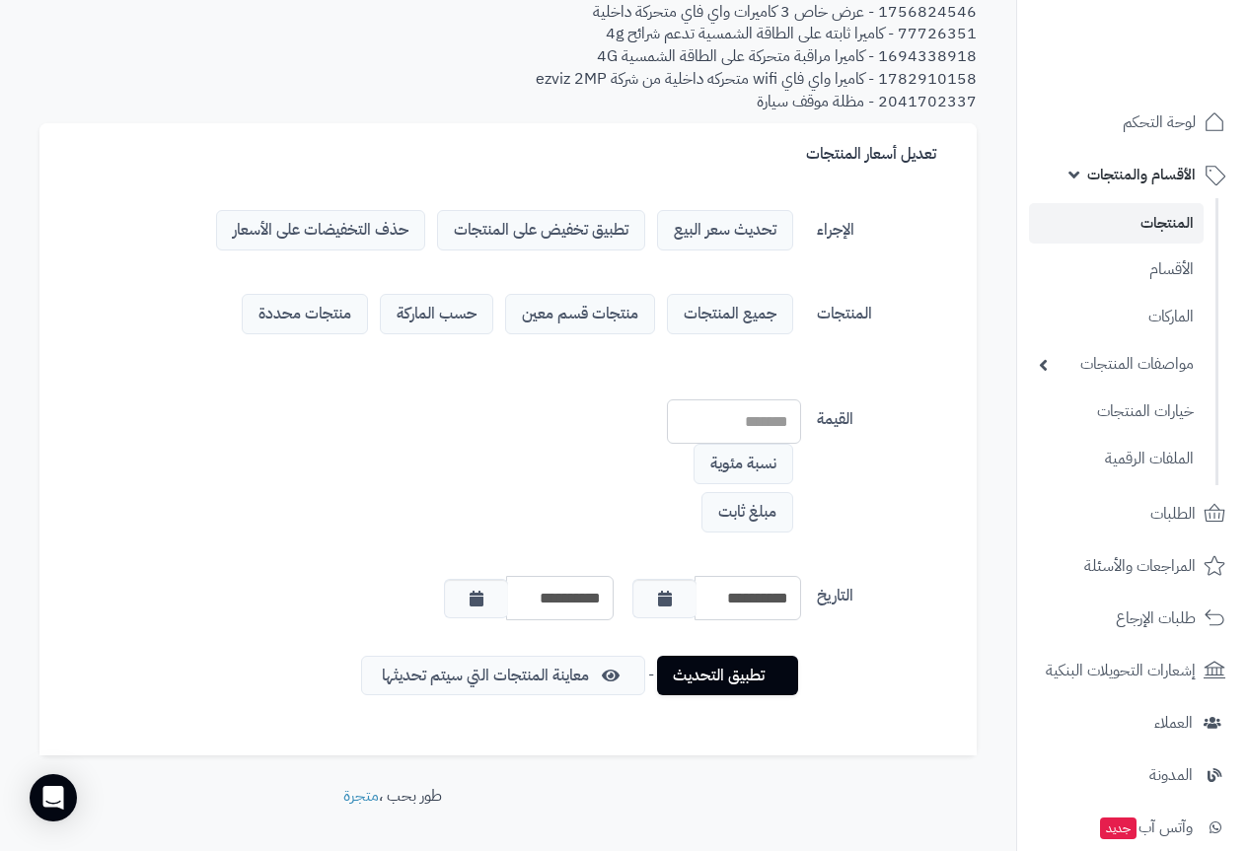
scroll to position [269, 0]
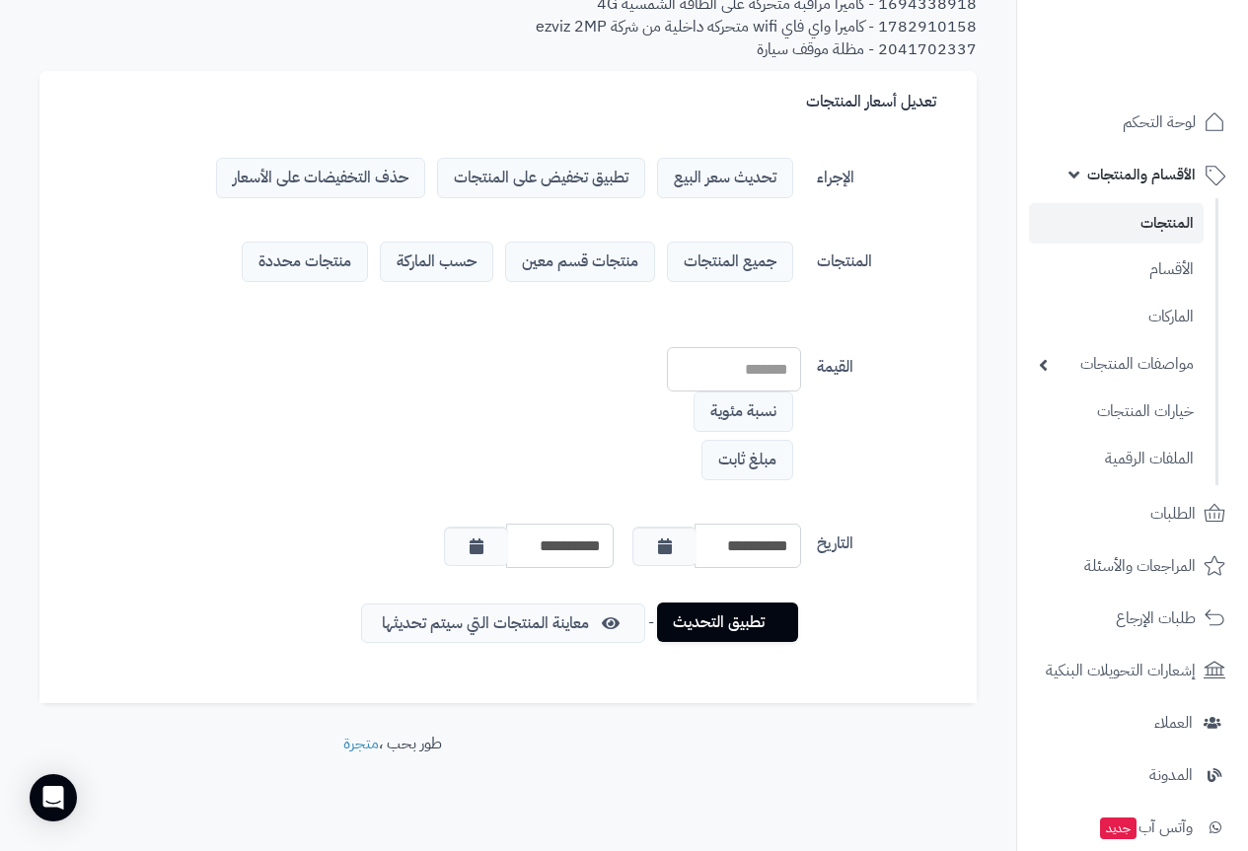
click at [724, 627] on link "تطبيق التحديث" at bounding box center [727, 622] width 141 height 39
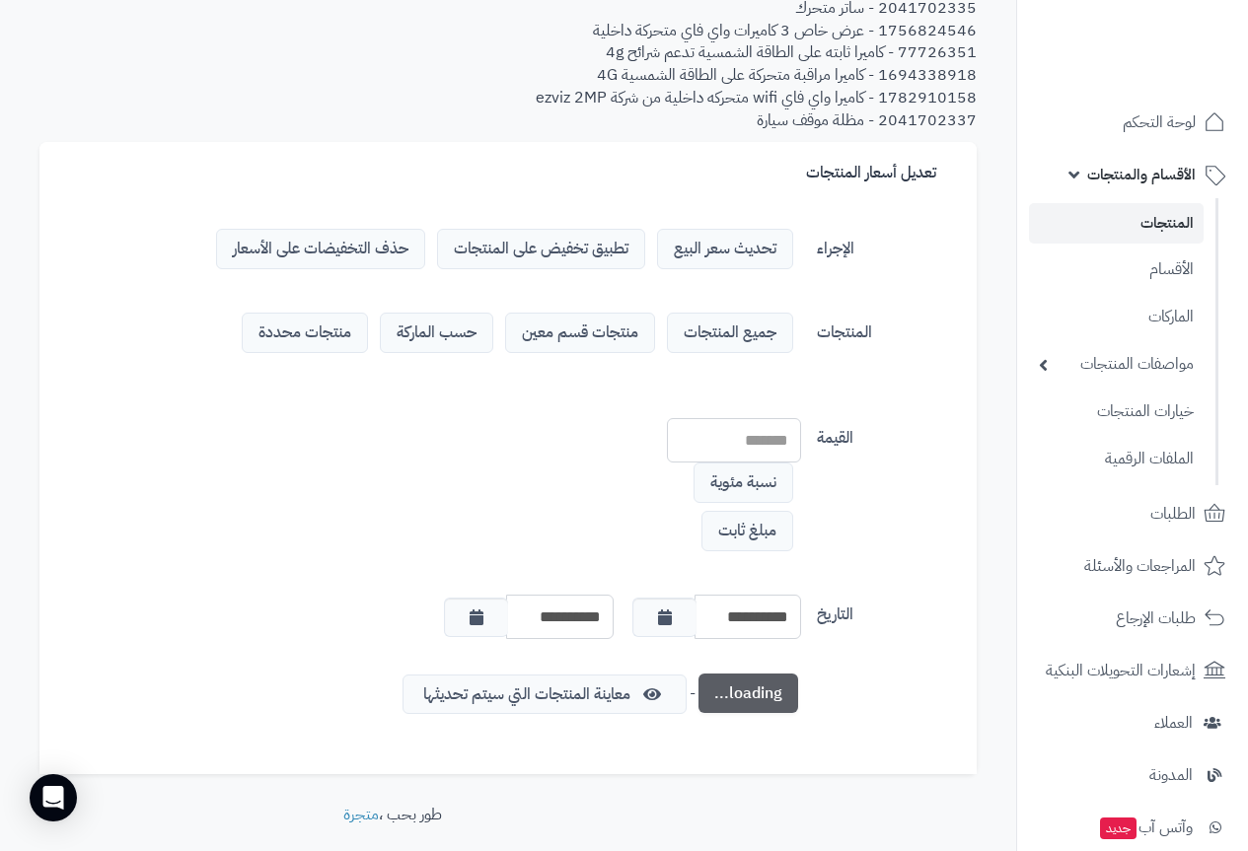
scroll to position [0, 0]
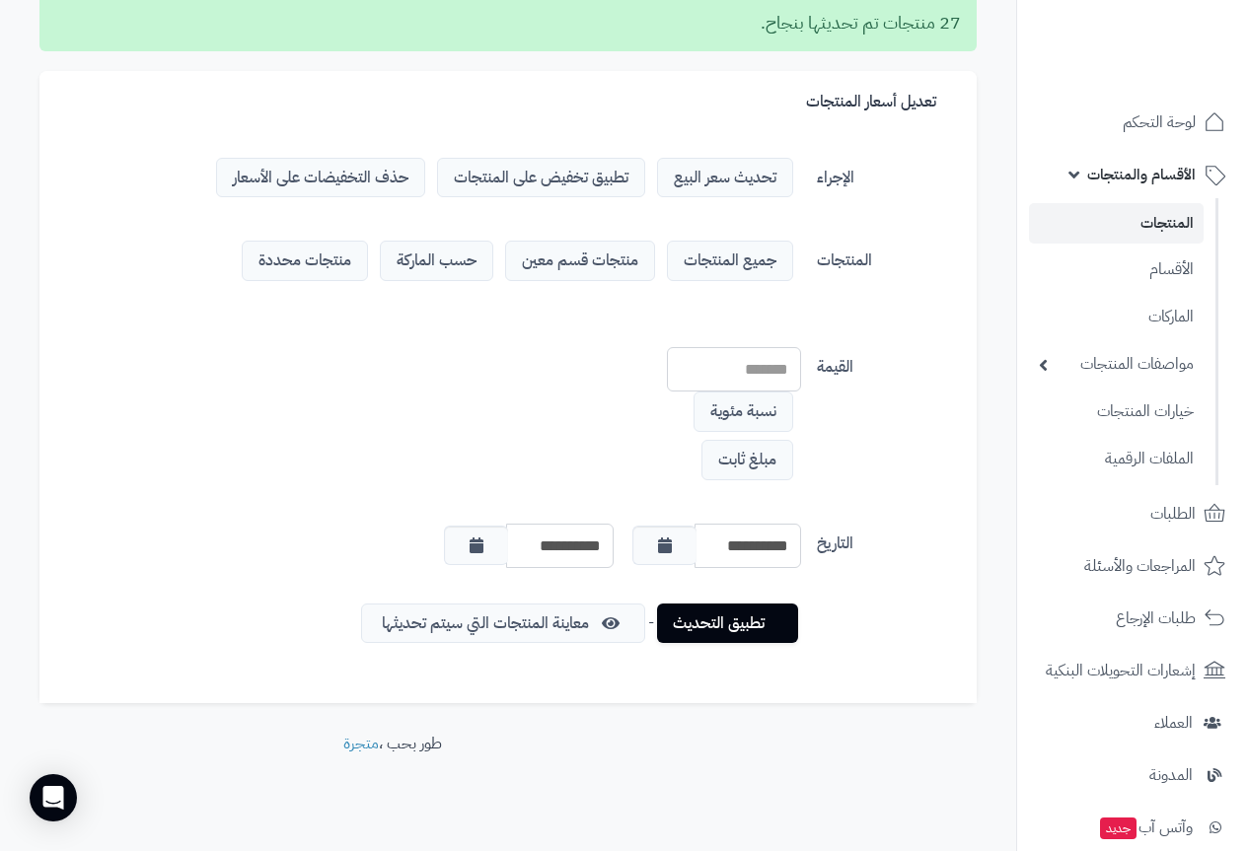
click at [1162, 214] on link "المنتجات" at bounding box center [1116, 223] width 175 height 40
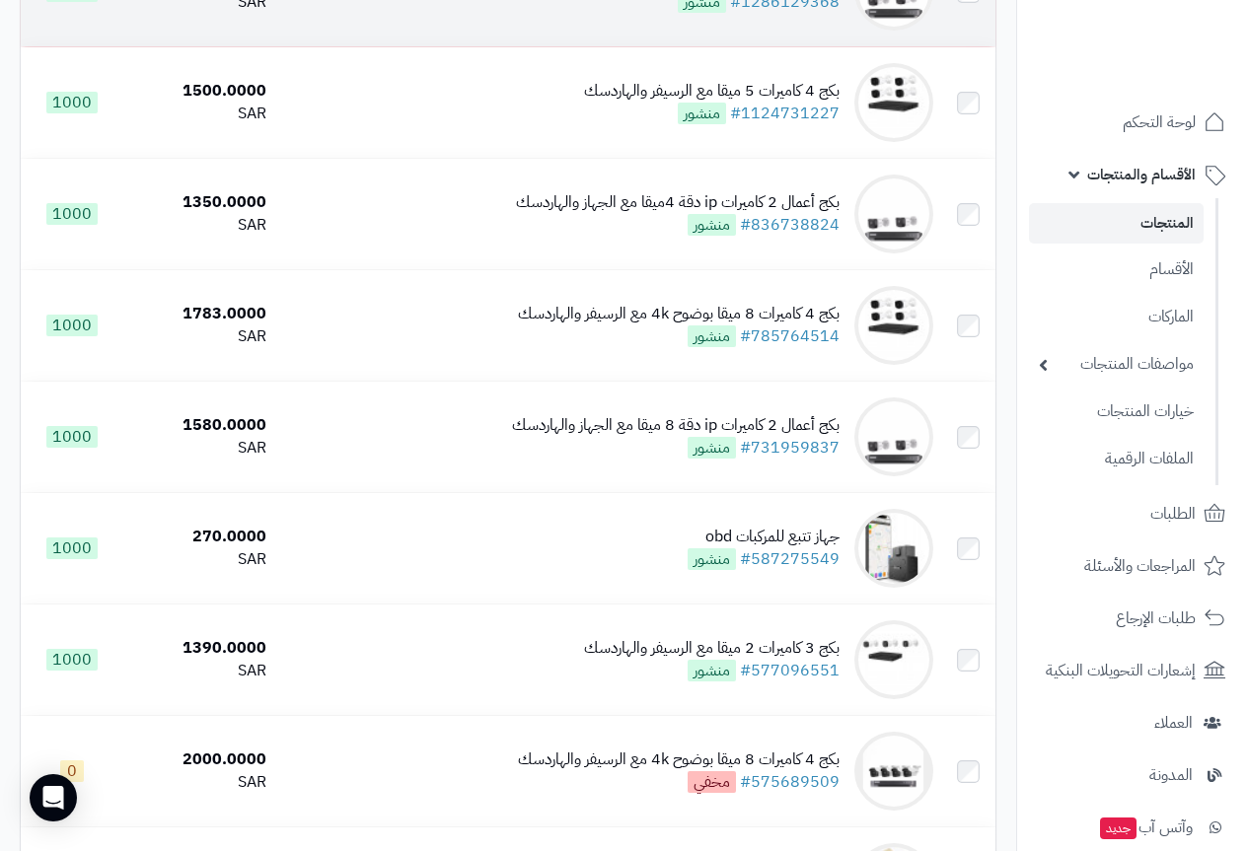
scroll to position [2072, 0]
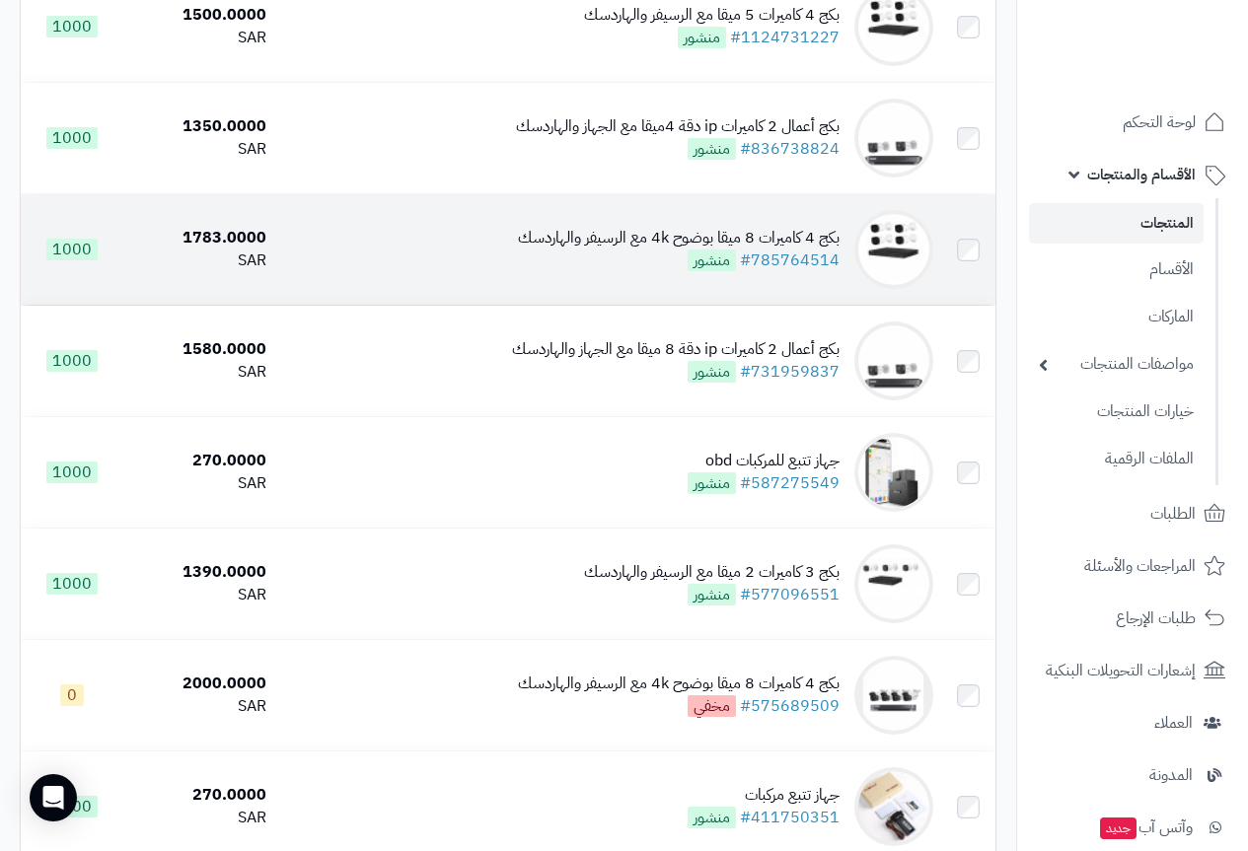
click at [628, 250] on div "بكج 4 كاميرات 8 ميقا بوضوح 4k مع الرسيفر والهاردسك" at bounding box center [679, 238] width 322 height 23
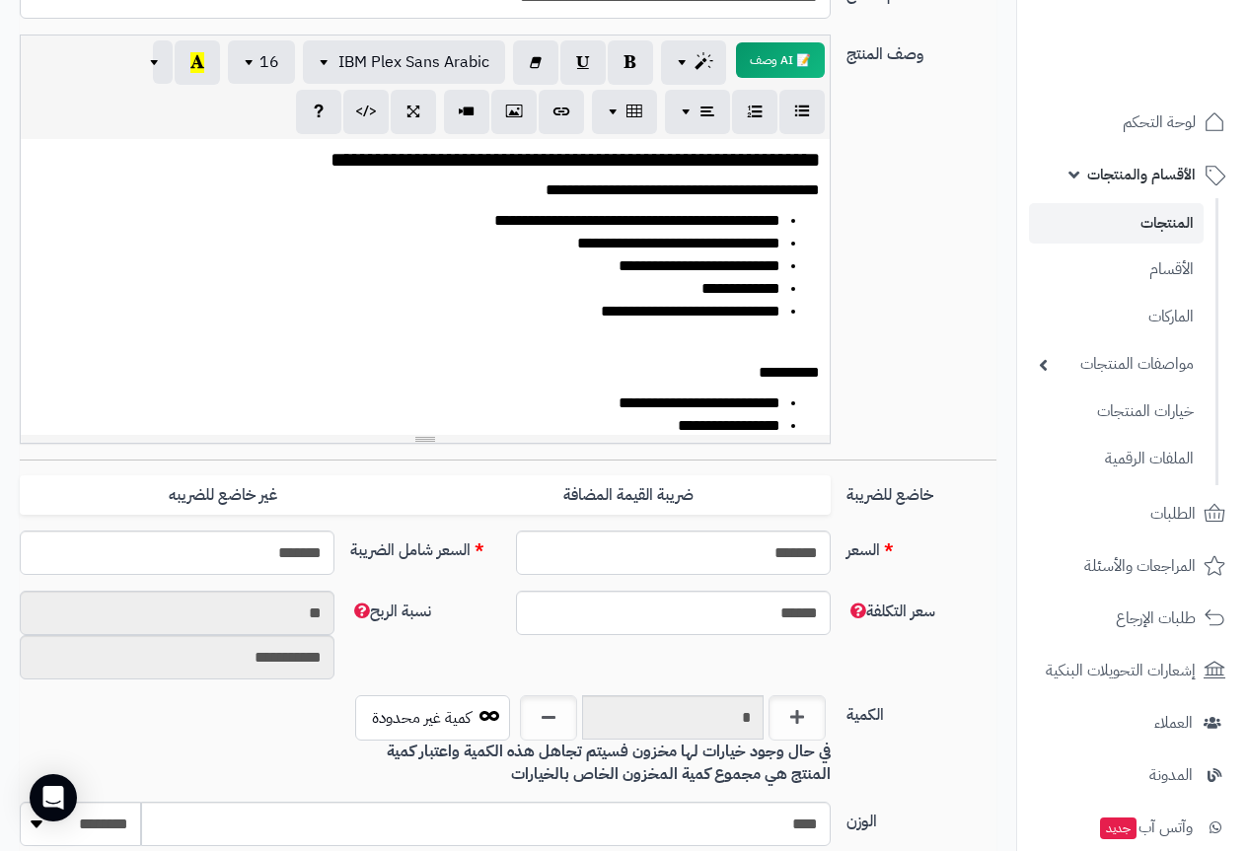
scroll to position [395, 0]
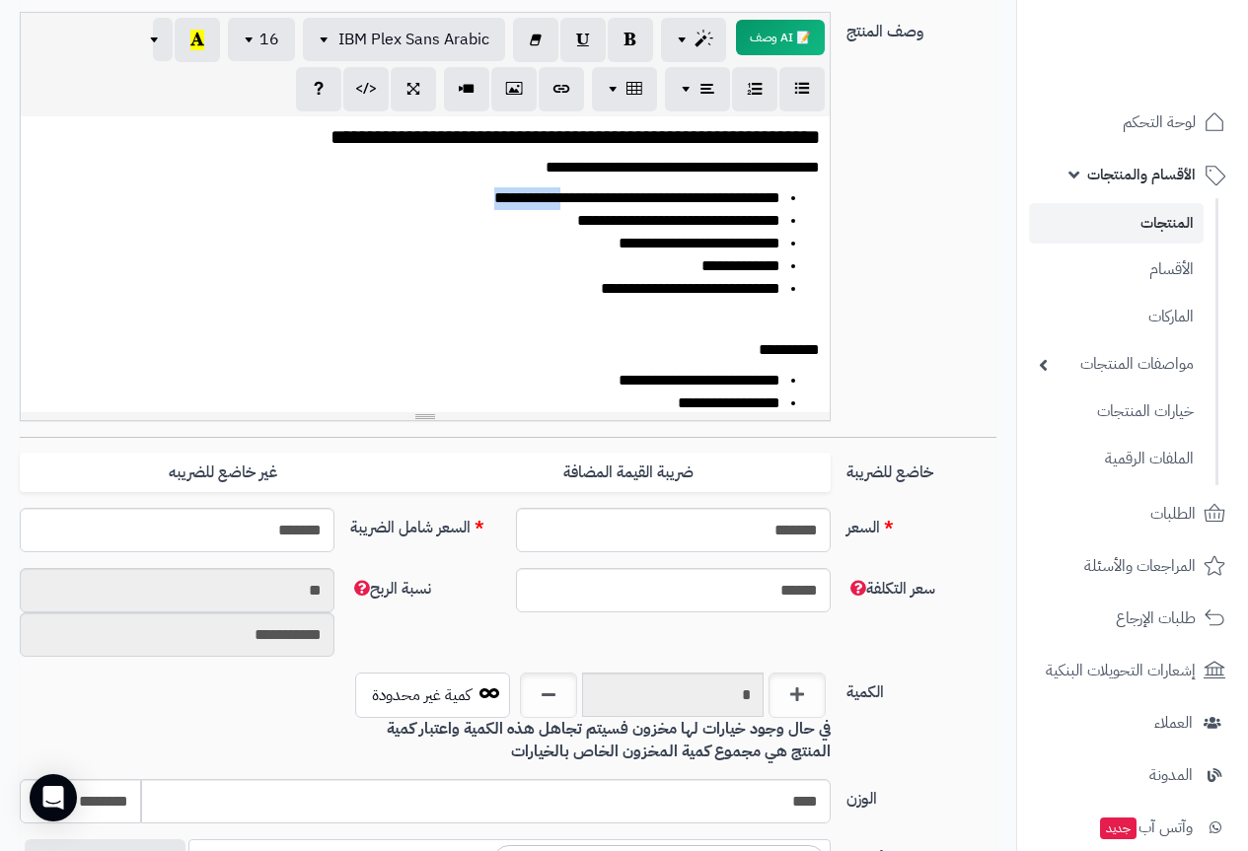
drag, startPoint x: 460, startPoint y: 202, endPoint x: 550, endPoint y: 197, distance: 89.9
click at [550, 197] on li "**********" at bounding box center [412, 198] width 735 height 23
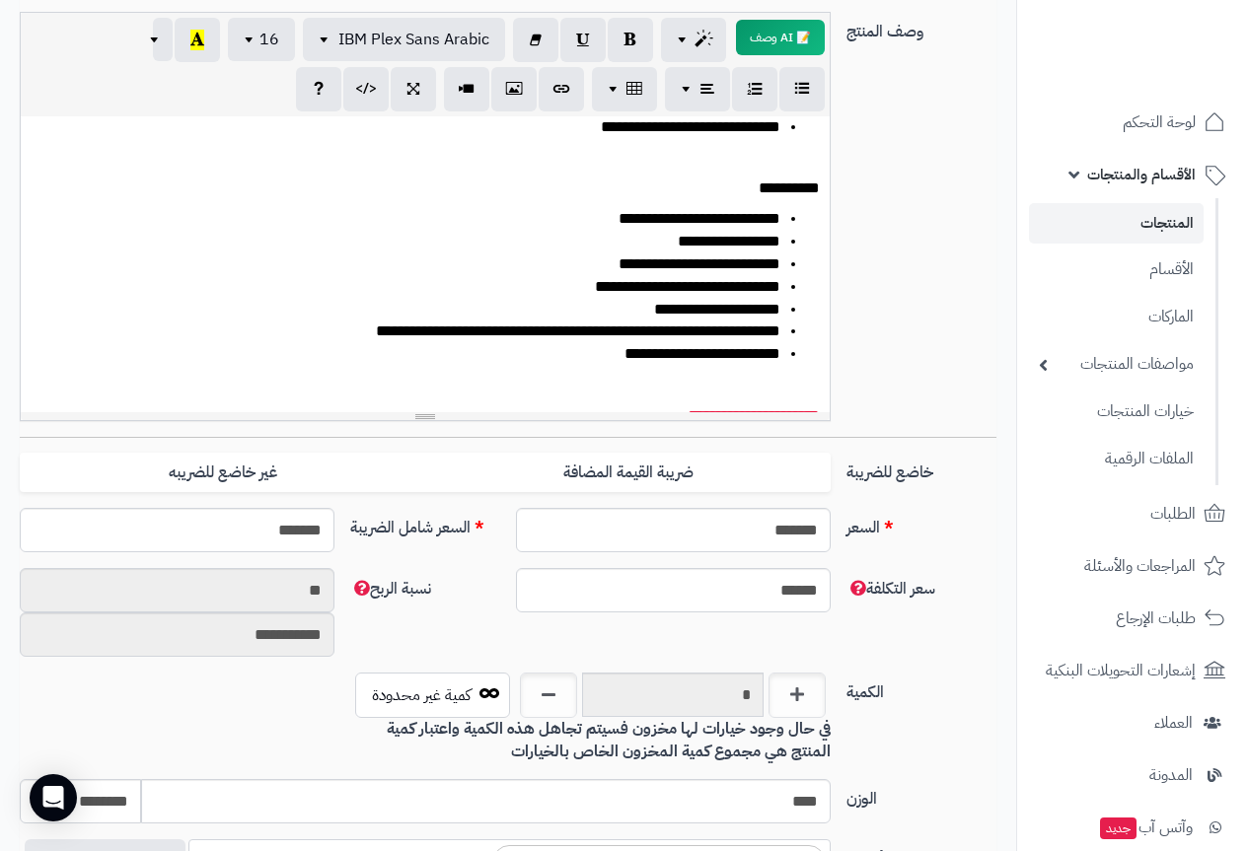
scroll to position [197, 0]
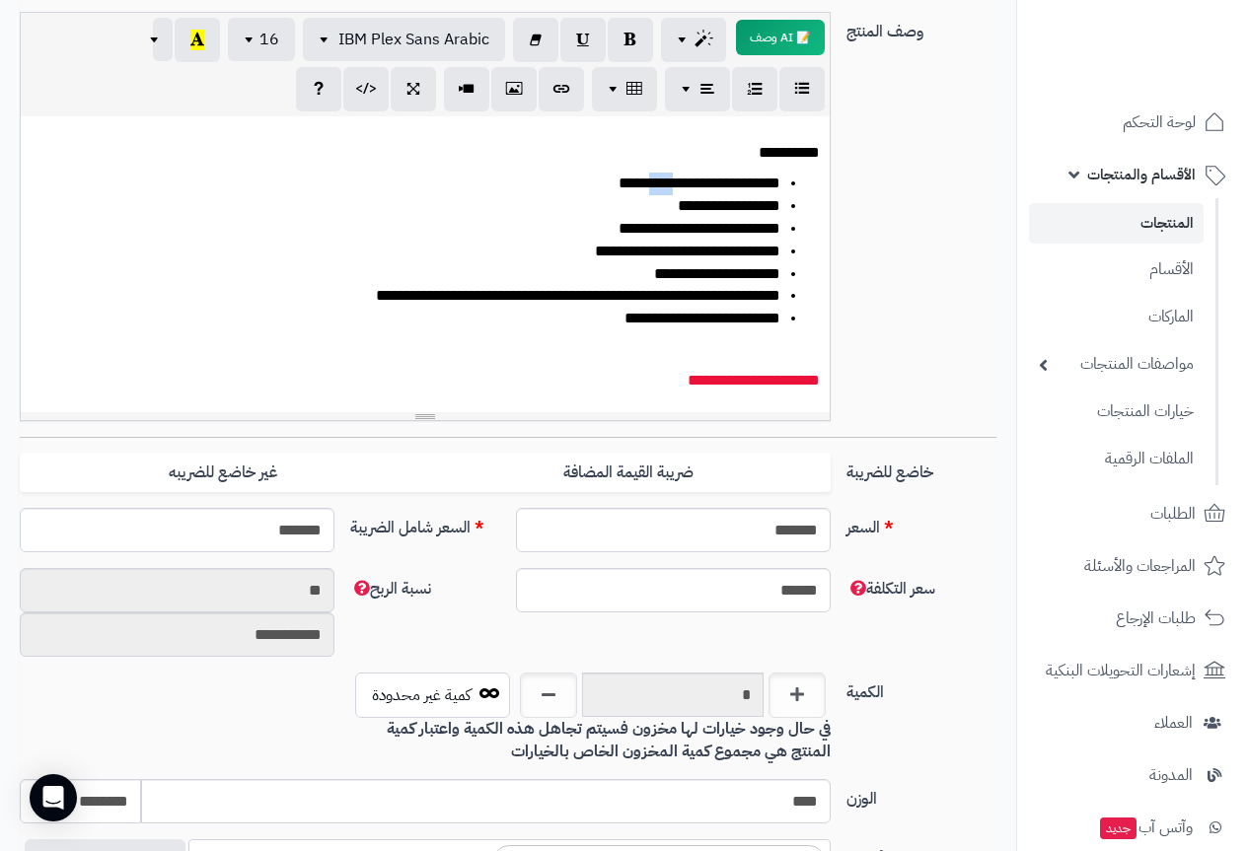
drag, startPoint x: 675, startPoint y: 187, endPoint x: 619, endPoint y: 181, distance: 56.7
click at [647, 182] on li "**********" at bounding box center [412, 184] width 735 height 23
drag, startPoint x: 593, startPoint y: 181, endPoint x: 679, endPoint y: 185, distance: 86.0
click at [679, 185] on li "**********" at bounding box center [412, 184] width 735 height 23
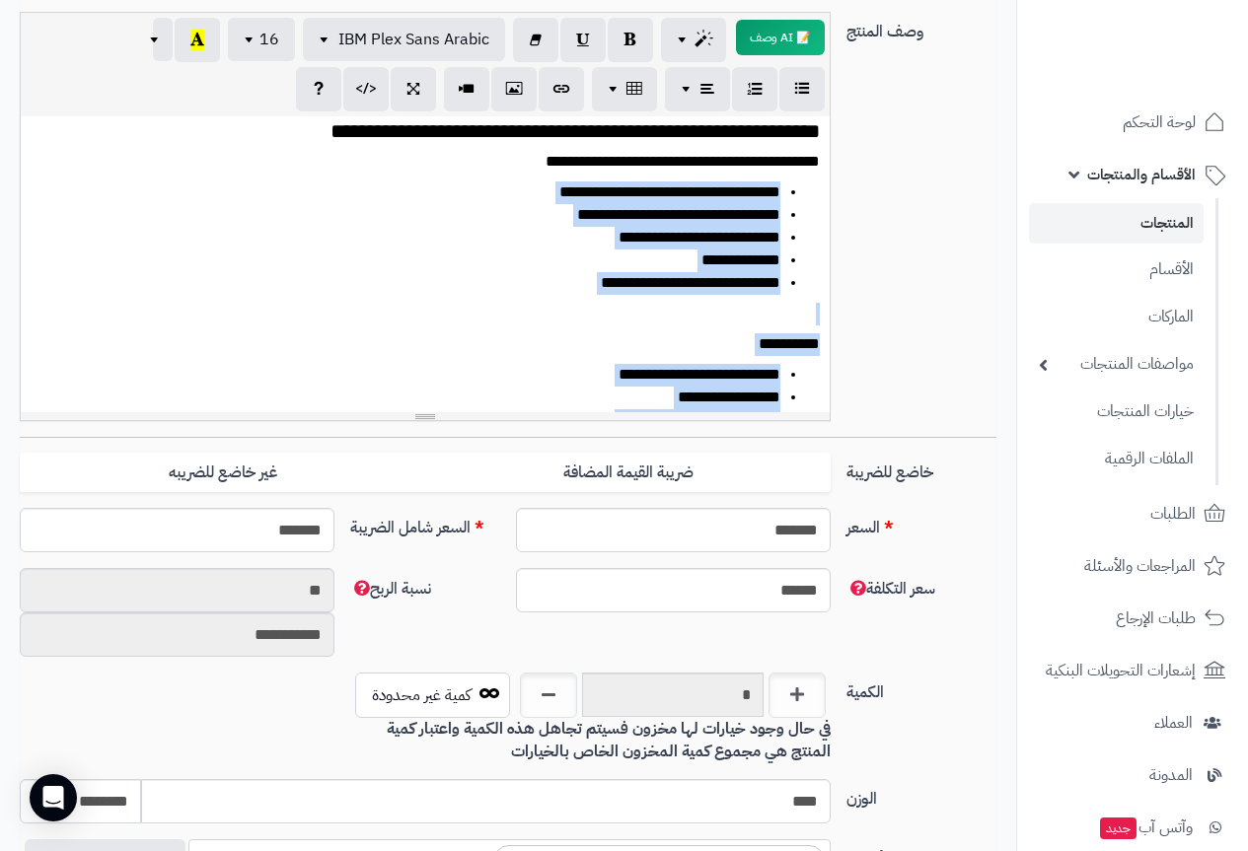
scroll to position [0, 0]
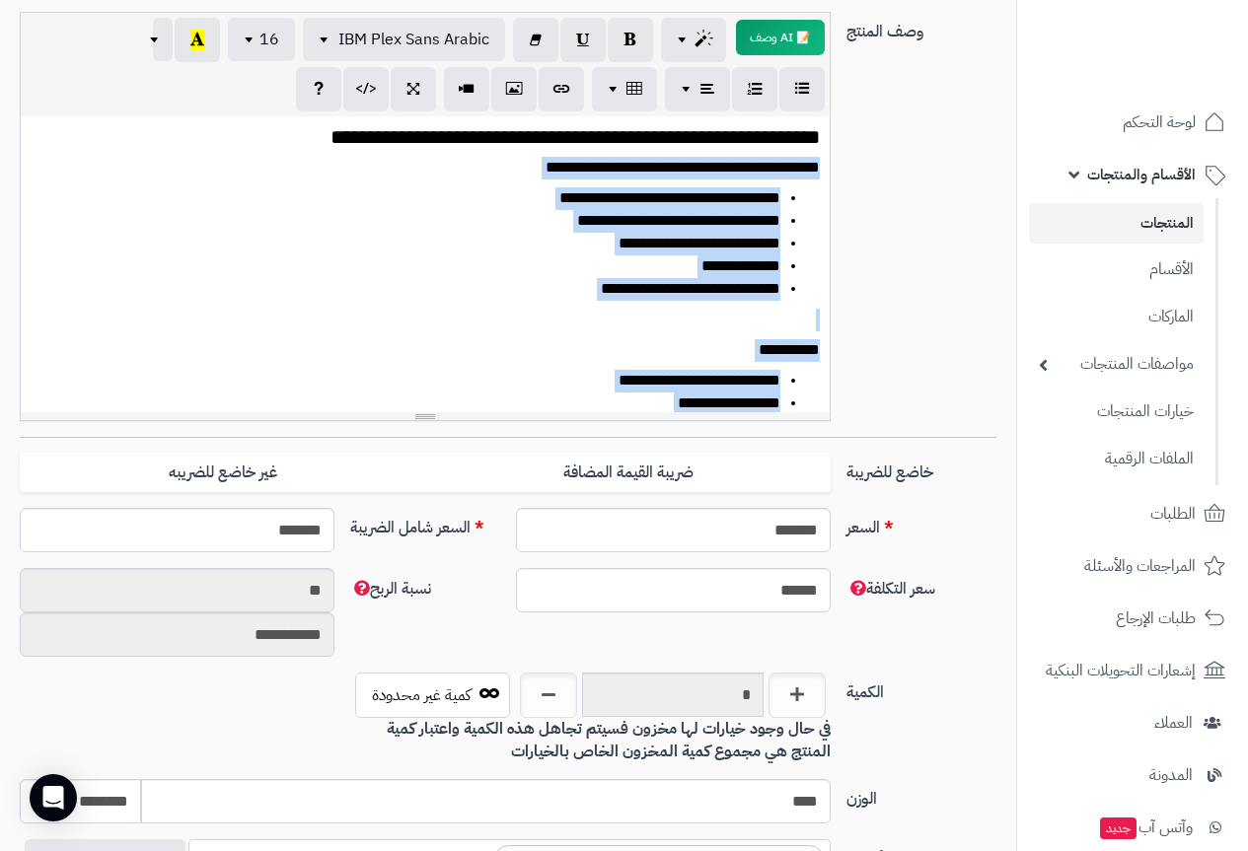
drag, startPoint x: 576, startPoint y: 235, endPoint x: 831, endPoint y: 157, distance: 266.2
click at [831, 157] on div "**********" at bounding box center [425, 216] width 811 height 409
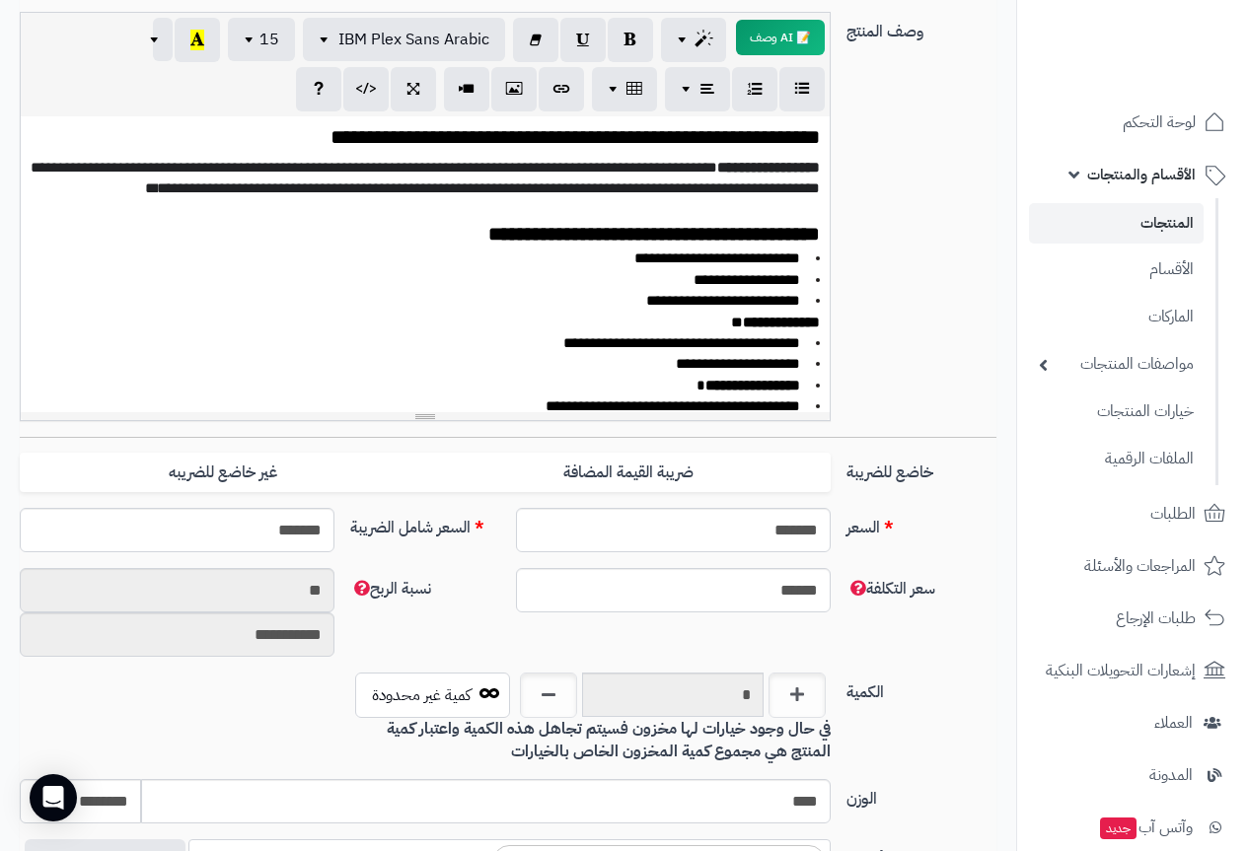
click at [672, 168] on span "**********" at bounding box center [425, 178] width 789 height 36
drag, startPoint x: 726, startPoint y: 168, endPoint x: 460, endPoint y: 176, distance: 266.5
click at [460, 176] on p "**********" at bounding box center [425, 178] width 789 height 42
drag, startPoint x: 569, startPoint y: 186, endPoint x: 631, endPoint y: 191, distance: 62.4
click at [631, 191] on span "**********" at bounding box center [425, 178] width 789 height 36
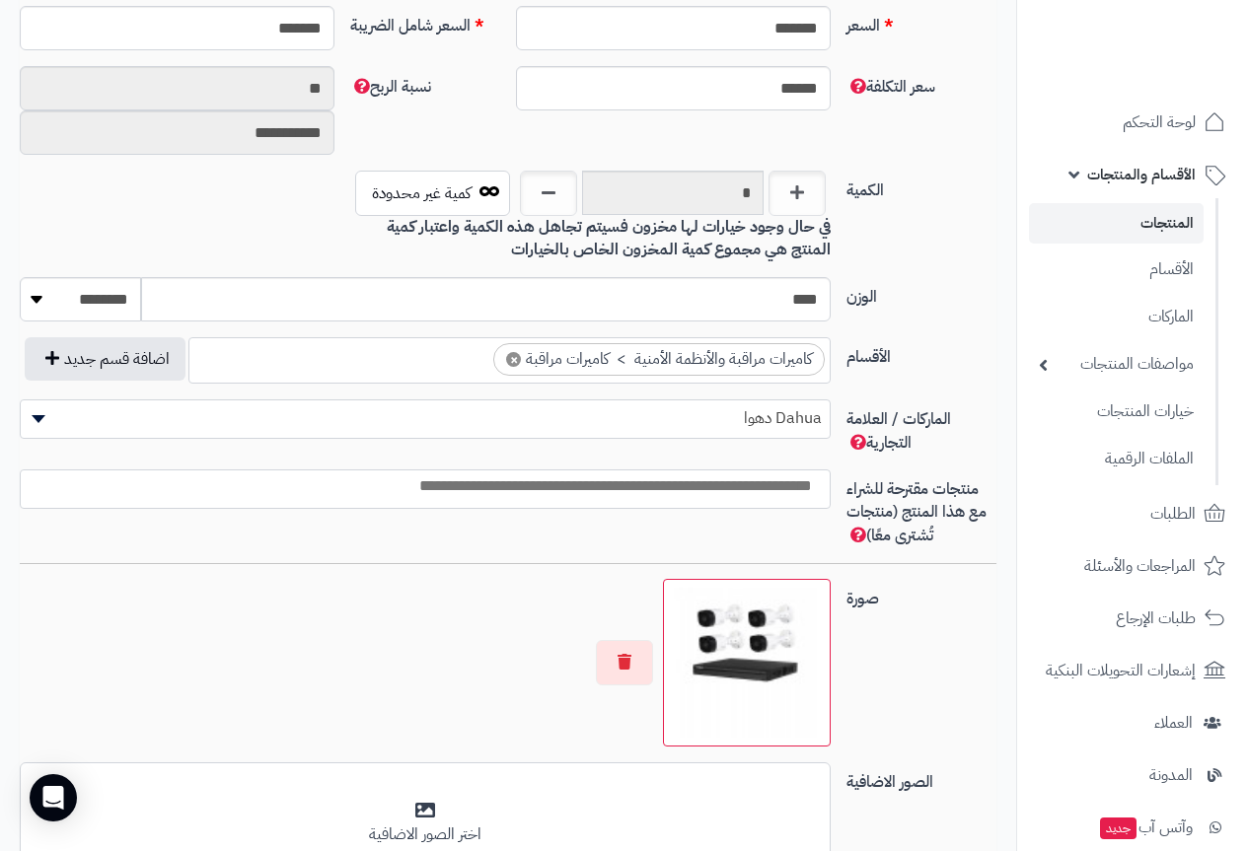
scroll to position [987, 0]
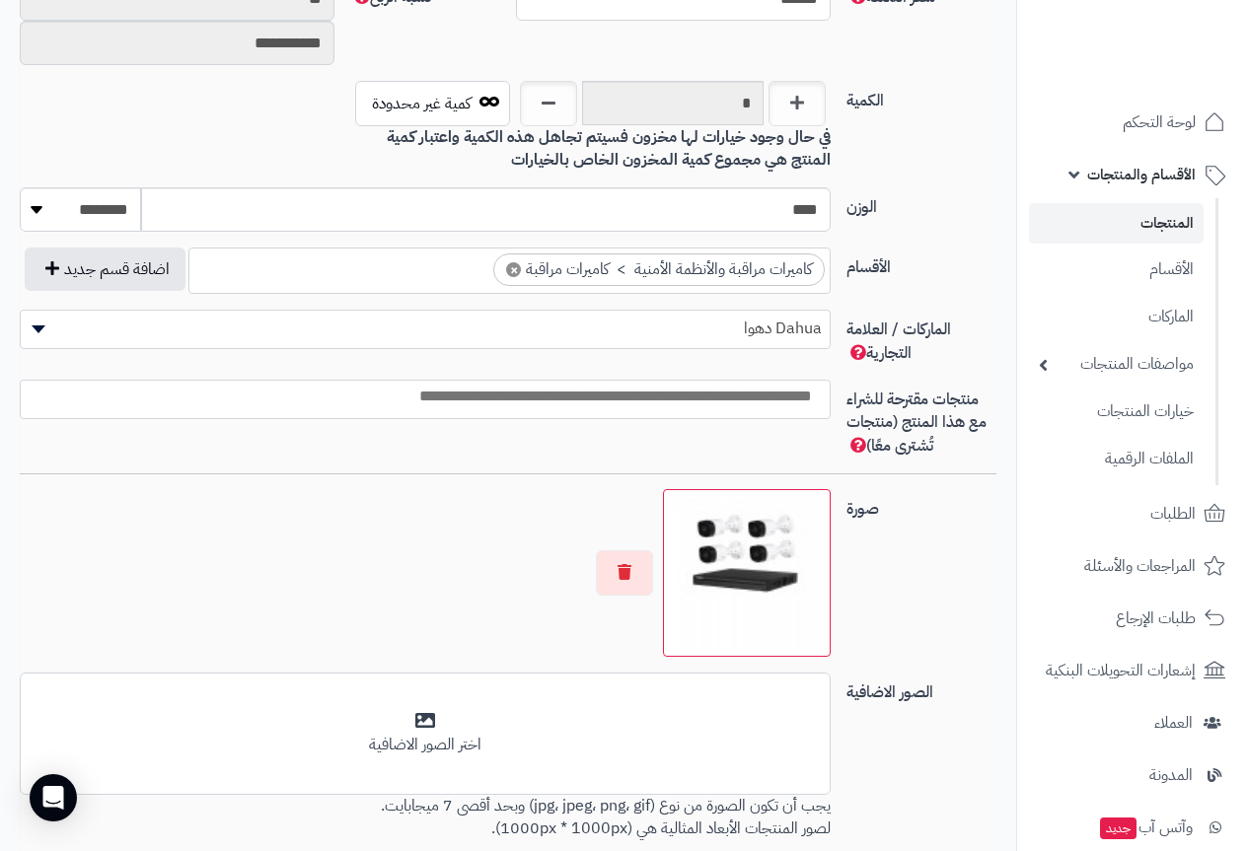
click at [34, 335] on span at bounding box center [36, 329] width 30 height 37
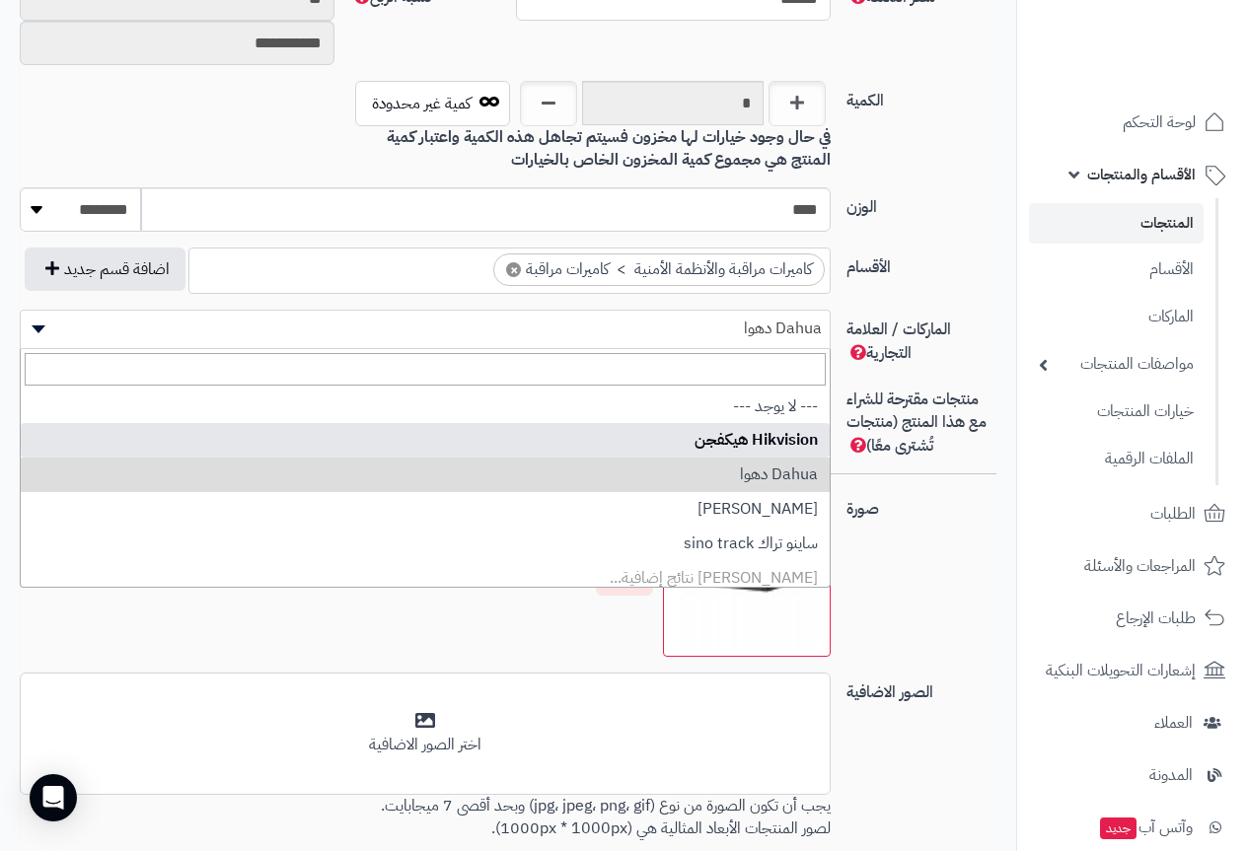
select select "**"
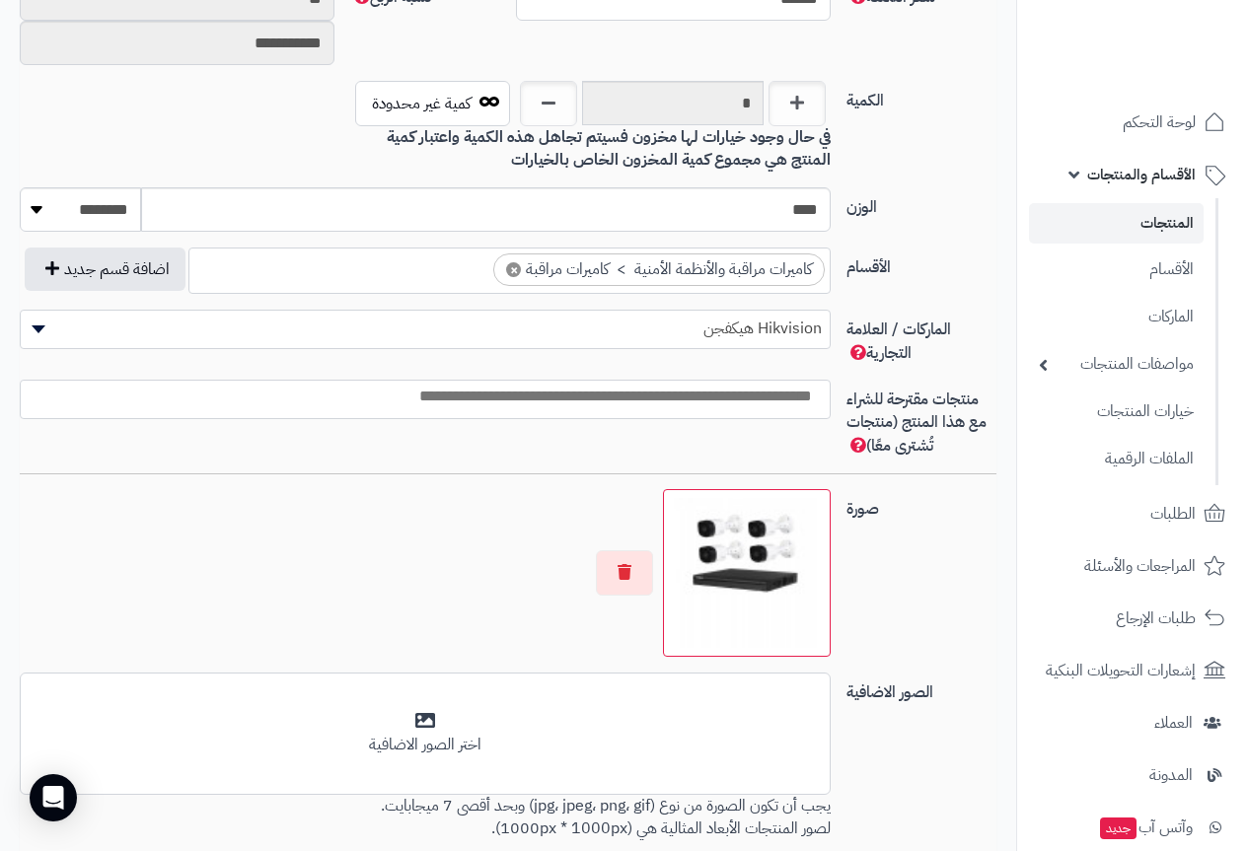
click at [931, 181] on div "الكمية * كمية غير محدودة في حال وجود خيارات لها مخزون فسيتم تجاهل هذه الكمية وا…" at bounding box center [508, 134] width 993 height 107
click at [621, 566] on button "button" at bounding box center [624, 572] width 57 height 45
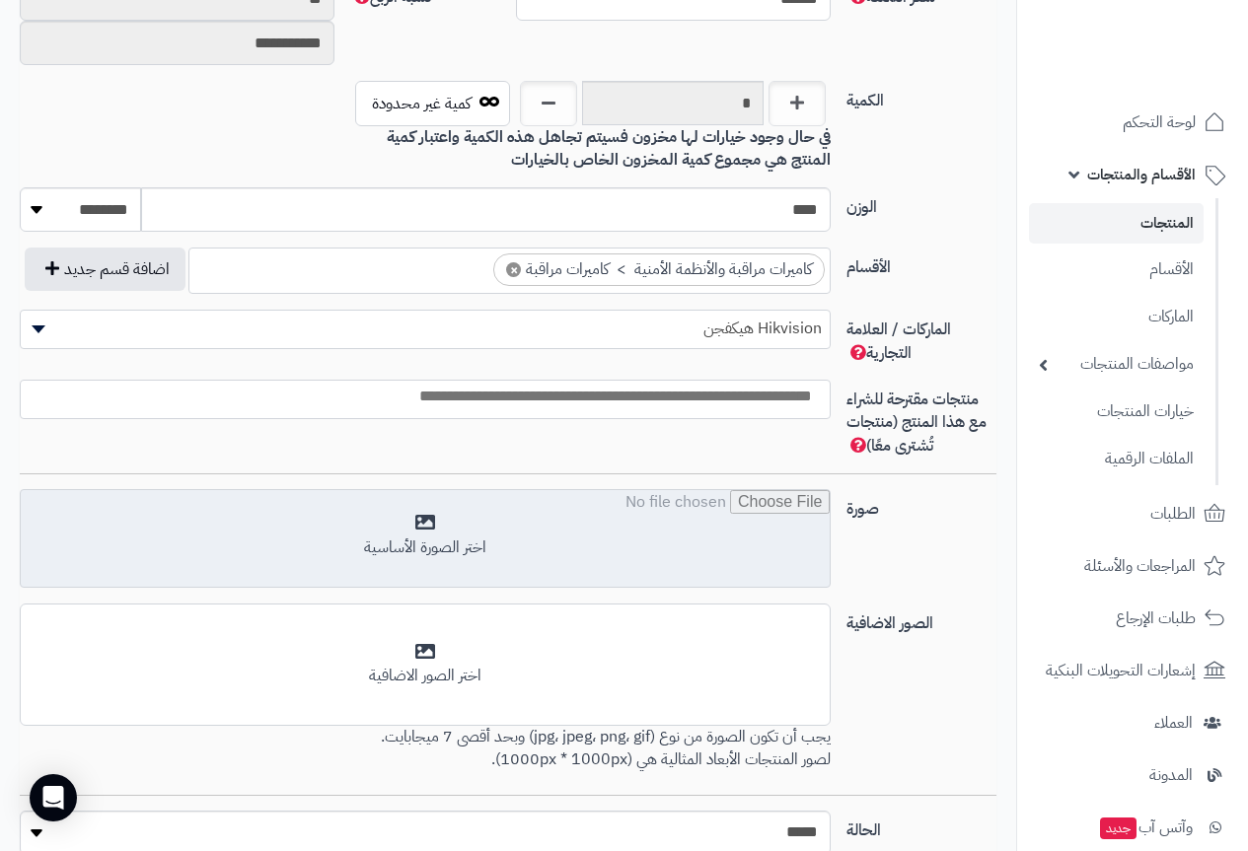
click at [427, 526] on input "file" at bounding box center [425, 539] width 809 height 99
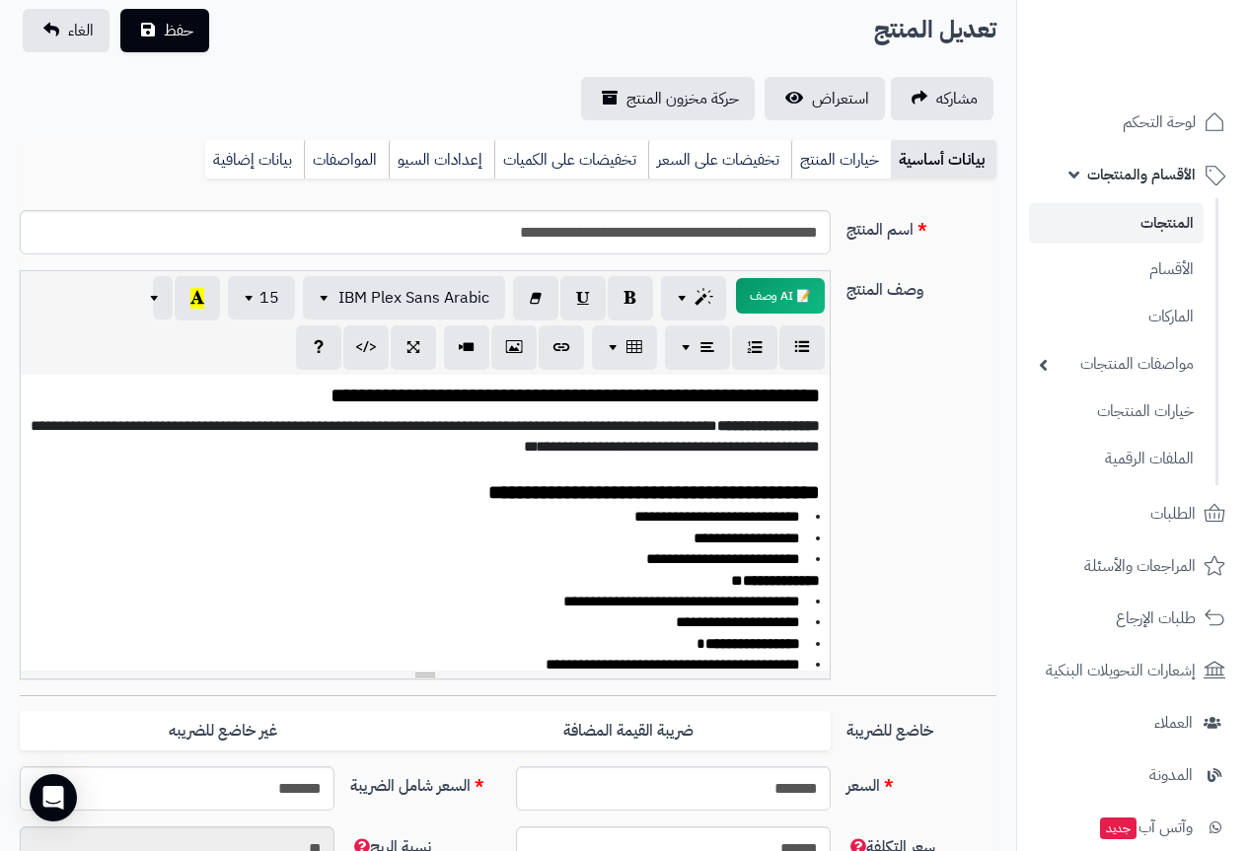
scroll to position [0, 0]
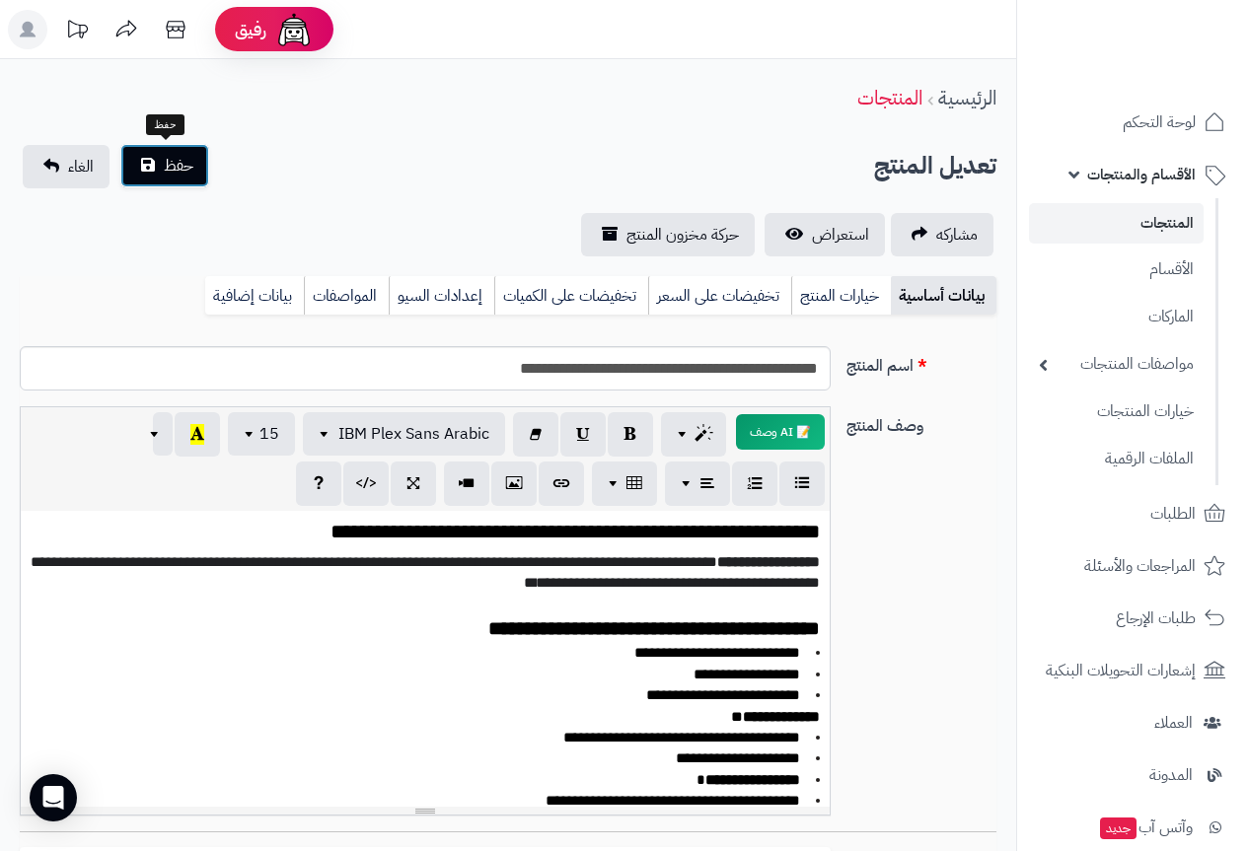
click at [171, 168] on span "حفظ" at bounding box center [179, 166] width 30 height 24
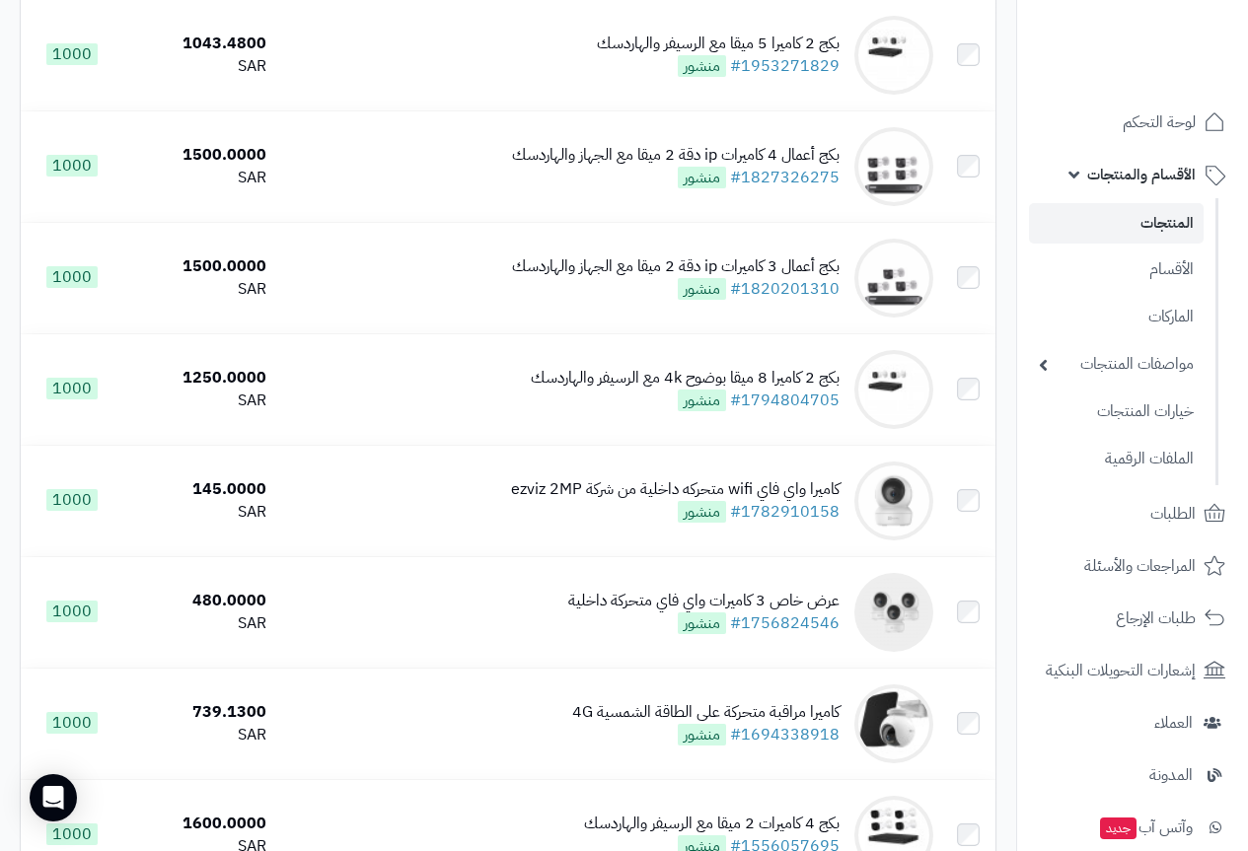
scroll to position [789, 0]
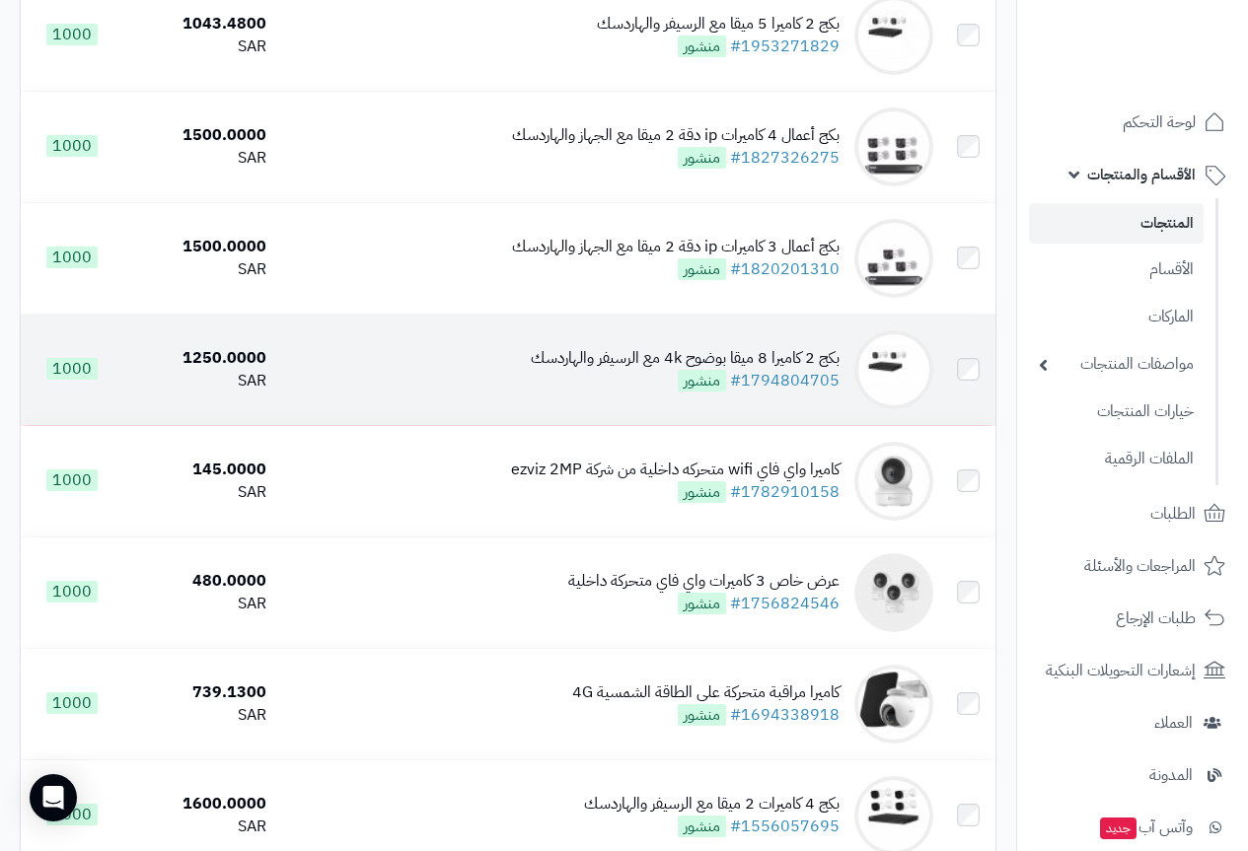
click at [794, 365] on div "بكج 2 كاميرا 8 ميقا بوضوح 4k مع الرسيفر والهاردسك" at bounding box center [685, 358] width 309 height 23
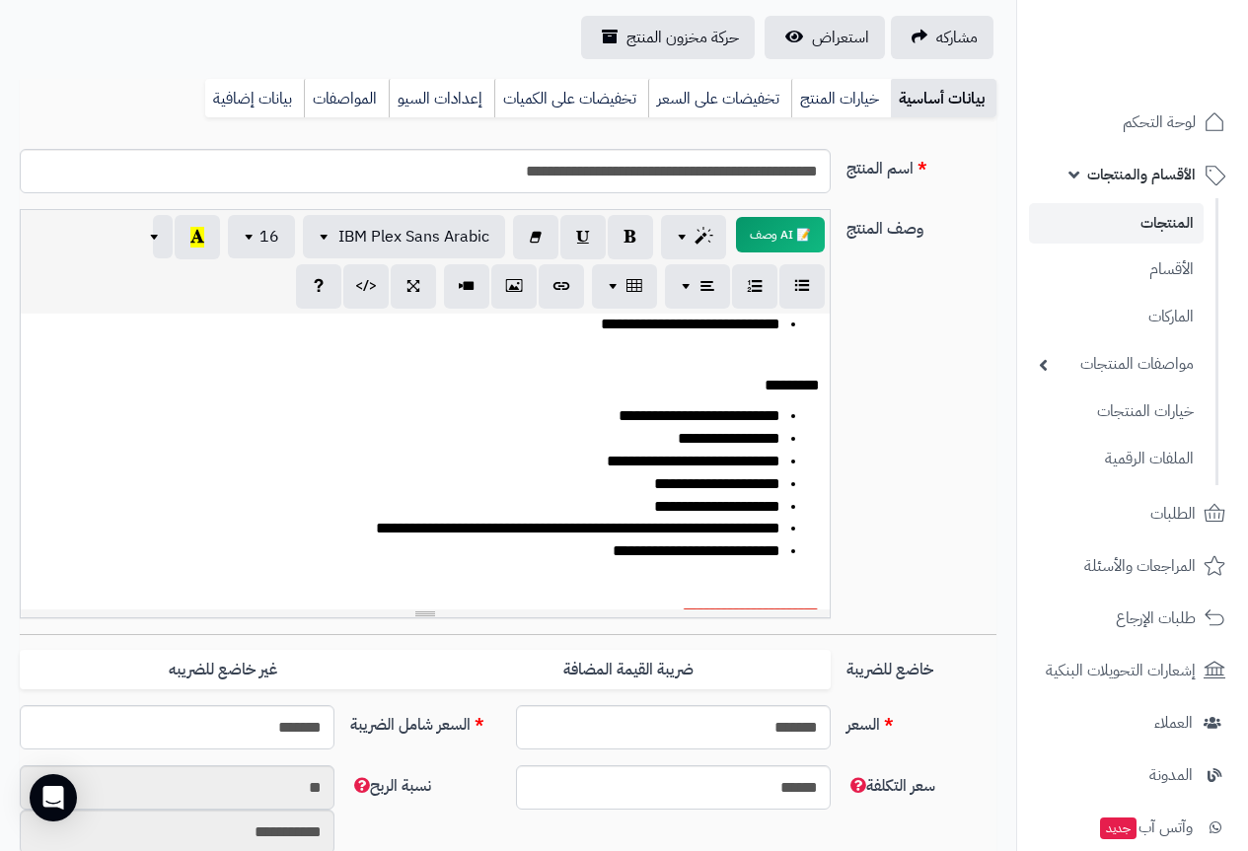
scroll to position [197, 0]
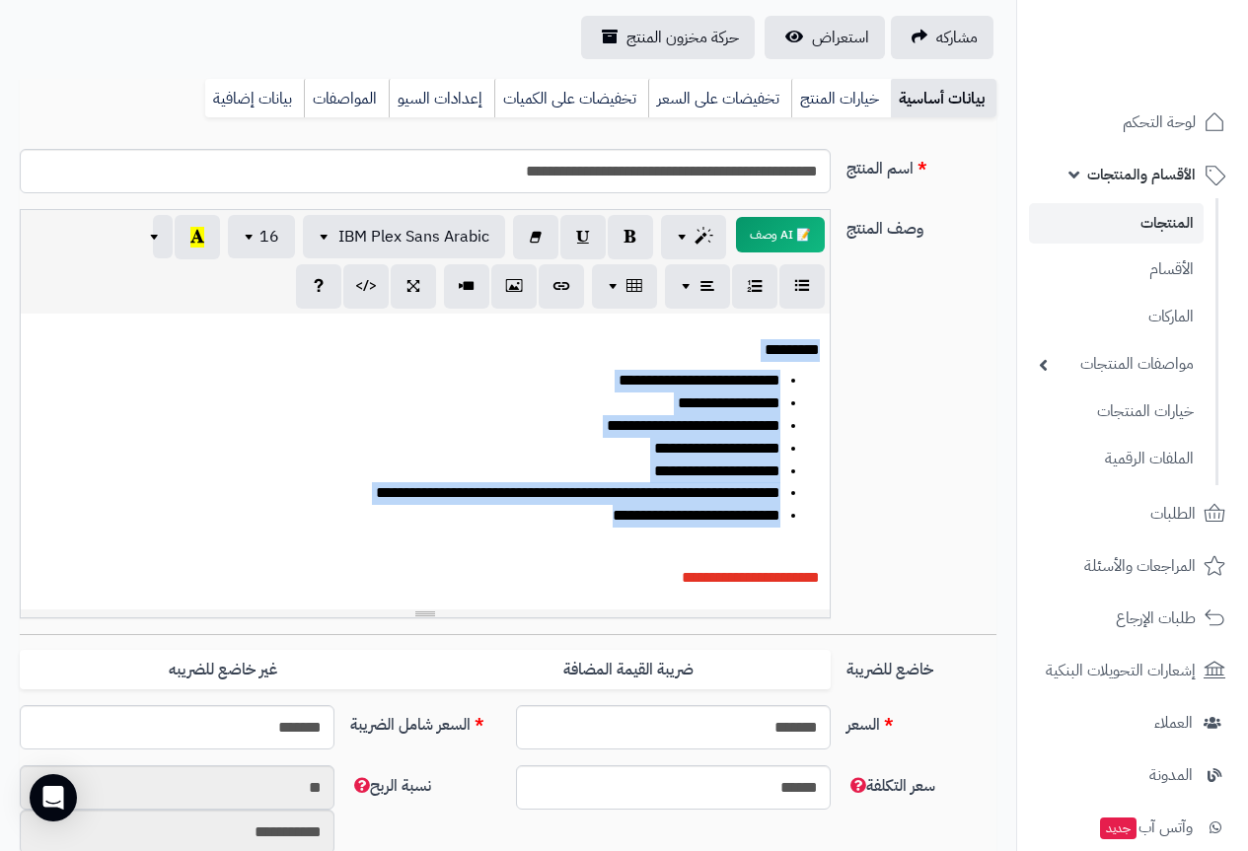
drag, startPoint x: 571, startPoint y: 516, endPoint x: 825, endPoint y: 355, distance: 300.3
click at [825, 355] on div "**********" at bounding box center [425, 462] width 809 height 296
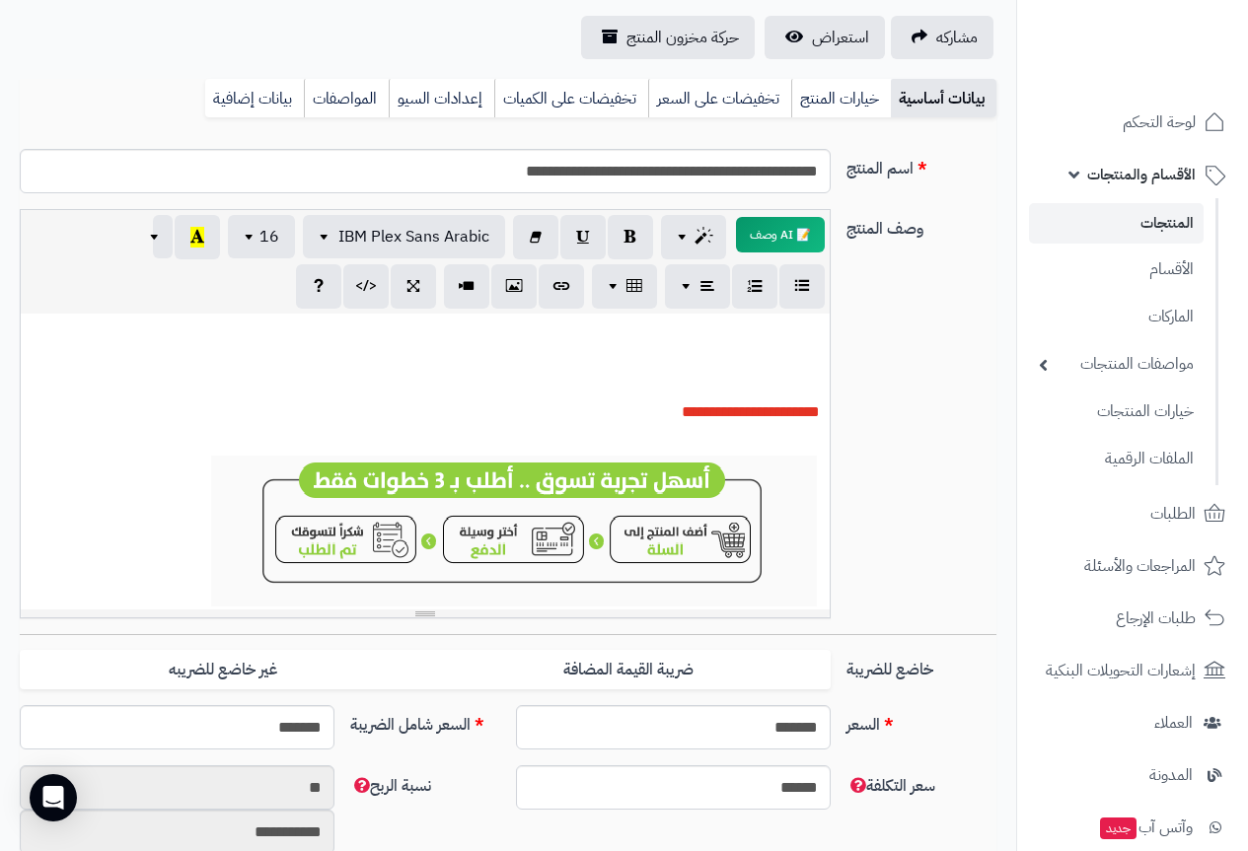
scroll to position [0, 0]
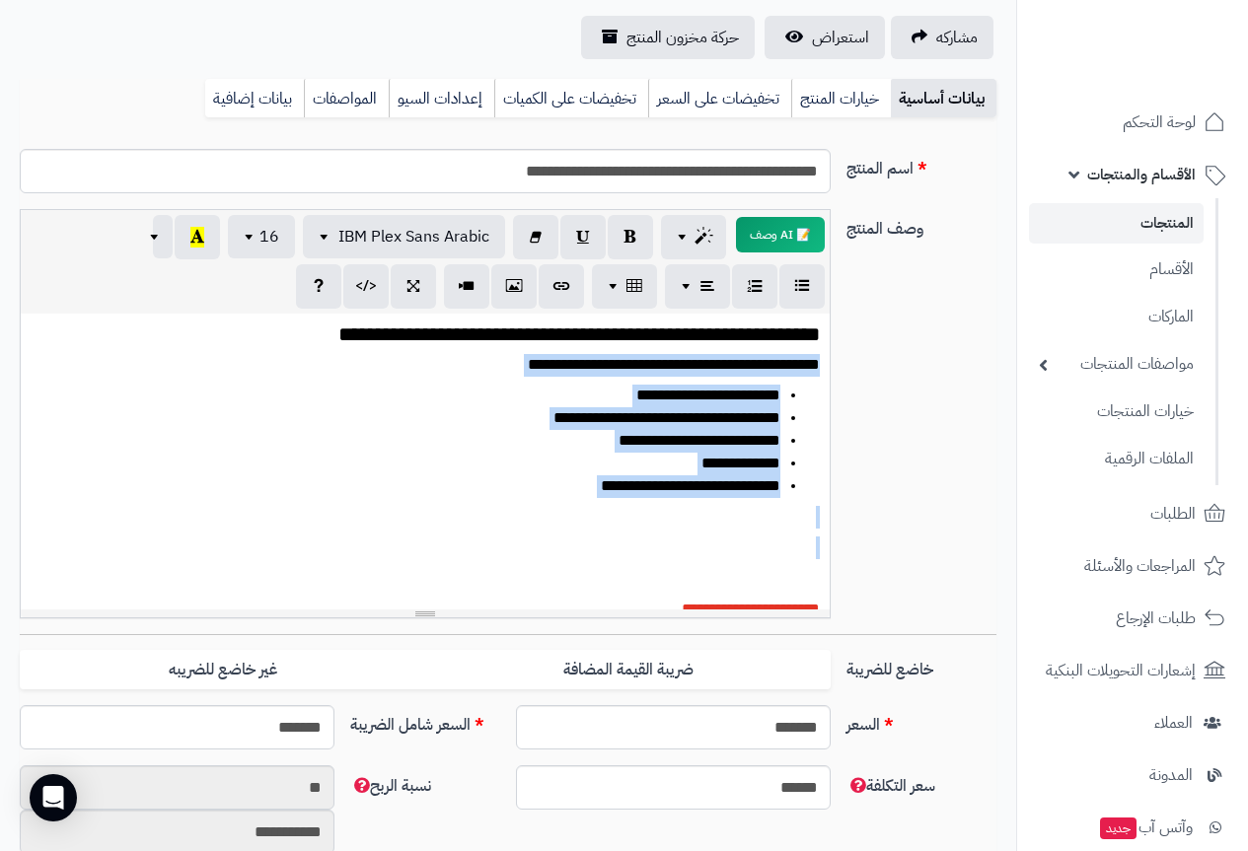
drag, startPoint x: 798, startPoint y: 549, endPoint x: 826, endPoint y: 365, distance: 185.6
click at [826, 365] on div "**********" at bounding box center [425, 462] width 809 height 296
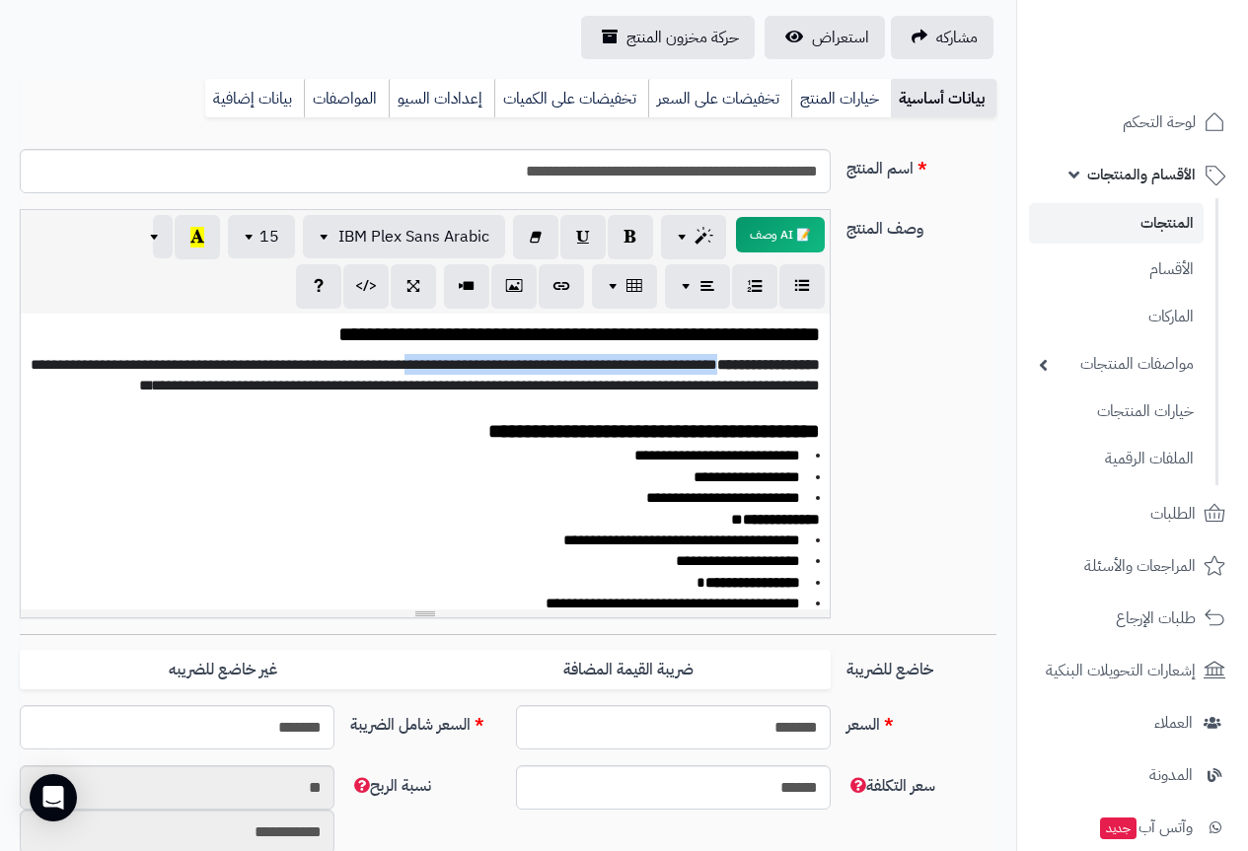
drag, startPoint x: 724, startPoint y: 366, endPoint x: 438, endPoint y: 355, distance: 286.3
click at [438, 355] on p "**********" at bounding box center [425, 375] width 789 height 42
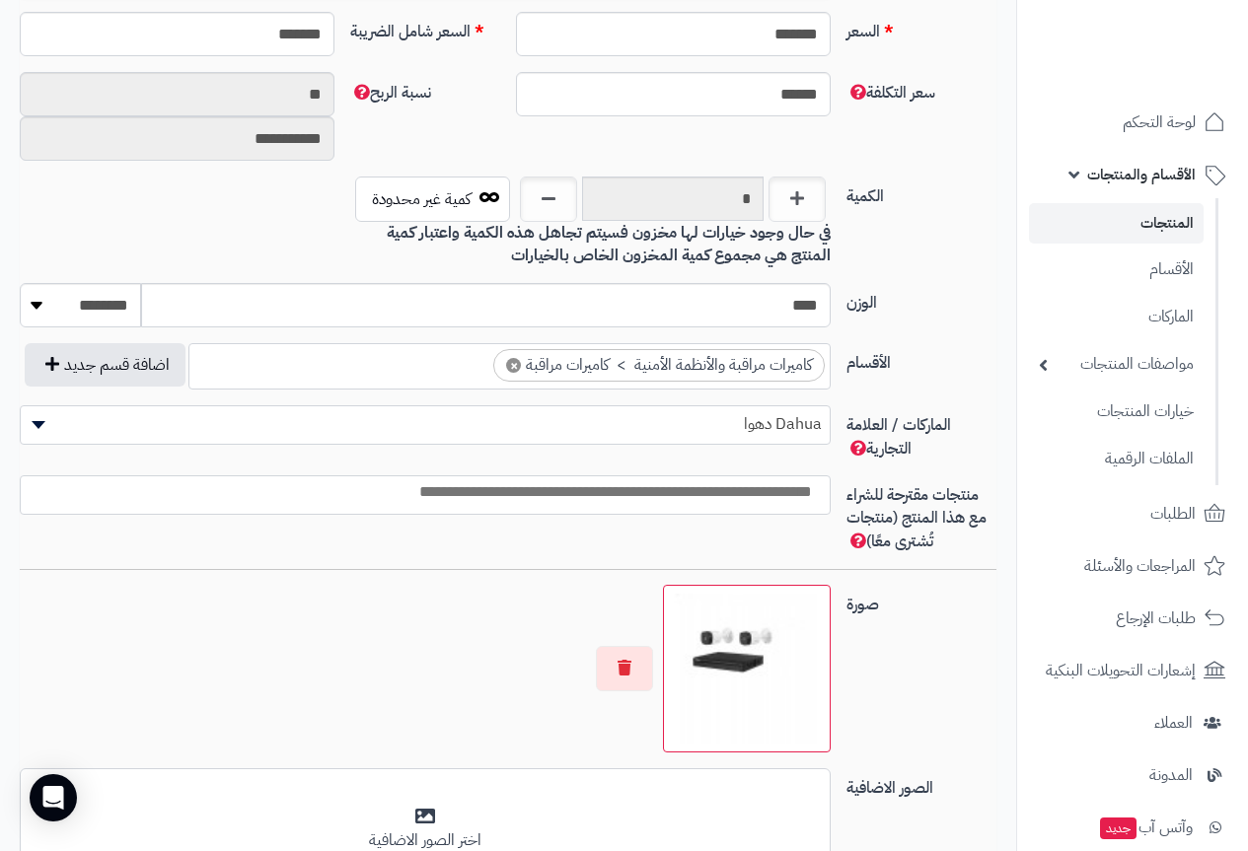
scroll to position [1085, 0]
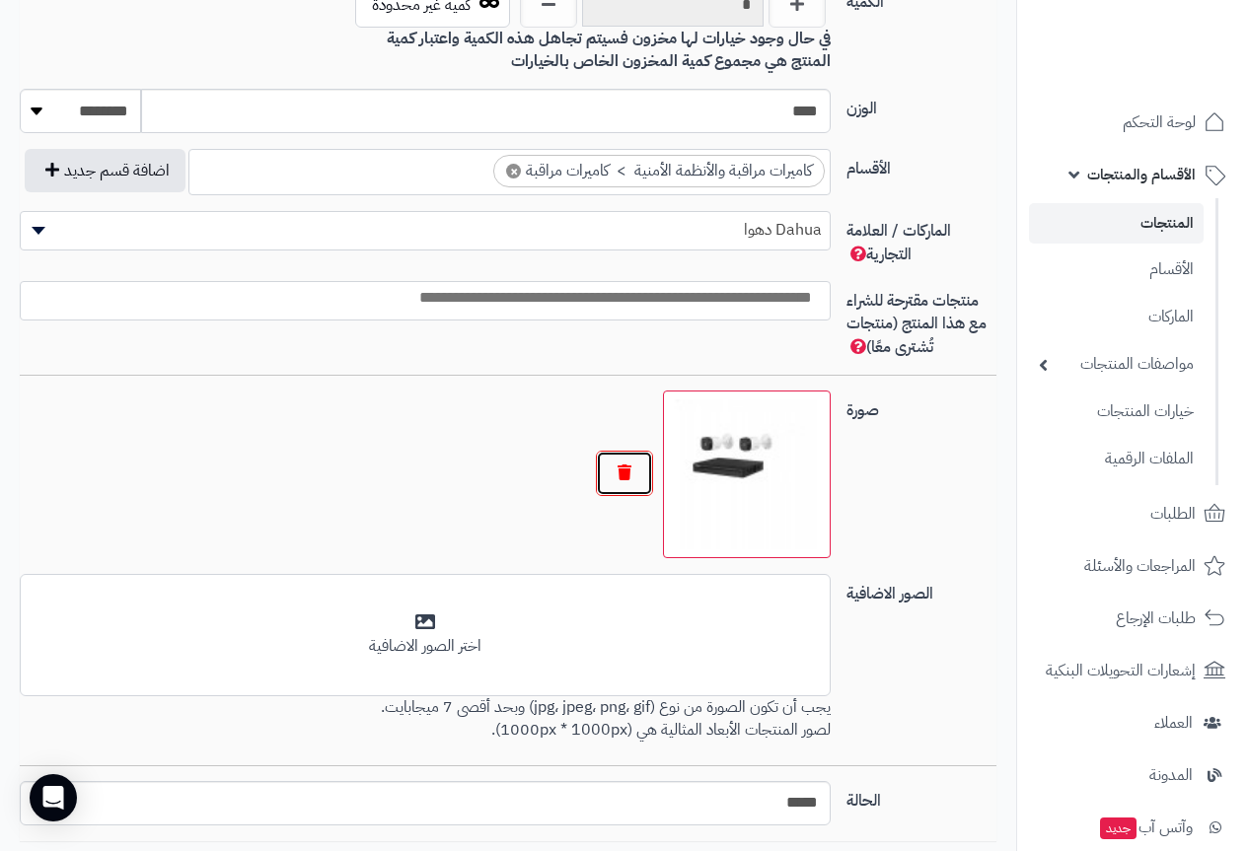
click at [608, 469] on button "button" at bounding box center [624, 473] width 57 height 45
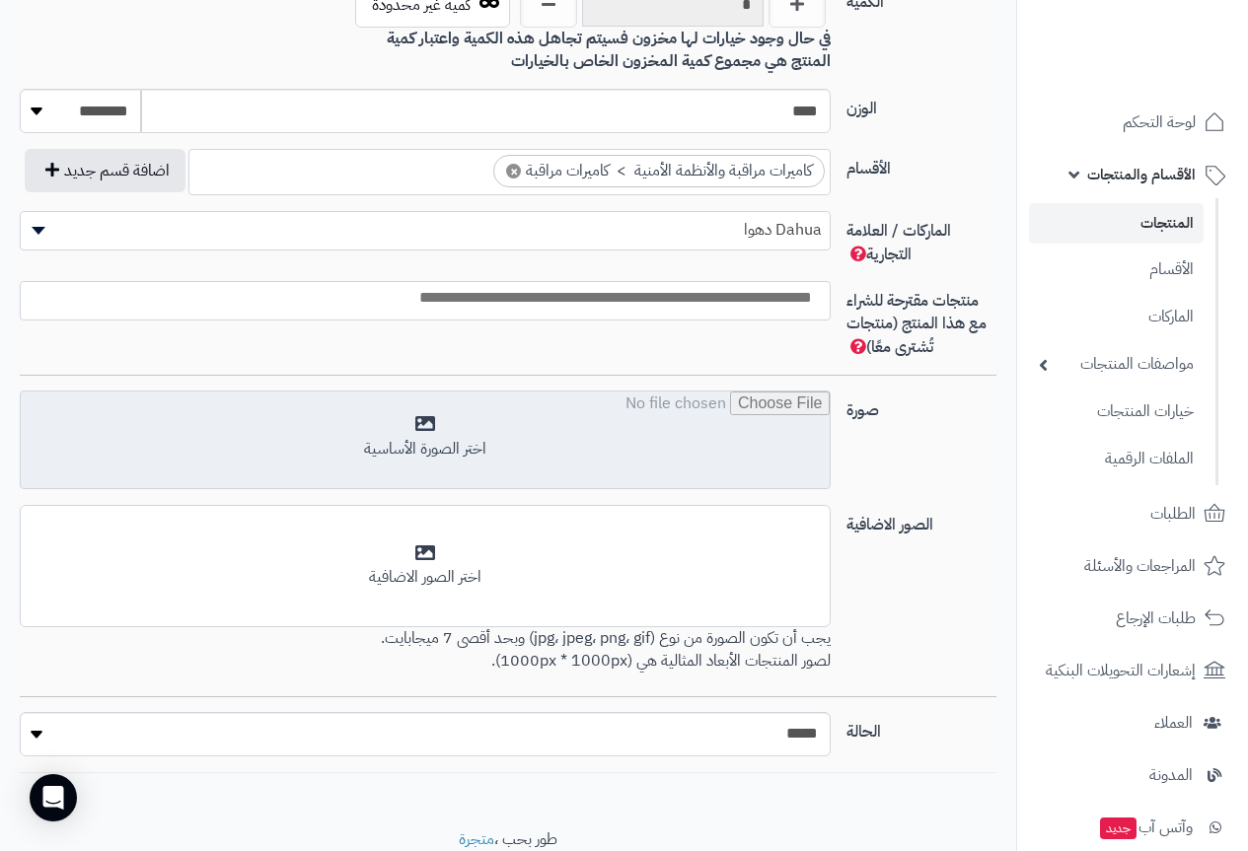
click at [407, 443] on input "file" at bounding box center [425, 441] width 809 height 99
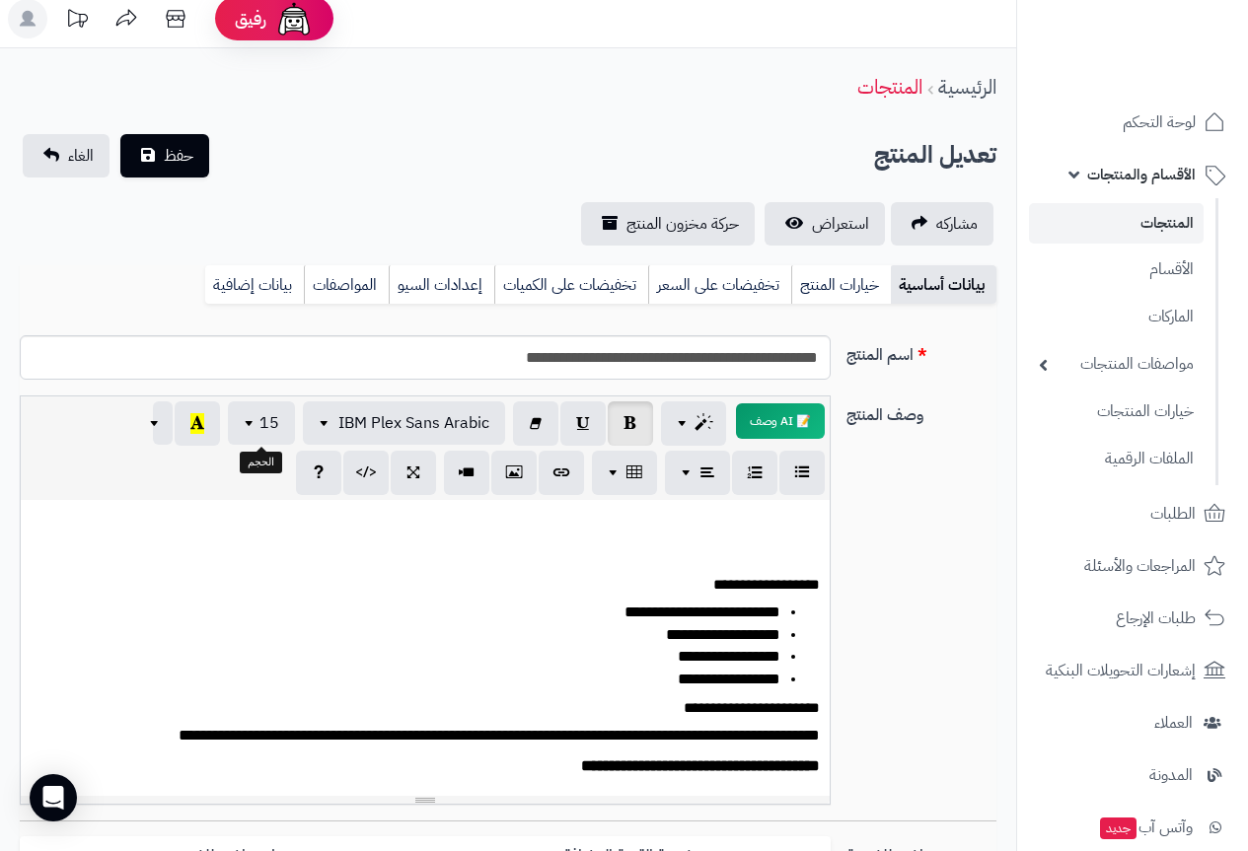
scroll to position [0, 0]
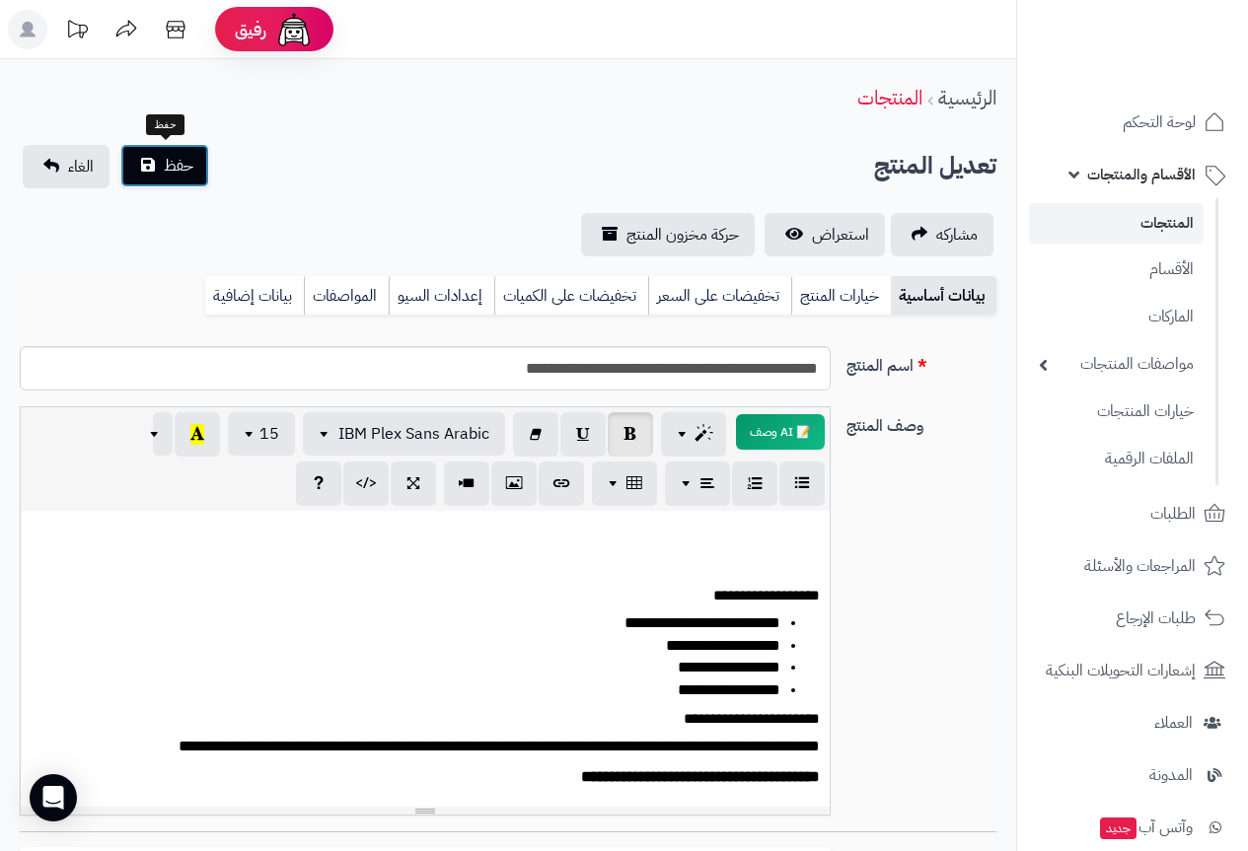
click at [147, 166] on button "حفظ" at bounding box center [164, 165] width 89 height 43
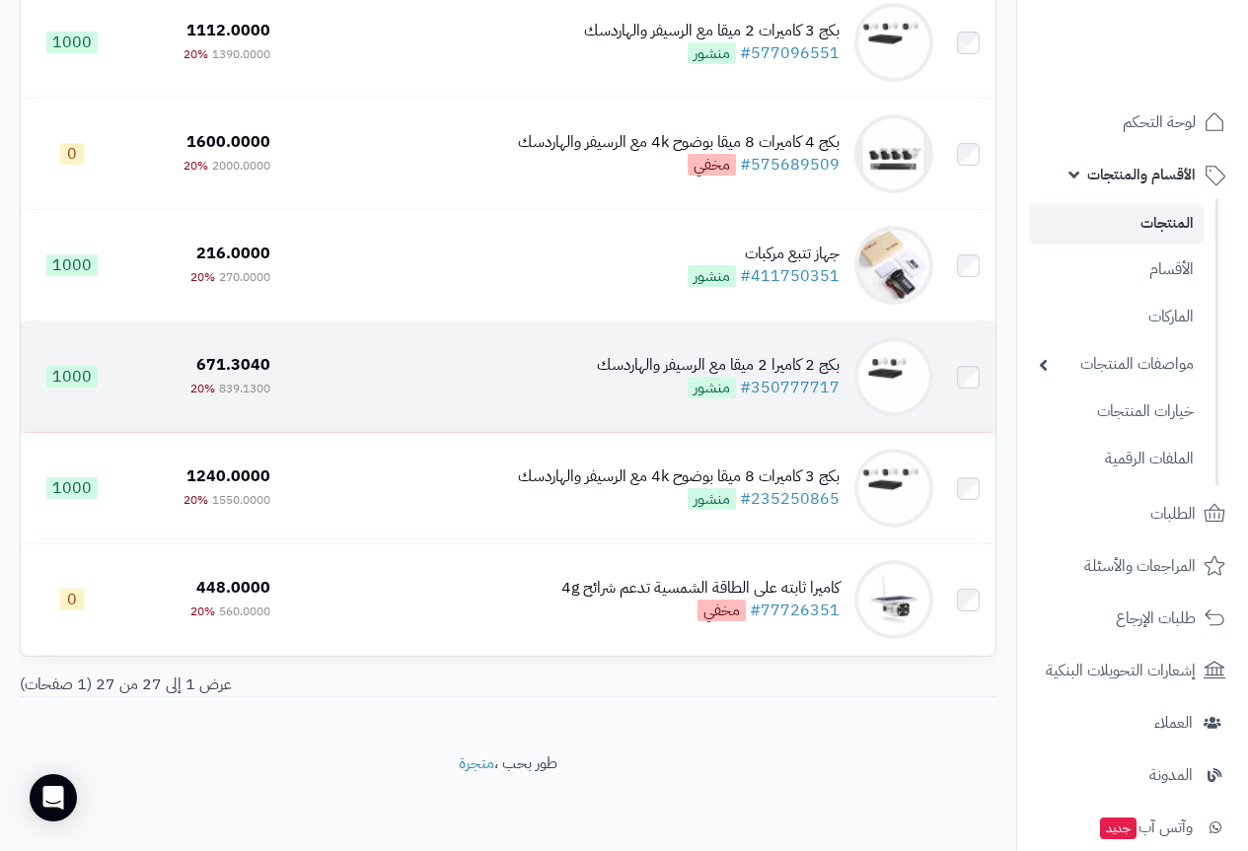
scroll to position [2626, 0]
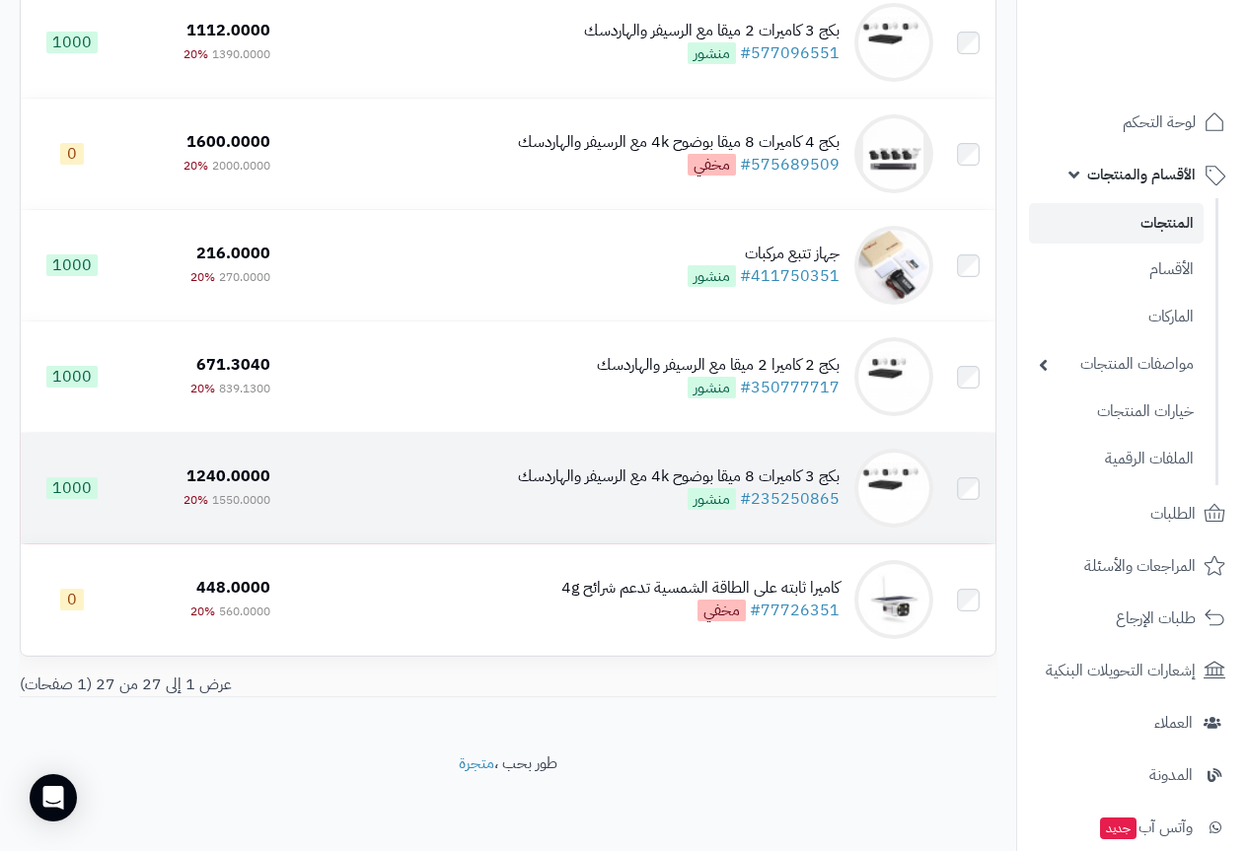
click at [777, 474] on div "بكج 3 كاميرات 8 ميقا بوضوح 4k مع الرسيفر والهاردسك" at bounding box center [679, 477] width 322 height 23
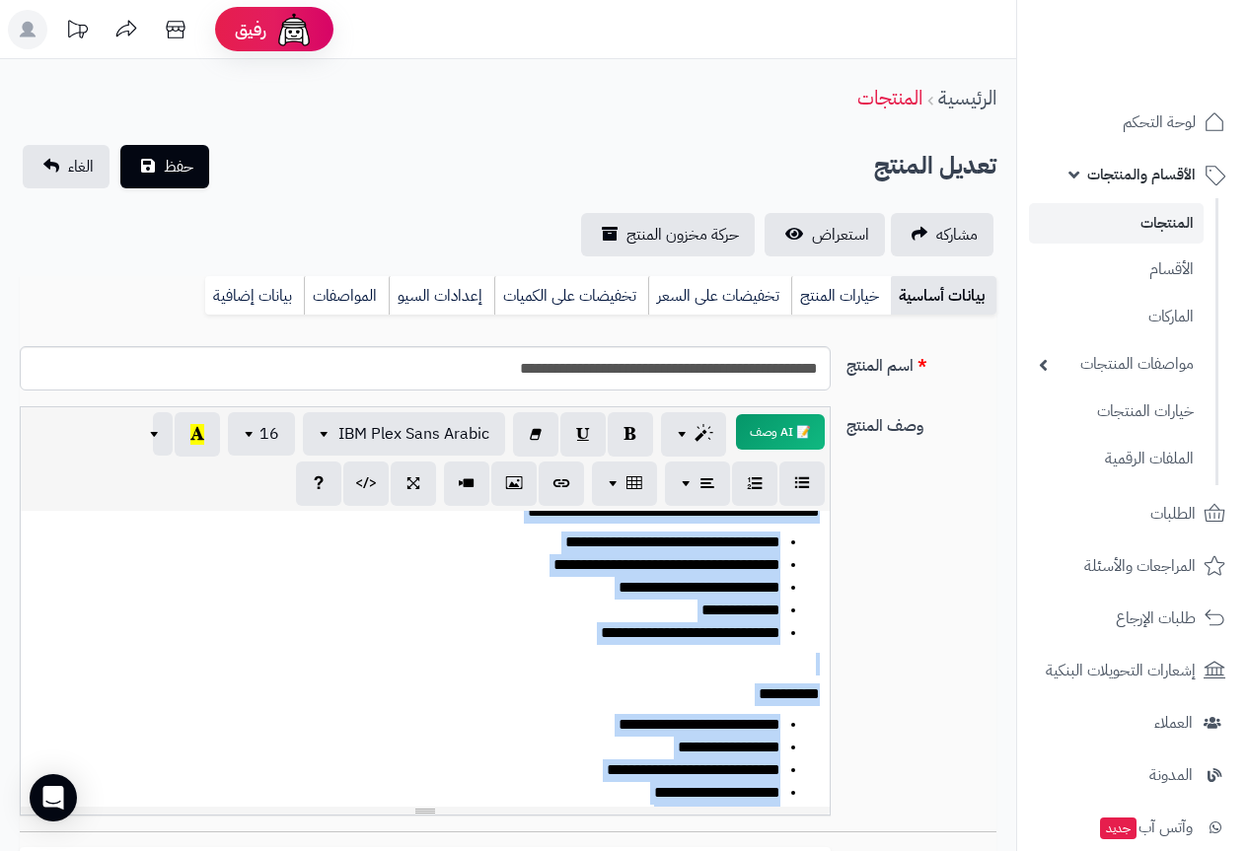
scroll to position [296, 0]
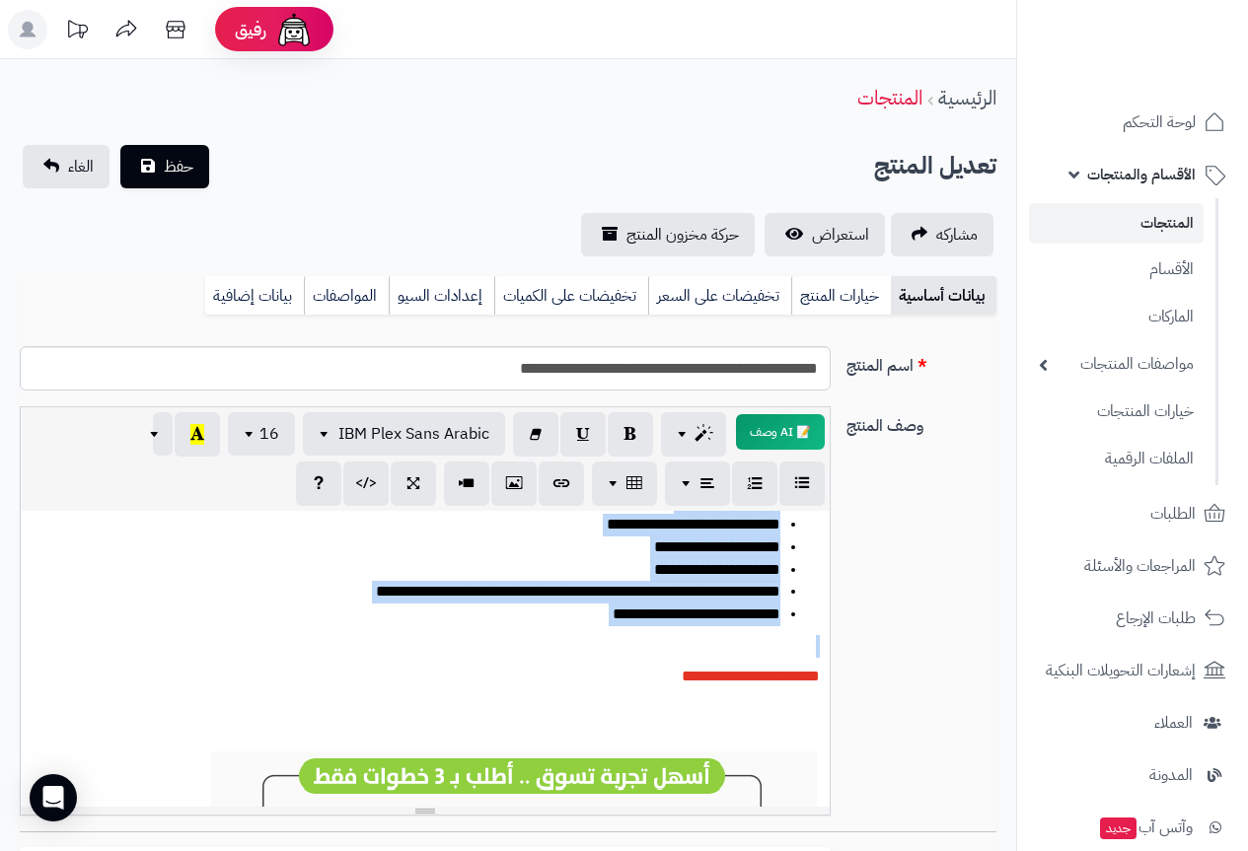
drag, startPoint x: 817, startPoint y: 569, endPoint x: 552, endPoint y: 646, distance: 276.3
click at [552, 646] on div "**********" at bounding box center [425, 659] width 809 height 296
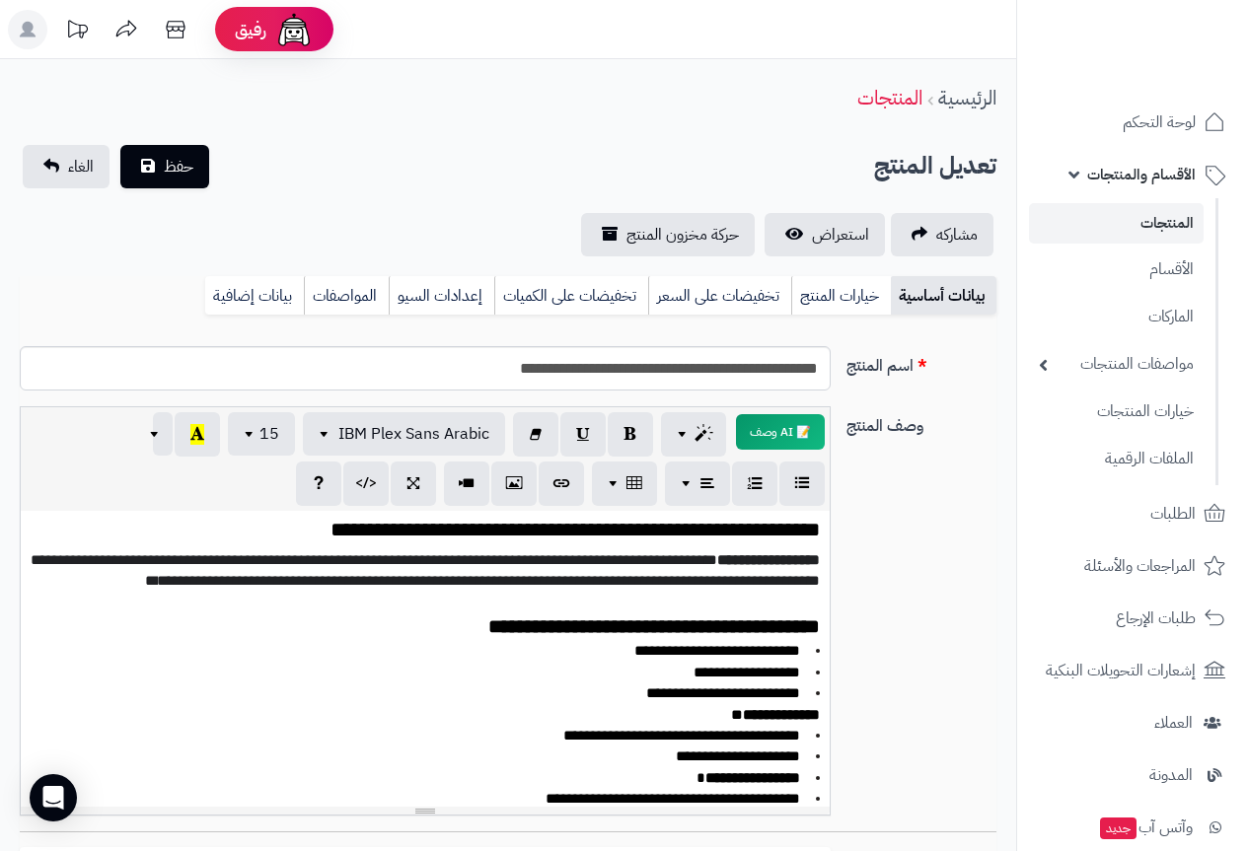
scroll to position [0, 0]
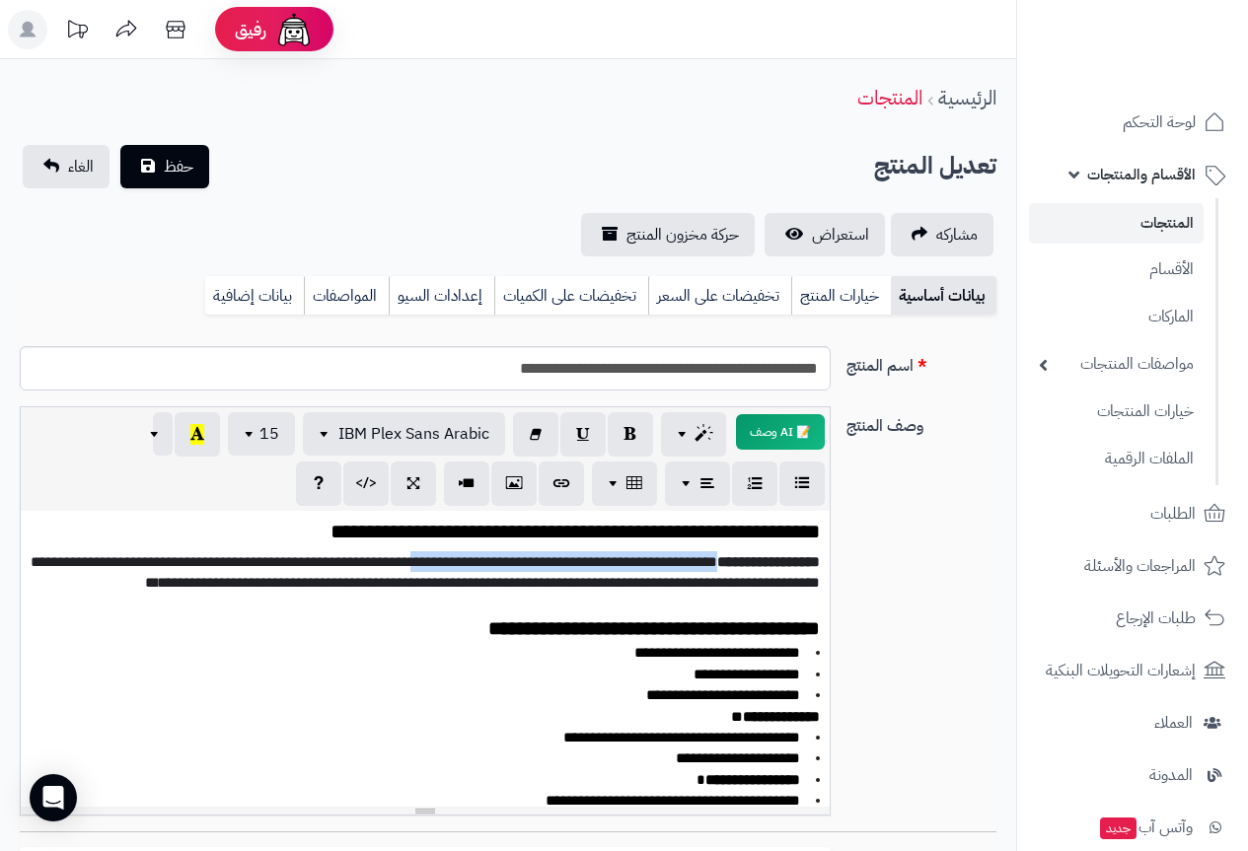
drag, startPoint x: 459, startPoint y: 563, endPoint x: 724, endPoint y: 556, distance: 265.5
click at [724, 556] on span "**********" at bounding box center [425, 573] width 789 height 36
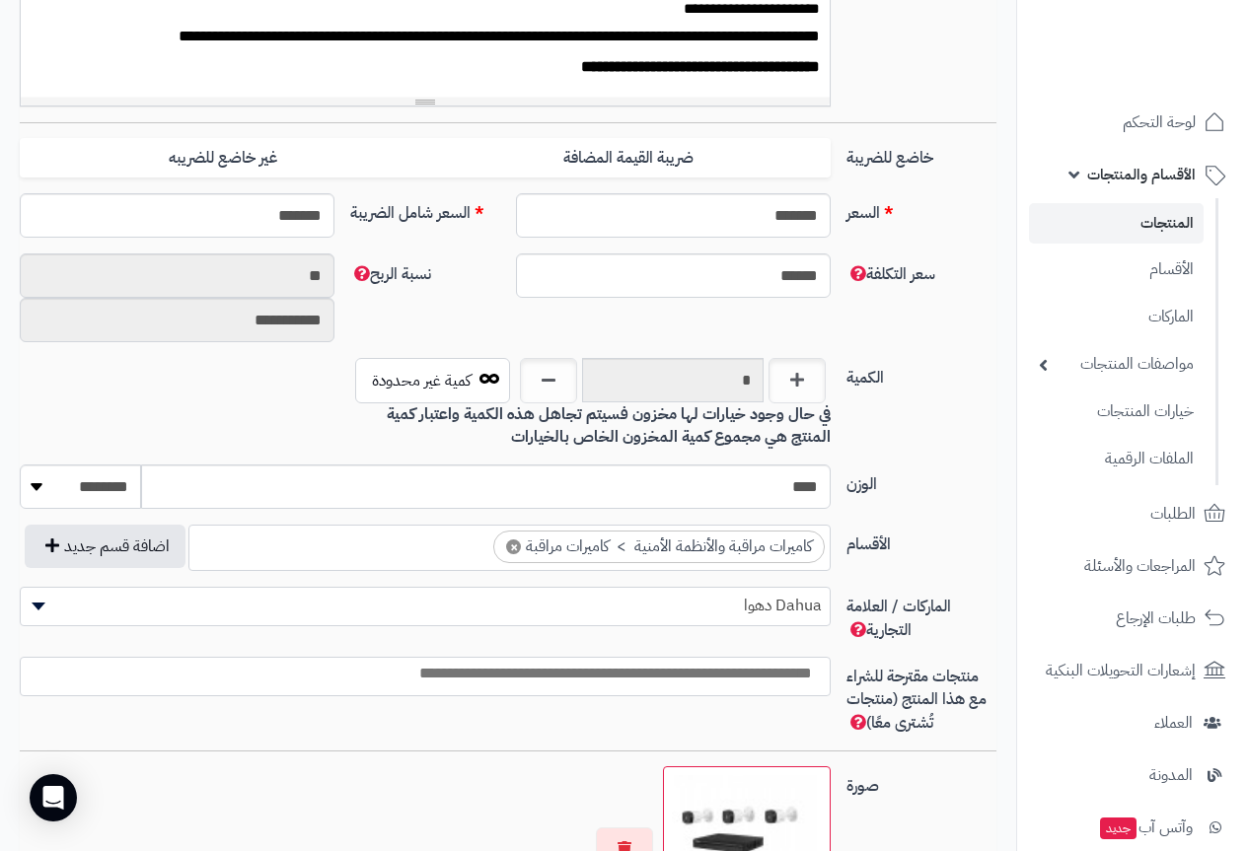
scroll to position [987, 0]
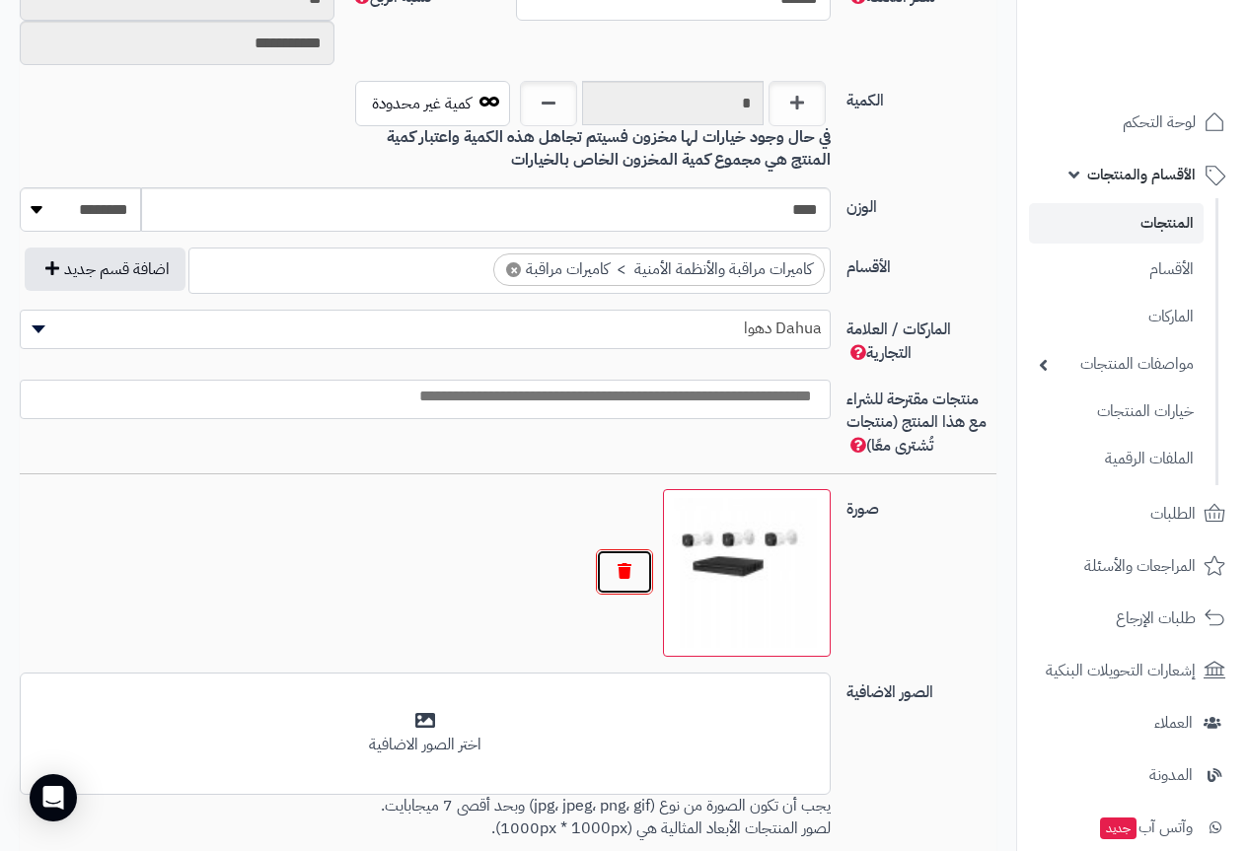
click at [630, 565] on button "button" at bounding box center [624, 572] width 57 height 45
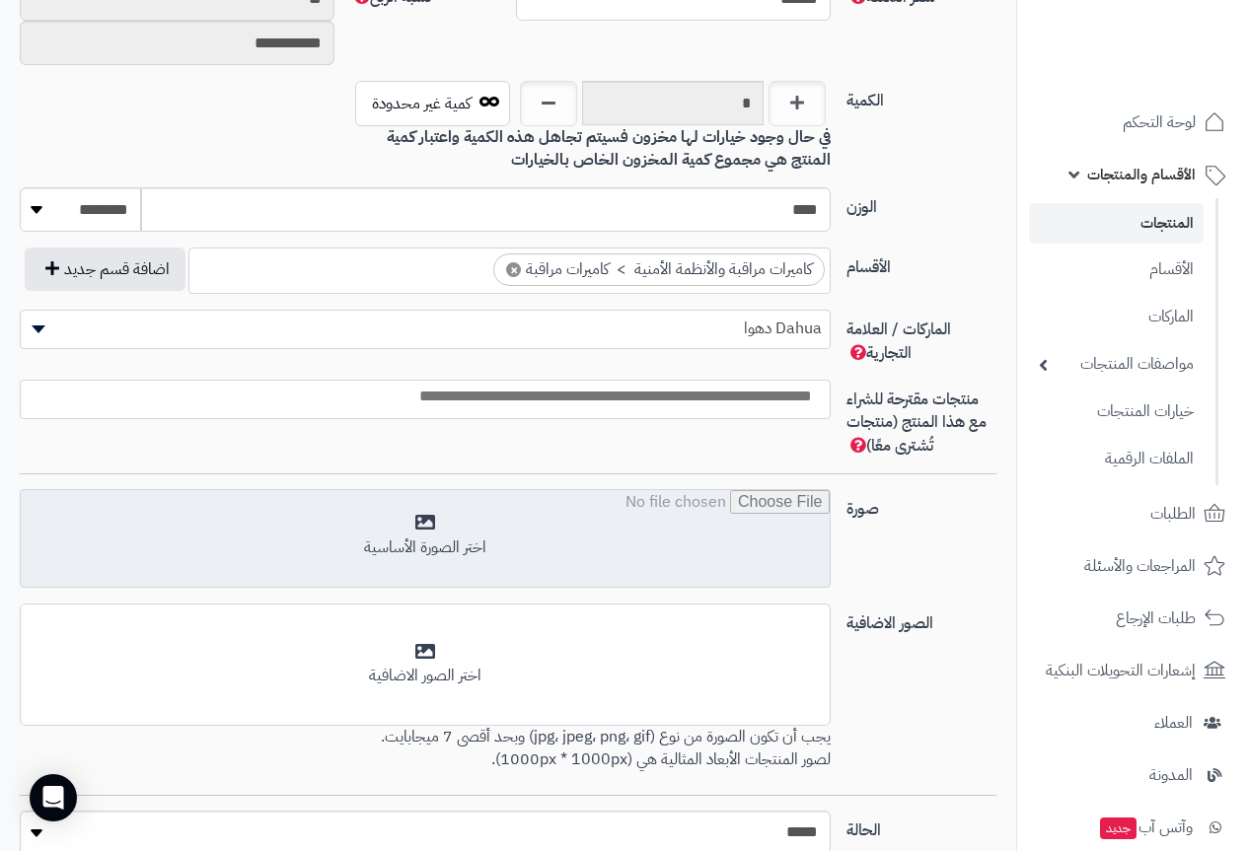
click at [421, 547] on input "file" at bounding box center [425, 539] width 809 height 99
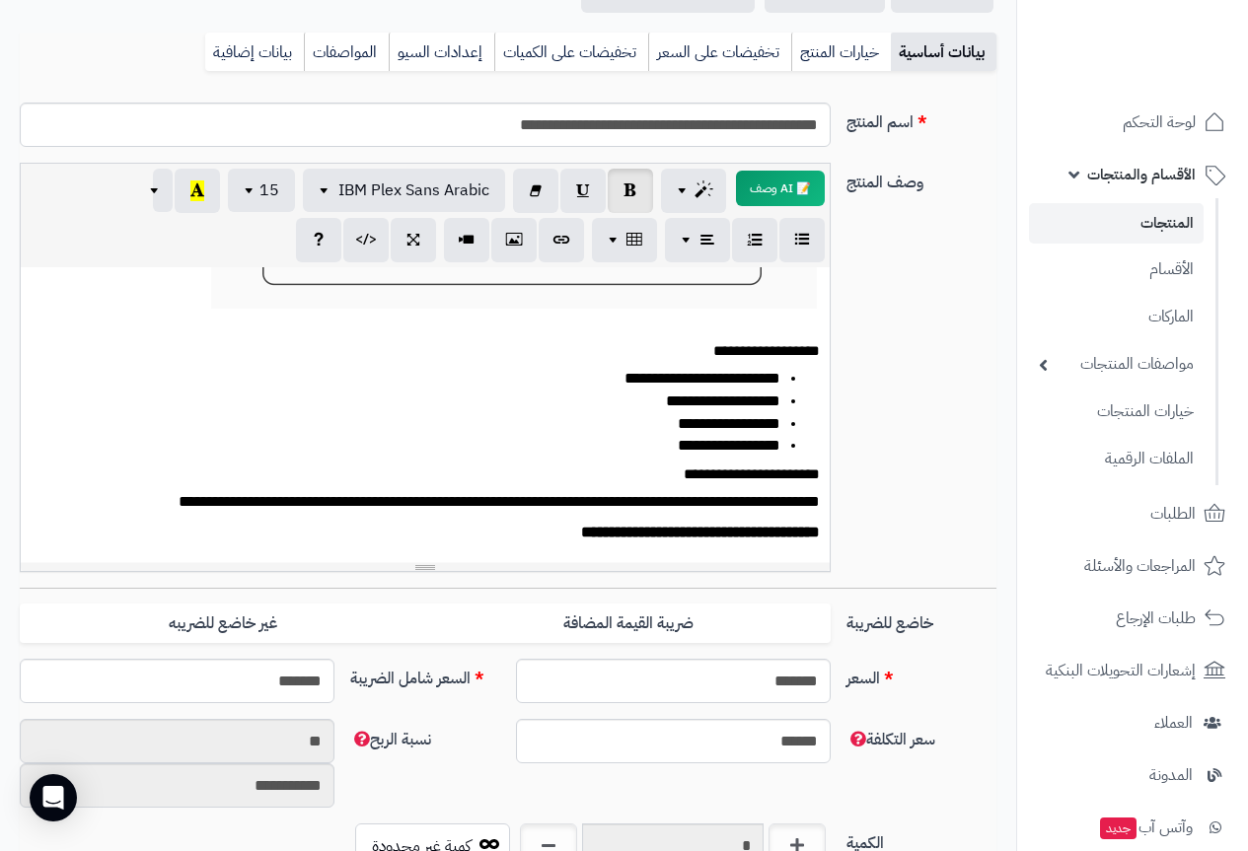
scroll to position [0, 0]
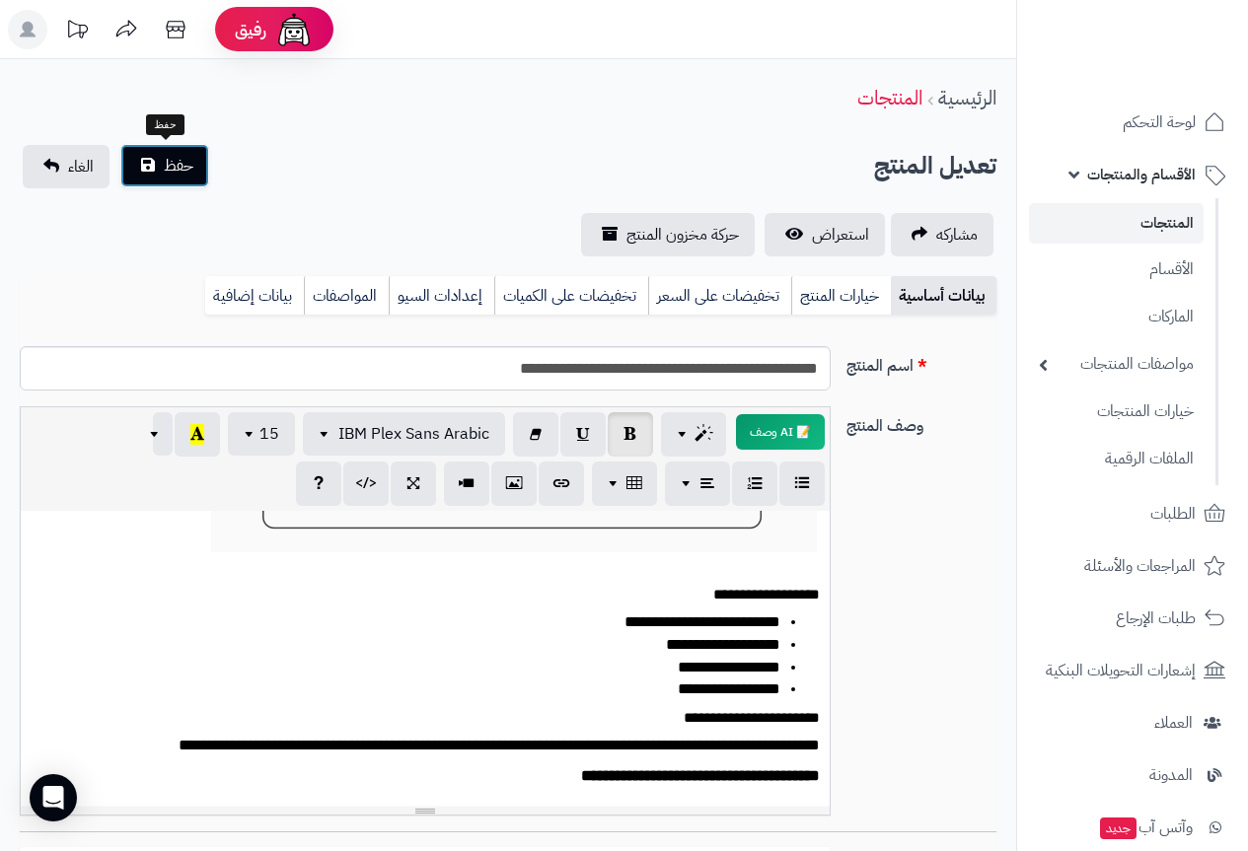
click at [184, 160] on span "حفظ" at bounding box center [179, 166] width 30 height 24
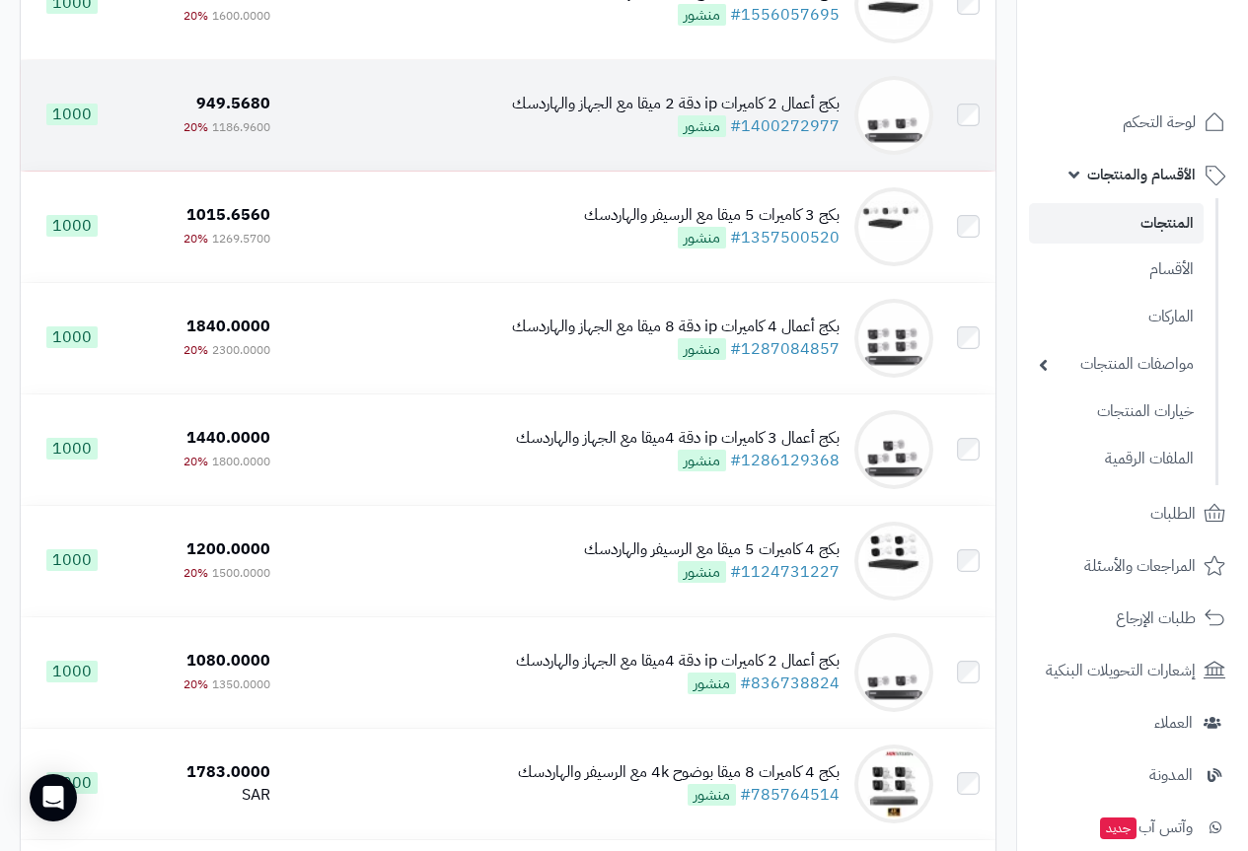
scroll to position [1677, 0]
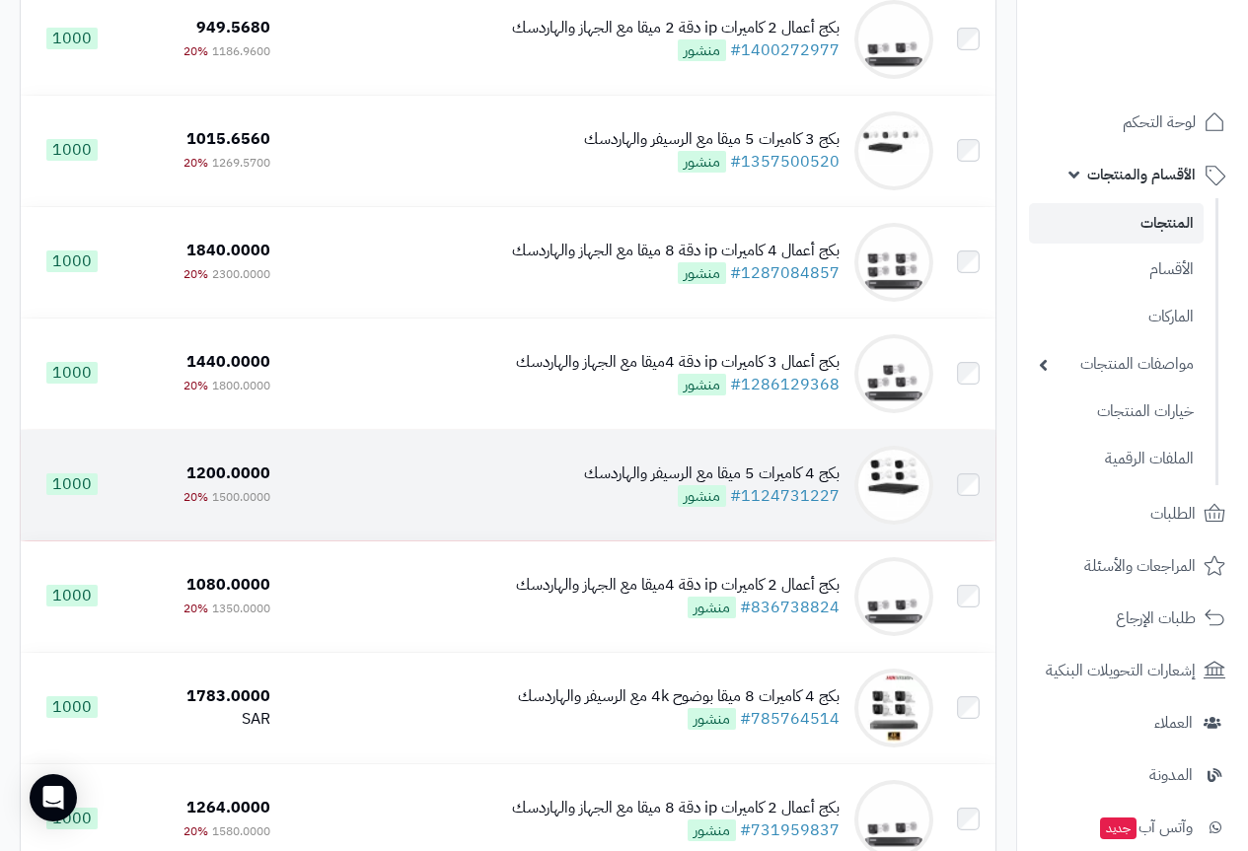
click at [655, 481] on div "بكج 4 كاميرات 5 ميقا مع الرسيفر والهاردسك" at bounding box center [712, 474] width 256 height 23
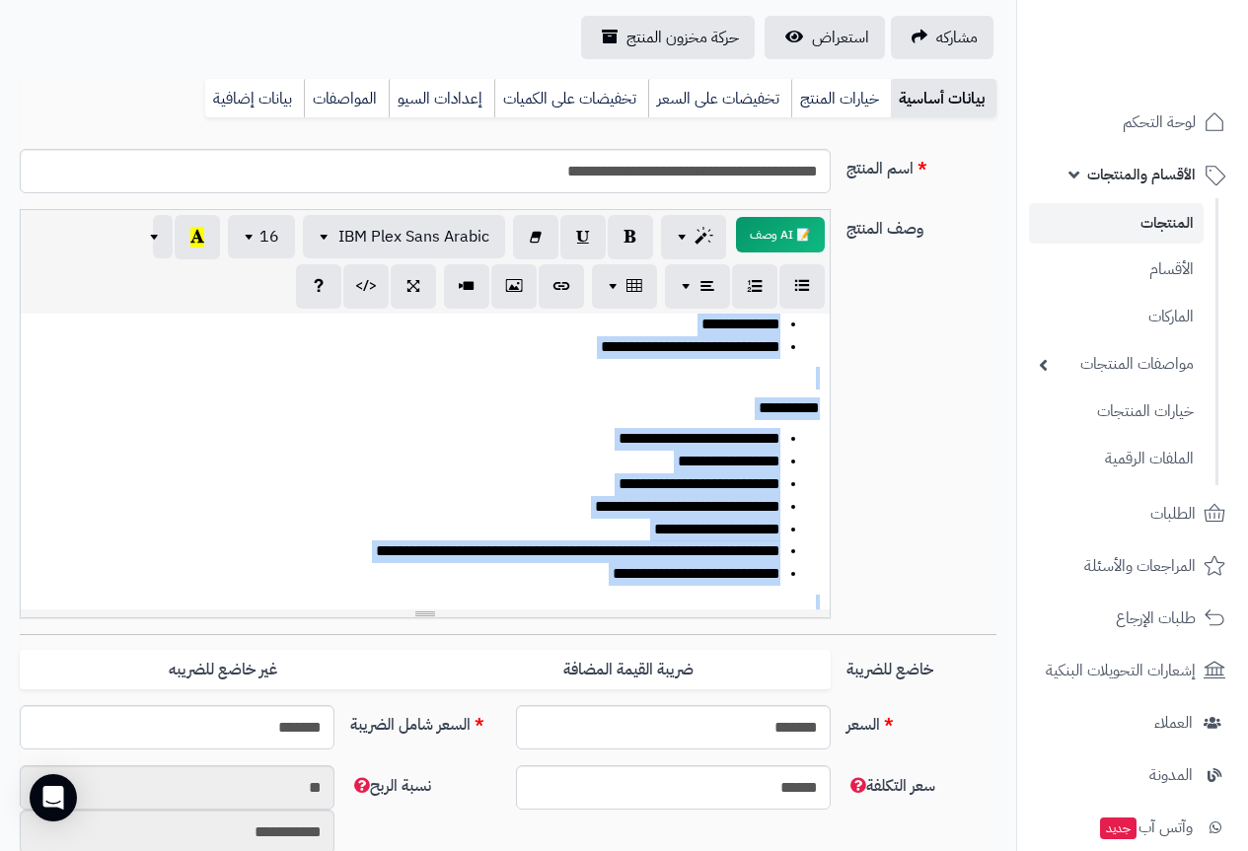
scroll to position [296, 0]
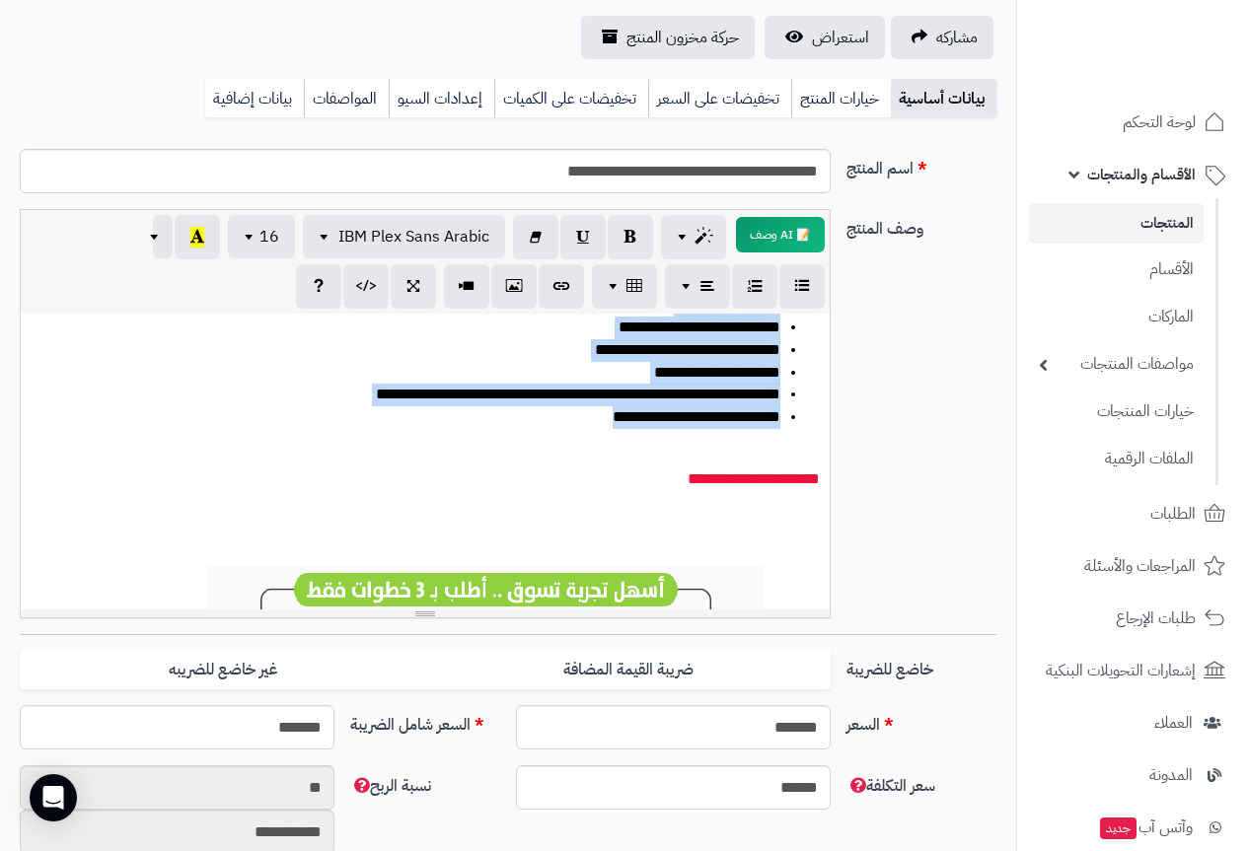
drag, startPoint x: 818, startPoint y: 365, endPoint x: 474, endPoint y: 407, distance: 346.9
click at [474, 407] on div "**********" at bounding box center [425, 462] width 809 height 296
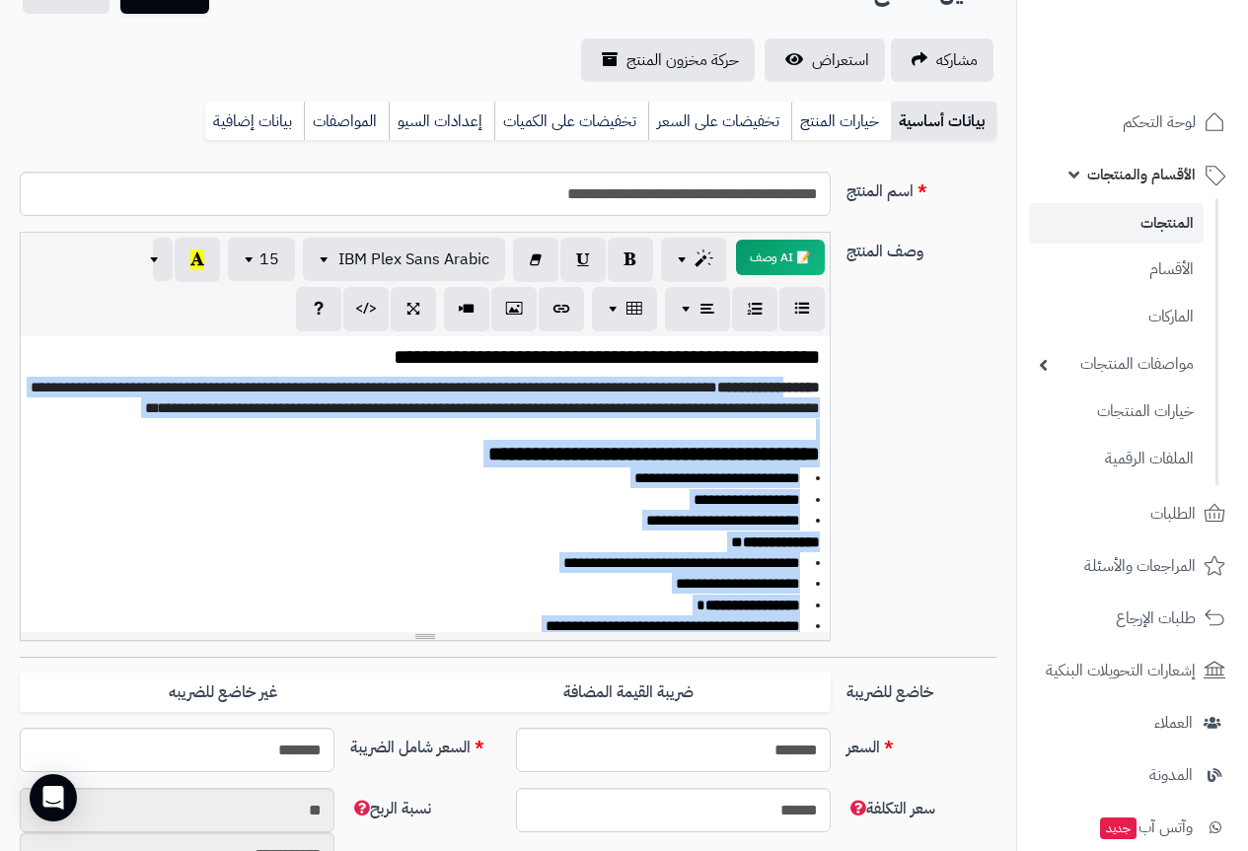
scroll to position [0, 0]
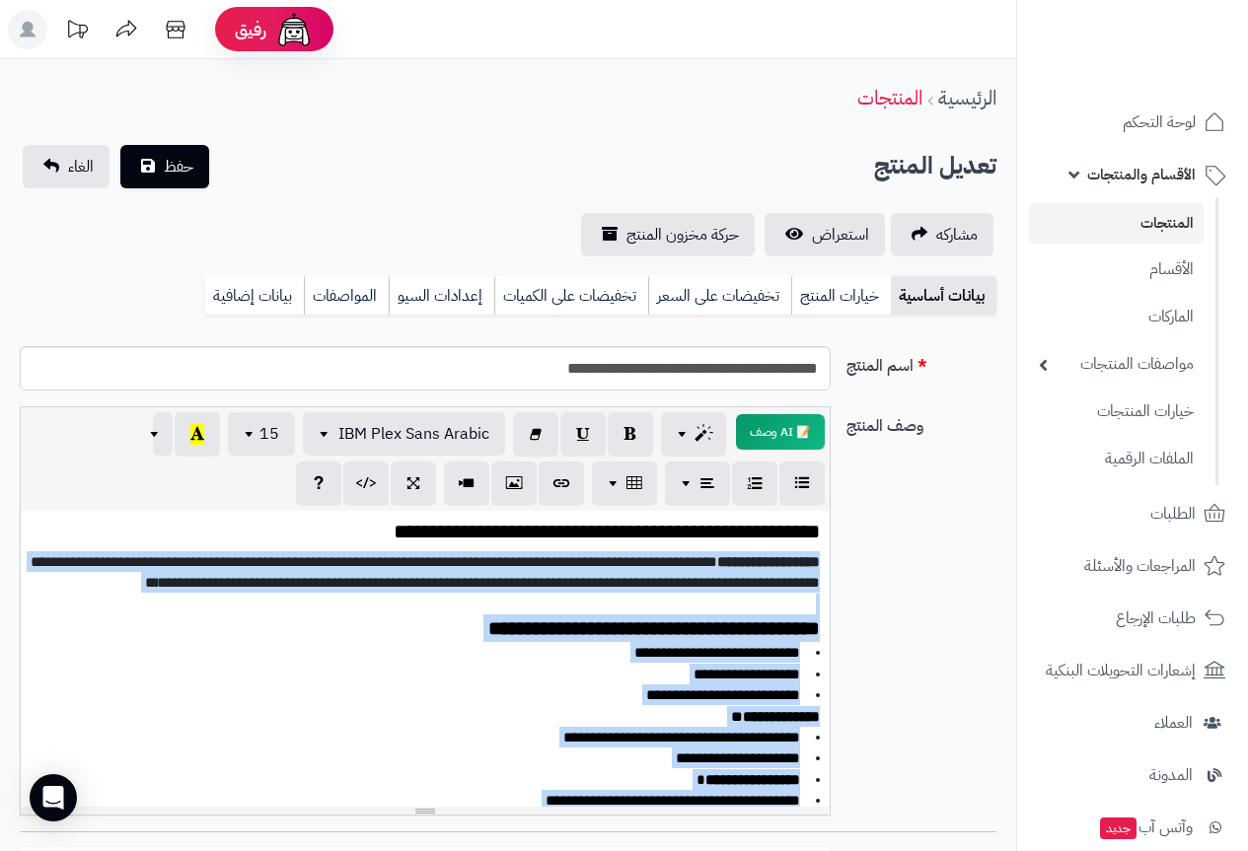
drag, startPoint x: 471, startPoint y: 597, endPoint x: 837, endPoint y: 556, distance: 368.3
click at [837, 556] on div "**********" at bounding box center [425, 611] width 827 height 409
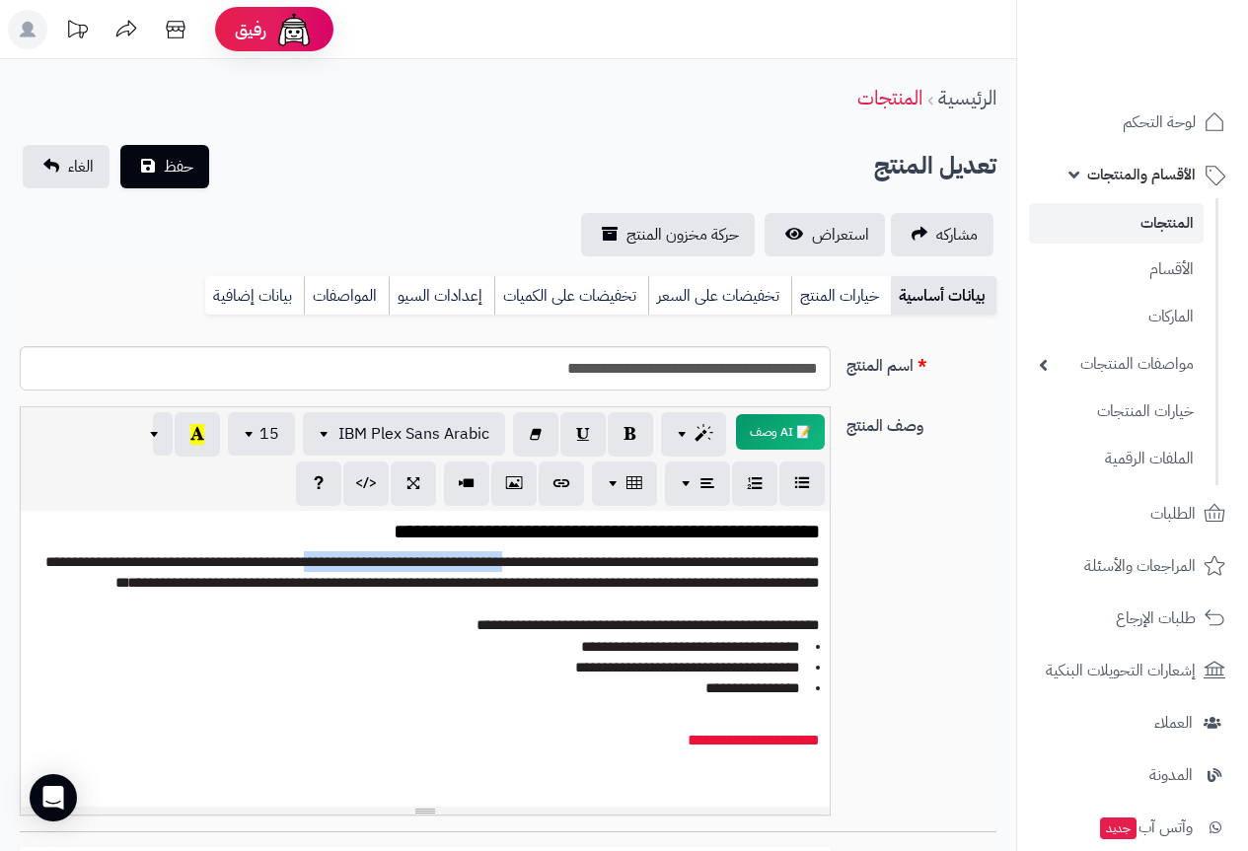
drag, startPoint x: 336, startPoint y: 562, endPoint x: 525, endPoint y: 555, distance: 188.6
click at [525, 555] on p "**********" at bounding box center [432, 573] width 775 height 42
click at [456, 569] on p "**********" at bounding box center [432, 573] width 775 height 42
drag, startPoint x: 456, startPoint y: 562, endPoint x: 444, endPoint y: 558, distance: 12.5
click at [444, 558] on p "**********" at bounding box center [432, 573] width 775 height 42
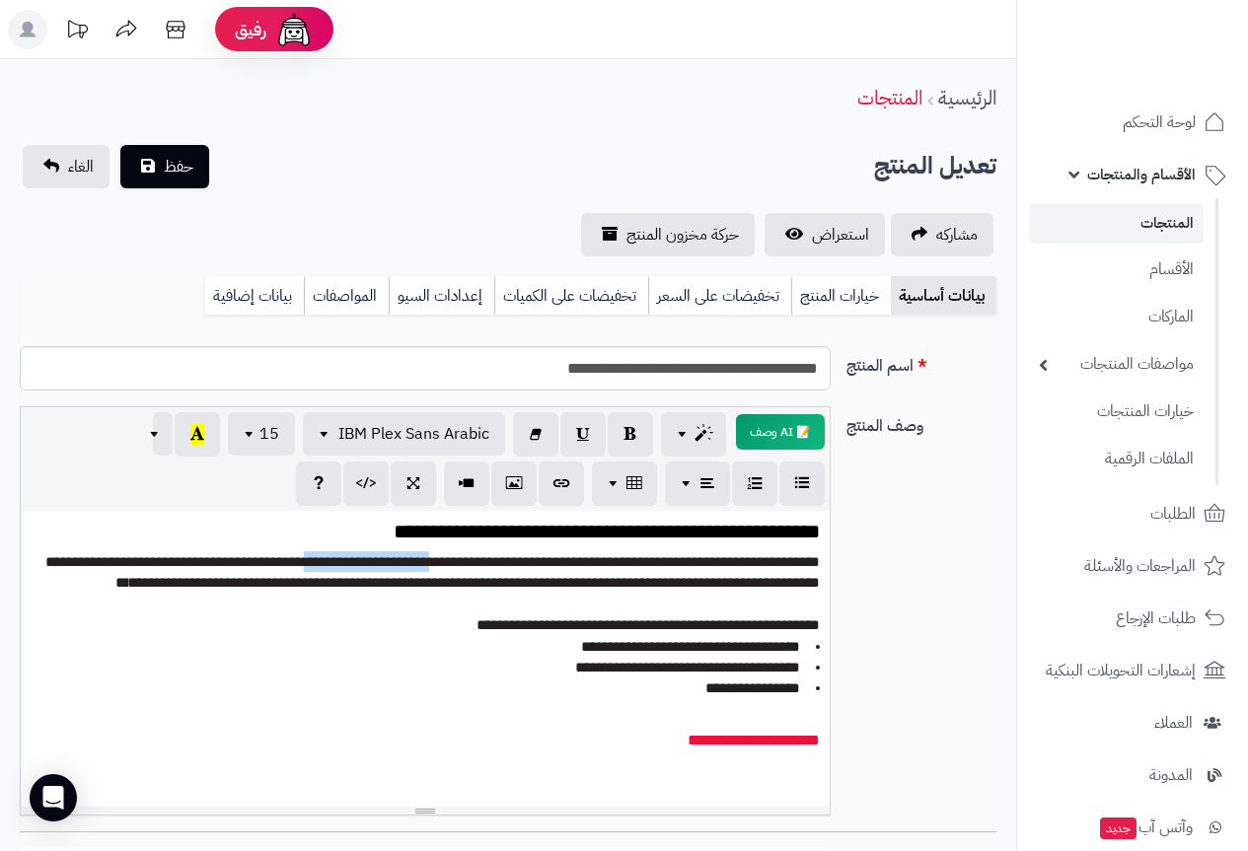
drag, startPoint x: 458, startPoint y: 562, endPoint x: 338, endPoint y: 565, distance: 119.4
click at [338, 565] on p "**********" at bounding box center [432, 573] width 775 height 42
drag, startPoint x: 500, startPoint y: 625, endPoint x: 590, endPoint y: 626, distance: 89.8
click at [590, 626] on p "**********" at bounding box center [432, 625] width 775 height 21
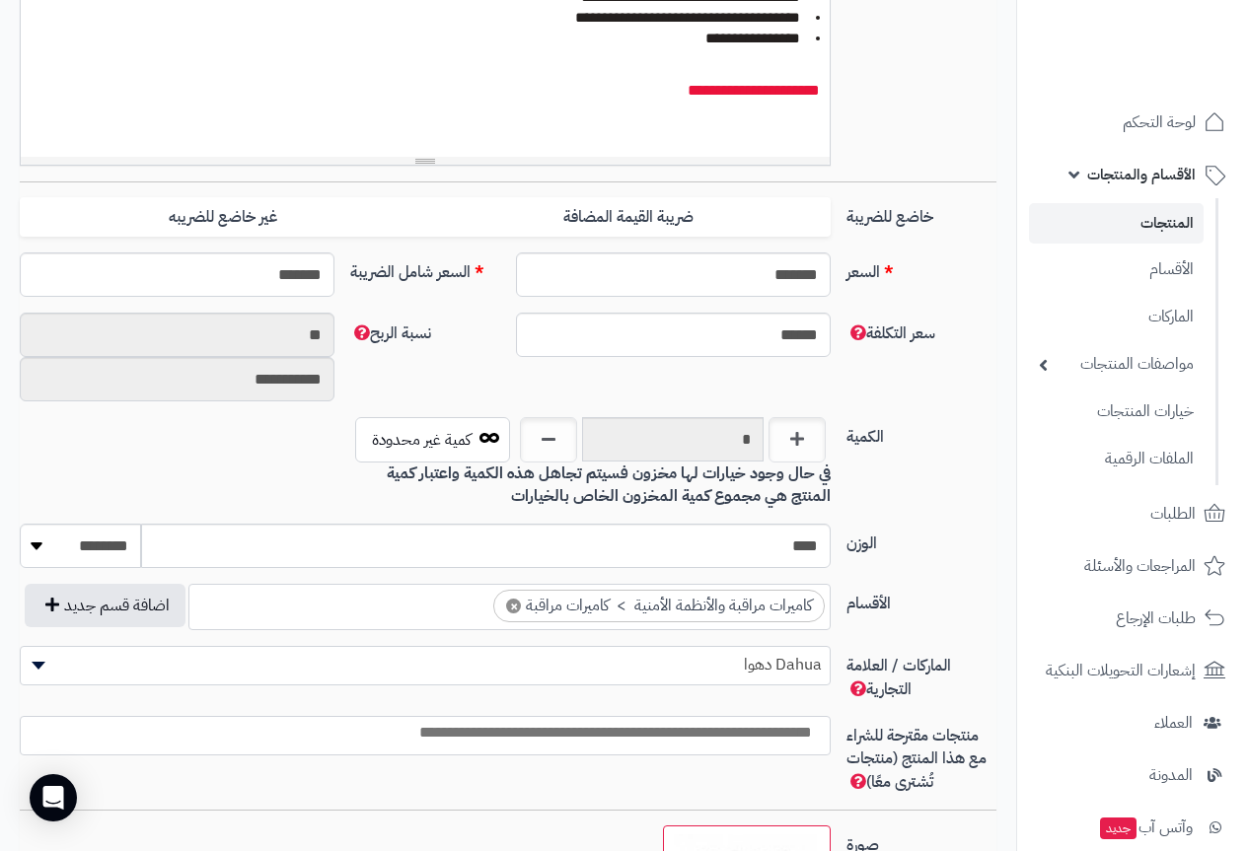
scroll to position [888, 0]
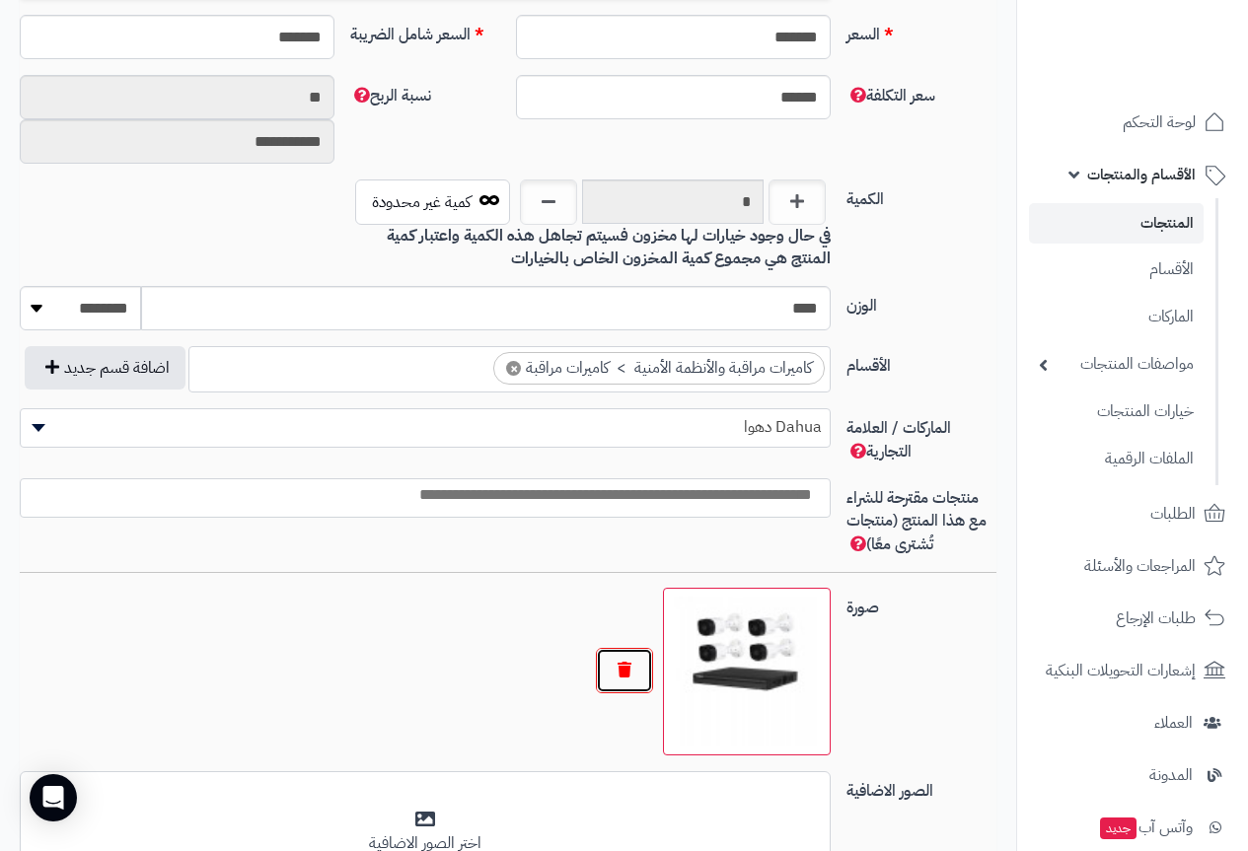
click at [625, 672] on button "button" at bounding box center [624, 670] width 57 height 45
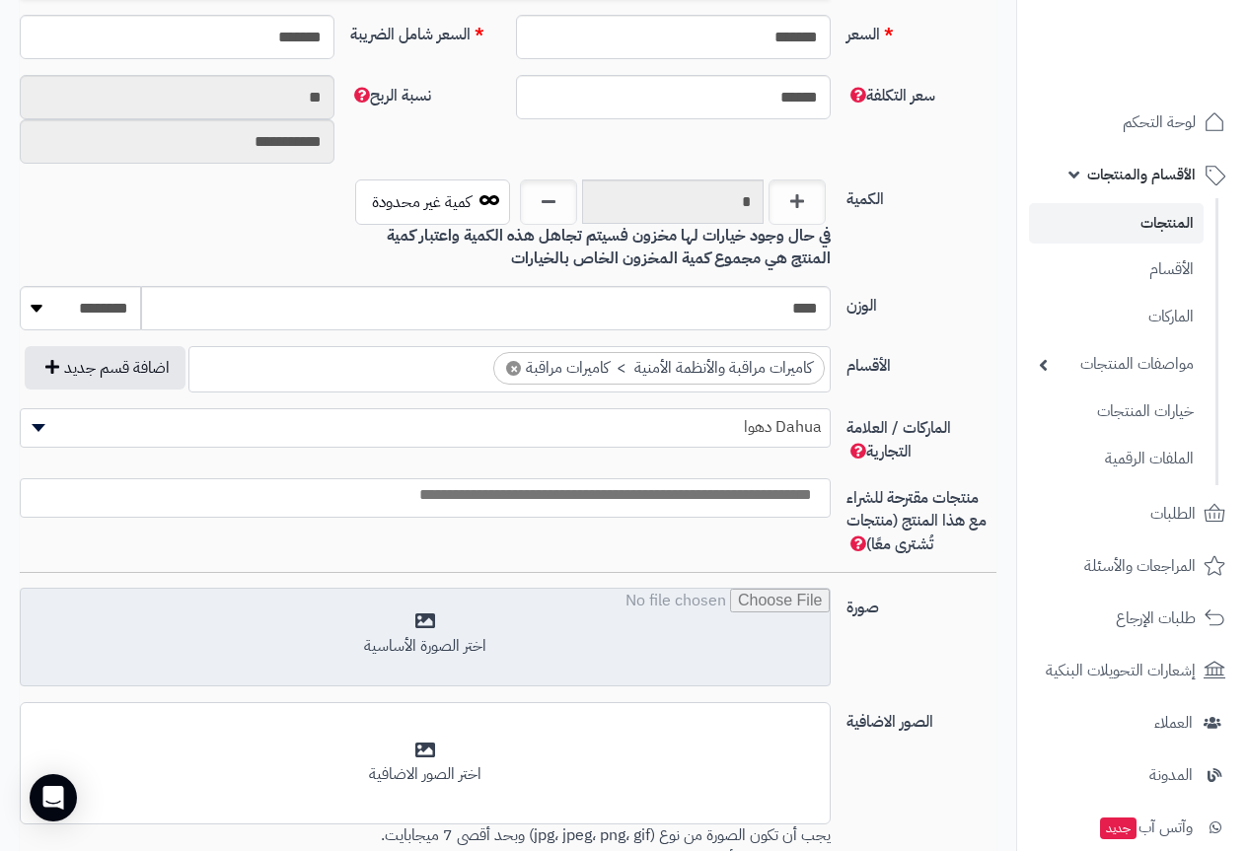
click at [451, 631] on input "file" at bounding box center [425, 638] width 809 height 99
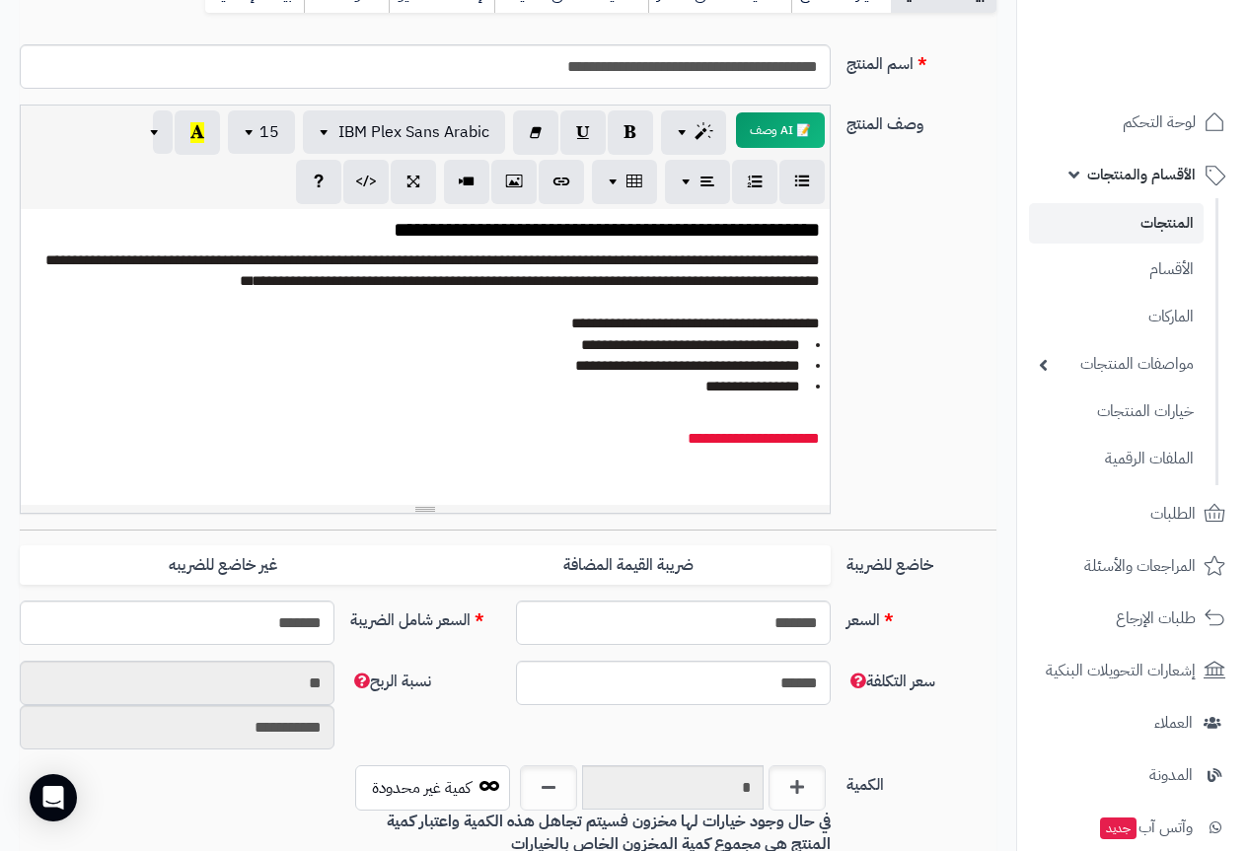
scroll to position [0, 0]
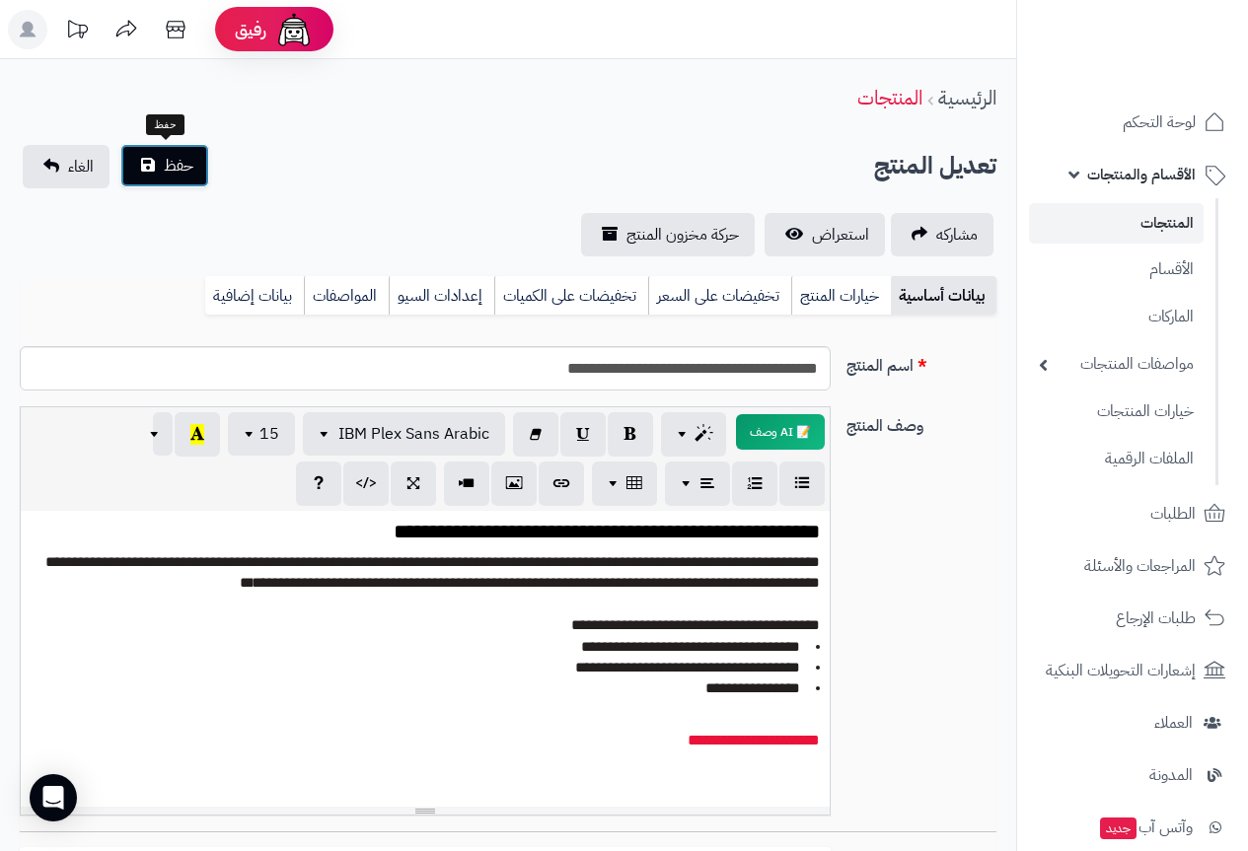
click at [171, 169] on span "حفظ" at bounding box center [179, 166] width 30 height 24
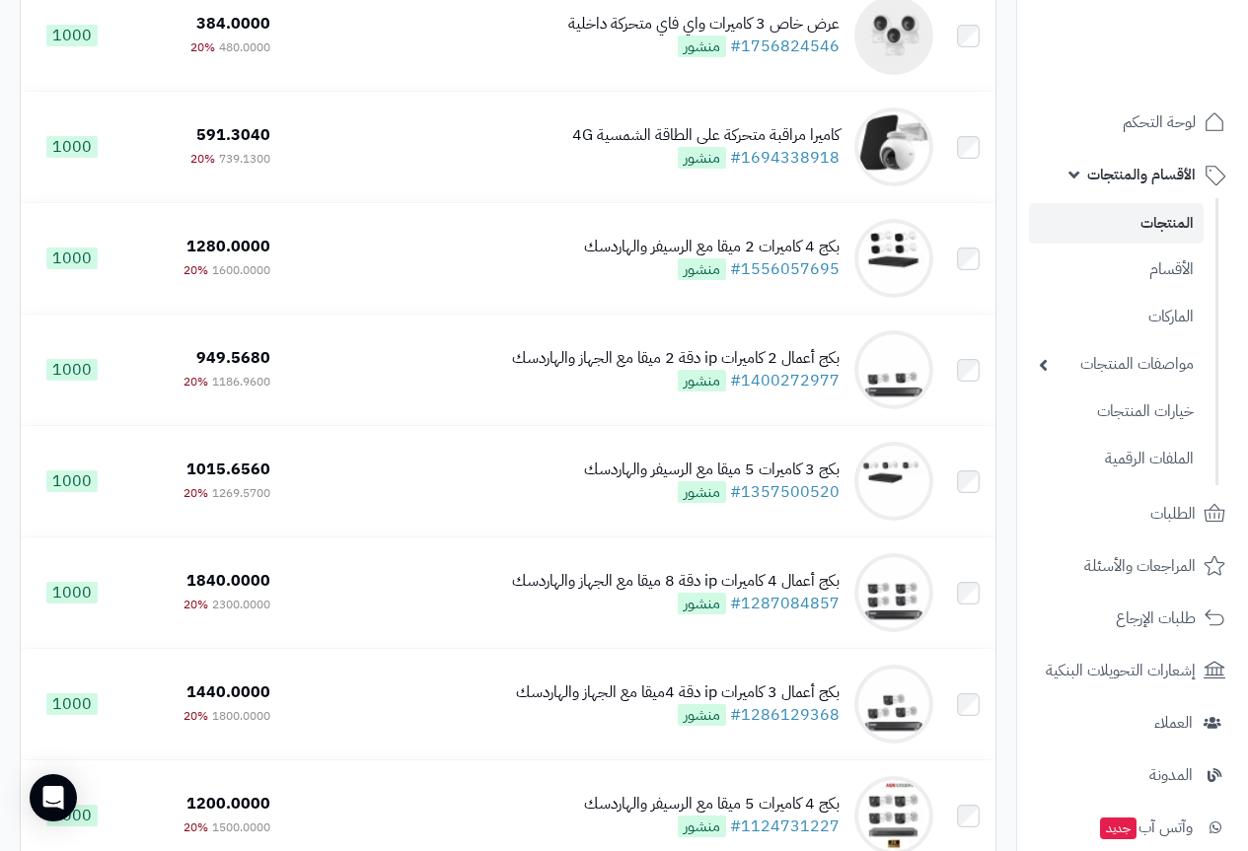
scroll to position [1381, 0]
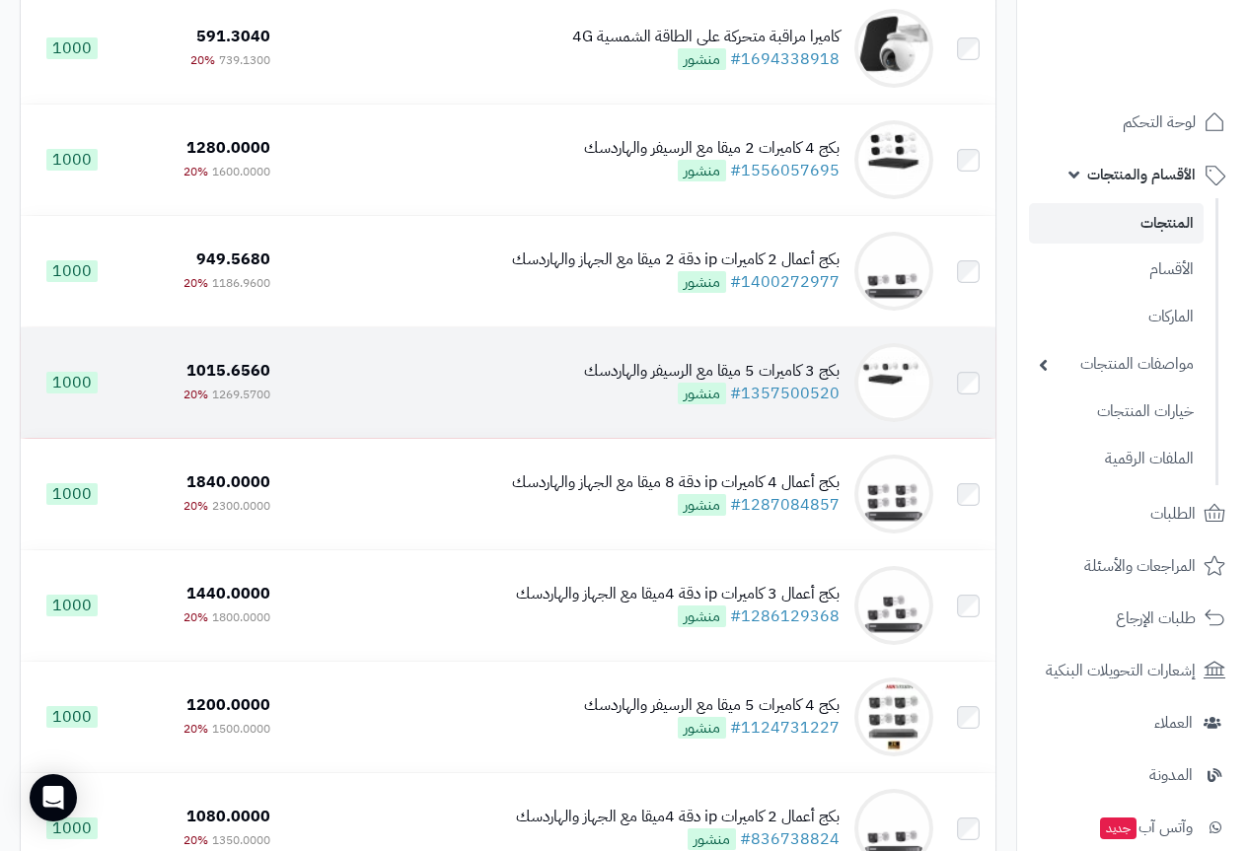
click at [770, 383] on div "بكج 3 كاميرات 5 ميقا مع الرسيفر والهاردسك" at bounding box center [712, 371] width 256 height 23
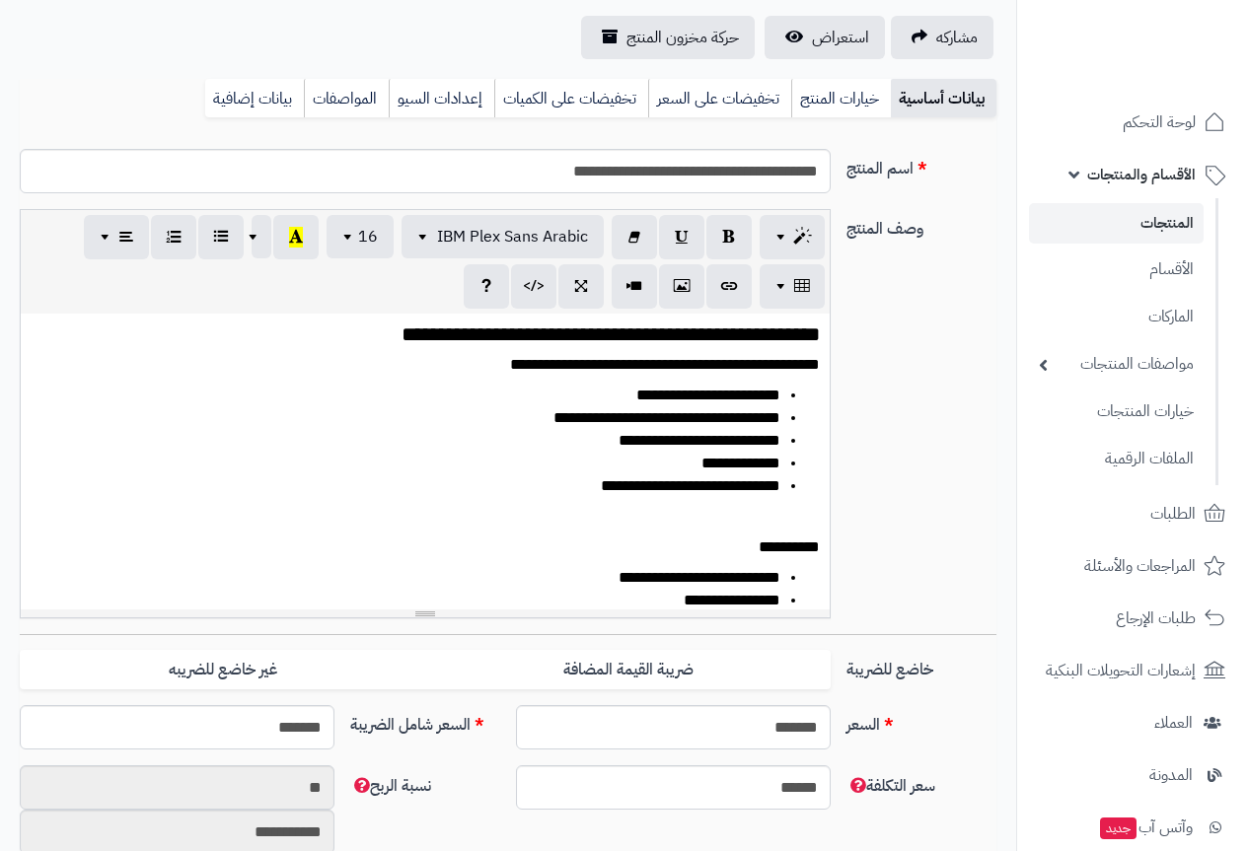
scroll to position [0, 15]
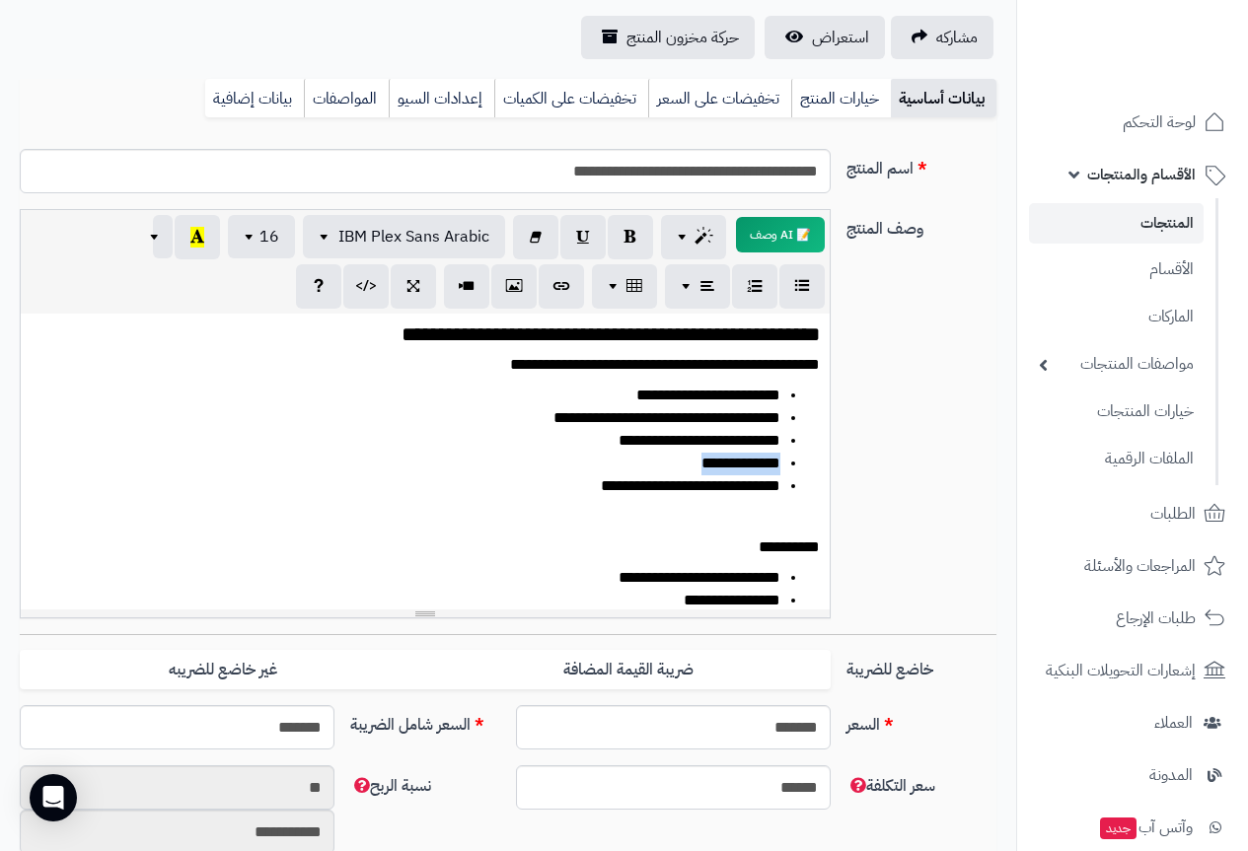
drag, startPoint x: 684, startPoint y: 466, endPoint x: 779, endPoint y: 460, distance: 95.9
click at [779, 460] on li "**********" at bounding box center [412, 464] width 735 height 23
click at [662, 463] on li "**********" at bounding box center [412, 464] width 735 height 23
drag, startPoint x: 651, startPoint y: 366, endPoint x: 682, endPoint y: 370, distance: 30.8
click at [682, 370] on p "**********" at bounding box center [432, 365] width 775 height 23
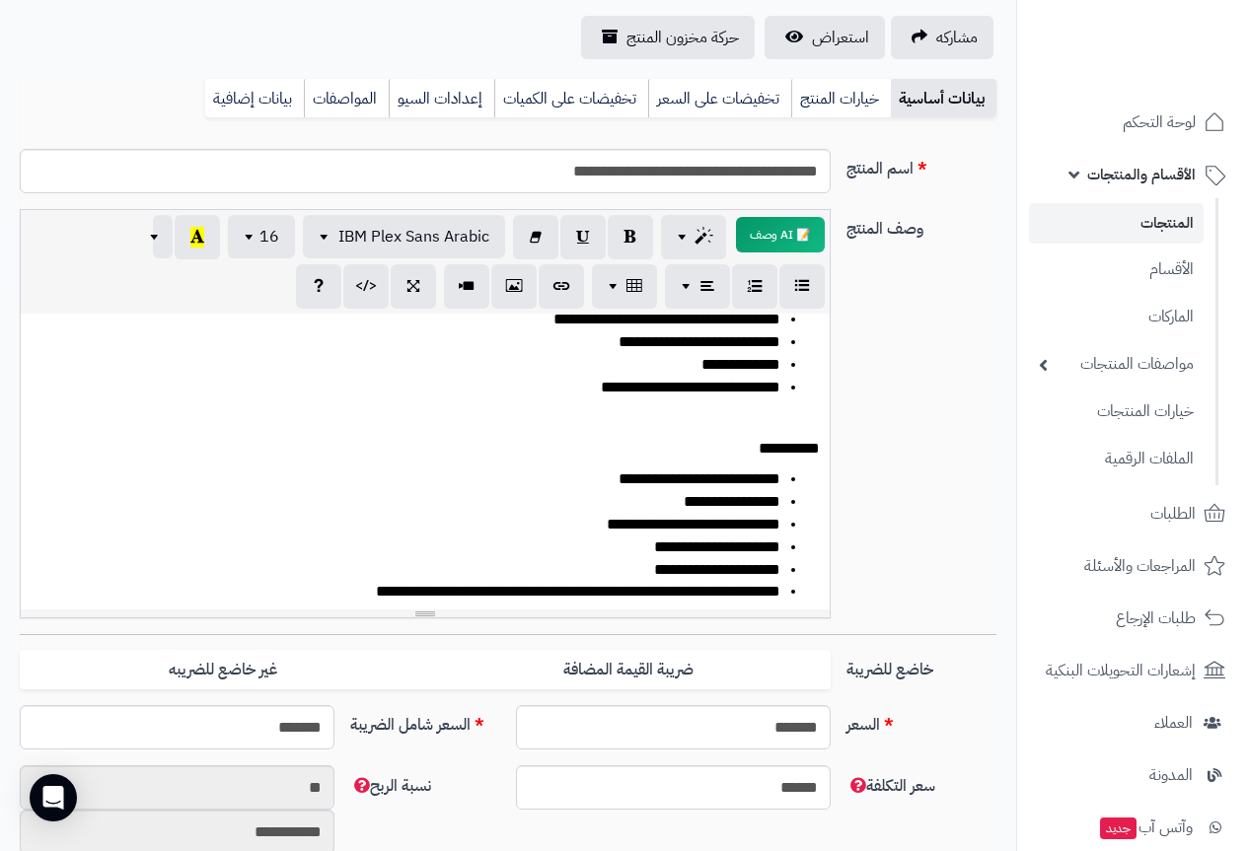
scroll to position [197, 0]
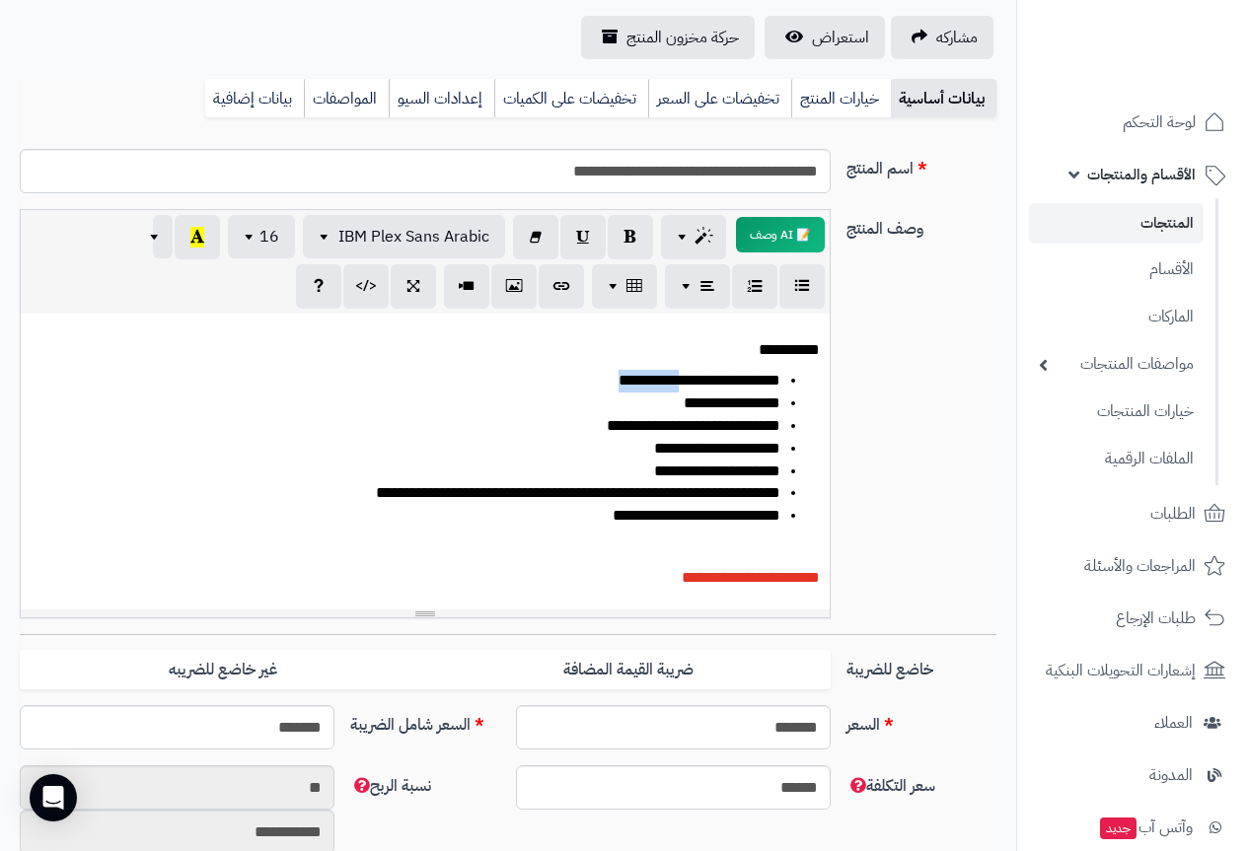
drag, startPoint x: 680, startPoint y: 383, endPoint x: 601, endPoint y: 377, distance: 79.2
click at [601, 377] on li "**********" at bounding box center [412, 381] width 735 height 23
drag, startPoint x: 675, startPoint y: 382, endPoint x: 650, endPoint y: 382, distance: 24.7
click at [650, 382] on li "**********" at bounding box center [412, 381] width 735 height 23
click at [570, 558] on p at bounding box center [425, 548] width 789 height 23
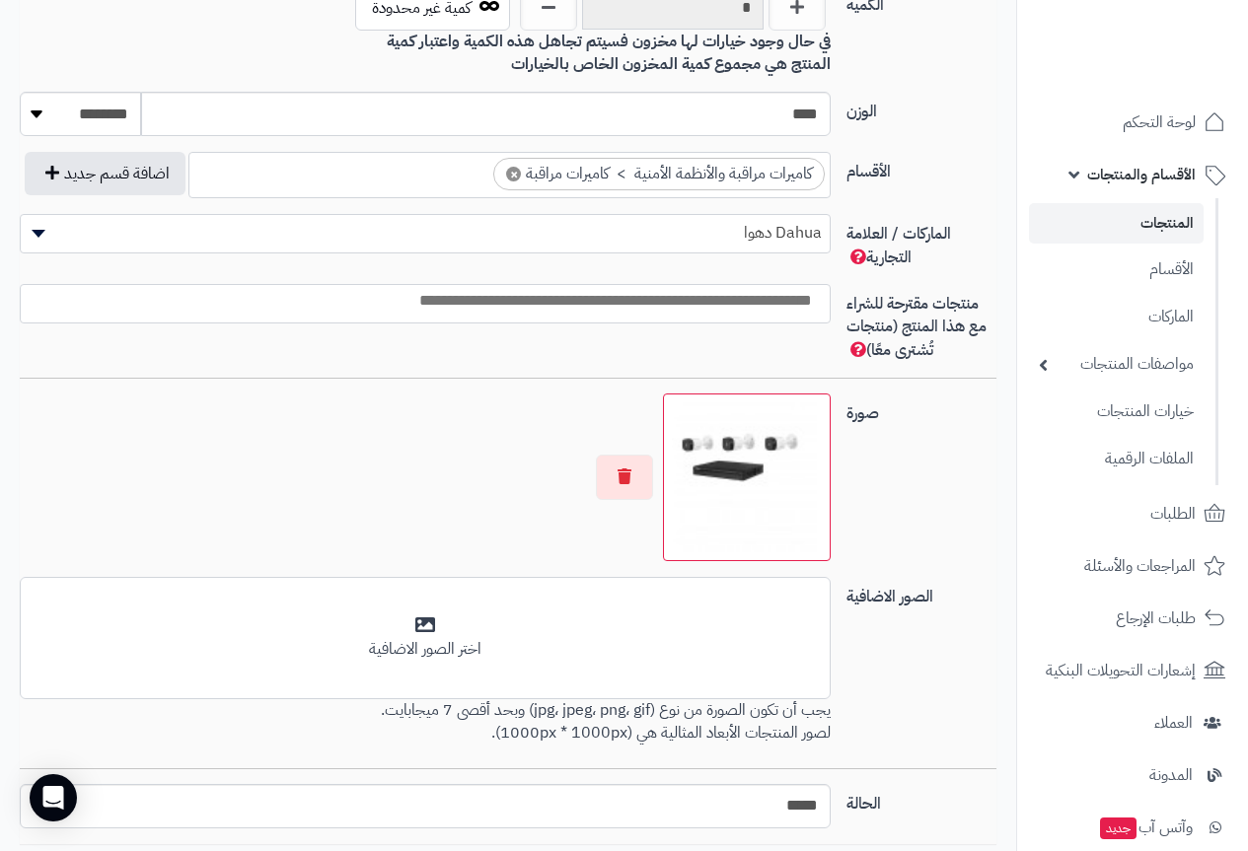
scroll to position [1085, 0]
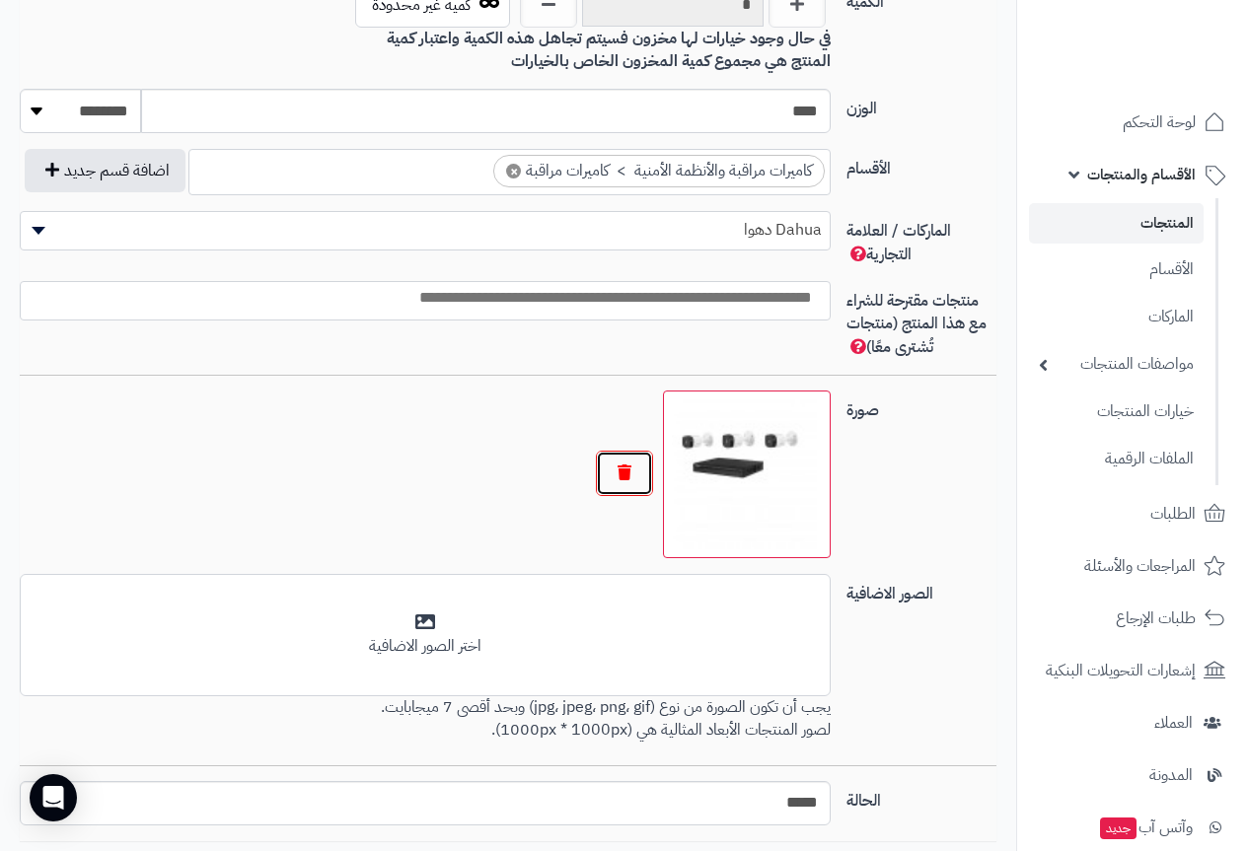
click at [628, 475] on button "button" at bounding box center [624, 473] width 57 height 45
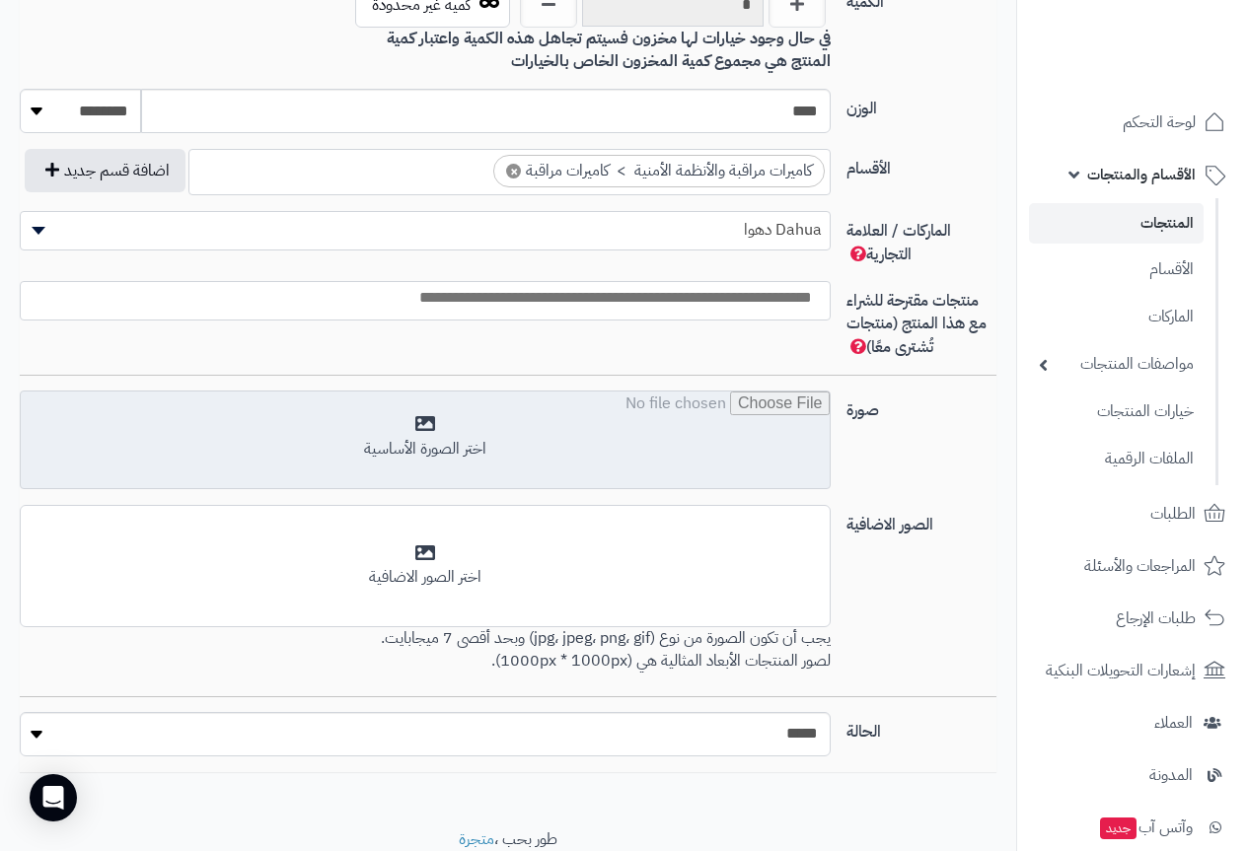
click at [446, 433] on input "file" at bounding box center [425, 441] width 809 height 99
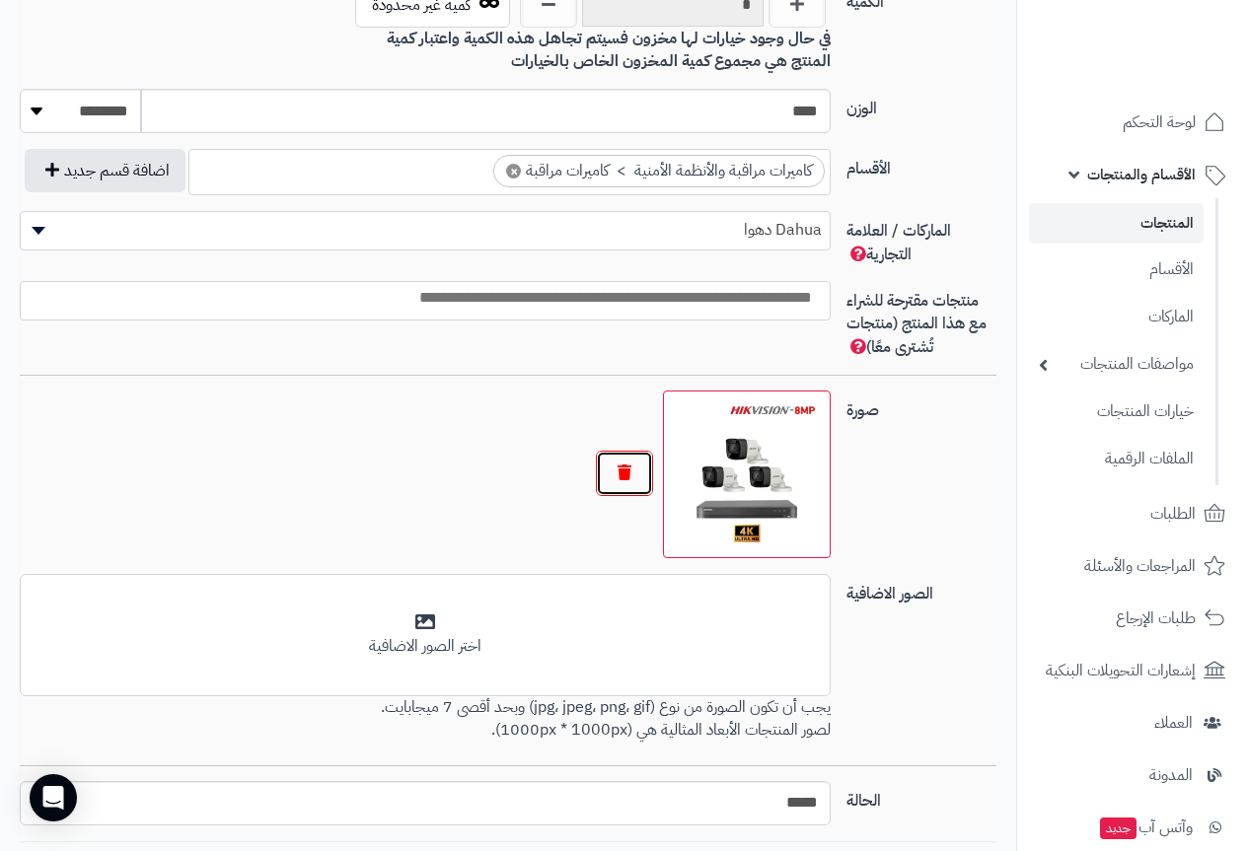
click at [629, 482] on button "button" at bounding box center [624, 473] width 57 height 45
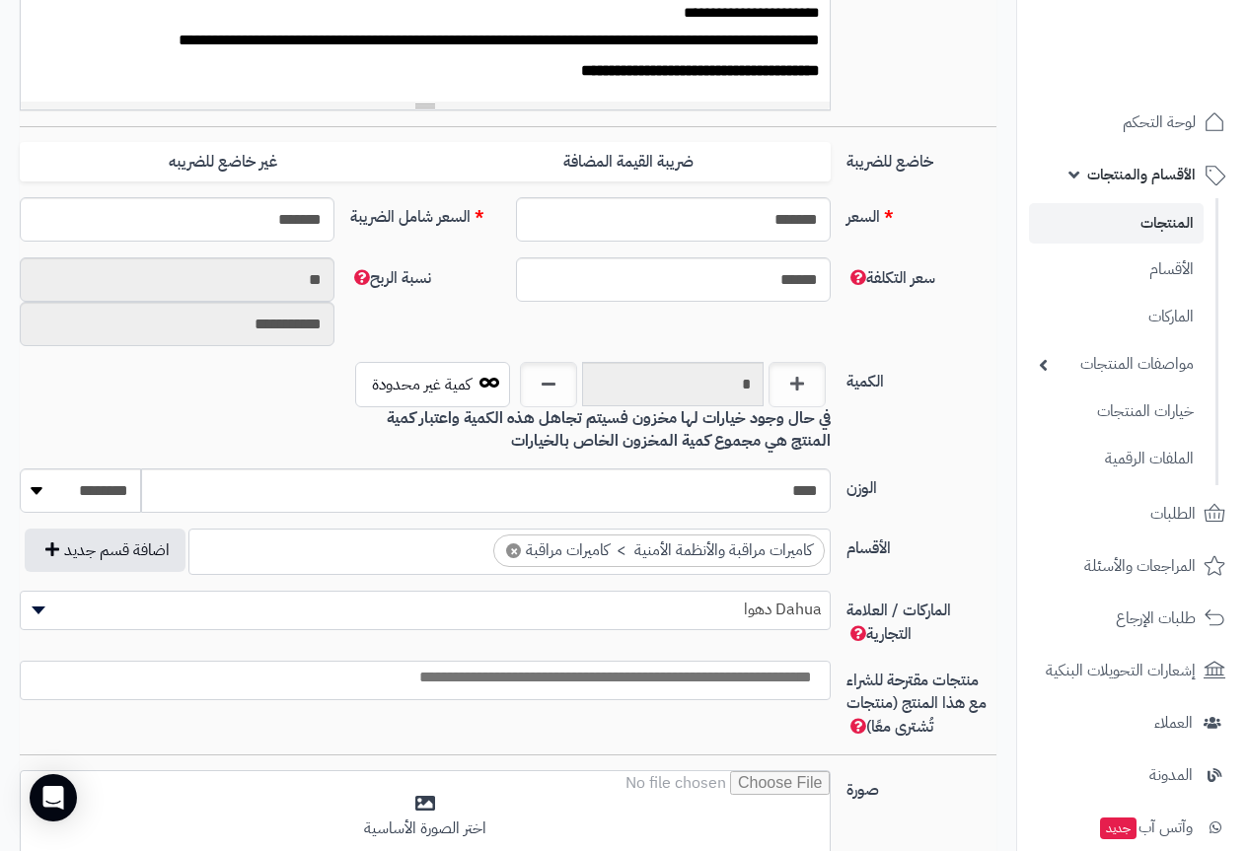
scroll to position [789, 0]
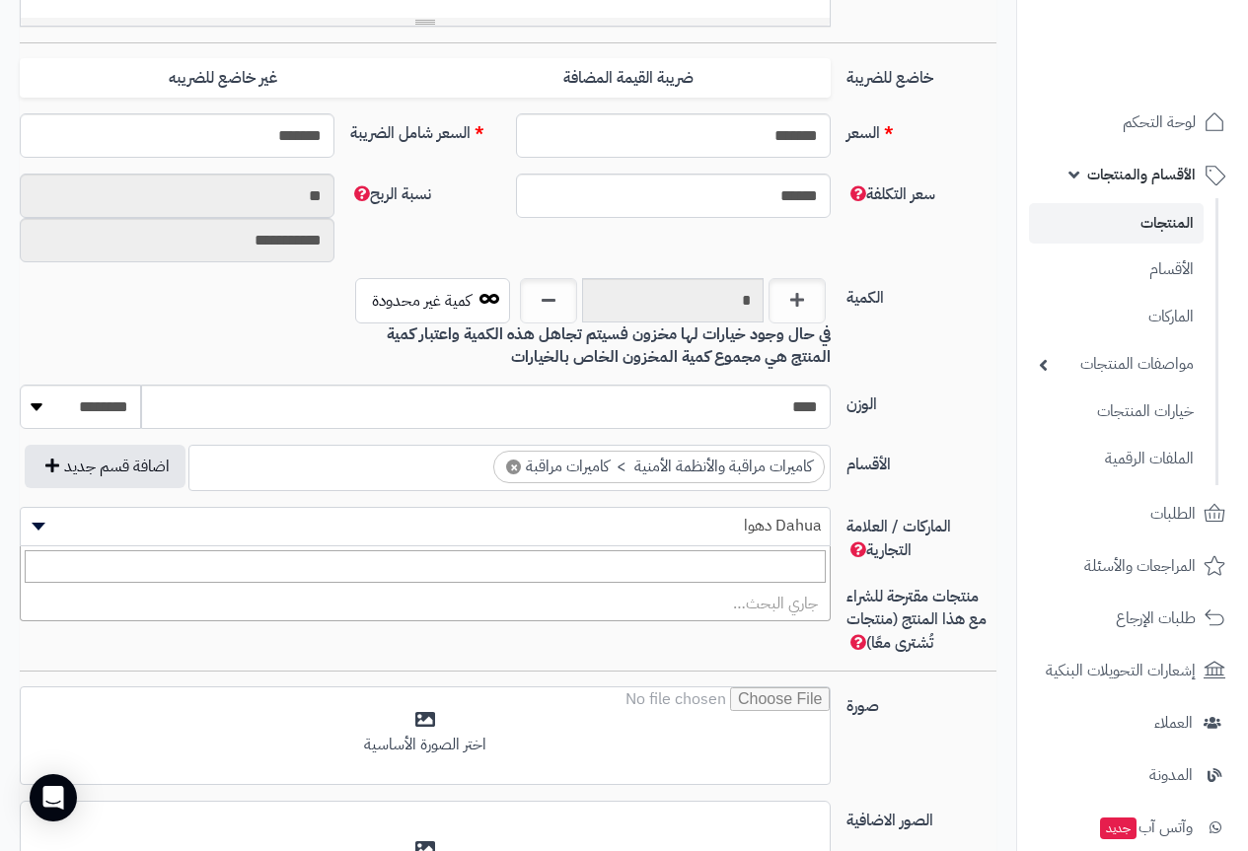
click at [730, 521] on span "Dahua دهوا" at bounding box center [425, 526] width 809 height 30
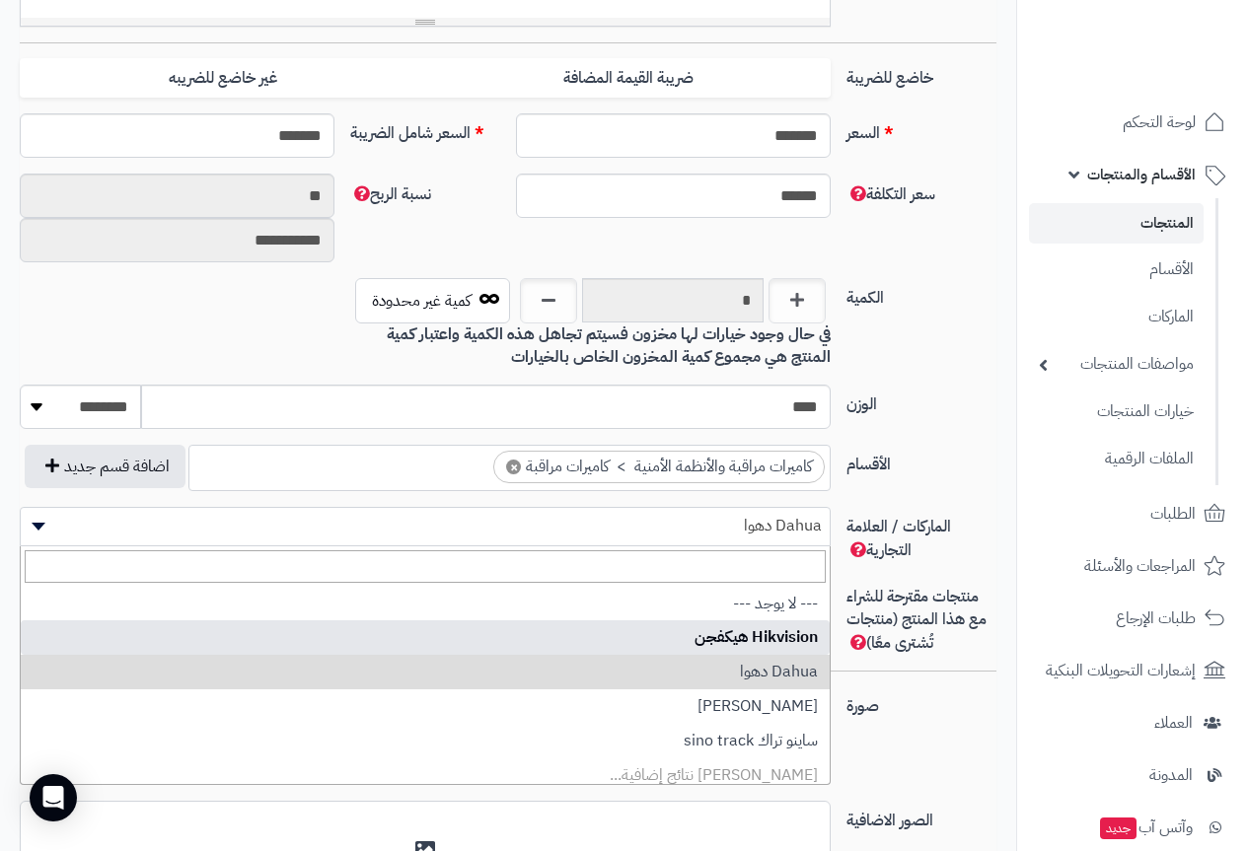
select select "**"
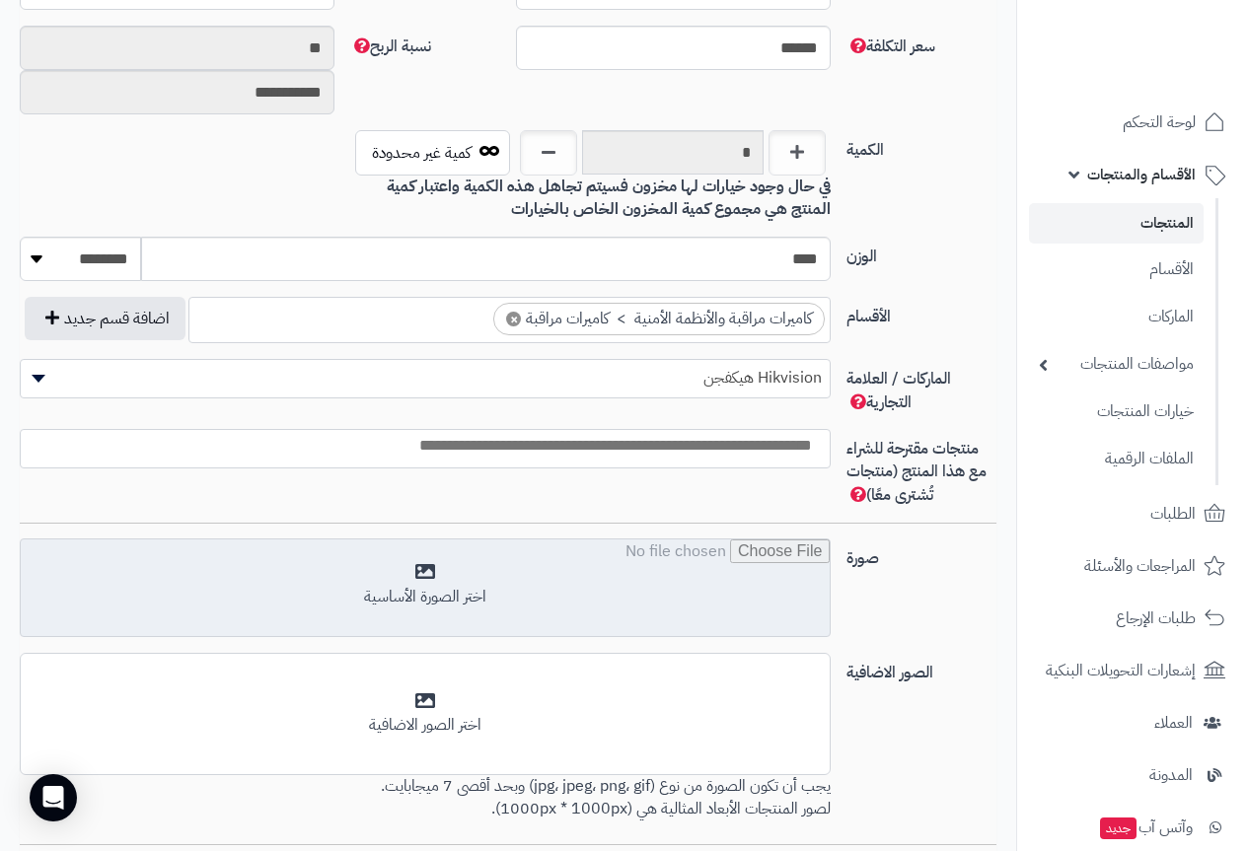
scroll to position [987, 0]
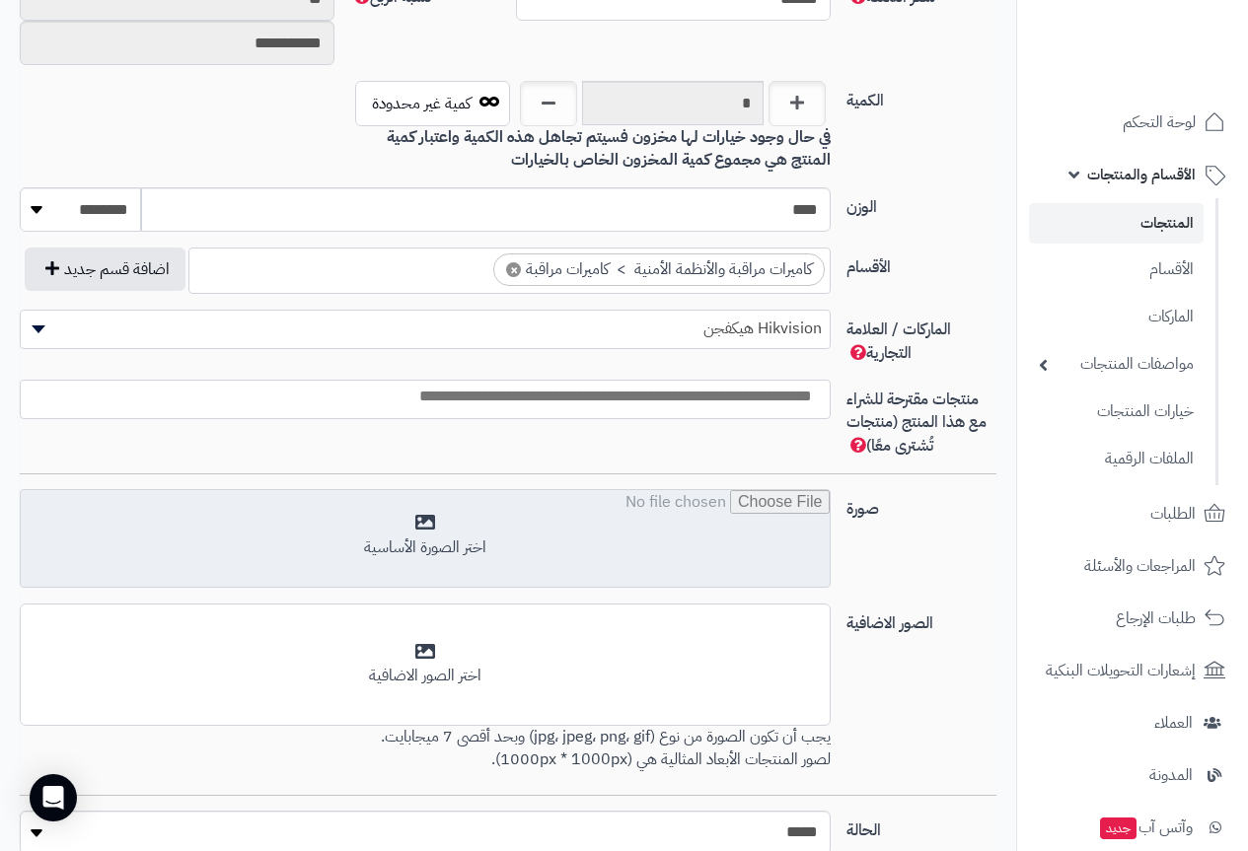
click at [415, 524] on input "file" at bounding box center [425, 539] width 809 height 99
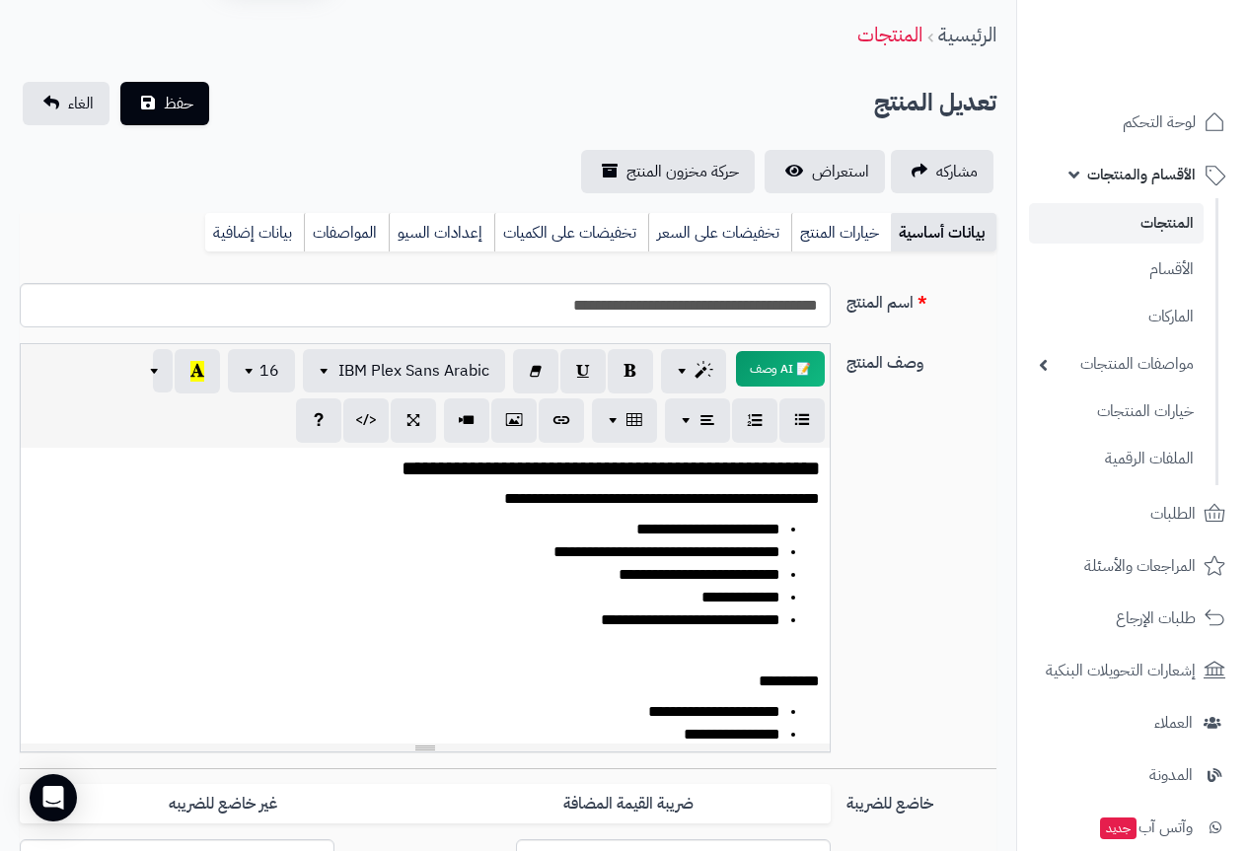
scroll to position [0, 0]
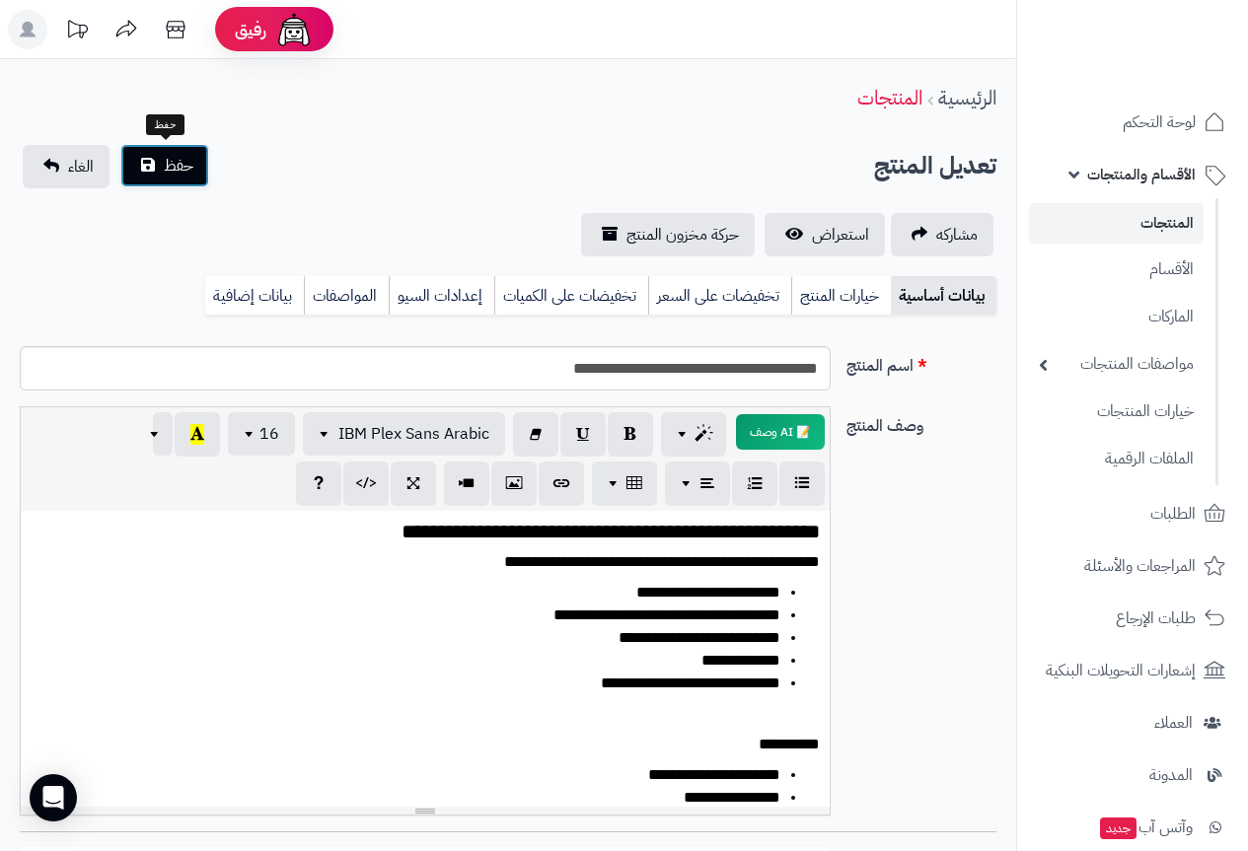
click at [162, 170] on button "حفظ" at bounding box center [164, 165] width 89 height 43
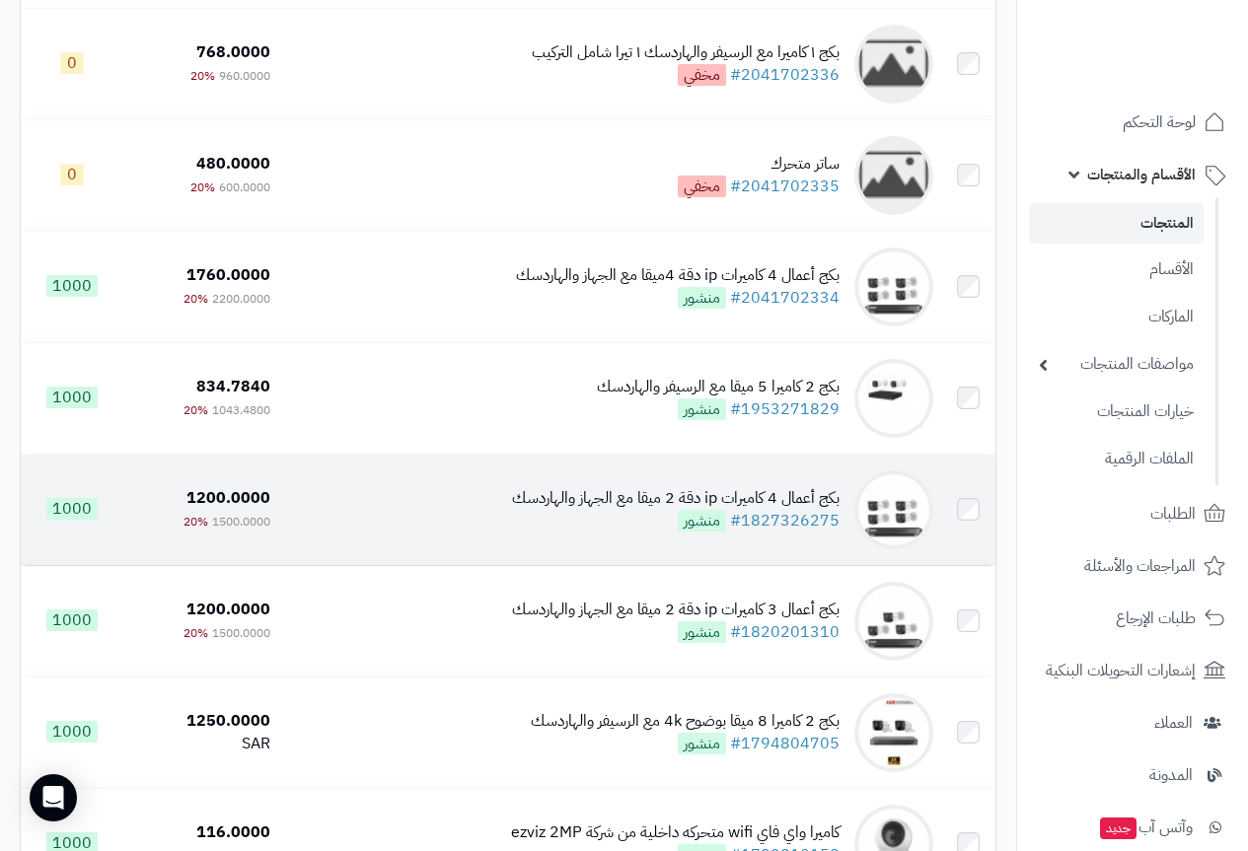
scroll to position [395, 0]
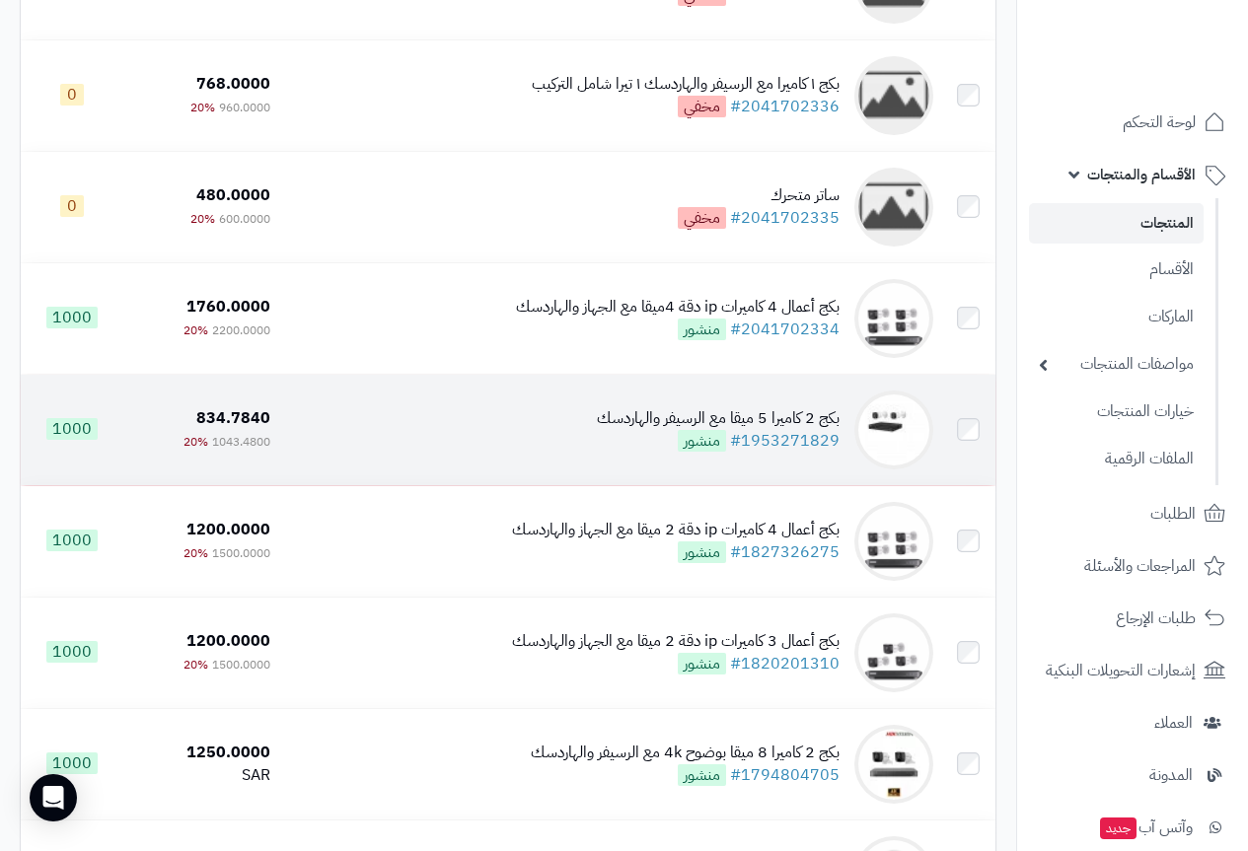
click at [645, 427] on div "بكج 2 كاميرا 5 ميقا مع الرسيفر والهاردسك" at bounding box center [718, 418] width 243 height 23
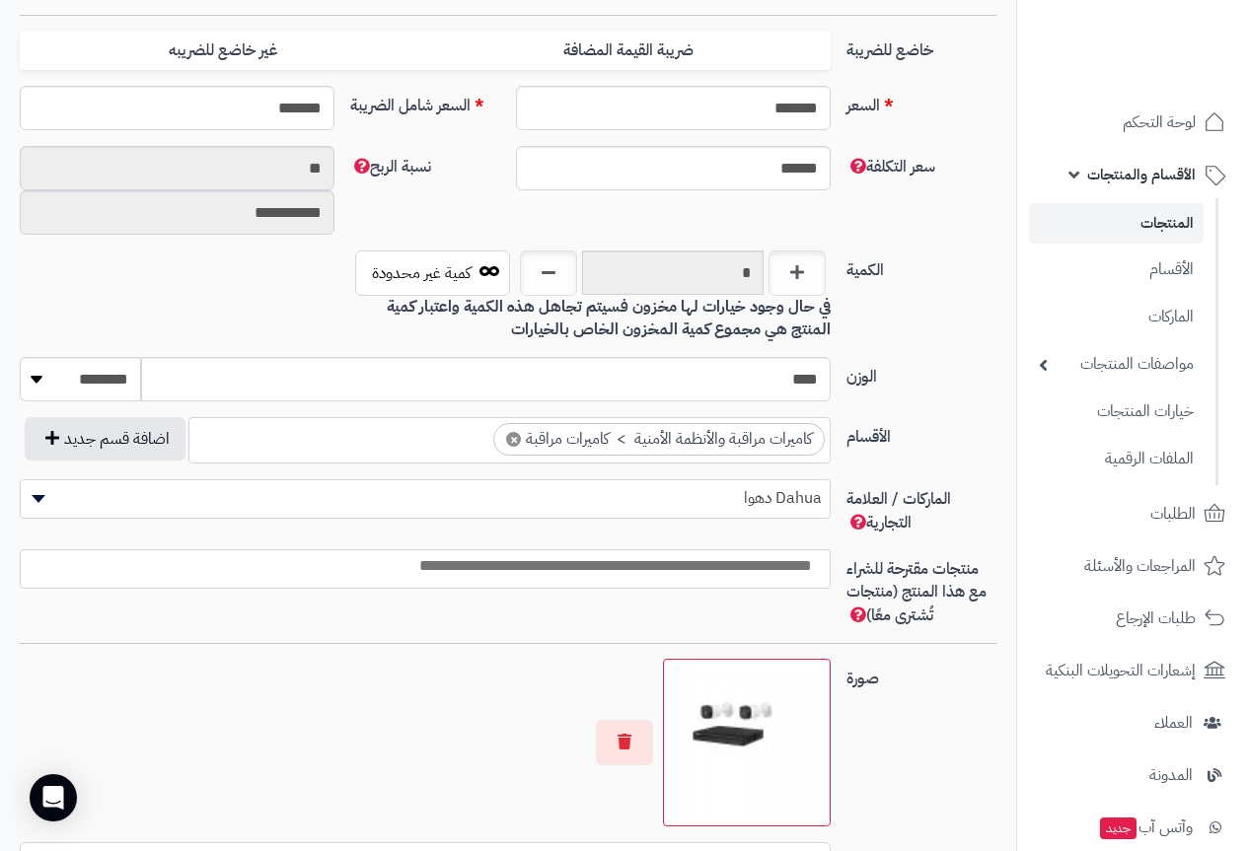
scroll to position [987, 0]
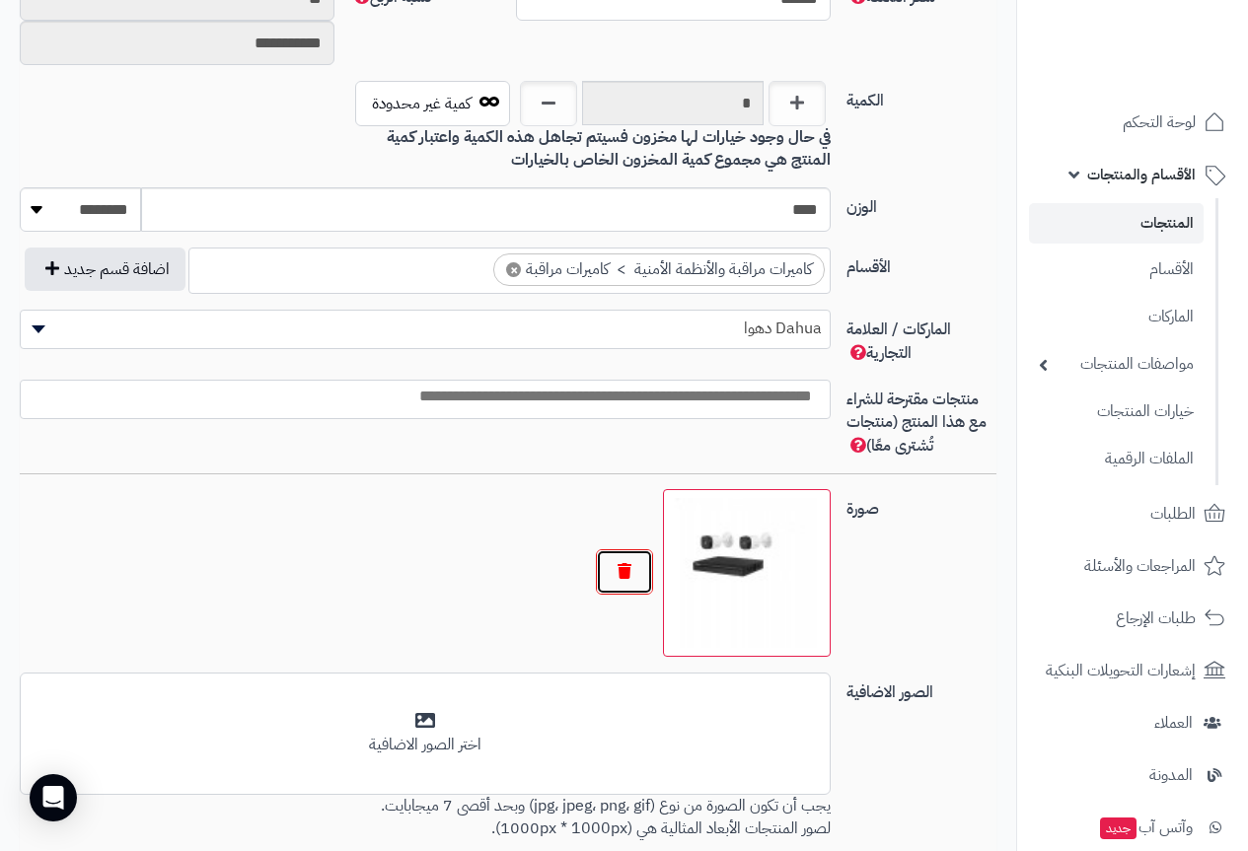
click at [624, 571] on button "button" at bounding box center [624, 572] width 57 height 45
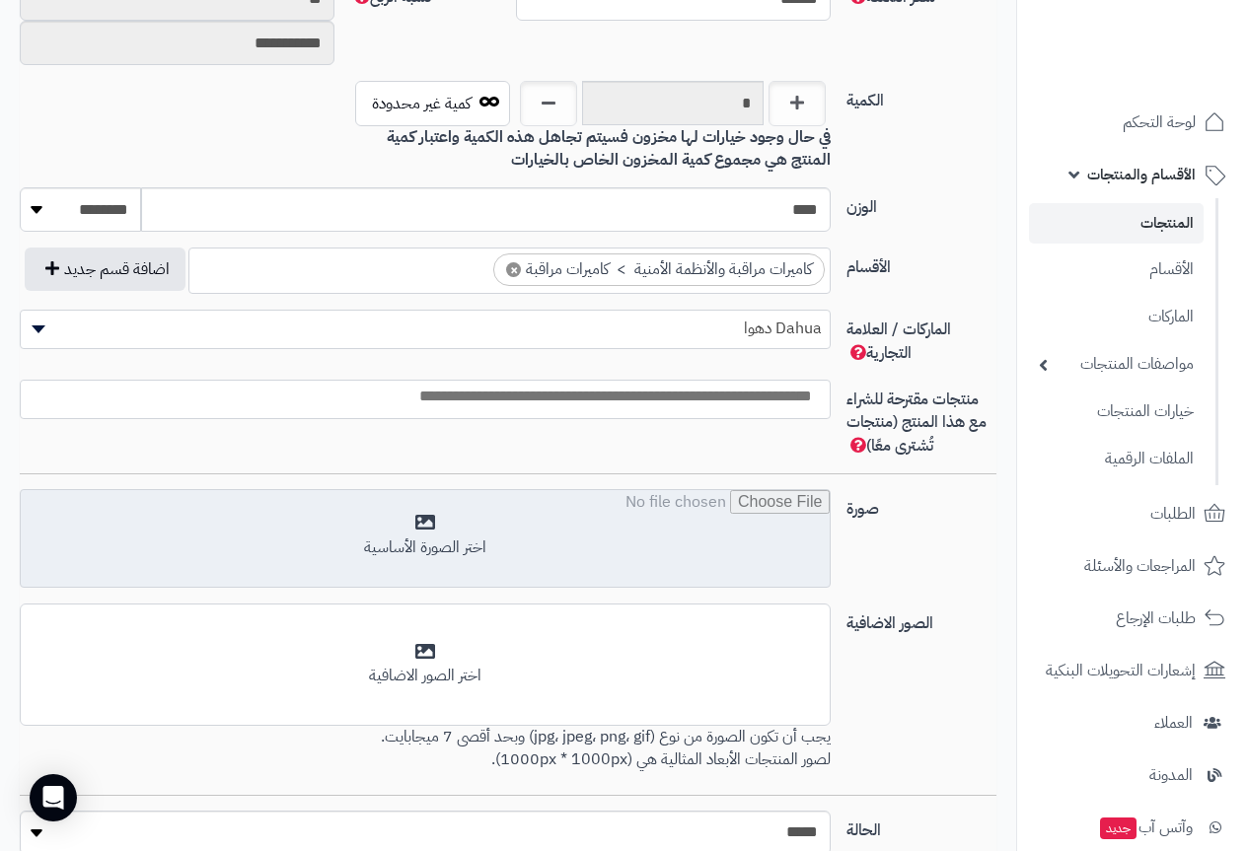
click at [462, 537] on input "file" at bounding box center [425, 539] width 809 height 99
type input "**********"
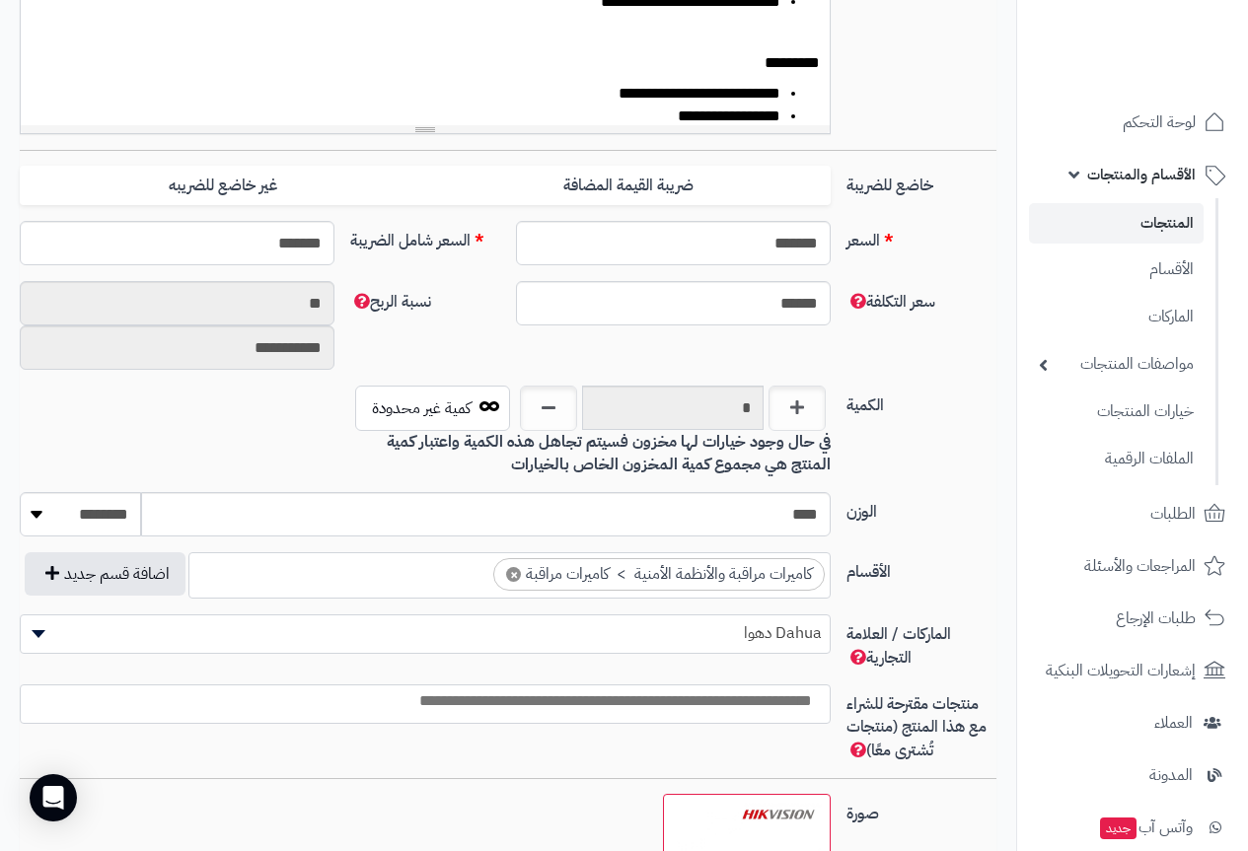
scroll to position [592, 0]
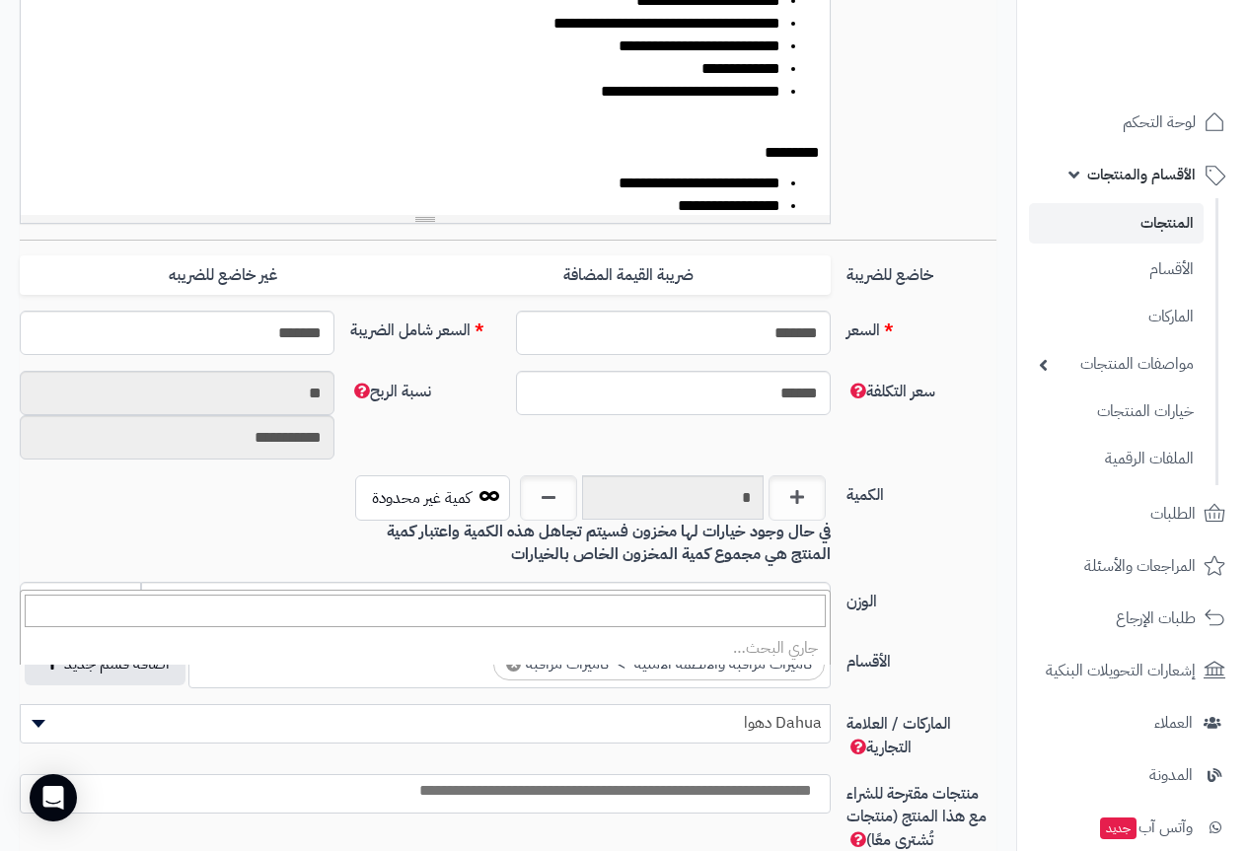
click at [761, 734] on span "Dahua دهوا" at bounding box center [425, 723] width 809 height 30
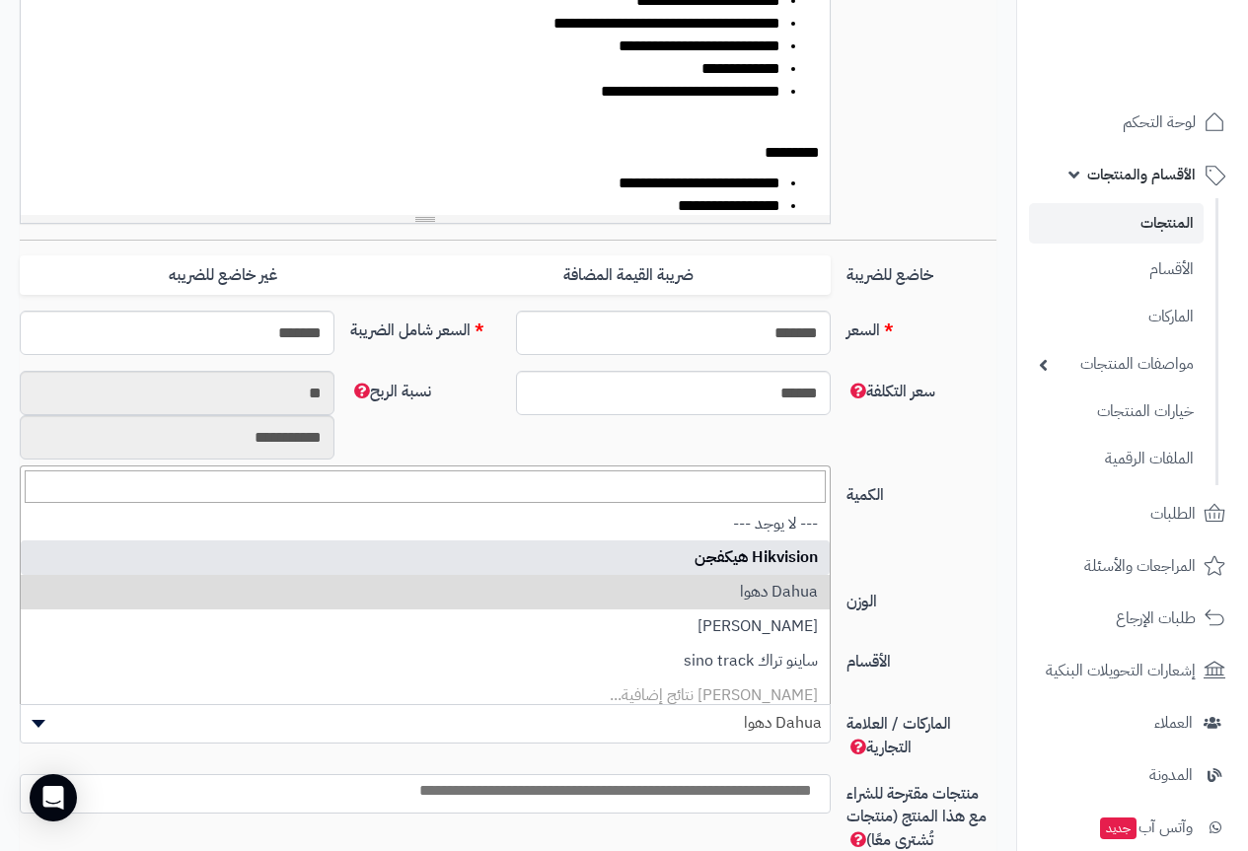
select select "**"
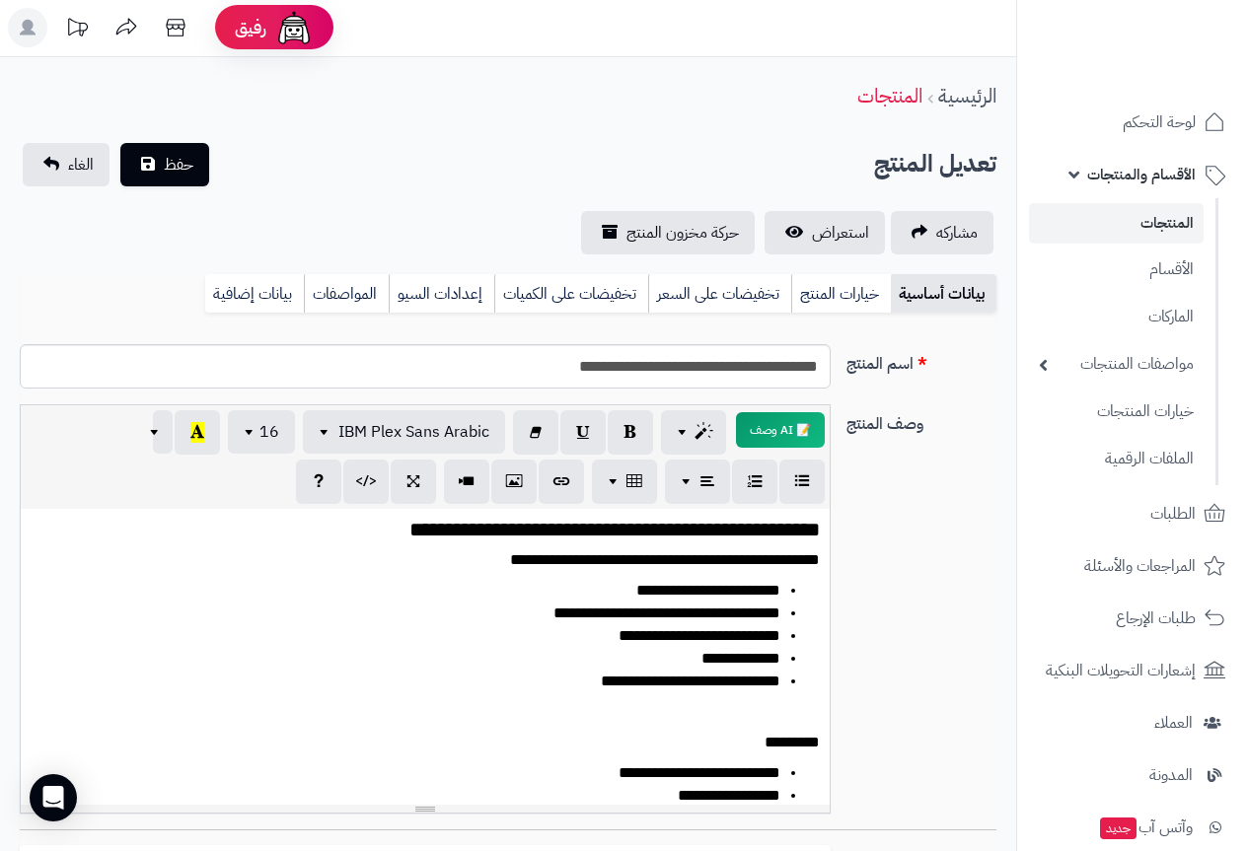
scroll to position [0, 0]
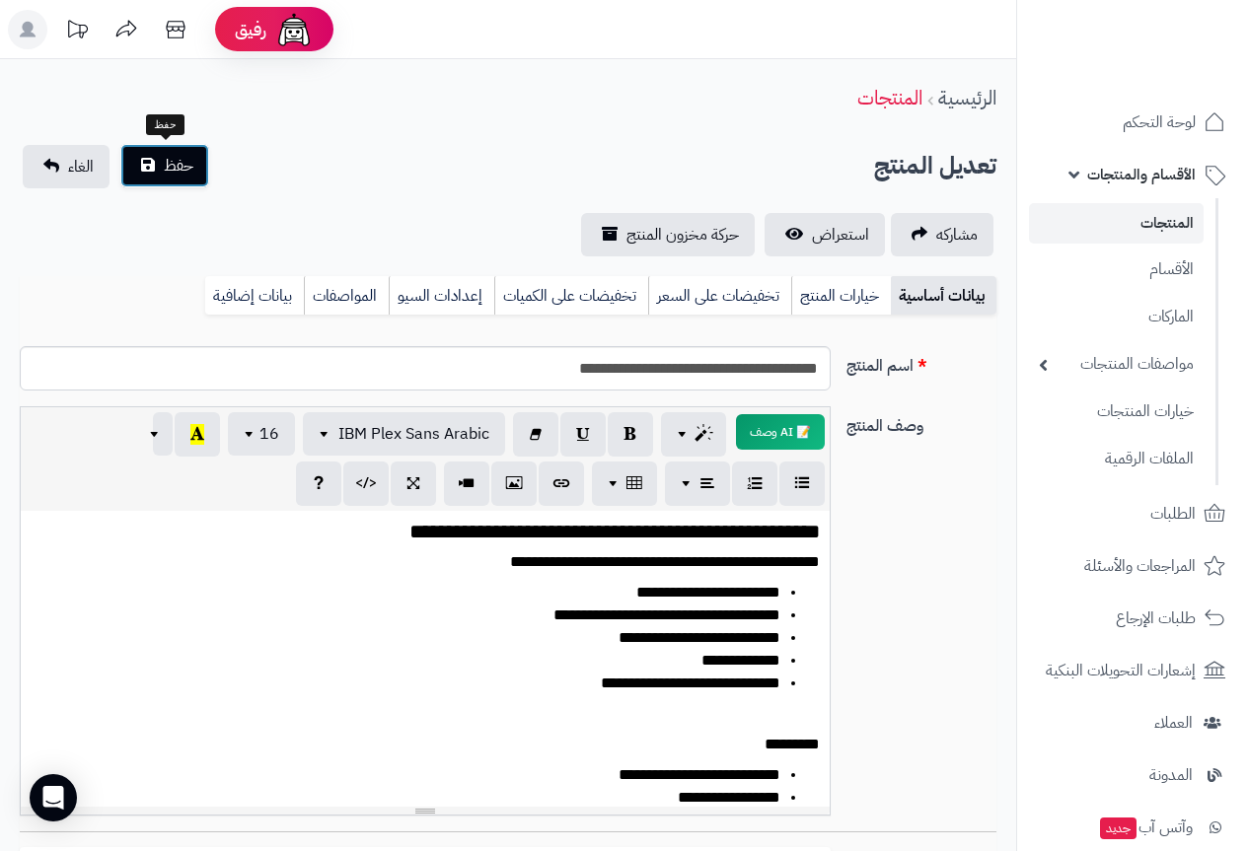
click at [154, 166] on button "حفظ" at bounding box center [164, 165] width 89 height 43
